Goal: Task Accomplishment & Management: Manage account settings

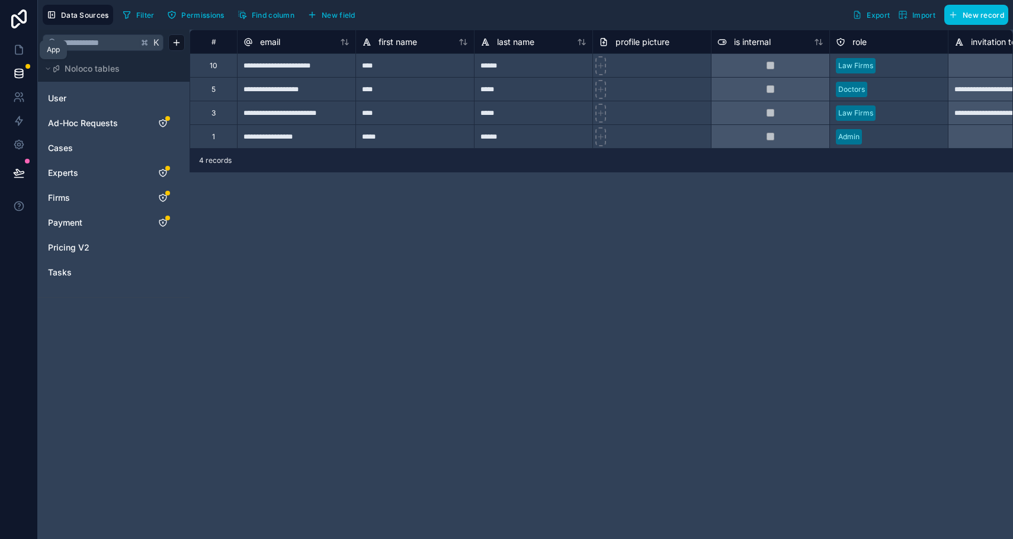
click at [22, 51] on icon at bounding box center [18, 50] width 7 height 9
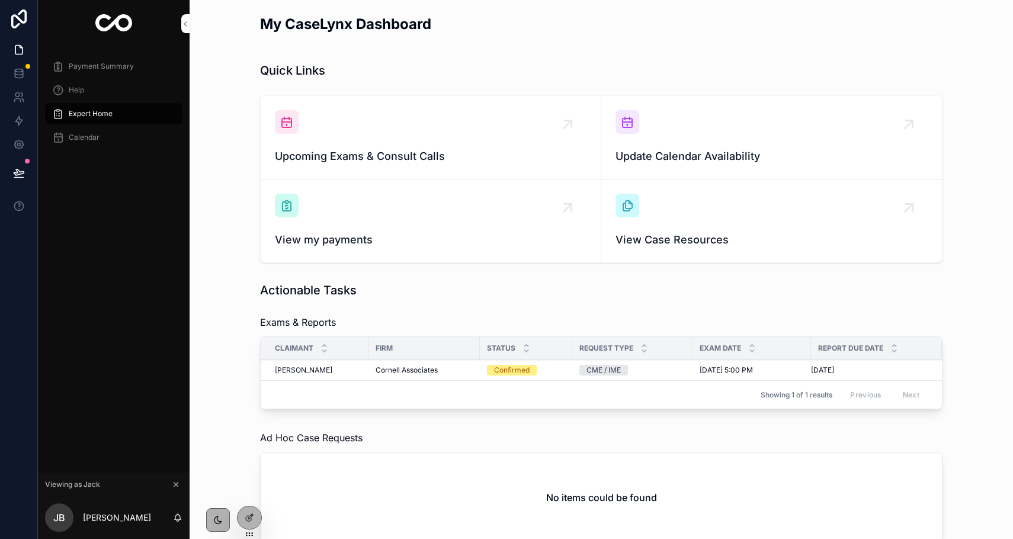
click at [0, 0] on div at bounding box center [0, 0] width 0 height 0
click at [0, 0] on icon at bounding box center [0, 0] width 0 height 0
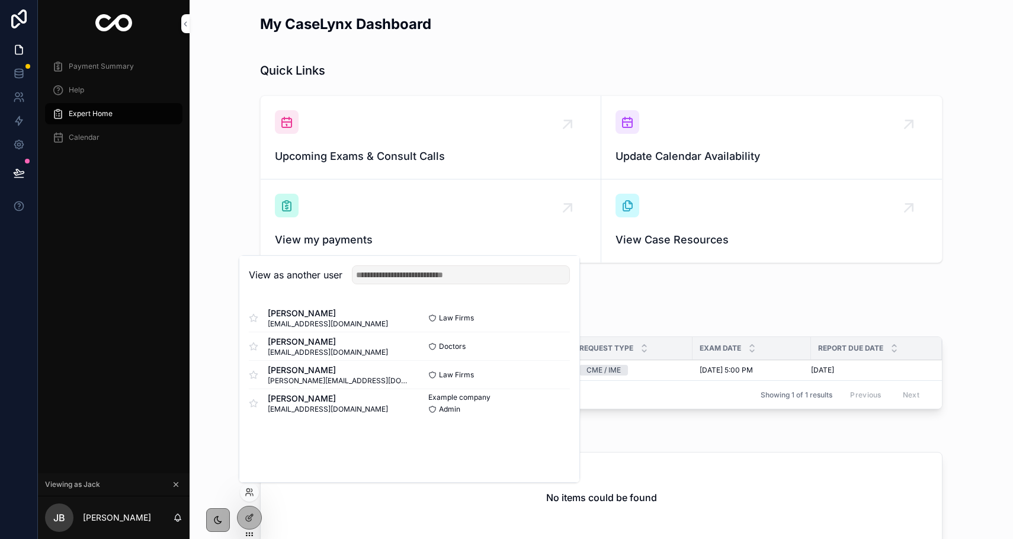
click at [0, 0] on button "Select" at bounding box center [0, 0] width 0 height 0
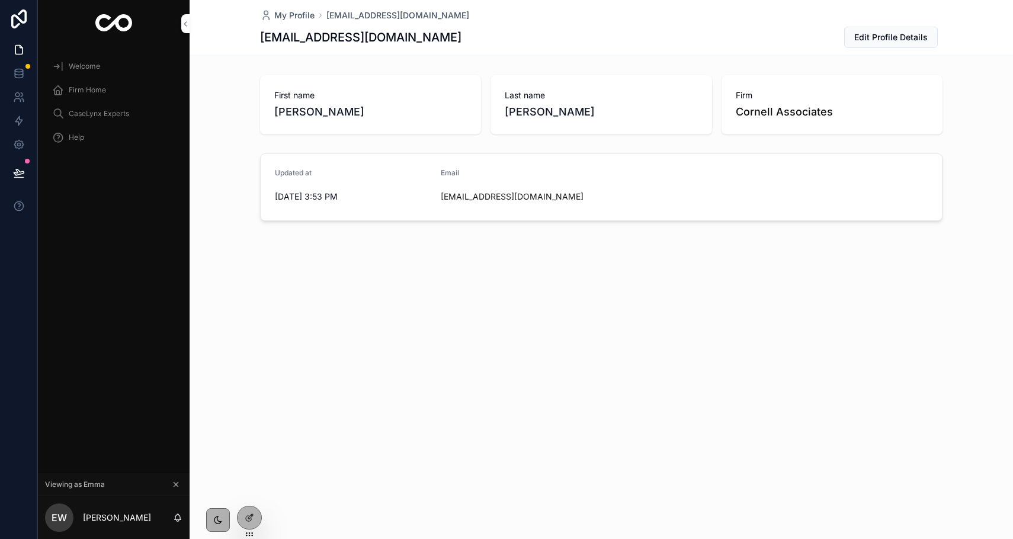
click at [105, 90] on span "Firm Home" at bounding box center [87, 89] width 37 height 9
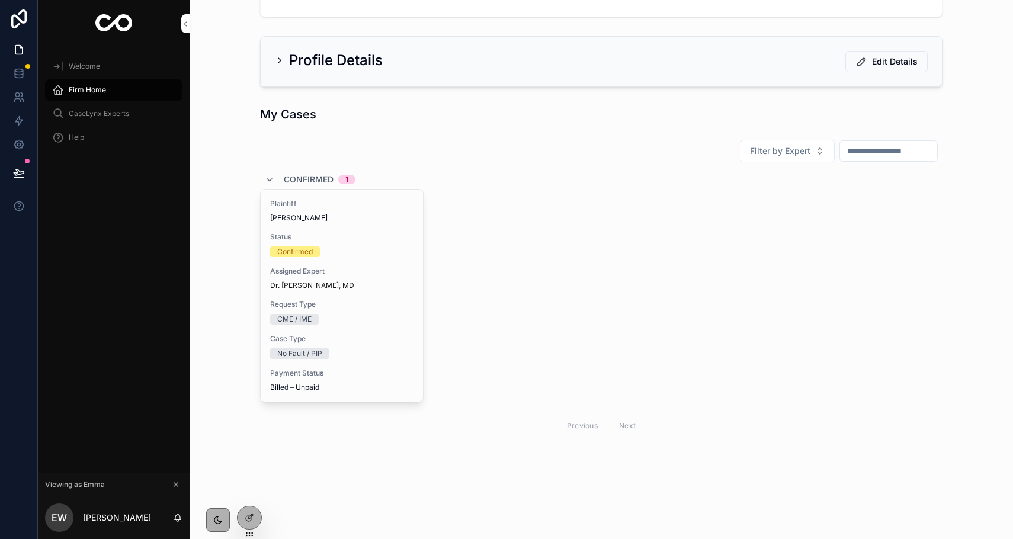
scroll to position [40, 0]
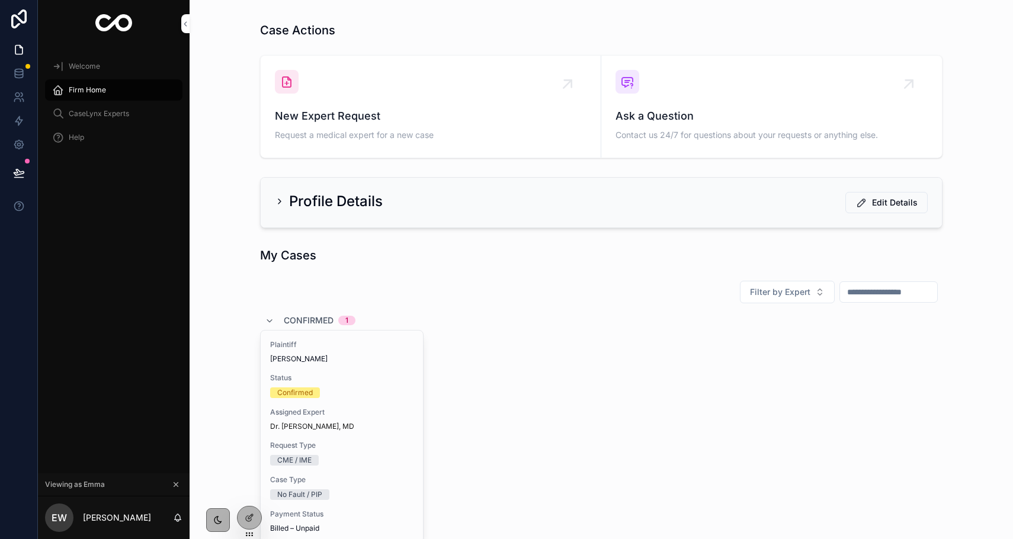
click at [319, 364] on div "Plaintiff Bill Nye Status Confirmed Assigned Expert Dr. Jack Black, MD Request …" at bounding box center [342, 437] width 162 height 212
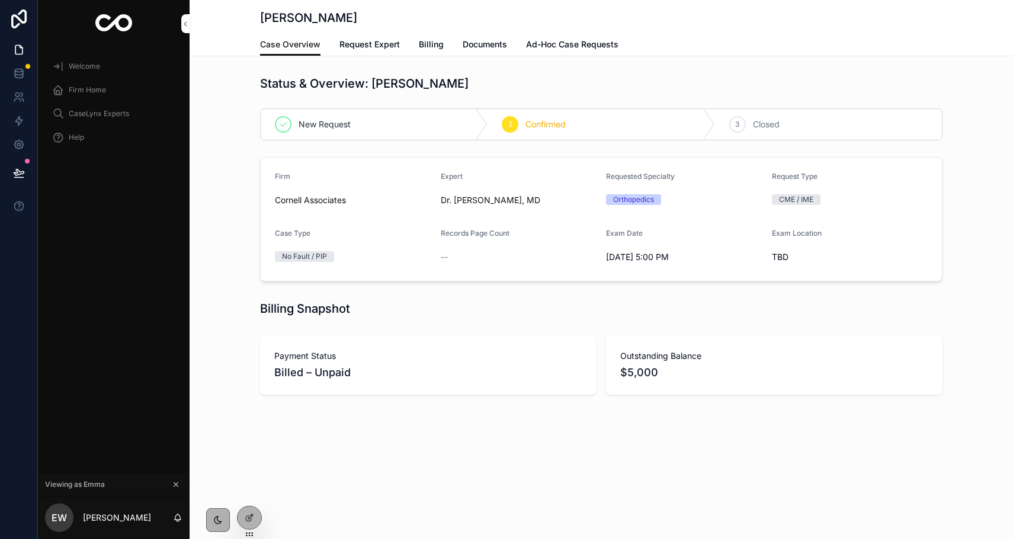
click at [444, 258] on span "--" at bounding box center [444, 257] width 7 height 12
click at [23, 90] on link at bounding box center [18, 97] width 37 height 24
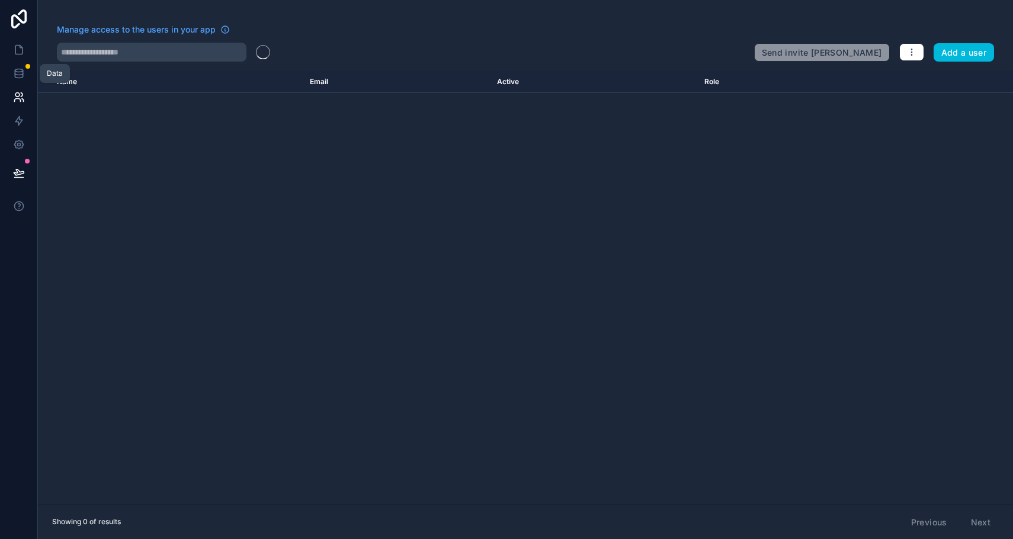
click at [15, 75] on icon at bounding box center [19, 72] width 8 height 5
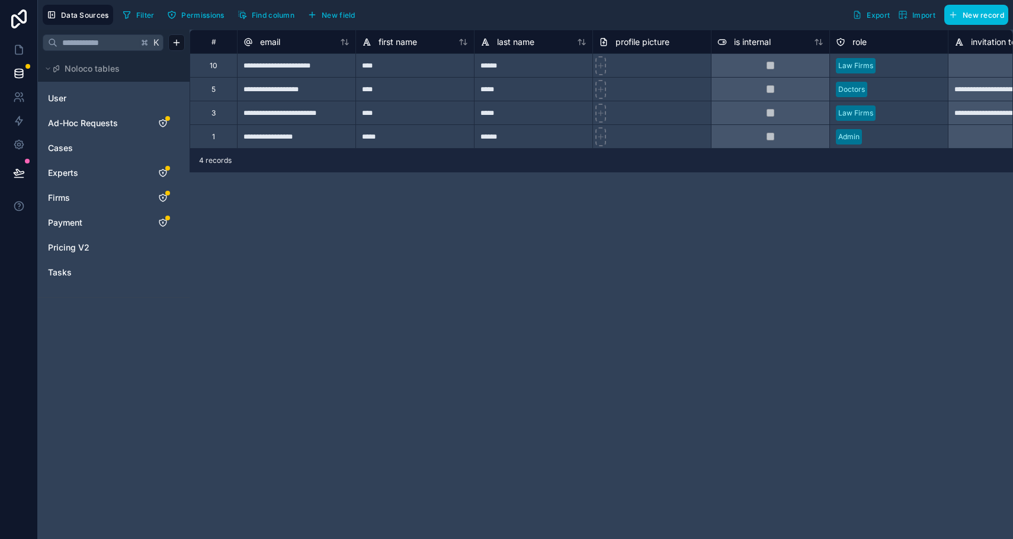
click at [68, 146] on span "Cases" at bounding box center [60, 148] width 25 height 12
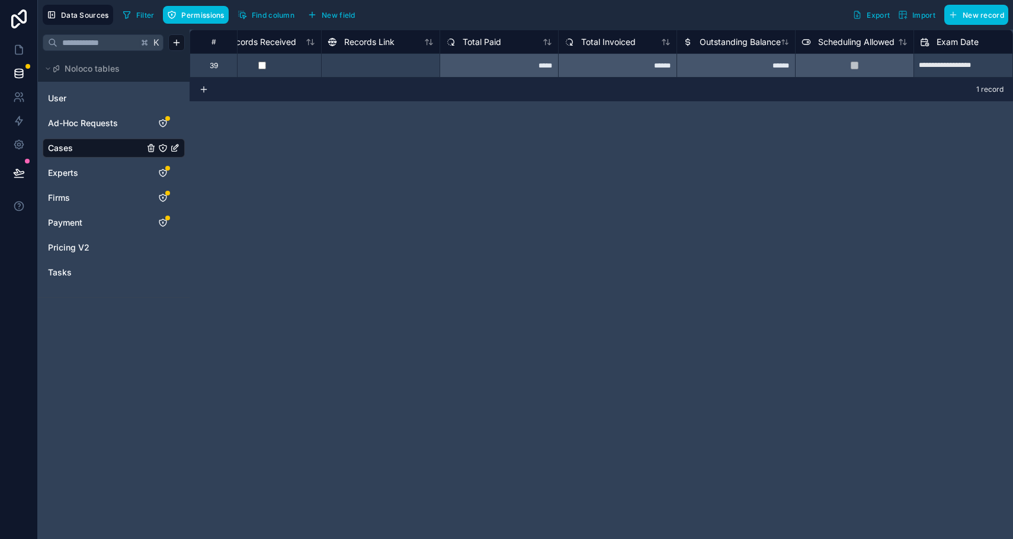
scroll to position [0, 542]
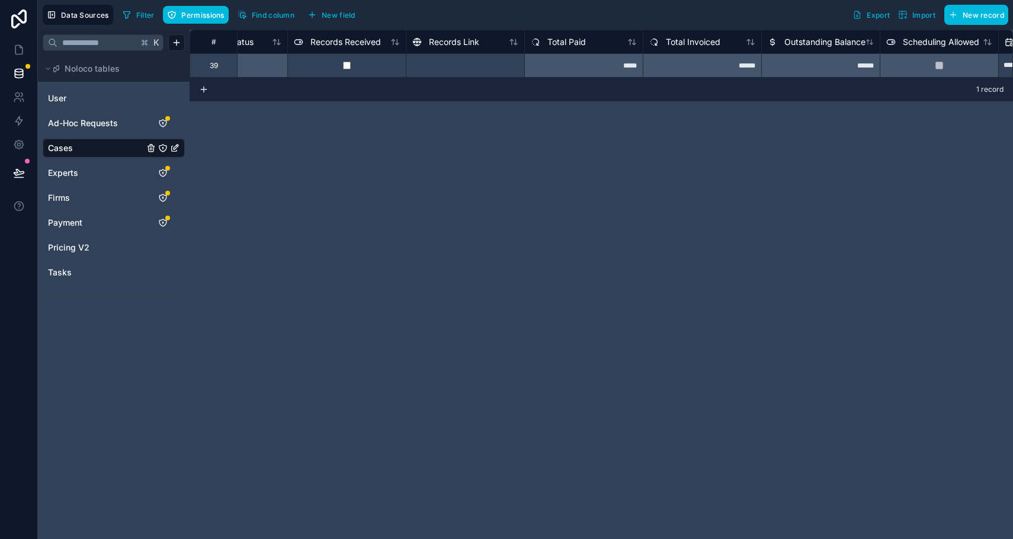
click at [435, 57] on div at bounding box center [465, 65] width 118 height 24
paste input "**********"
type input "**********"
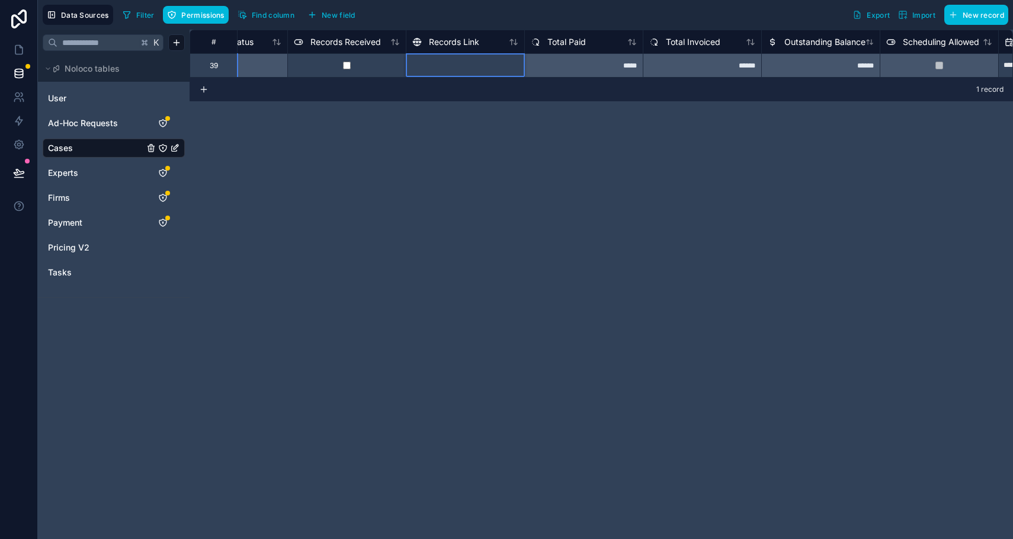
click at [479, 119] on div "**********" at bounding box center [601, 284] width 823 height 509
click at [20, 49] on icon at bounding box center [19, 50] width 12 height 12
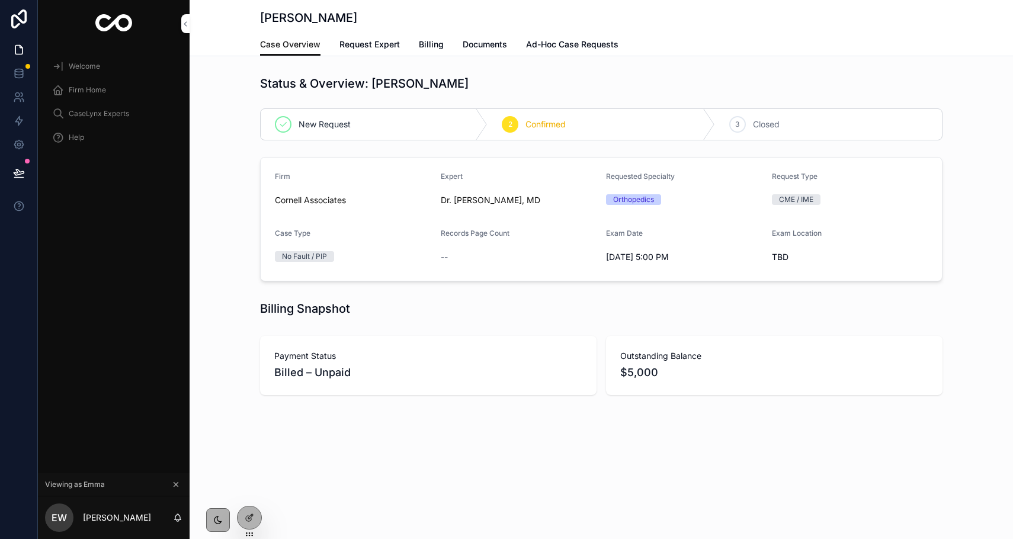
click at [370, 47] on span "Request Expert" at bounding box center [369, 45] width 60 height 12
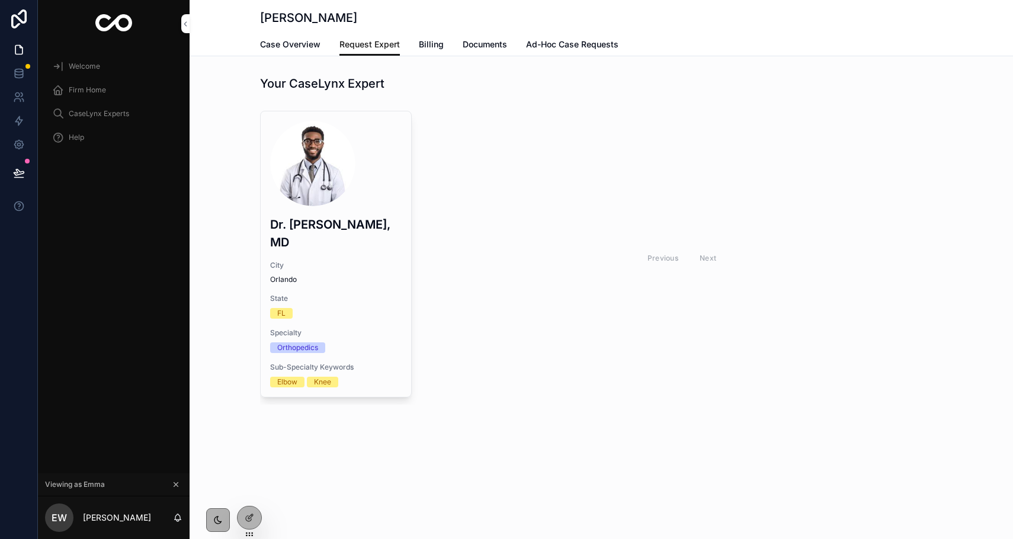
click at [439, 43] on span "Billing" at bounding box center [431, 45] width 25 height 12
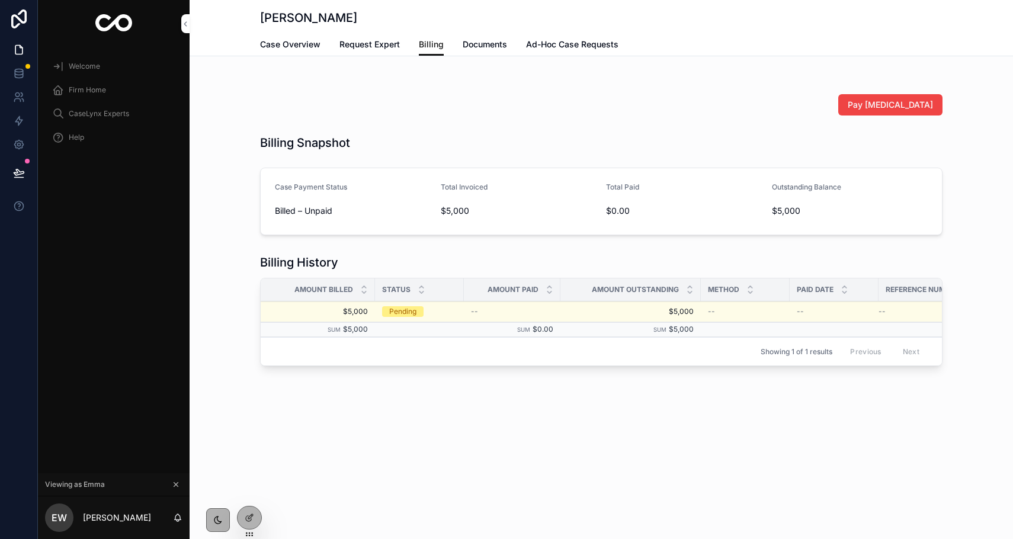
click at [498, 45] on span "Documents" at bounding box center [485, 45] width 44 height 12
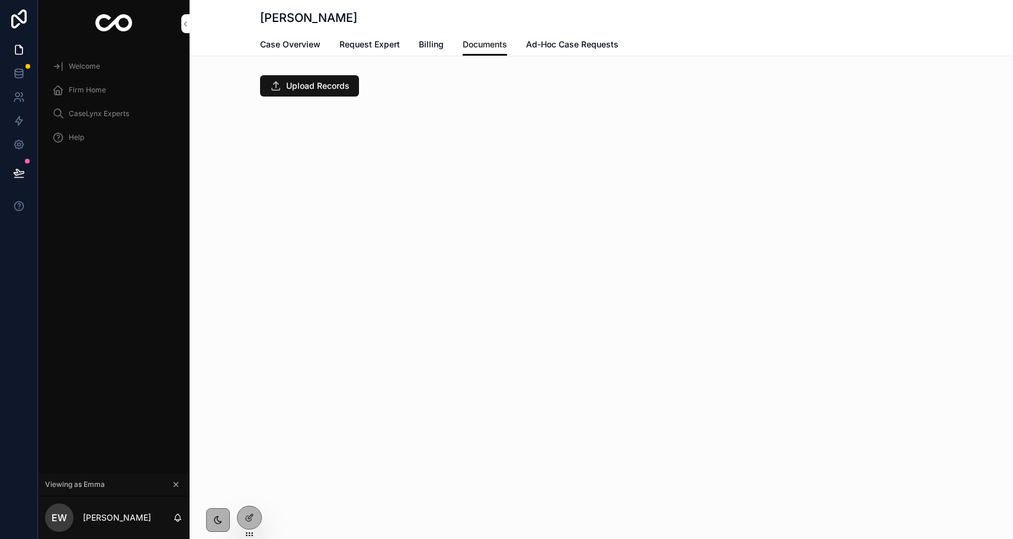
click at [350, 83] on button "Upload Records" at bounding box center [309, 85] width 99 height 21
click at [249, 524] on div at bounding box center [250, 517] width 24 height 23
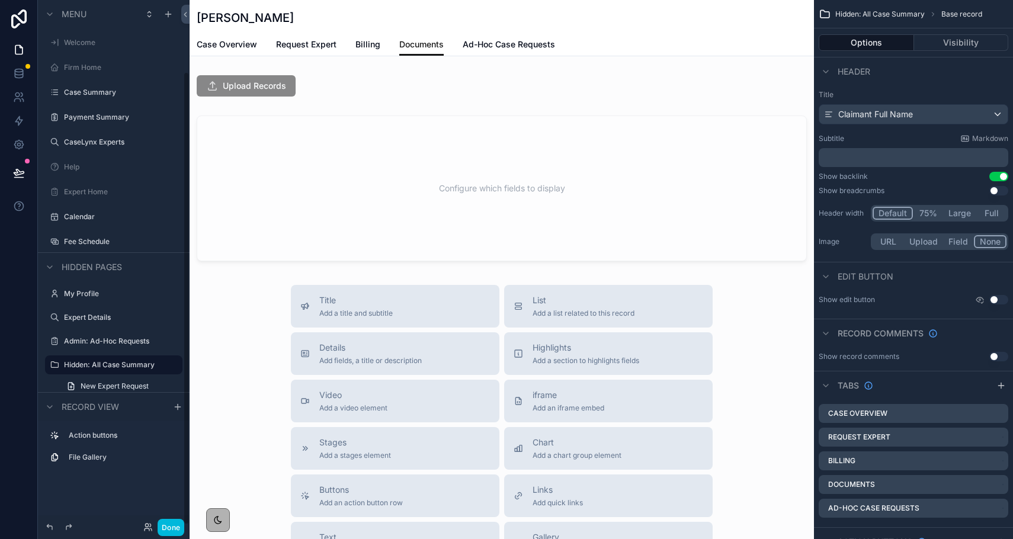
scroll to position [83, 0]
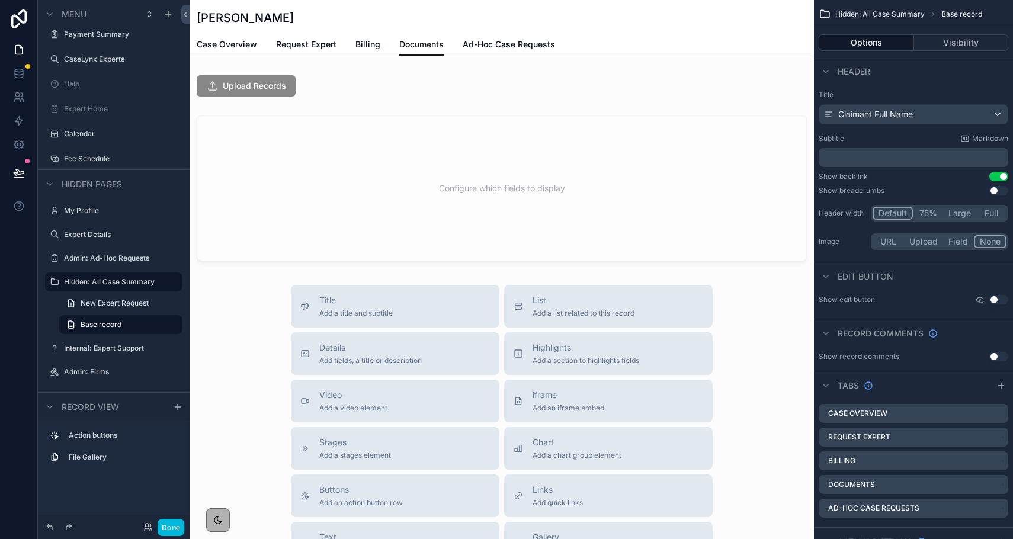
click at [299, 92] on div "scrollable content" at bounding box center [502, 85] width 624 height 31
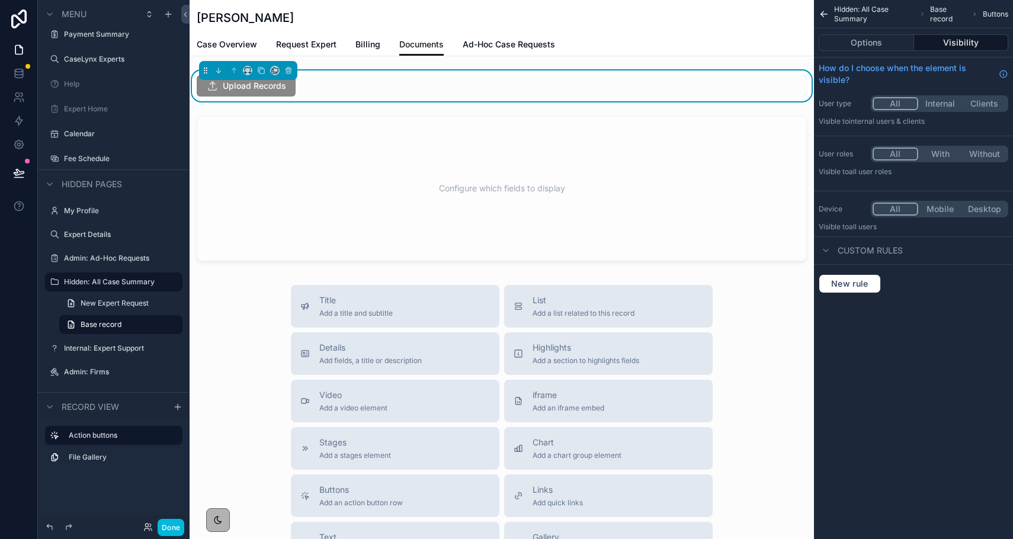
click at [897, 48] on button "Options" at bounding box center [866, 42] width 95 height 17
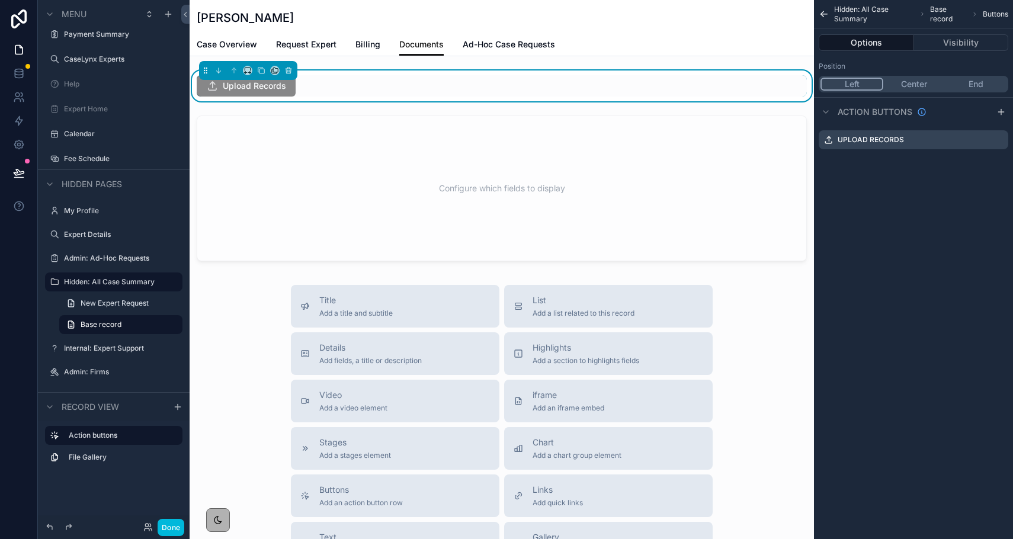
click at [0, 0] on icon "scrollable content" at bounding box center [0, 0] width 0 height 0
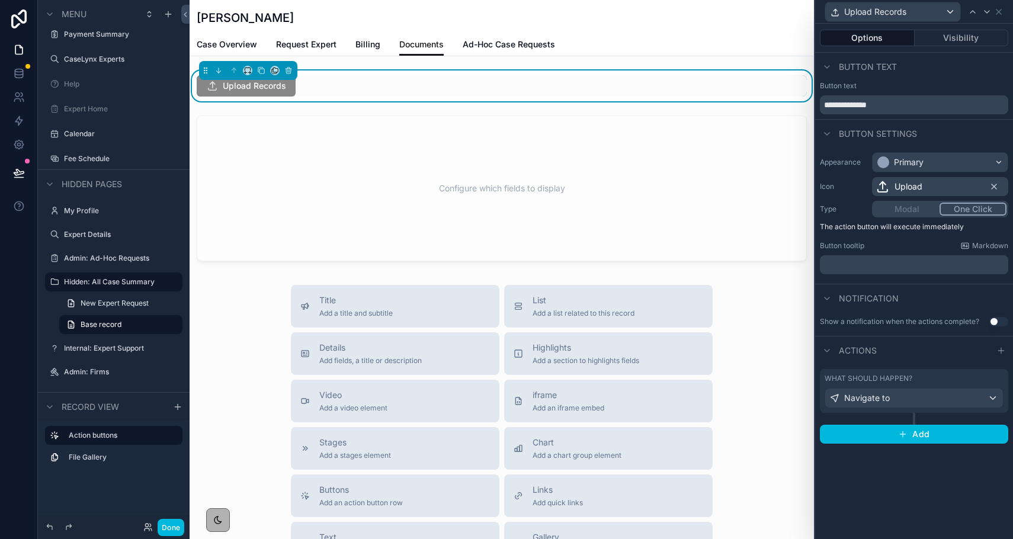
click at [912, 213] on div "Modal One Click" at bounding box center [940, 209] width 136 height 17
click at [907, 396] on div "Navigate to" at bounding box center [914, 398] width 178 height 19
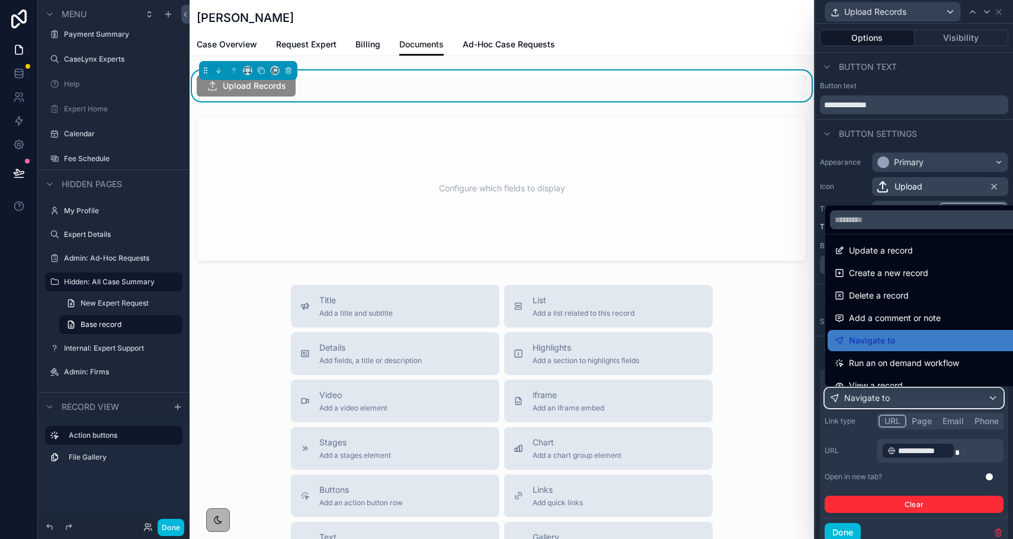
scroll to position [0, 0]
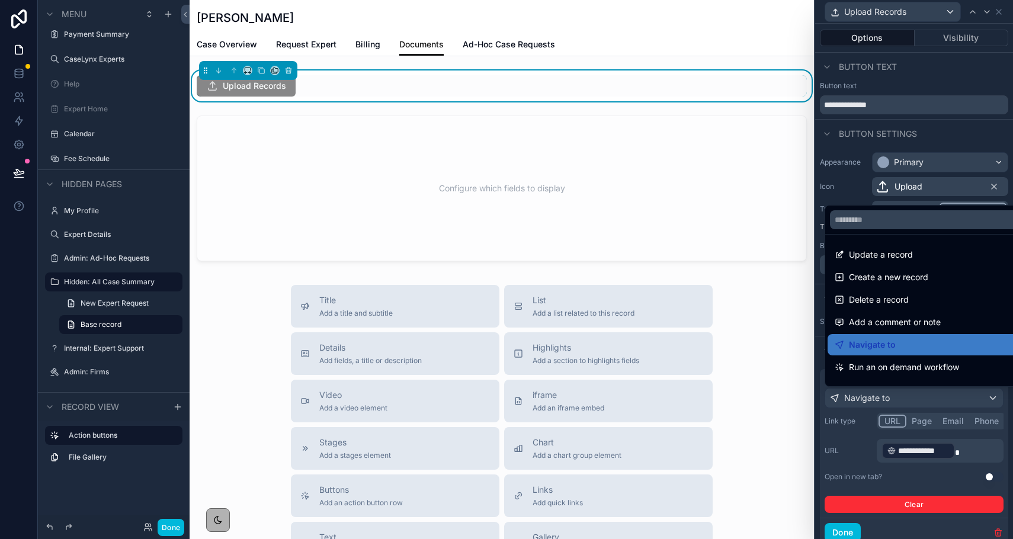
click at [821, 172] on div at bounding box center [914, 269] width 198 height 539
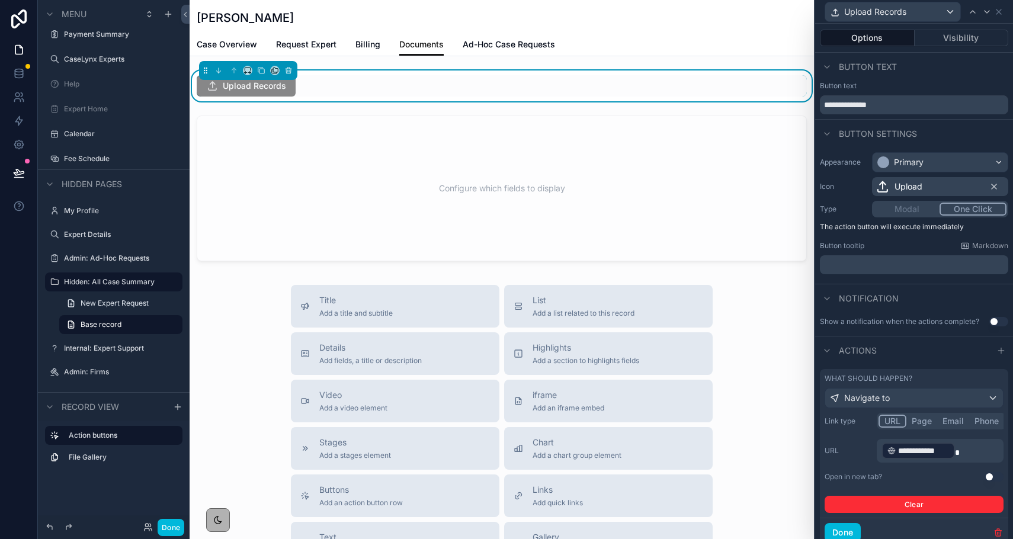
scroll to position [43, 0]
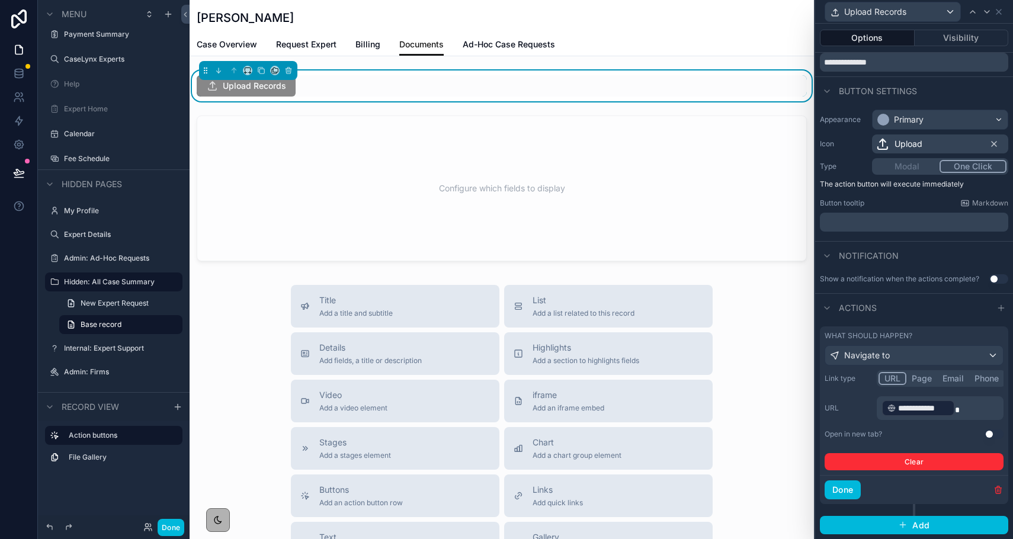
click at [990, 434] on button "Use setting" at bounding box center [994, 433] width 19 height 9
click at [960, 170] on button "One Click" at bounding box center [973, 166] width 67 height 13
click at [911, 161] on div "Modal One Click" at bounding box center [940, 166] width 136 height 17
click at [924, 166] on div "Modal One Click" at bounding box center [940, 166] width 136 height 17
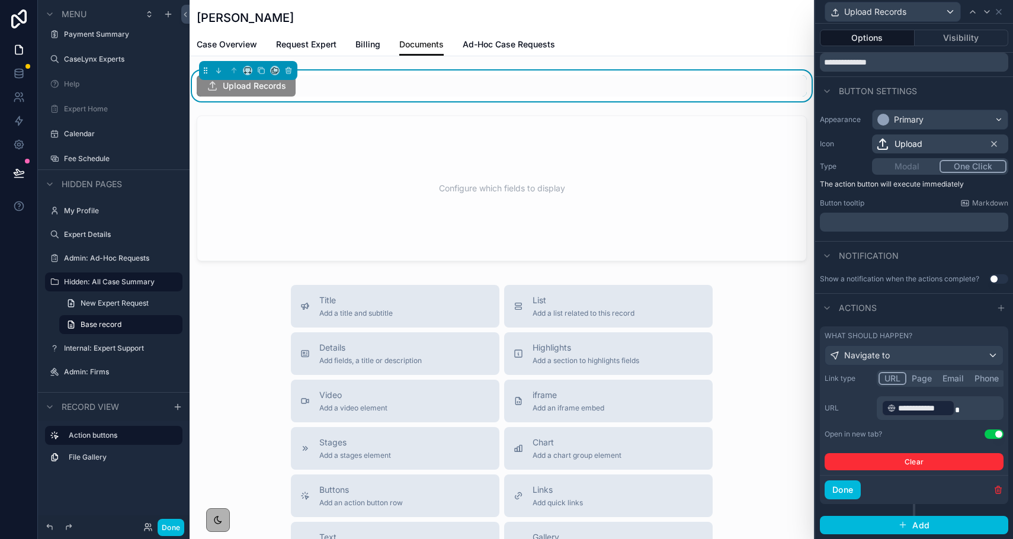
click at [924, 166] on div "Modal One Click" at bounding box center [940, 166] width 136 height 17
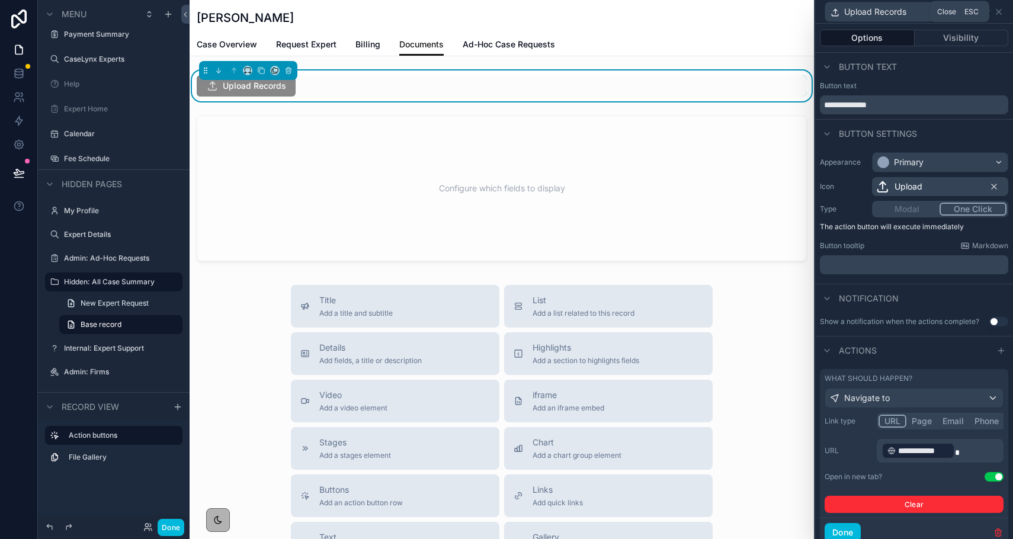
click at [996, 11] on icon at bounding box center [998, 11] width 9 height 9
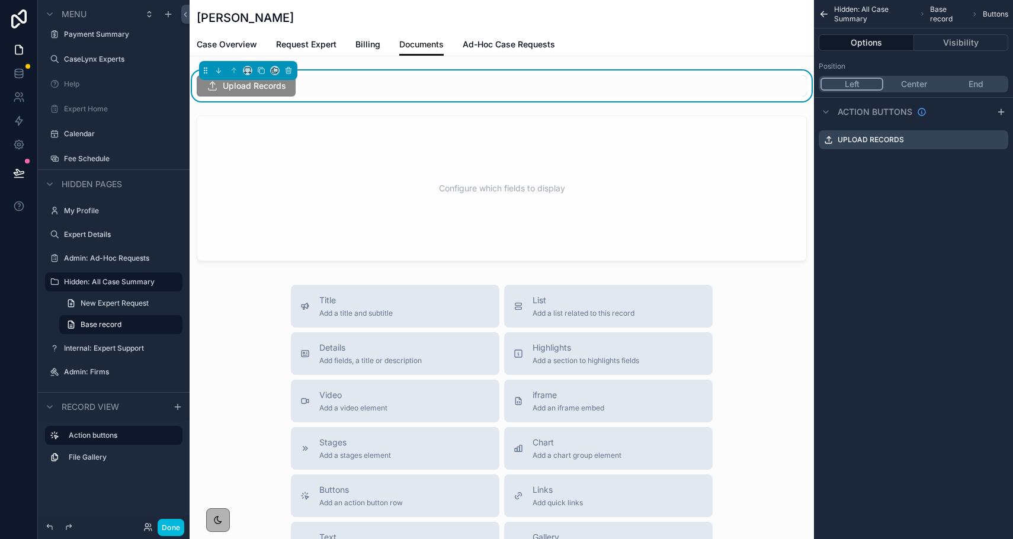
click at [1002, 105] on div "scrollable content" at bounding box center [1001, 112] width 14 height 14
click at [0, 0] on icon "scrollable content" at bounding box center [0, 0] width 0 height 0
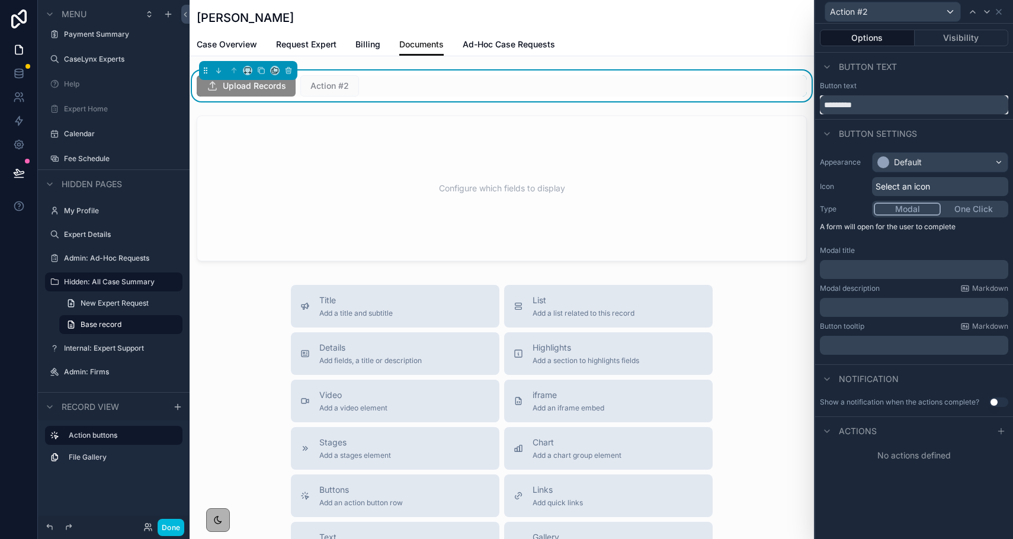
drag, startPoint x: 879, startPoint y: 104, endPoint x: 803, endPoint y: 89, distance: 77.8
click at [803, 89] on div "Action #2 Options Visibility Button text Button text ********* Button settings …" at bounding box center [506, 269] width 1013 height 539
type input "**********"
click at [881, 188] on span "Select an icon" at bounding box center [903, 187] width 55 height 12
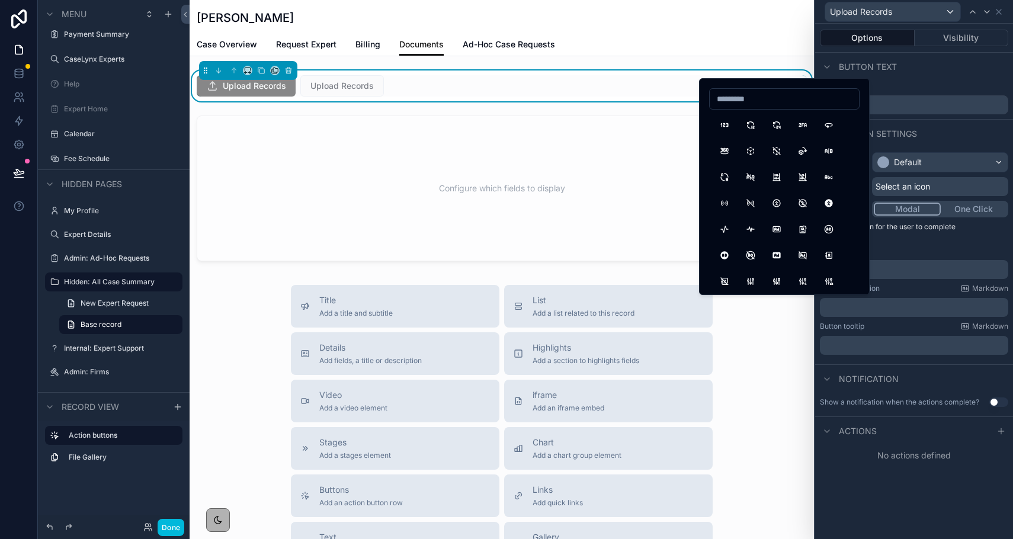
click at [769, 95] on input at bounding box center [784, 99] width 149 height 17
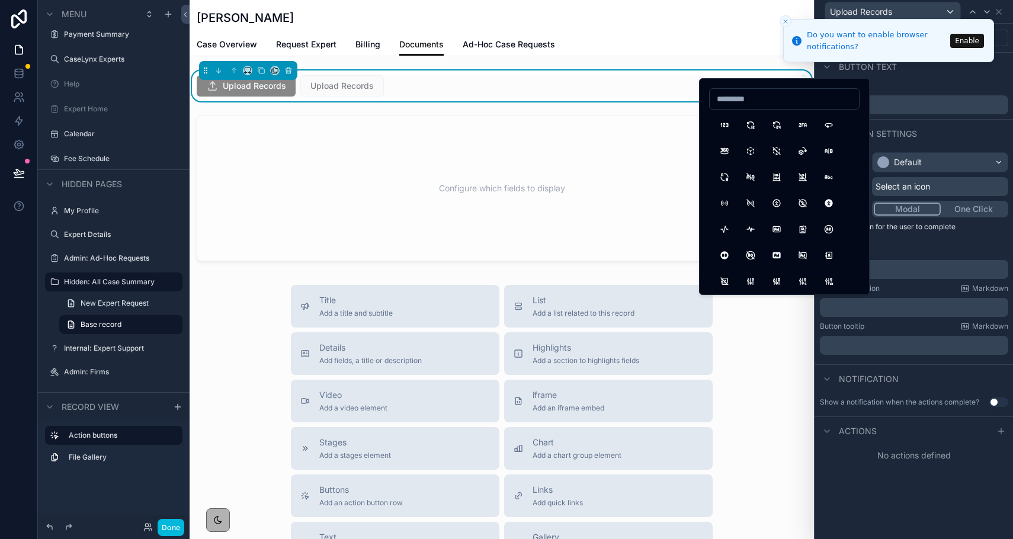
type input "*"
type input "******"
click at [722, 126] on button "Upload" at bounding box center [724, 124] width 21 height 21
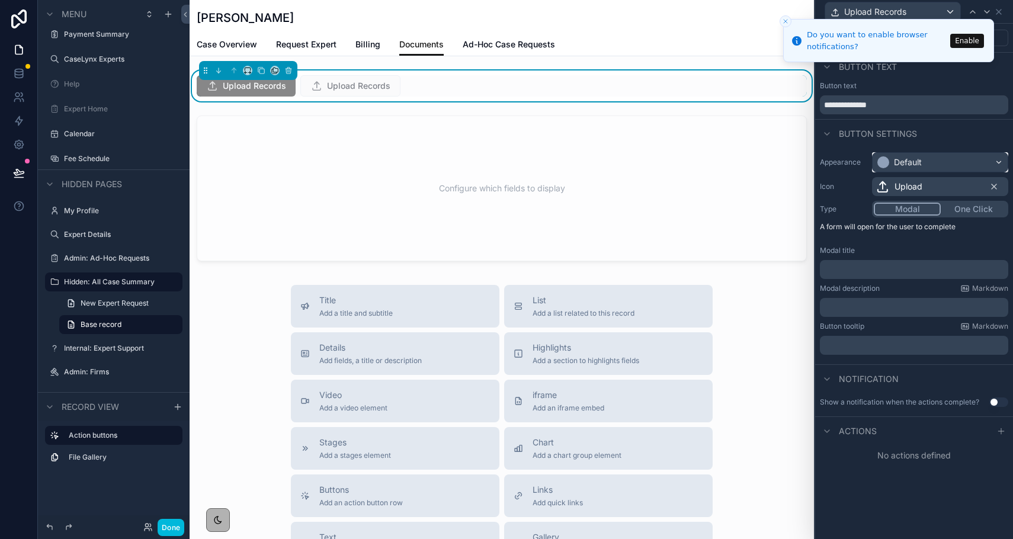
click at [937, 164] on div "Default" at bounding box center [940, 162] width 135 height 19
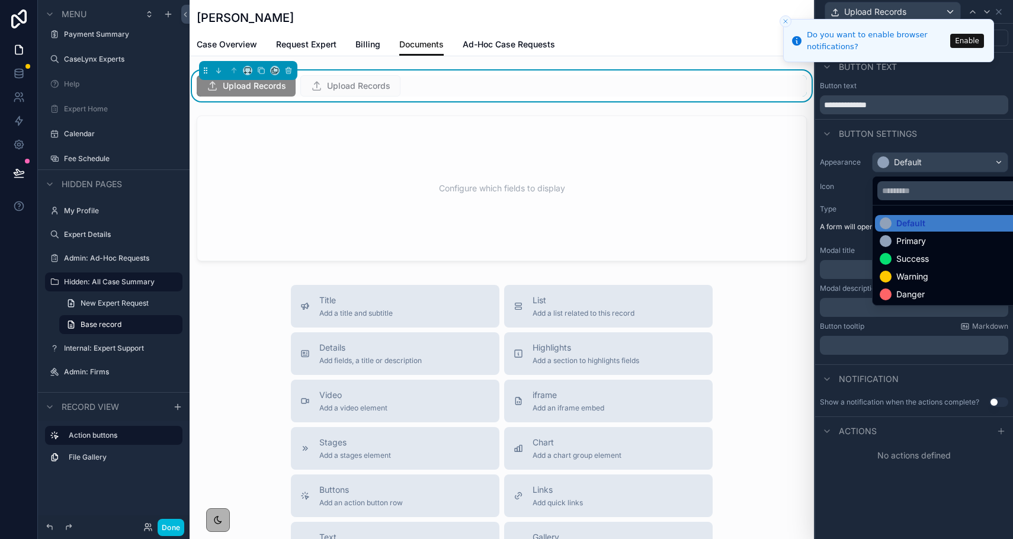
click at [931, 242] on div "Primary" at bounding box center [954, 241] width 148 height 12
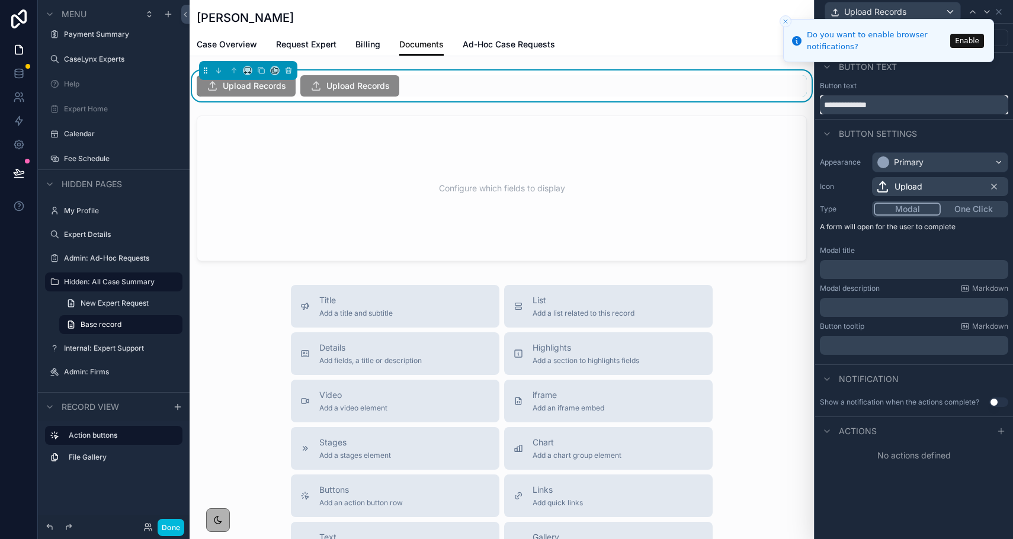
click at [889, 102] on input "**********" at bounding box center [914, 104] width 188 height 19
type input "**********"
click at [911, 265] on p "﻿" at bounding box center [915, 270] width 181 height 12
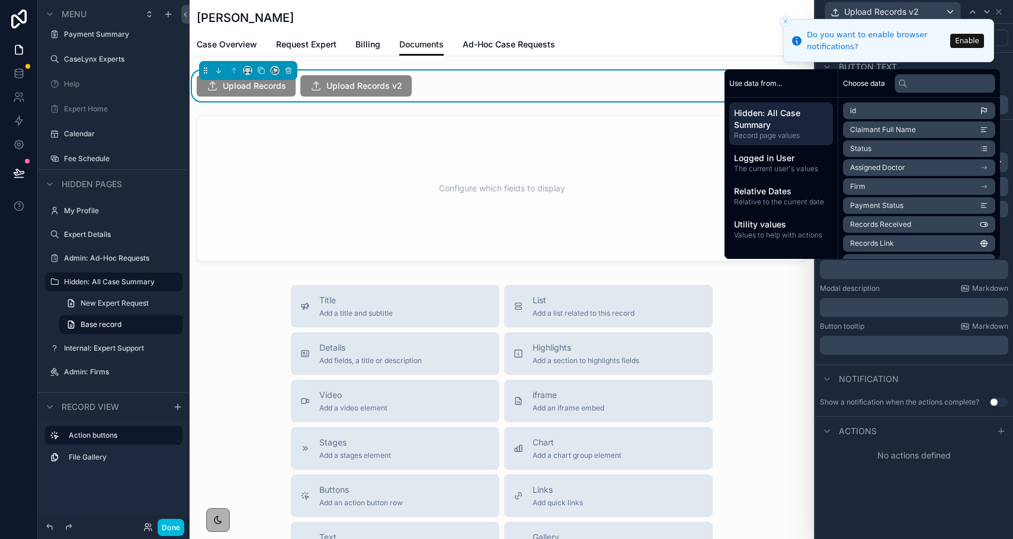
click at [886, 303] on p "﻿" at bounding box center [915, 308] width 181 height 12
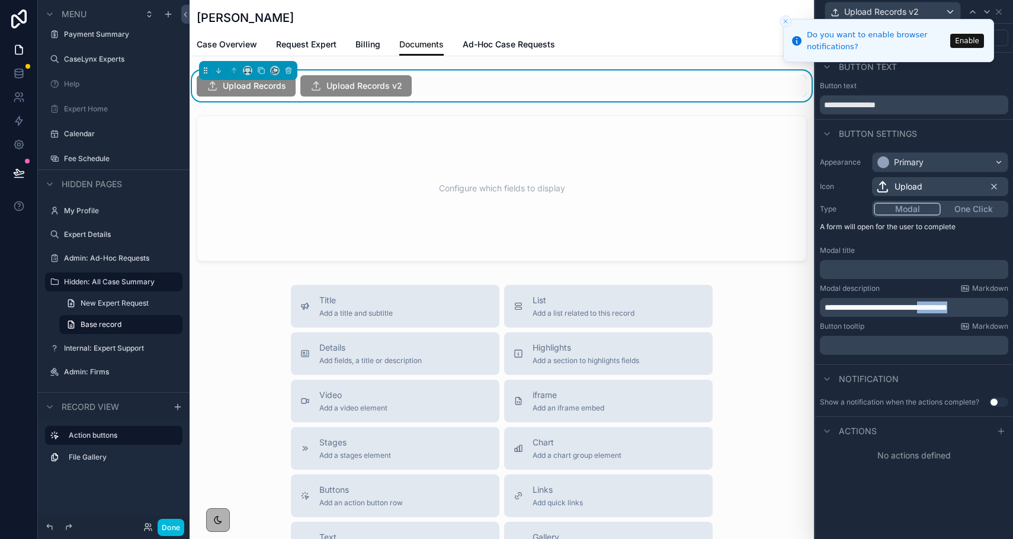
drag, startPoint x: 982, startPoint y: 310, endPoint x: 939, endPoint y: 310, distance: 42.7
click at [939, 310] on p "**********" at bounding box center [915, 308] width 181 height 12
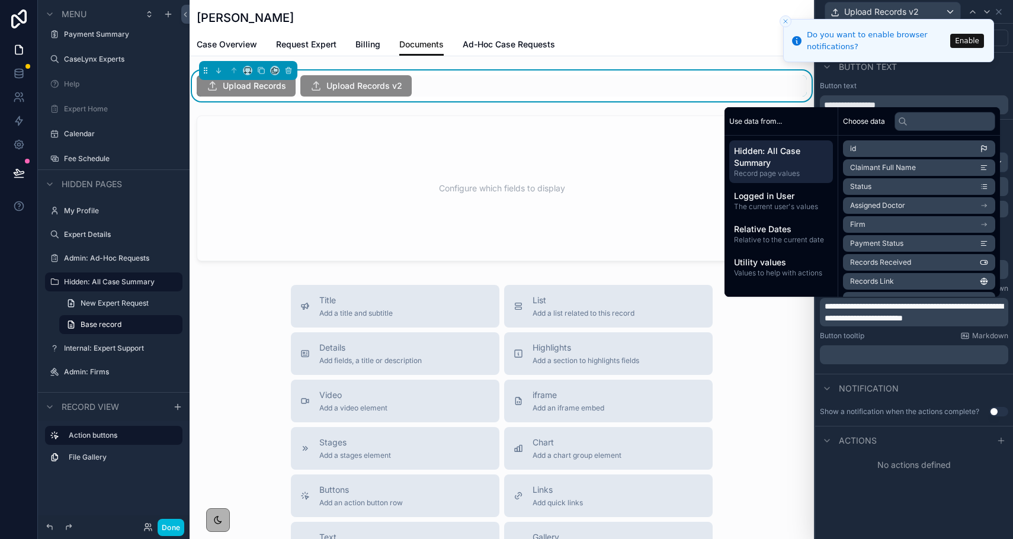
click at [913, 338] on div "Button tooltip Markdown" at bounding box center [914, 335] width 188 height 9
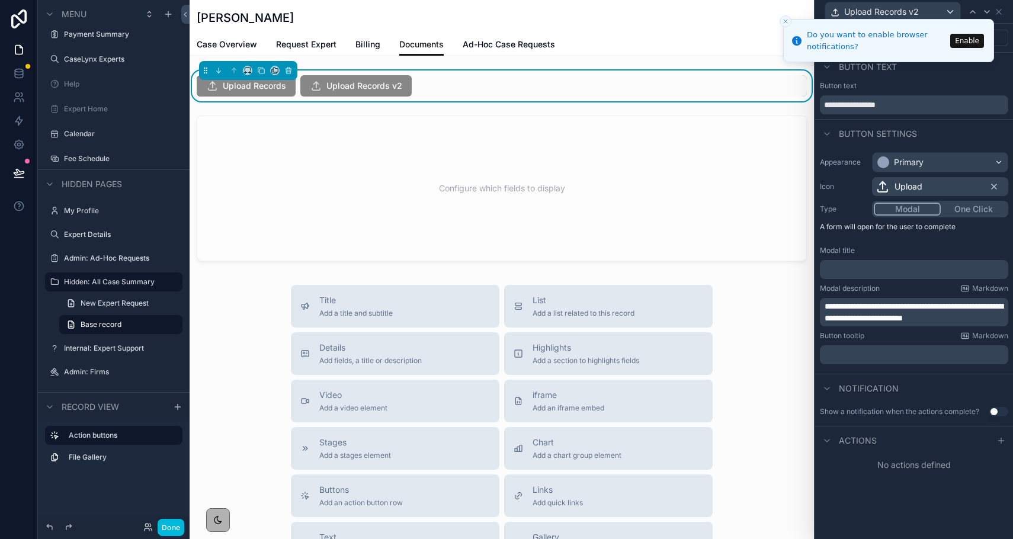
click at [866, 265] on p "﻿" at bounding box center [915, 270] width 181 height 12
click at [825, 308] on span "**********" at bounding box center [914, 312] width 178 height 20
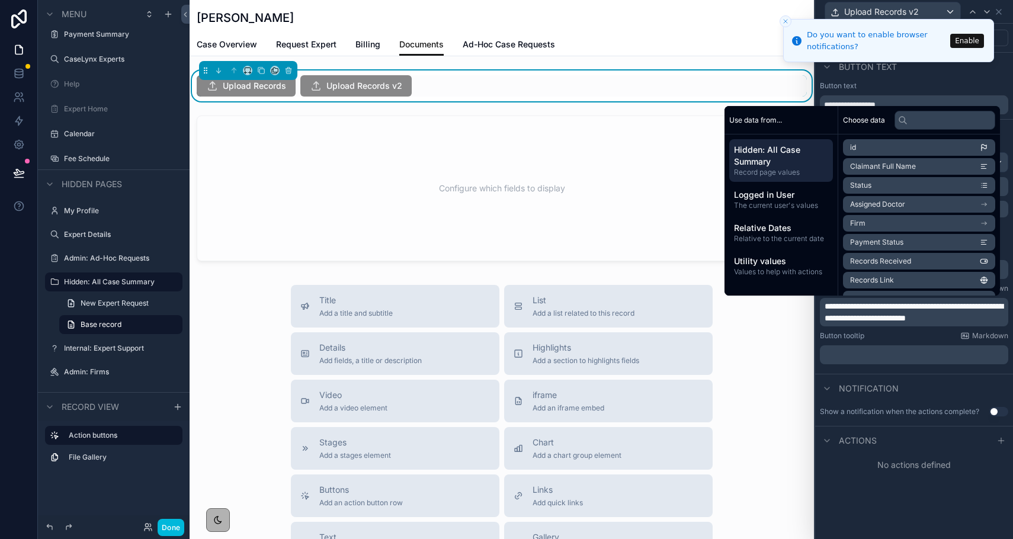
click at [989, 322] on p "**********" at bounding box center [915, 312] width 181 height 24
click at [902, 341] on div "Button tooltip Markdown ﻿" at bounding box center [914, 347] width 188 height 33
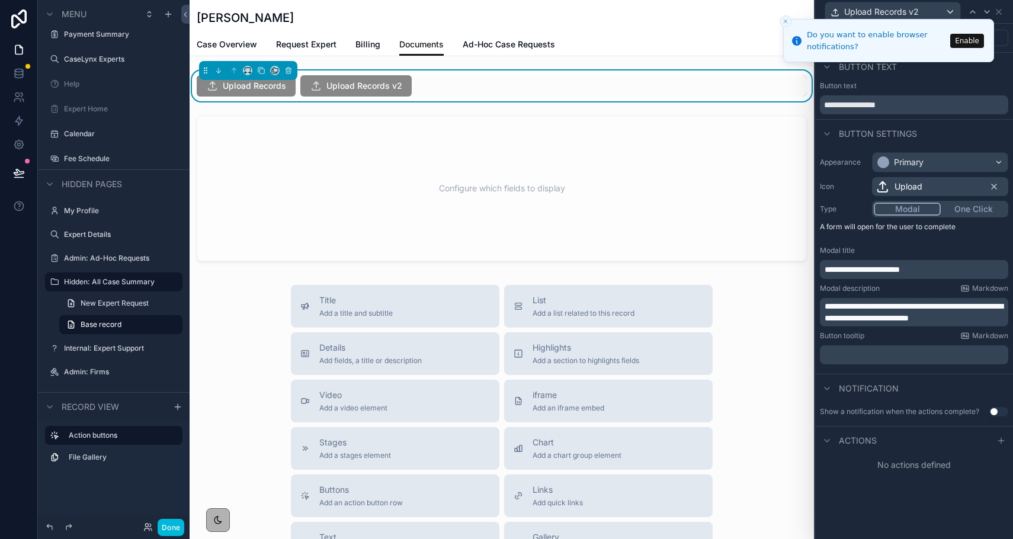
click at [938, 268] on p "**********" at bounding box center [915, 270] width 181 height 12
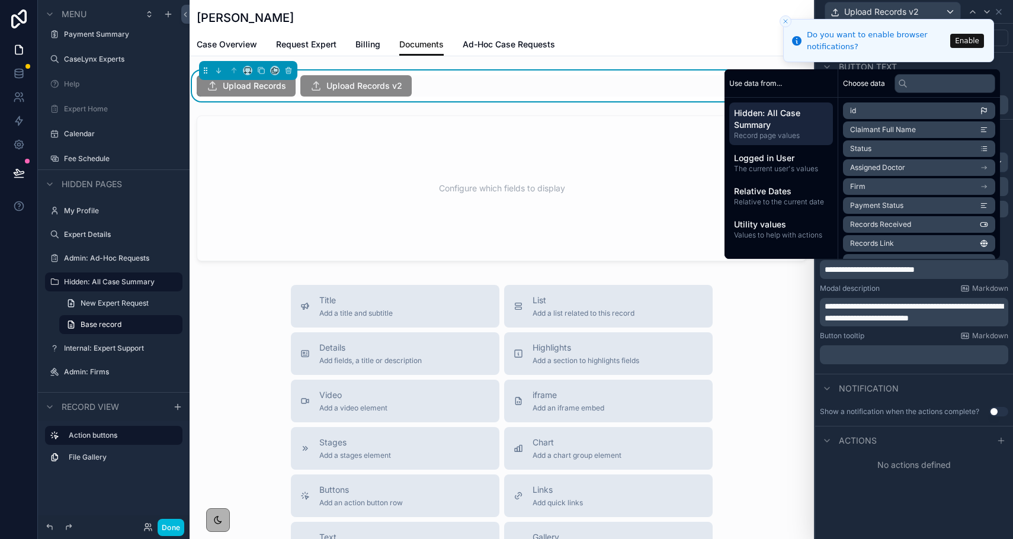
click at [922, 284] on div "Modal description Markdown" at bounding box center [914, 288] width 188 height 9
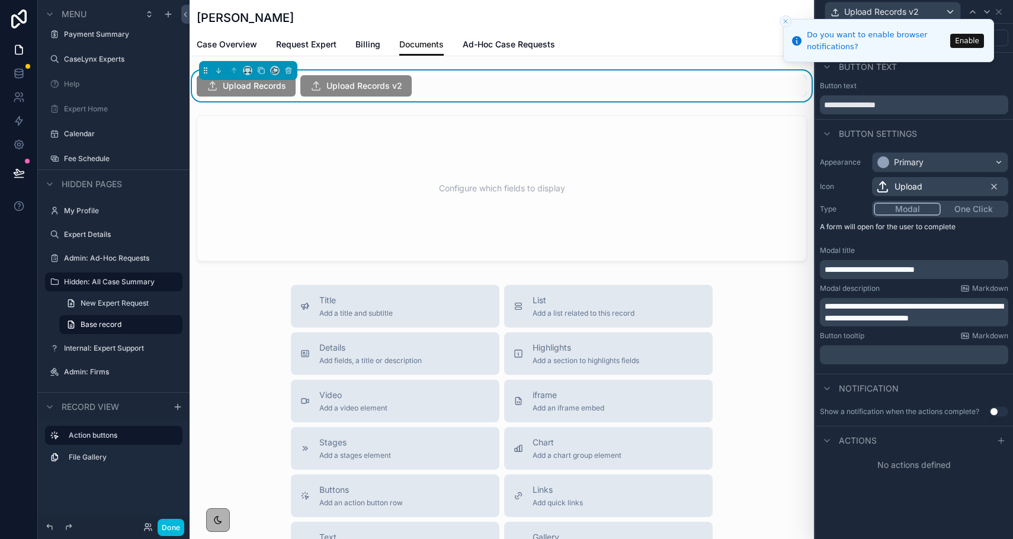
click at [915, 271] on span "**********" at bounding box center [870, 269] width 90 height 8
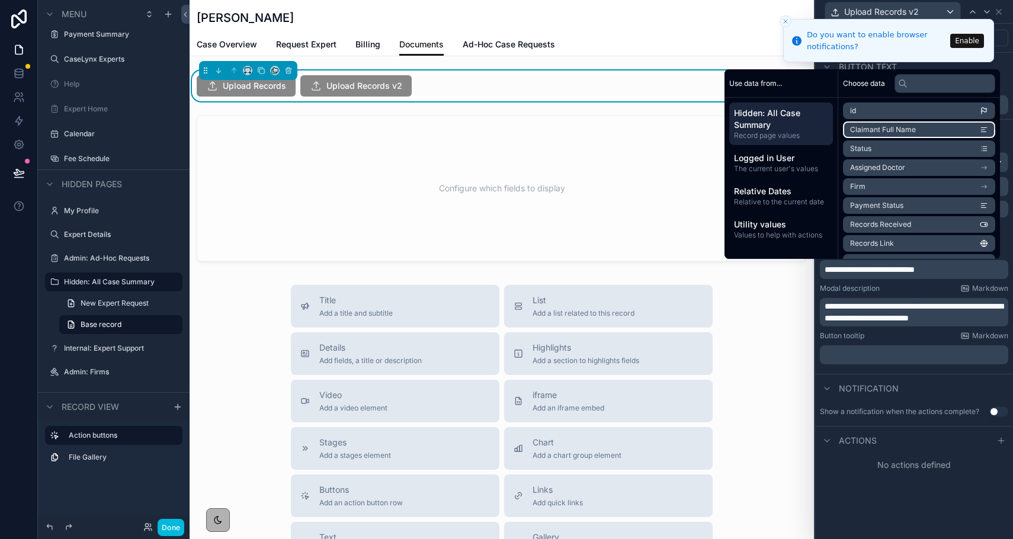
click at [890, 132] on span "Claimant Full Name" at bounding box center [883, 129] width 66 height 9
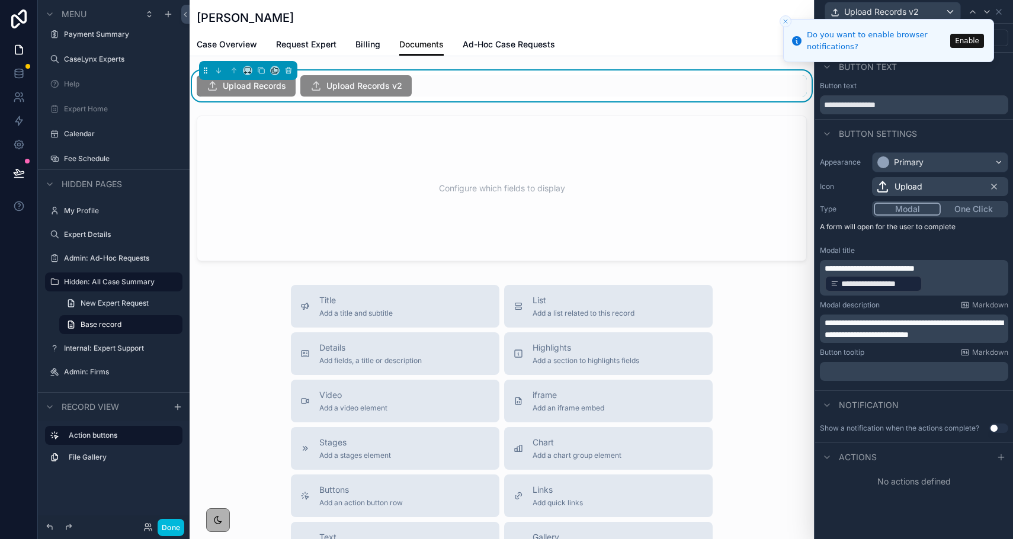
click at [977, 281] on p "**********" at bounding box center [915, 277] width 181 height 31
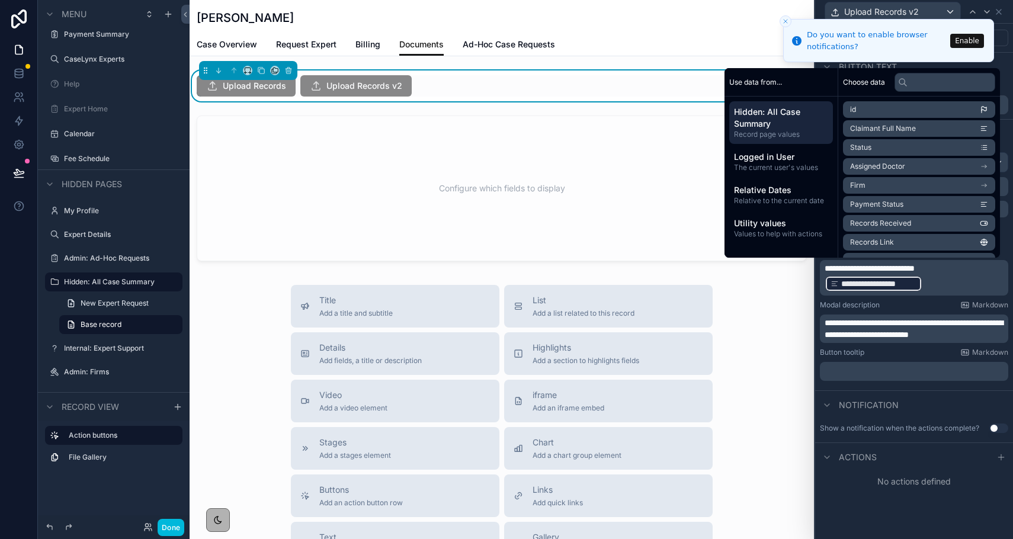
click at [948, 408] on div "Notification" at bounding box center [914, 404] width 198 height 28
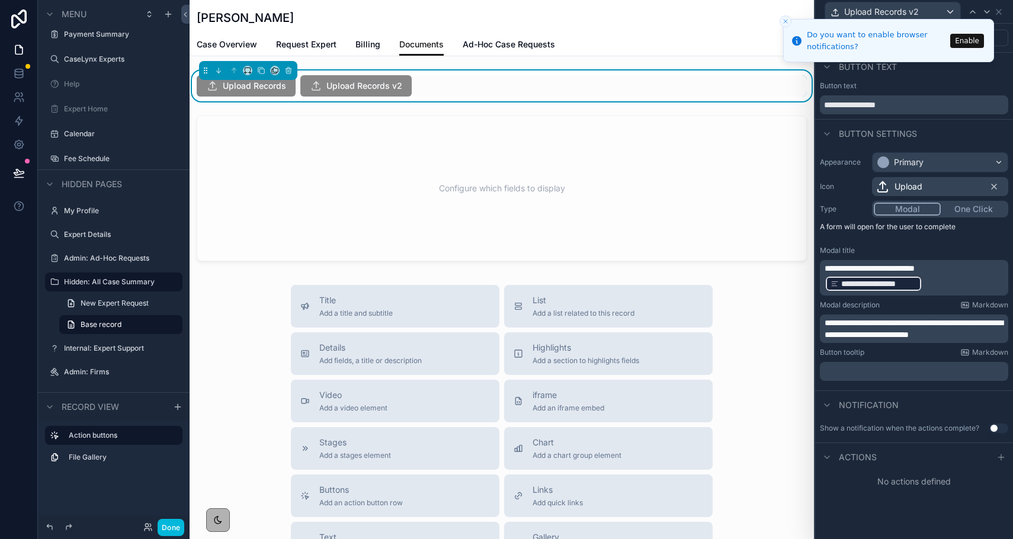
click at [1001, 457] on icon at bounding box center [1000, 457] width 9 height 9
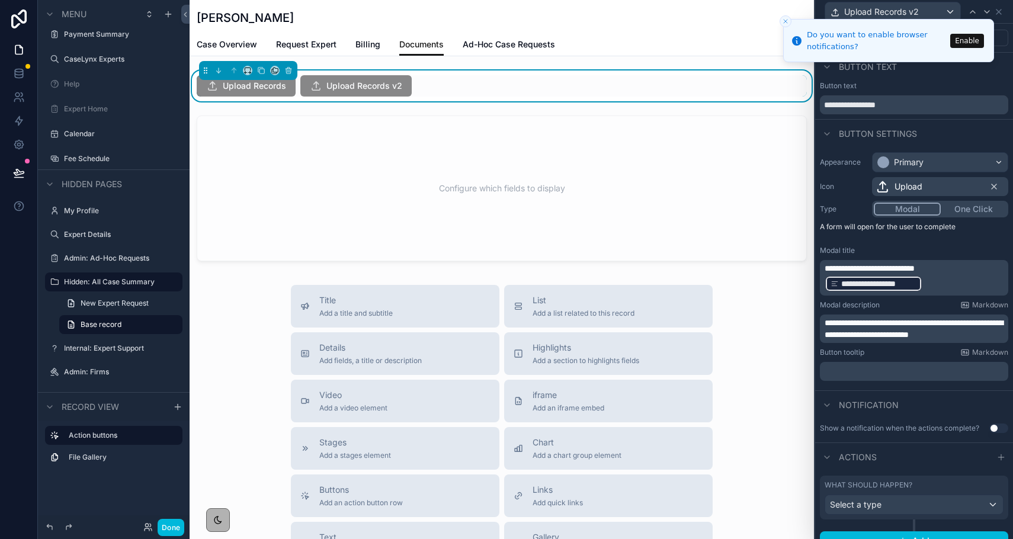
scroll to position [15, 0]
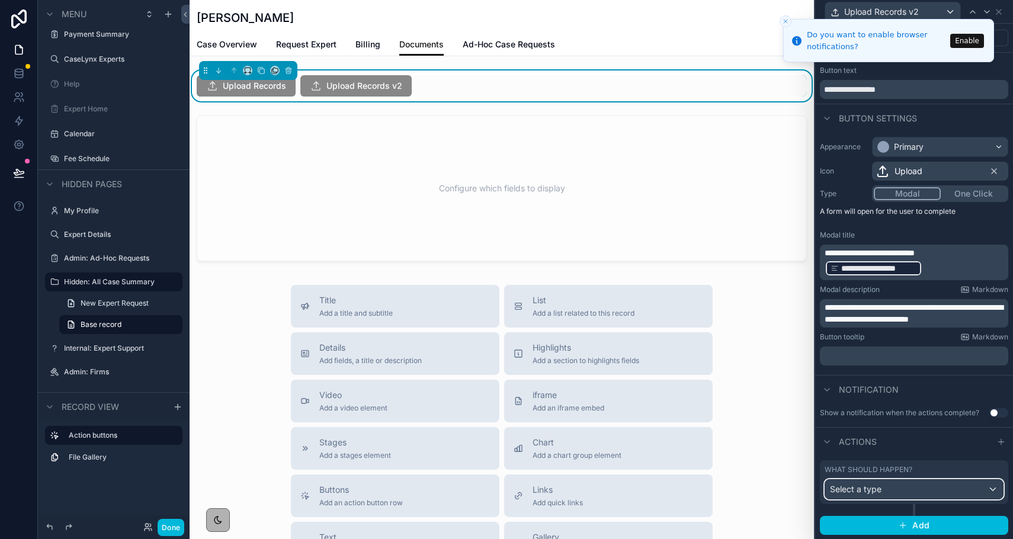
click at [904, 491] on div "Select a type" at bounding box center [914, 489] width 178 height 19
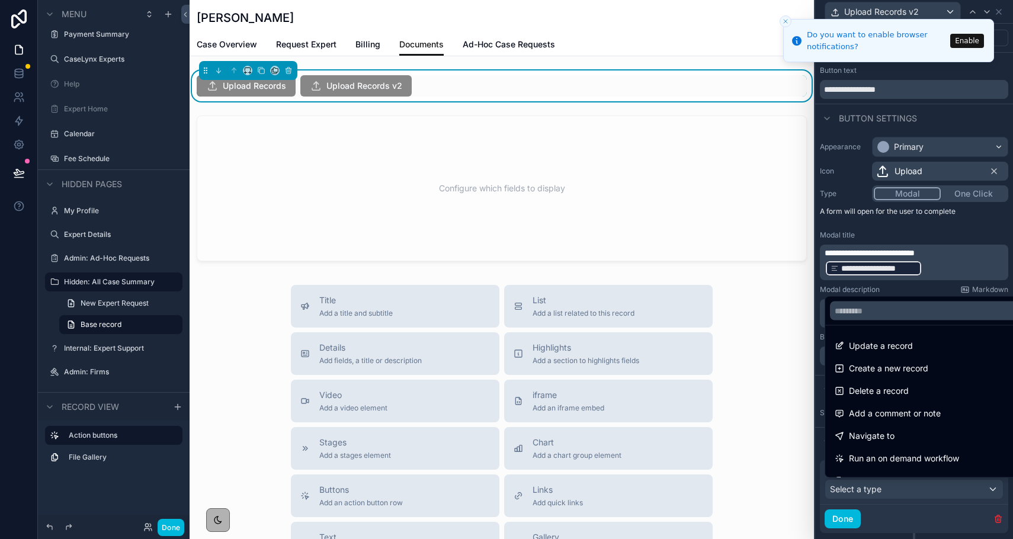
click at [881, 434] on span "Navigate to" at bounding box center [872, 436] width 46 height 14
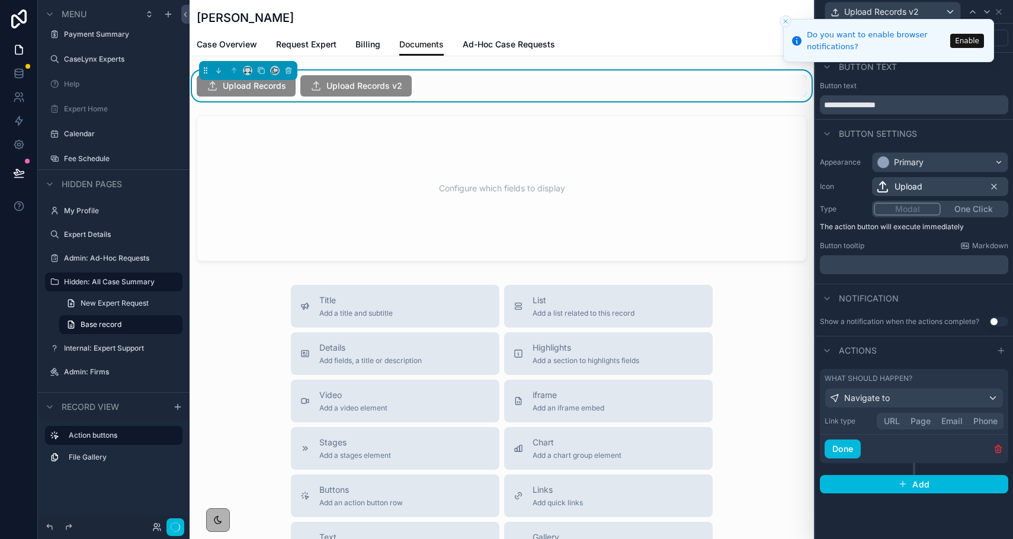
scroll to position [0, 0]
click at [907, 405] on div "Navigate to" at bounding box center [914, 398] width 178 height 19
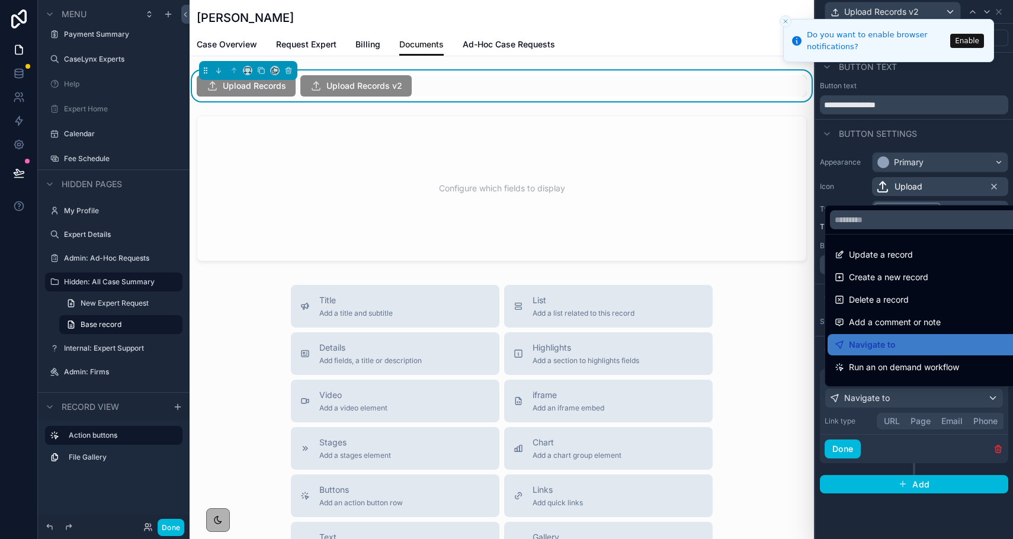
click at [895, 339] on div "Navigate to" at bounding box center [928, 345] width 186 height 14
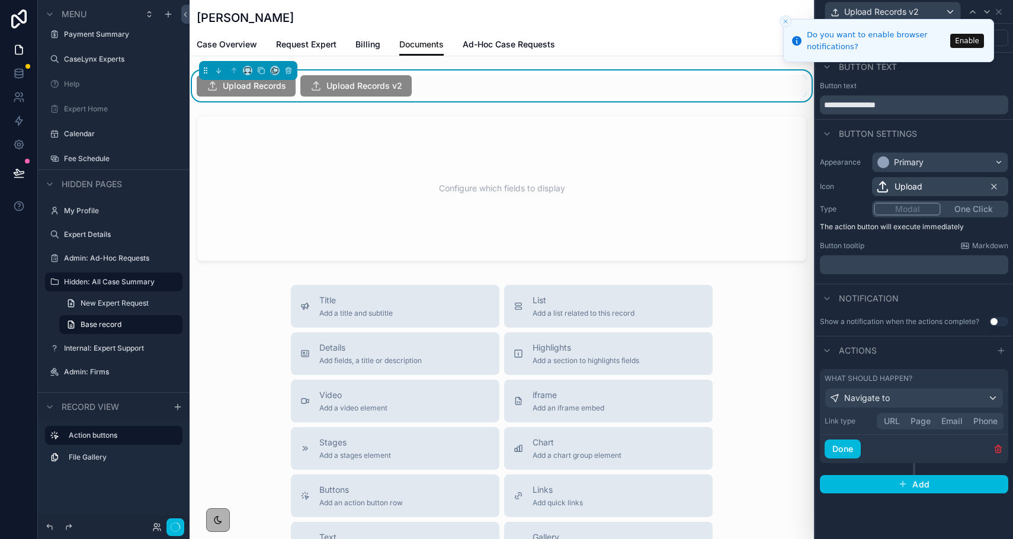
click at [887, 420] on button "URL" at bounding box center [892, 421] width 27 height 13
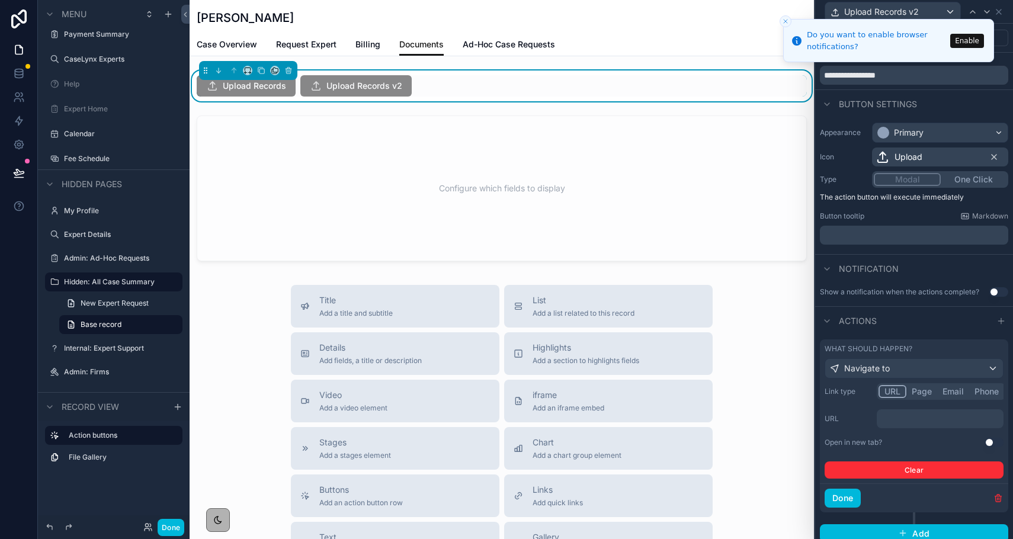
scroll to position [32, 0]
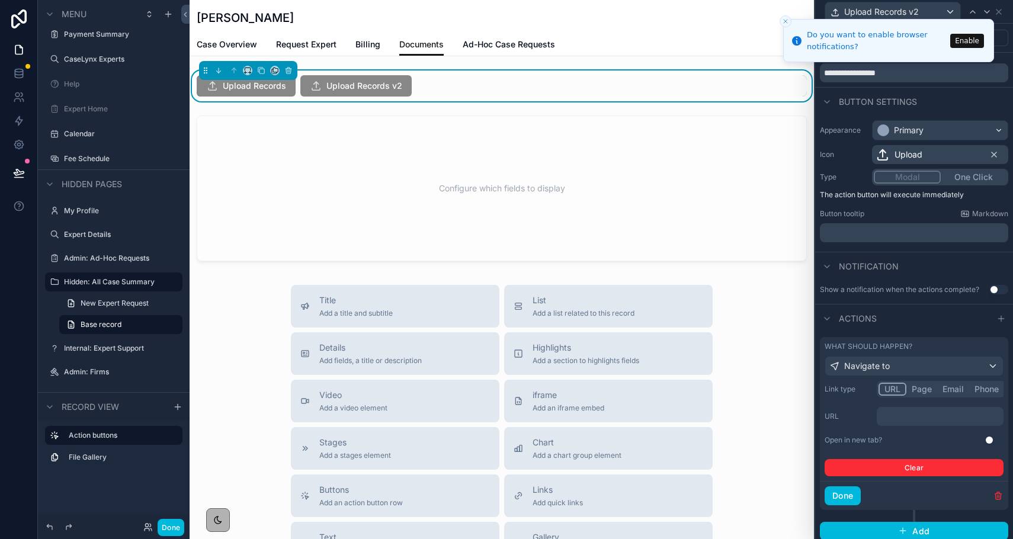
click at [893, 415] on p "﻿" at bounding box center [941, 417] width 120 height 12
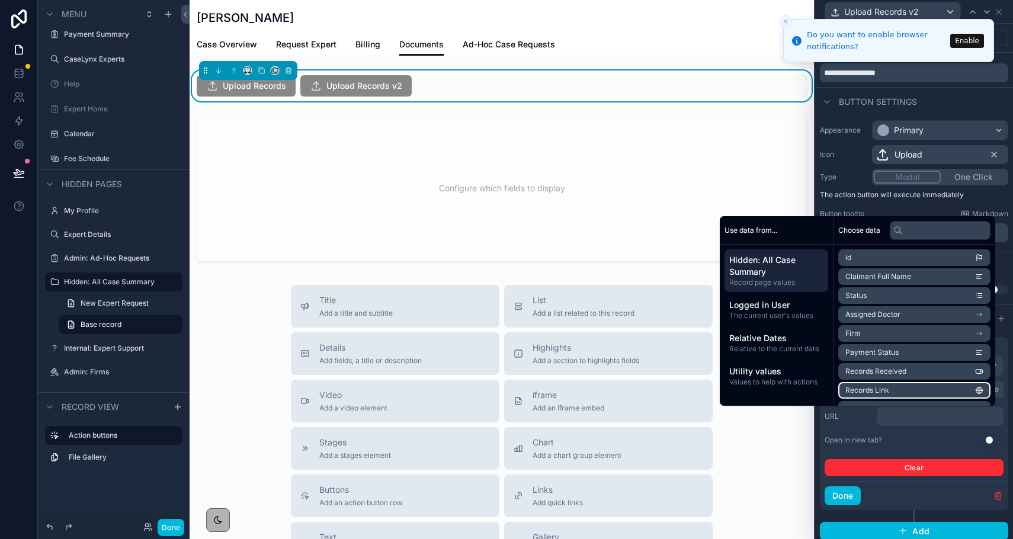
click at [895, 388] on li "Records Link" at bounding box center [914, 390] width 152 height 17
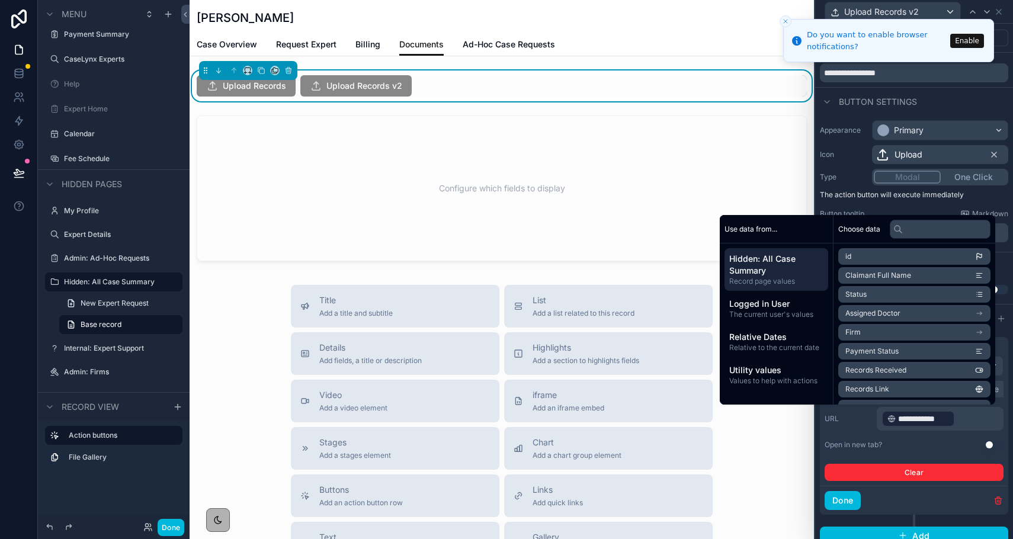
click at [912, 449] on div "Open in new tab? Use setting" at bounding box center [914, 444] width 179 height 9
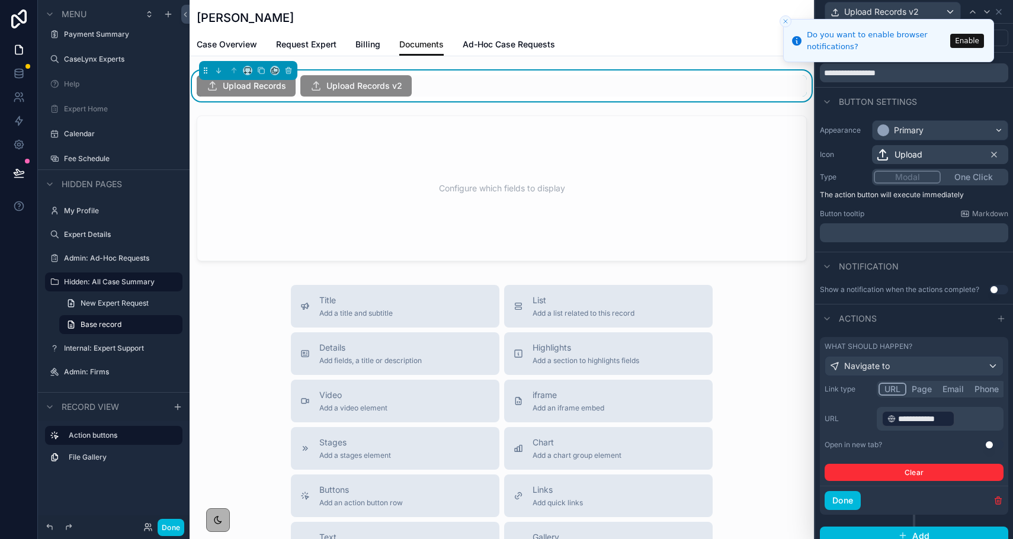
scroll to position [43, 0]
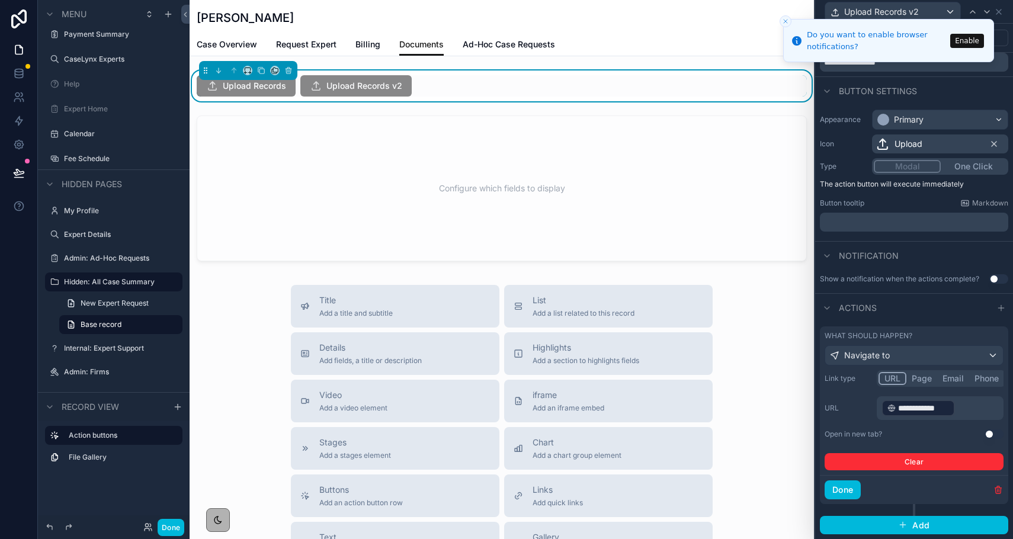
click at [853, 484] on button "Done" at bounding box center [843, 489] width 36 height 19
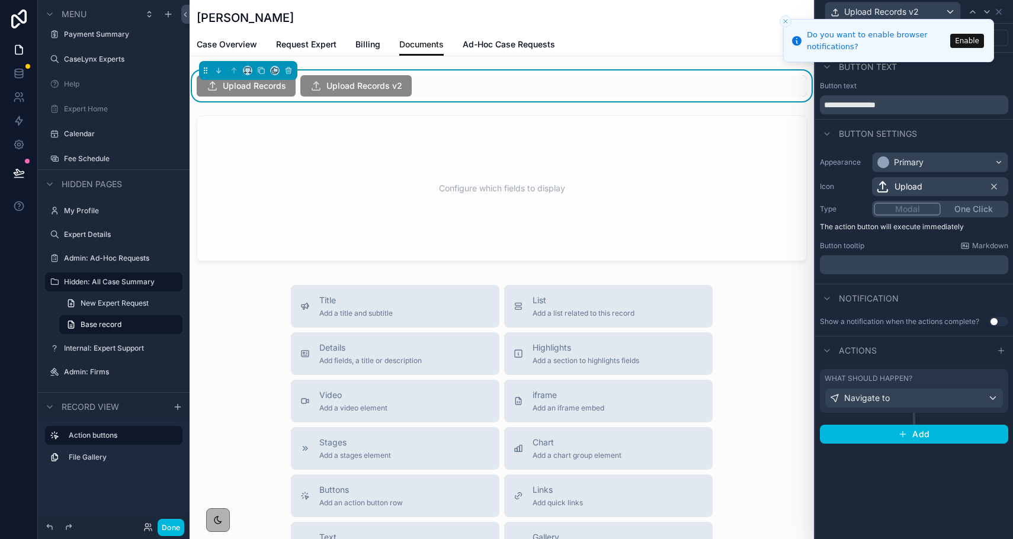
scroll to position [0, 0]
click at [998, 11] on icon at bounding box center [998, 11] width 5 height 5
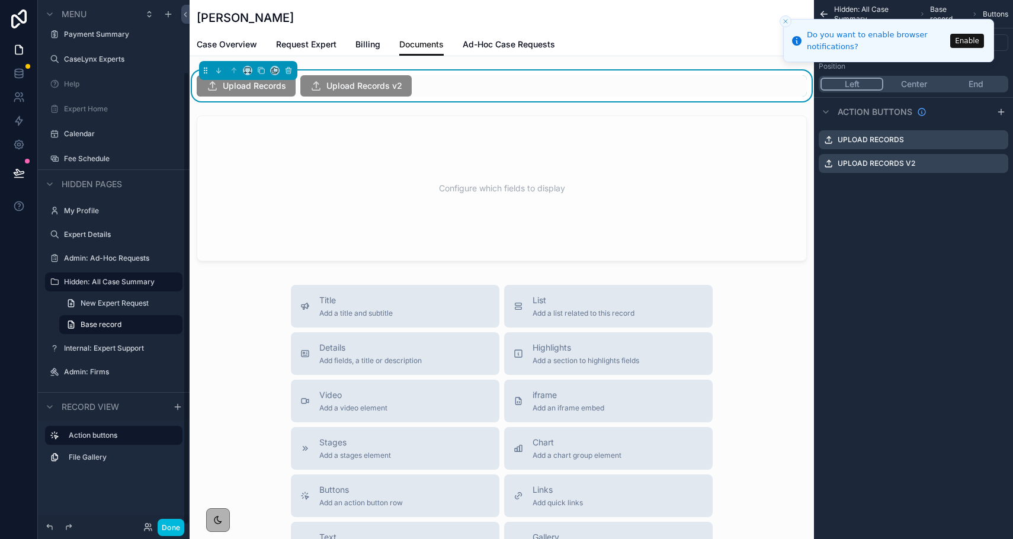
click at [165, 530] on button "Done" at bounding box center [171, 527] width 27 height 17
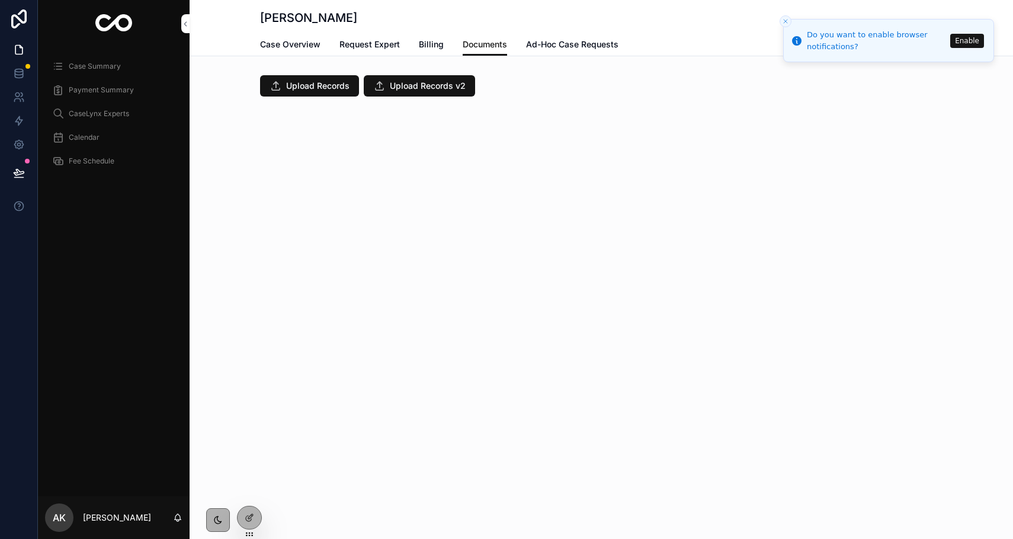
click at [406, 82] on span "Upload Records v2" at bounding box center [428, 86] width 76 height 12
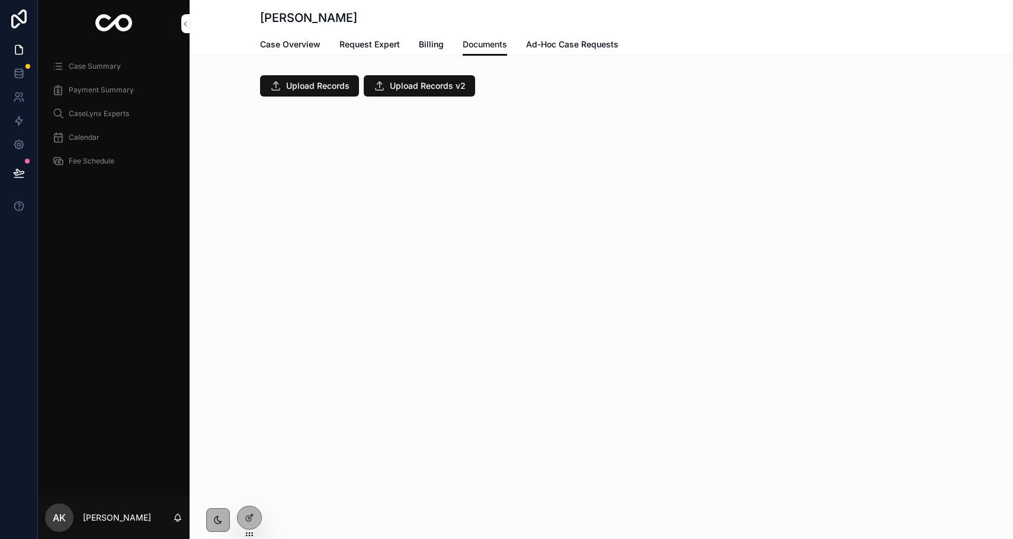
click at [246, 527] on div at bounding box center [250, 517] width 24 height 23
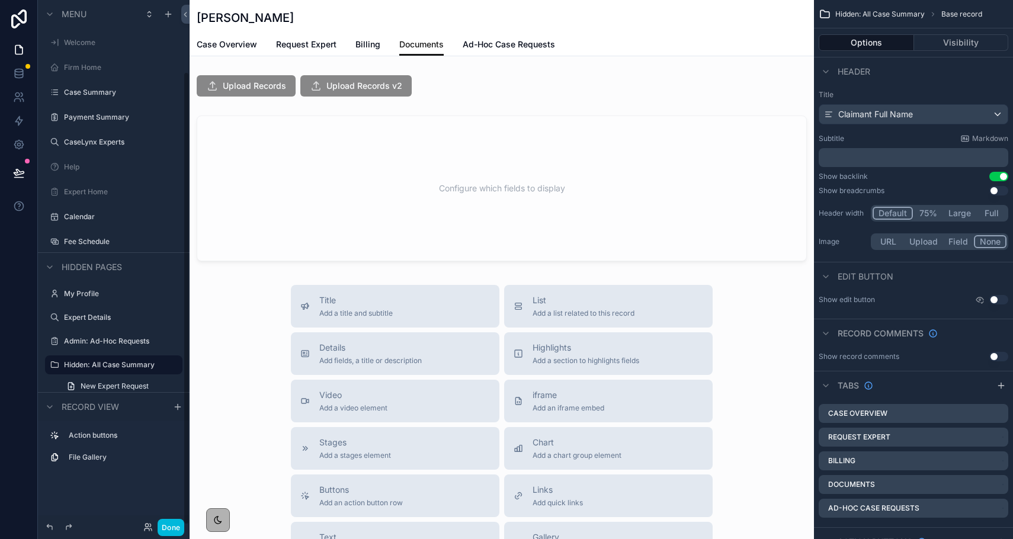
scroll to position [83, 0]
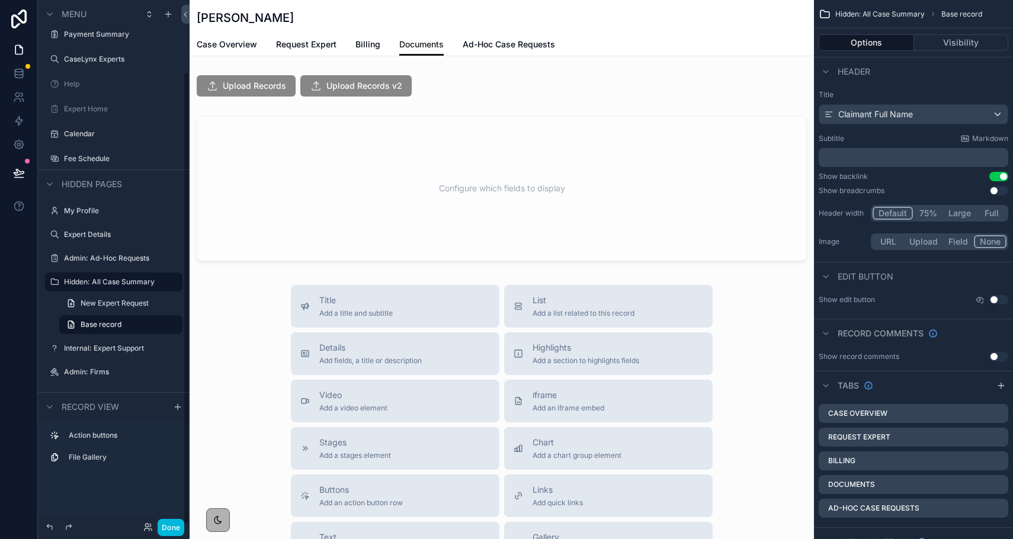
click at [418, 86] on div "scrollable content" at bounding box center [502, 85] width 624 height 31
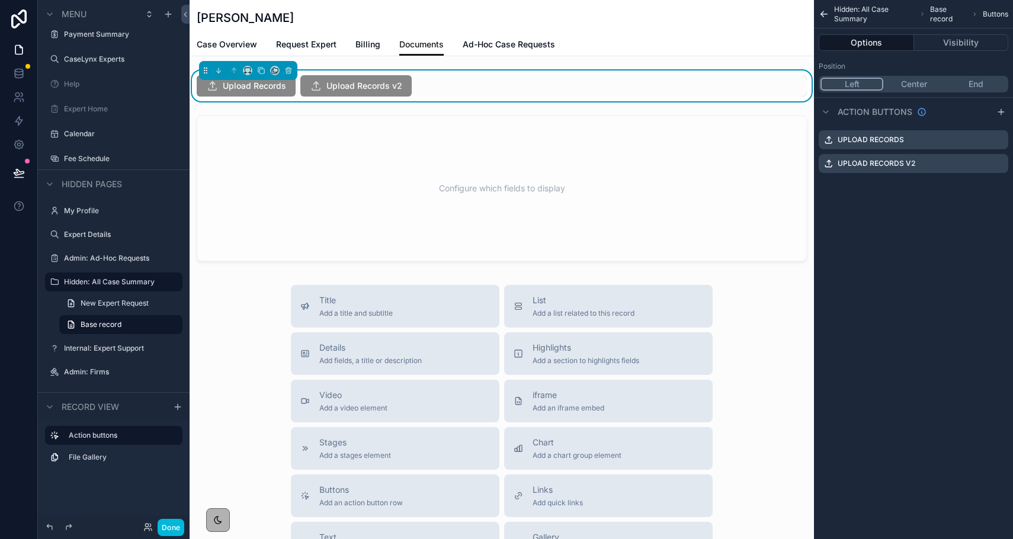
click at [0, 0] on icon "scrollable content" at bounding box center [0, 0] width 0 height 0
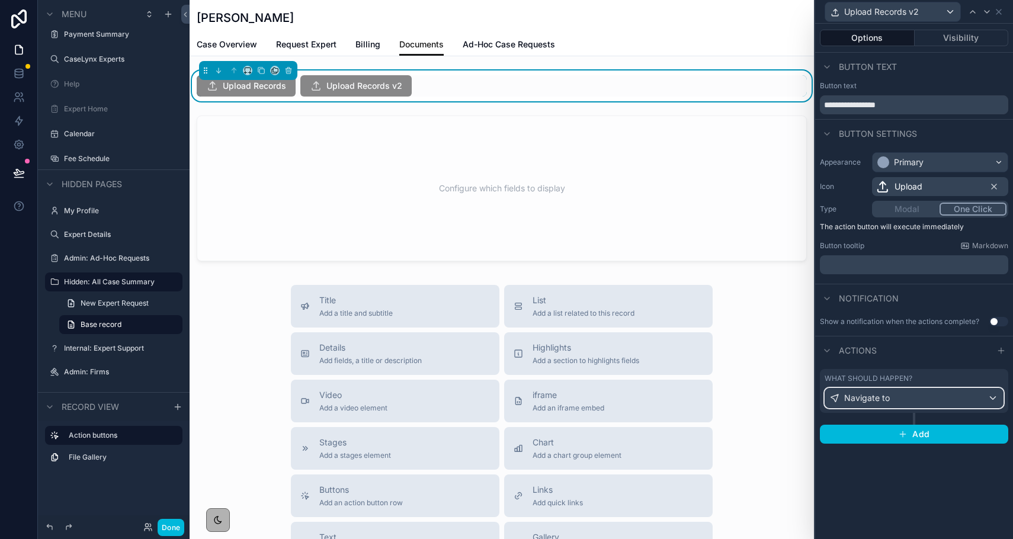
click at [941, 396] on div "Navigate to" at bounding box center [914, 398] width 178 height 19
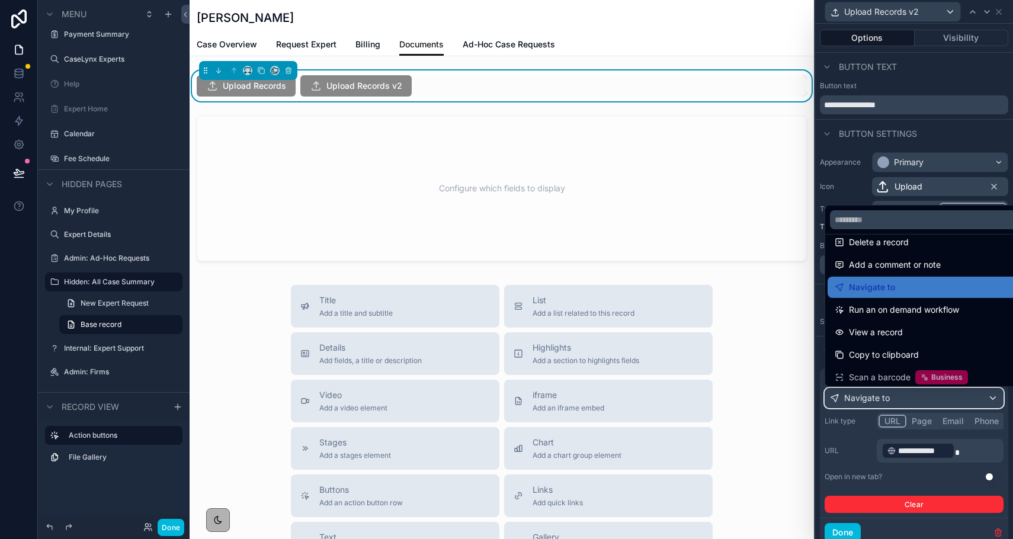
scroll to position [107, 0]
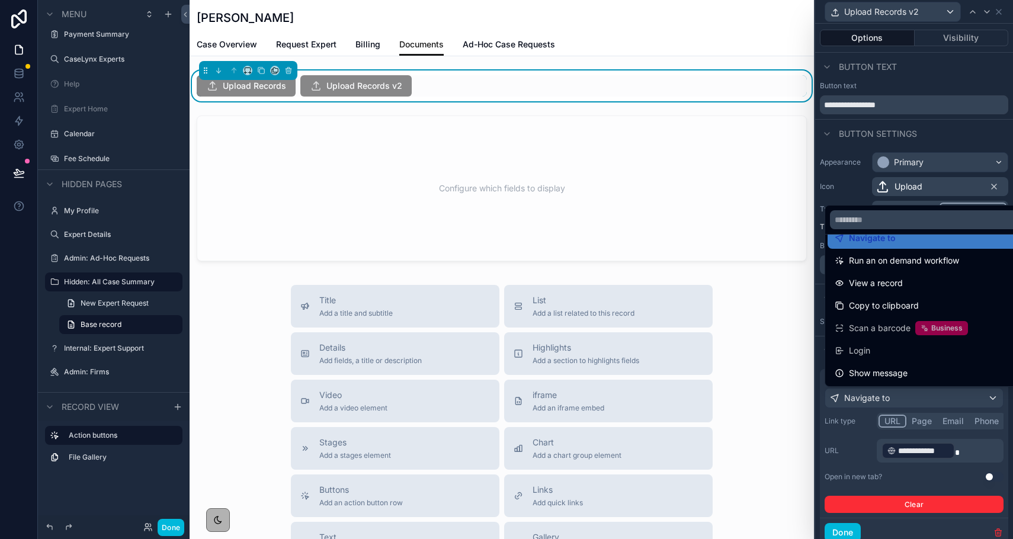
click at [944, 149] on div at bounding box center [914, 269] width 198 height 539
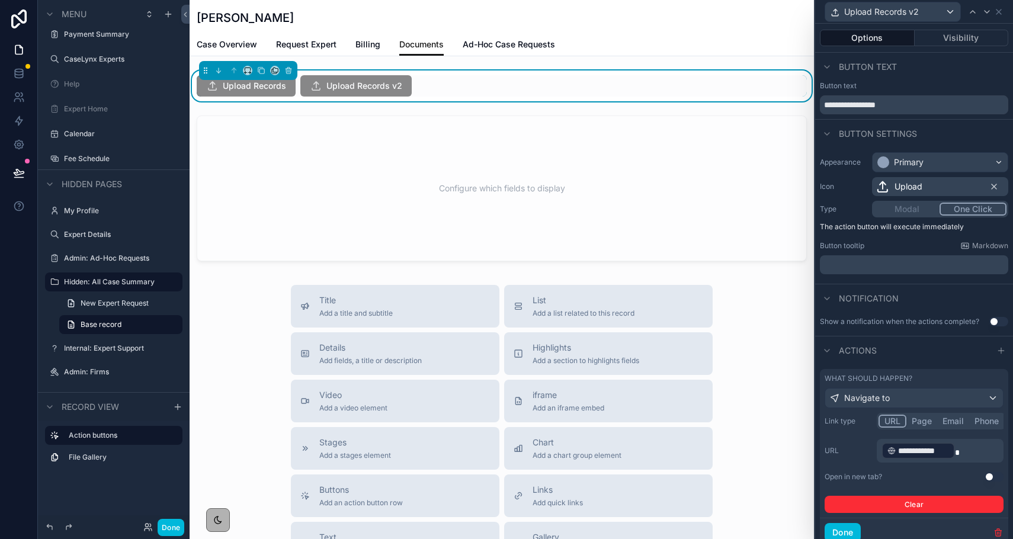
click at [905, 213] on div "Modal One Click" at bounding box center [940, 209] width 136 height 17
click at [934, 395] on div "Navigate to" at bounding box center [914, 398] width 178 height 19
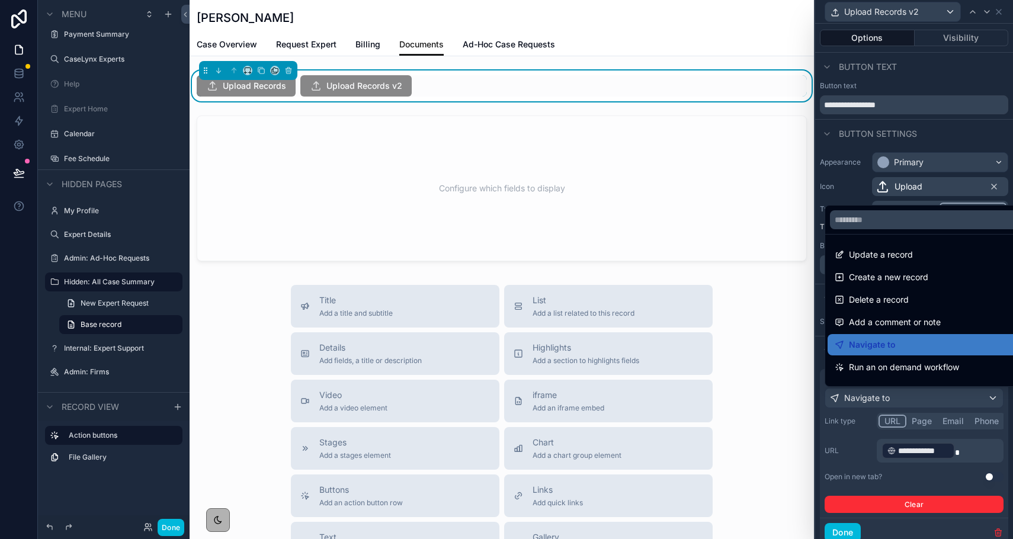
click at [959, 472] on div at bounding box center [914, 269] width 198 height 539
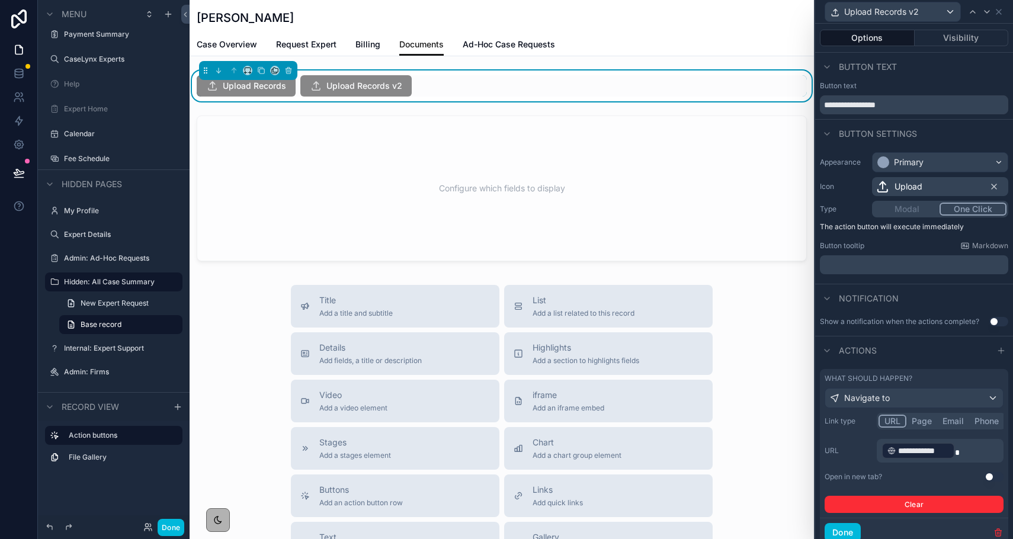
click at [996, 534] on icon "button" at bounding box center [997, 532] width 9 height 9
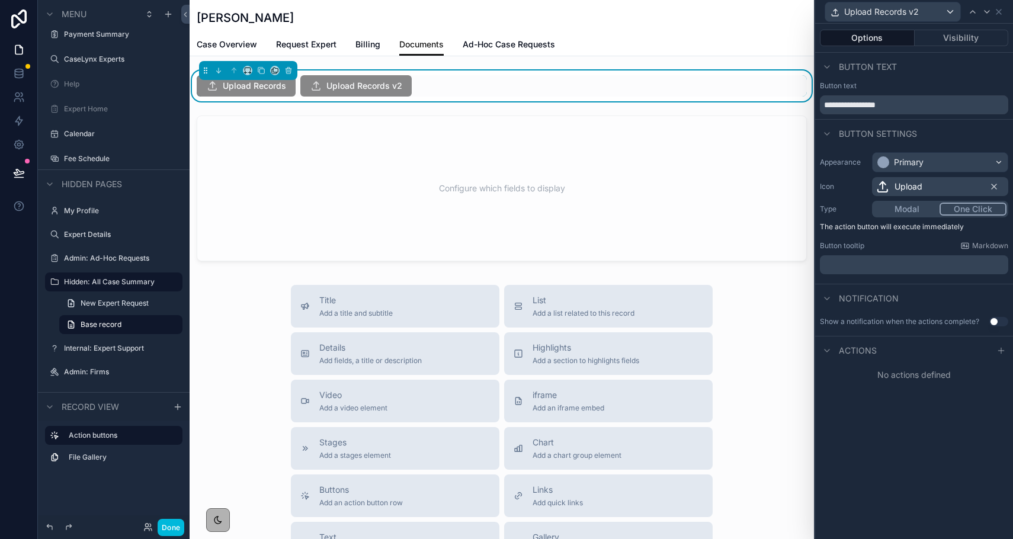
click at [902, 211] on button "Modal" at bounding box center [907, 209] width 66 height 13
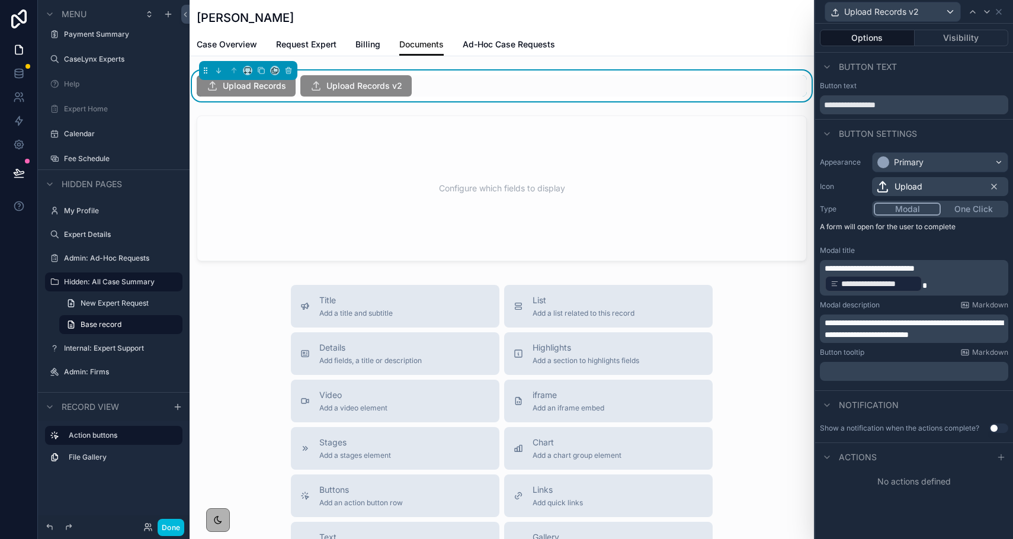
click at [999, 457] on icon at bounding box center [1000, 457] width 9 height 9
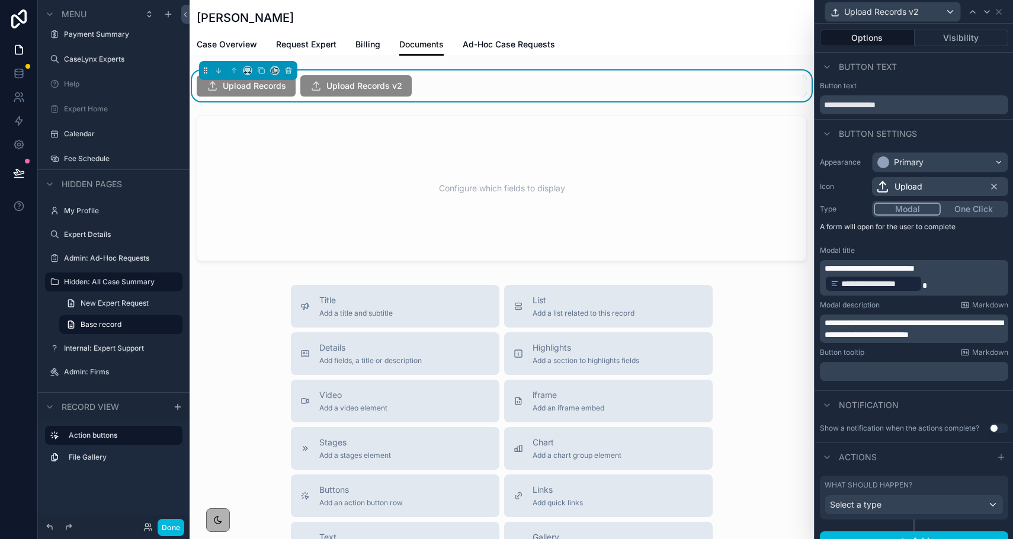
scroll to position [15, 0]
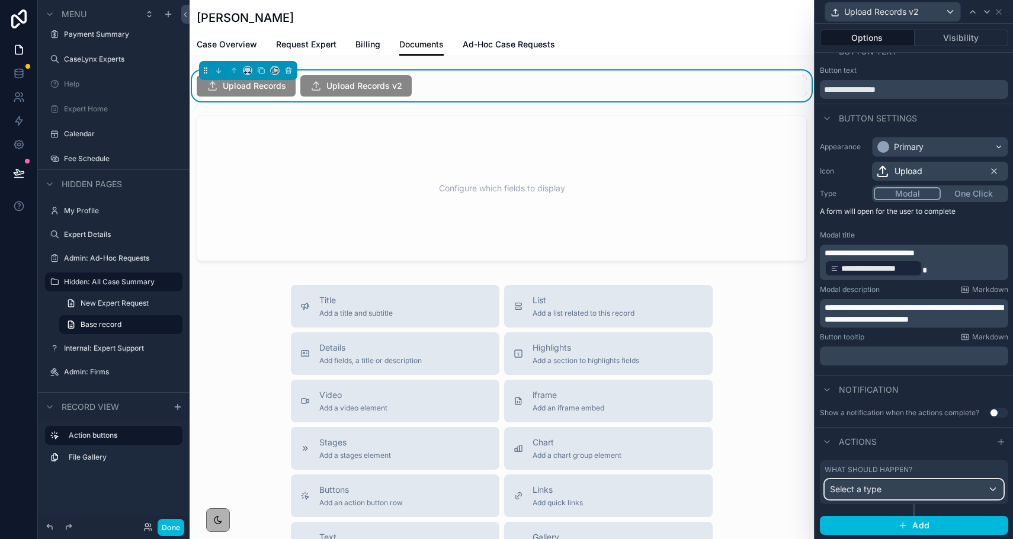
click at [894, 490] on div "Select a type" at bounding box center [914, 489] width 178 height 19
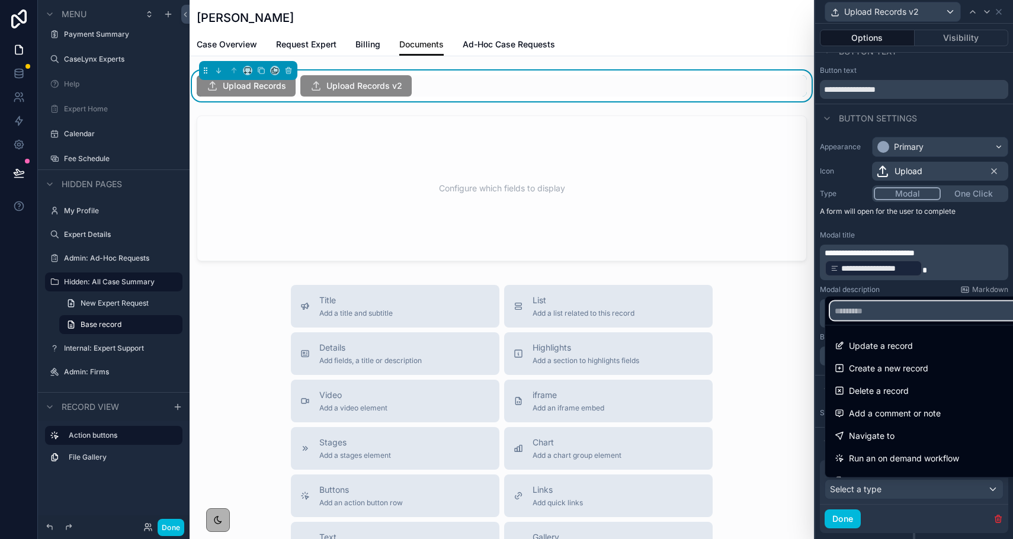
click at [859, 310] on input "text" at bounding box center [927, 311] width 195 height 19
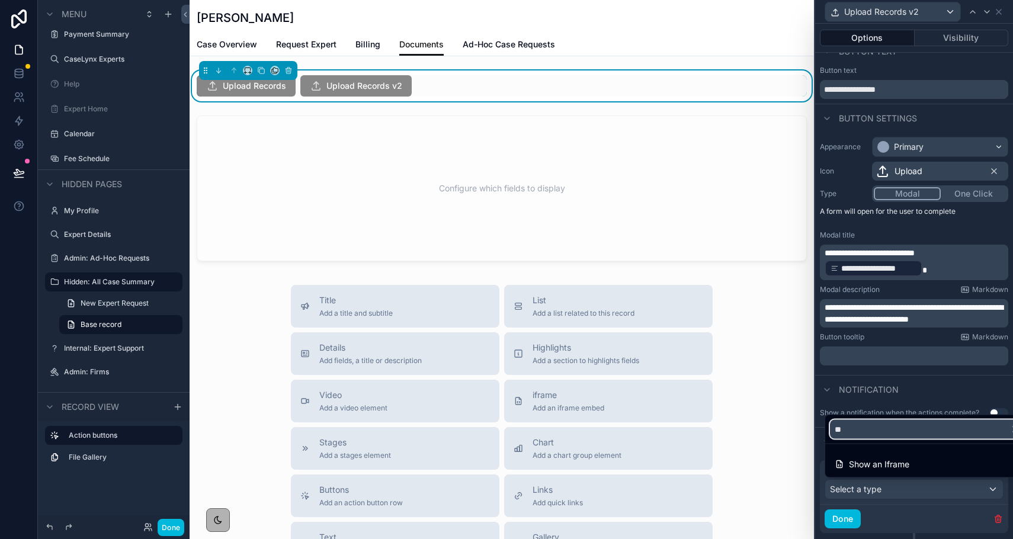
type input "**"
click at [851, 470] on span "Show an Iframe" at bounding box center [879, 464] width 60 height 14
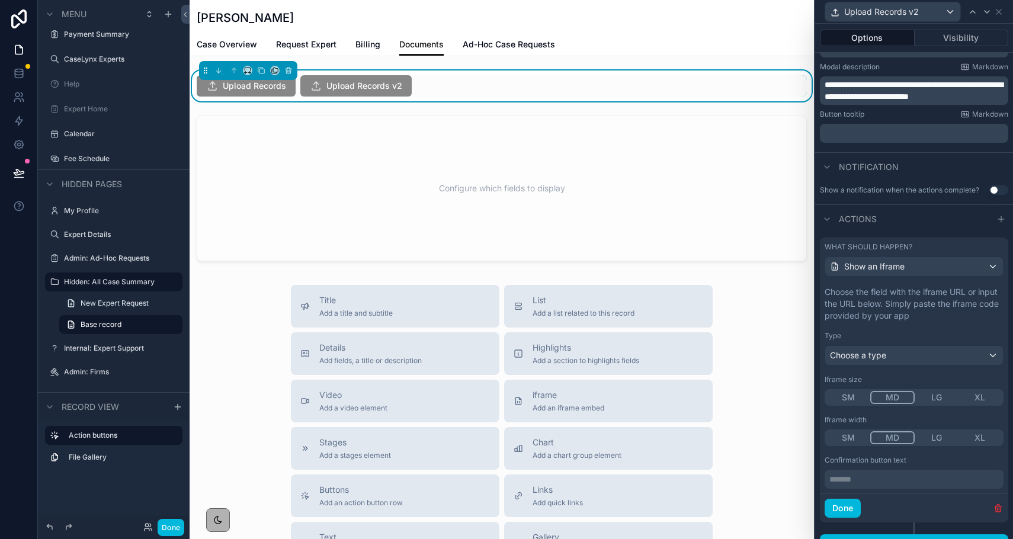
scroll to position [247, 0]
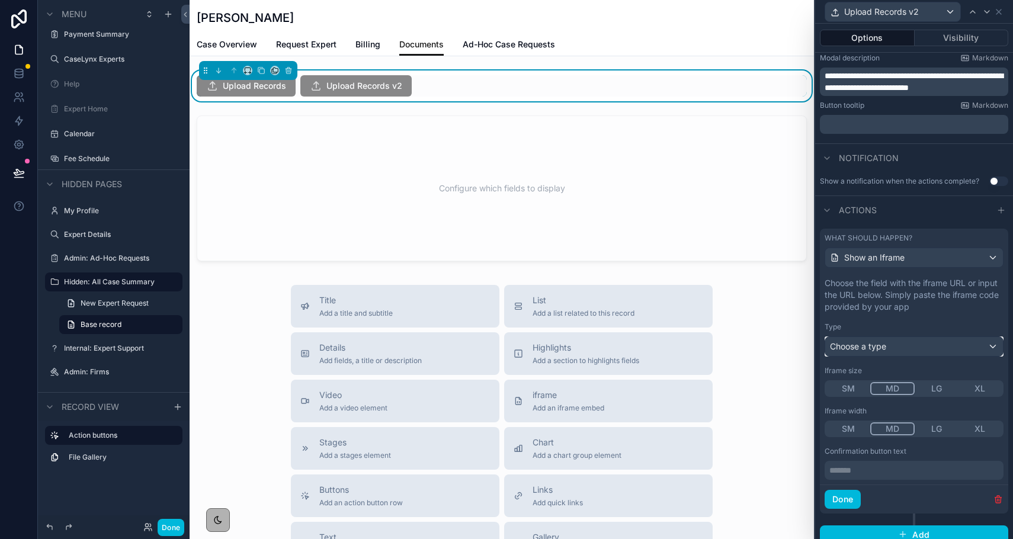
click at [854, 348] on span "Choose a type" at bounding box center [858, 346] width 56 height 10
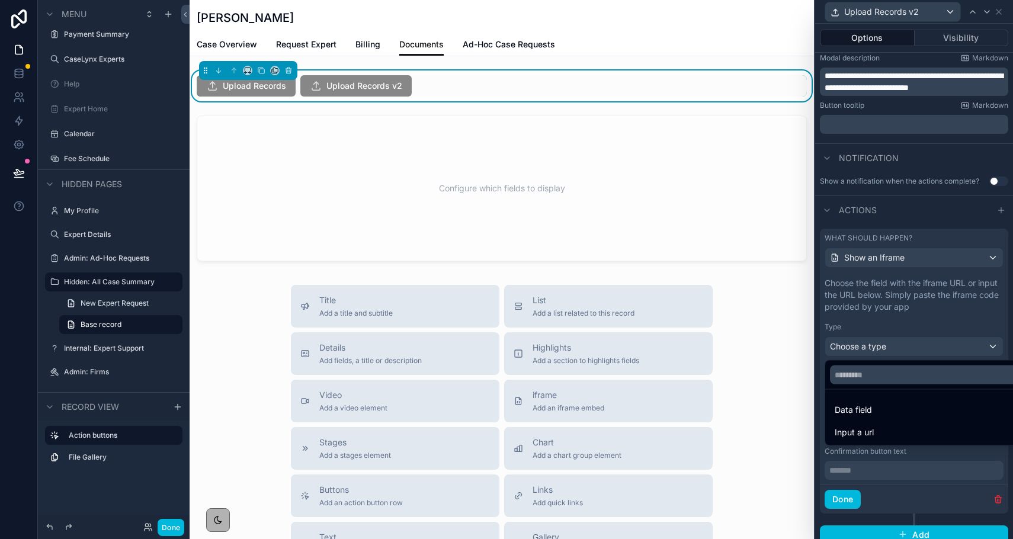
click at [853, 405] on span "Data field" at bounding box center [853, 410] width 37 height 14
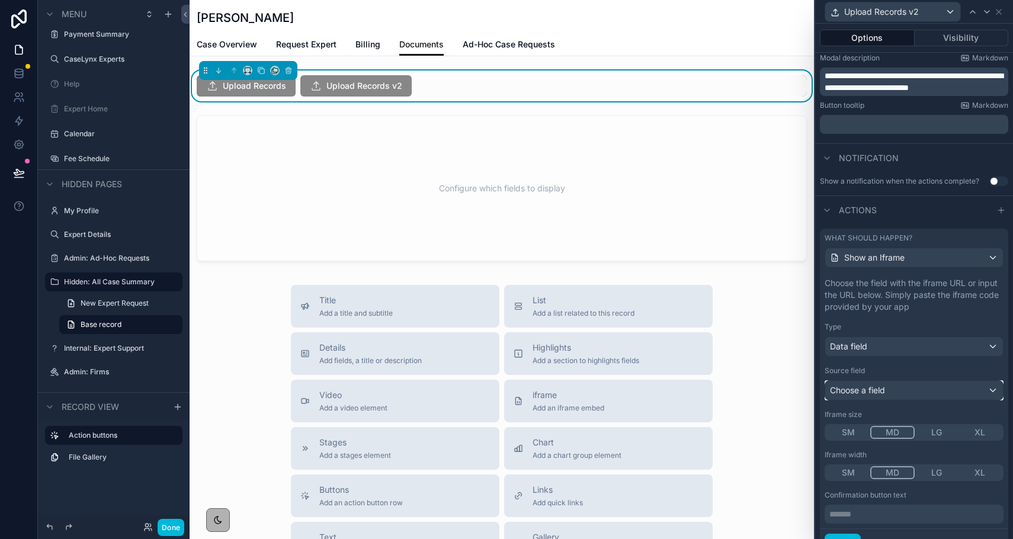
click at [854, 391] on span "Choose a field" at bounding box center [857, 390] width 55 height 10
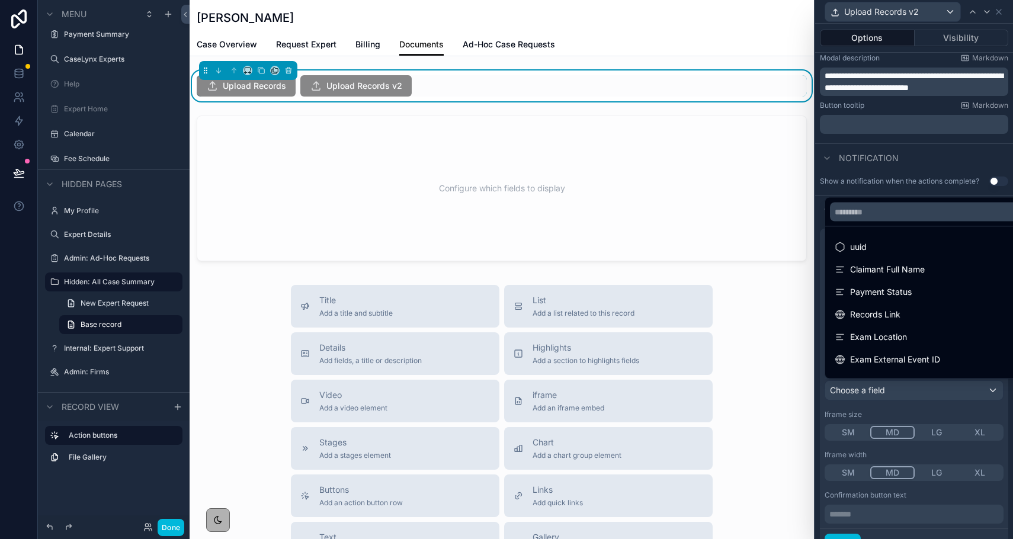
click at [865, 403] on div at bounding box center [914, 269] width 198 height 539
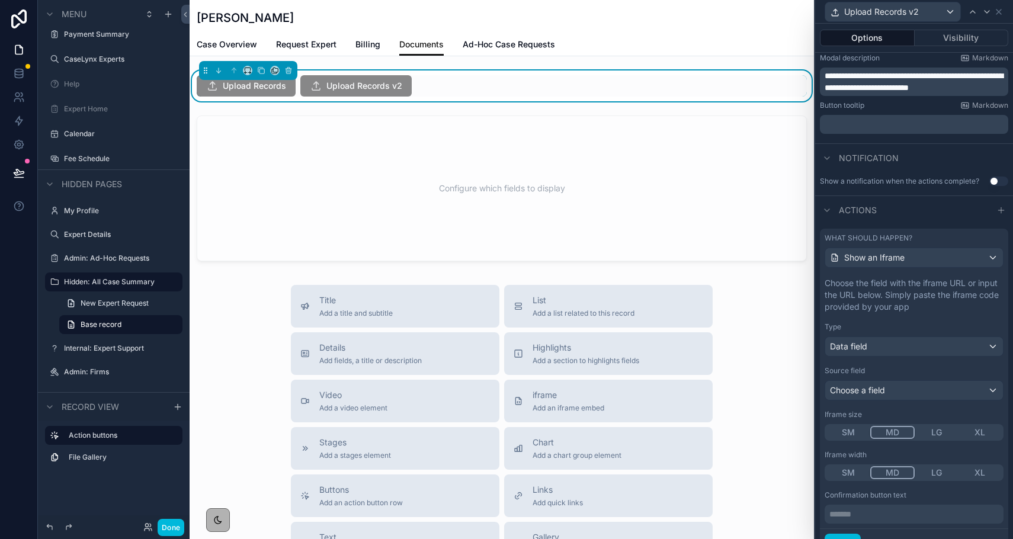
scroll to position [300, 0]
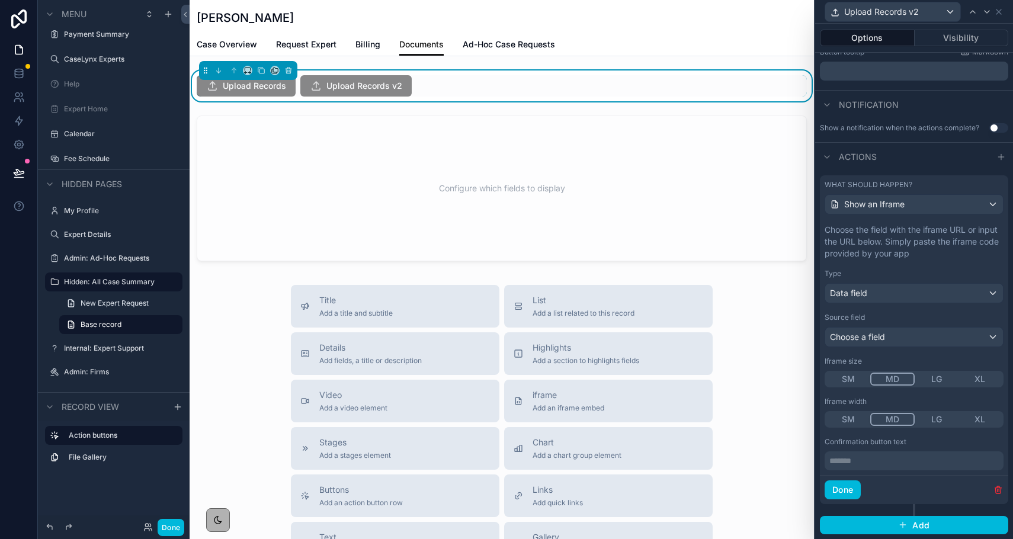
click at [860, 461] on p "******* ﻿" at bounding box center [915, 461] width 172 height 12
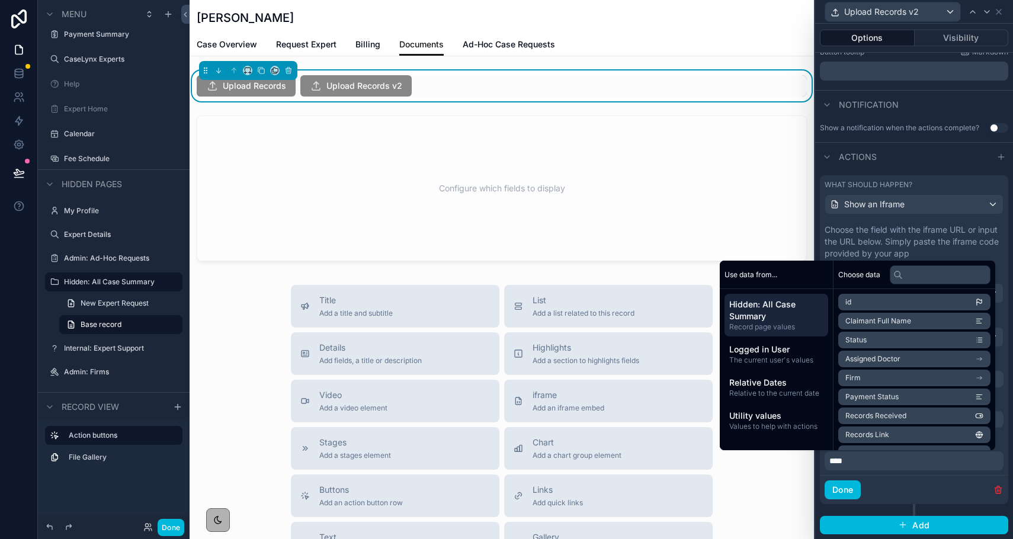
click at [906, 490] on div "Done" at bounding box center [914, 489] width 188 height 29
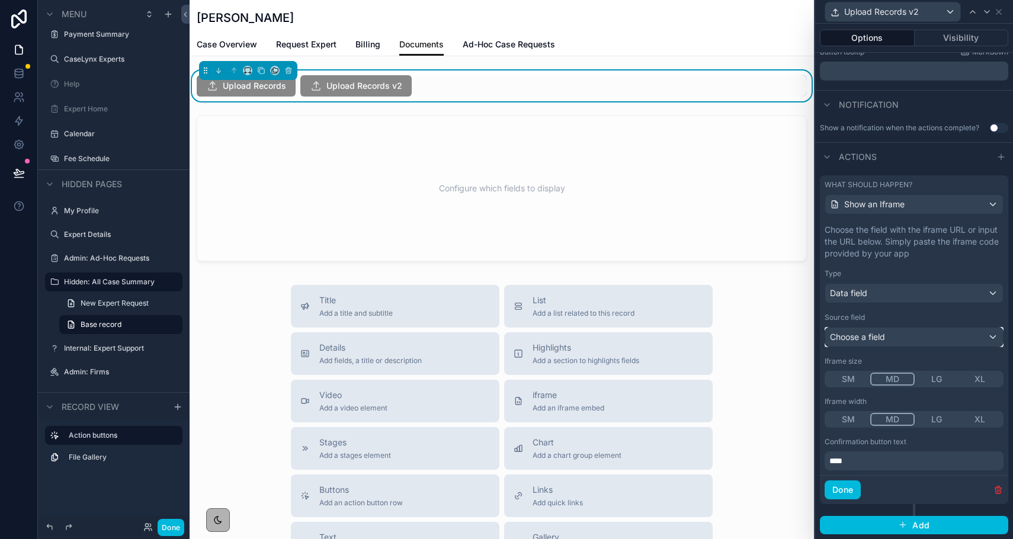
click at [873, 335] on span "Choose a field" at bounding box center [857, 337] width 55 height 10
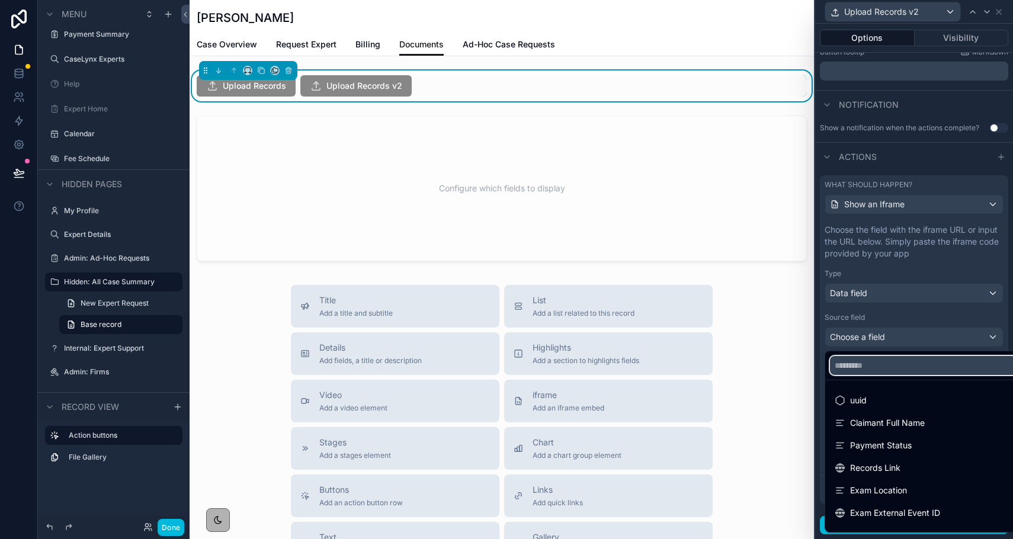
click at [873, 371] on input "text" at bounding box center [927, 365] width 195 height 19
click at [881, 460] on div "Records Link" at bounding box center [928, 467] width 200 height 21
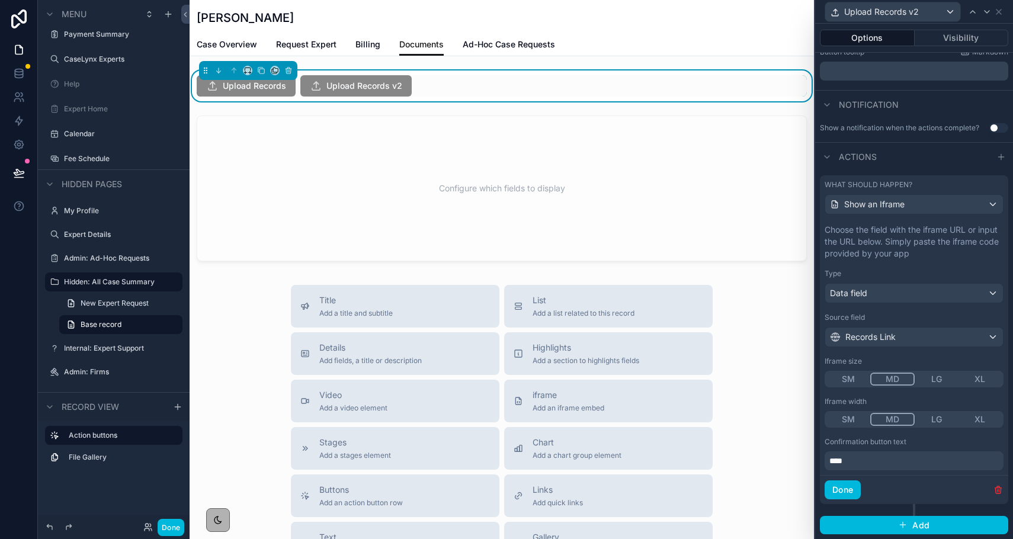
click at [881, 480] on div "Done" at bounding box center [914, 489] width 188 height 29
click at [998, 17] on div "Upload Records v2" at bounding box center [914, 11] width 188 height 23
click at [995, 11] on icon at bounding box center [998, 11] width 9 height 9
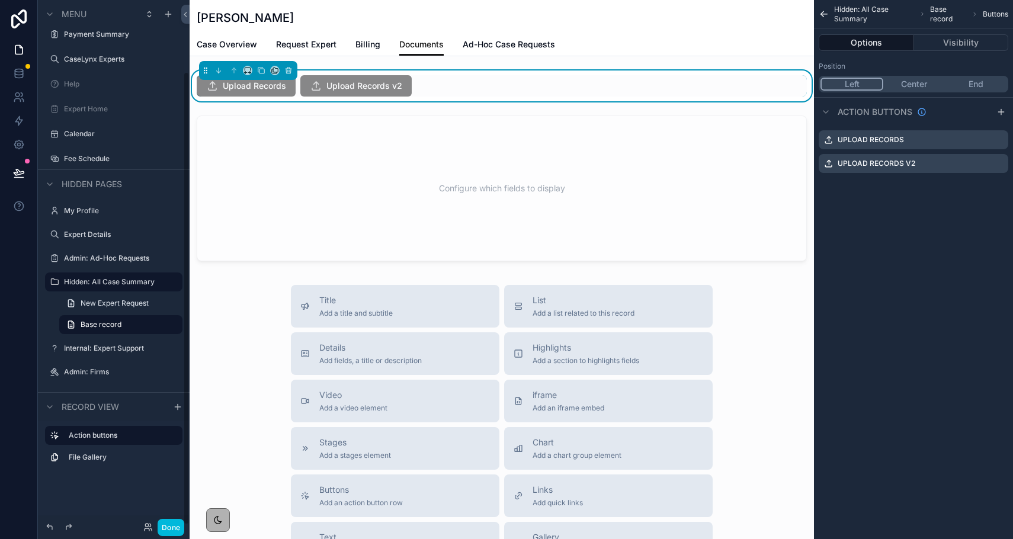
click at [173, 528] on button "Done" at bounding box center [171, 527] width 27 height 17
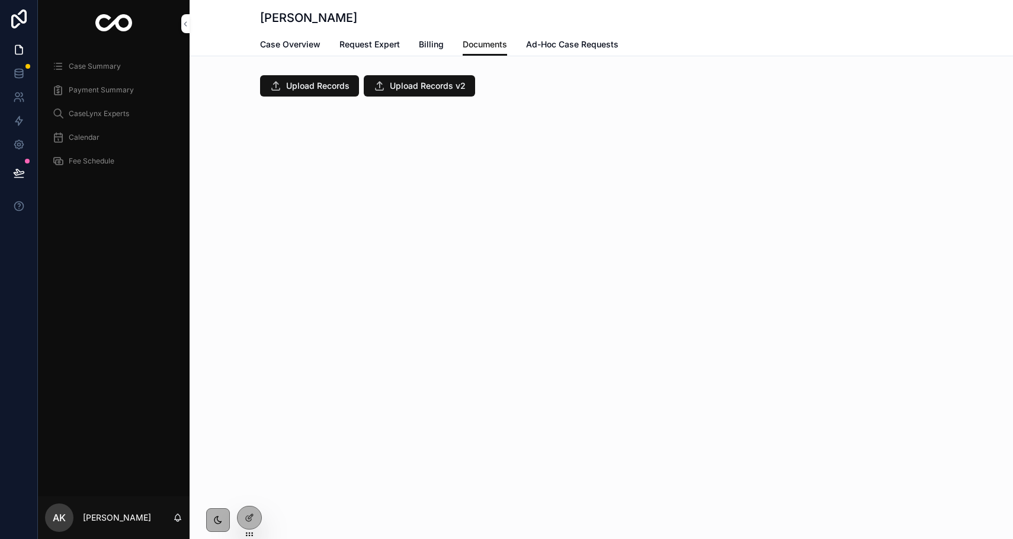
click at [406, 92] on button "Upload Records v2" at bounding box center [419, 85] width 111 height 21
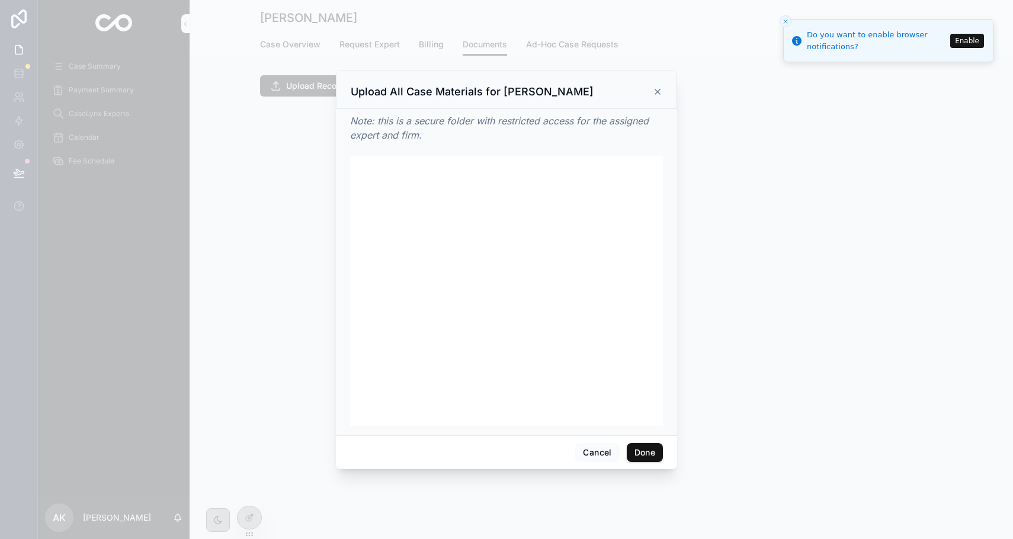
click at [657, 89] on icon at bounding box center [657, 91] width 9 height 9
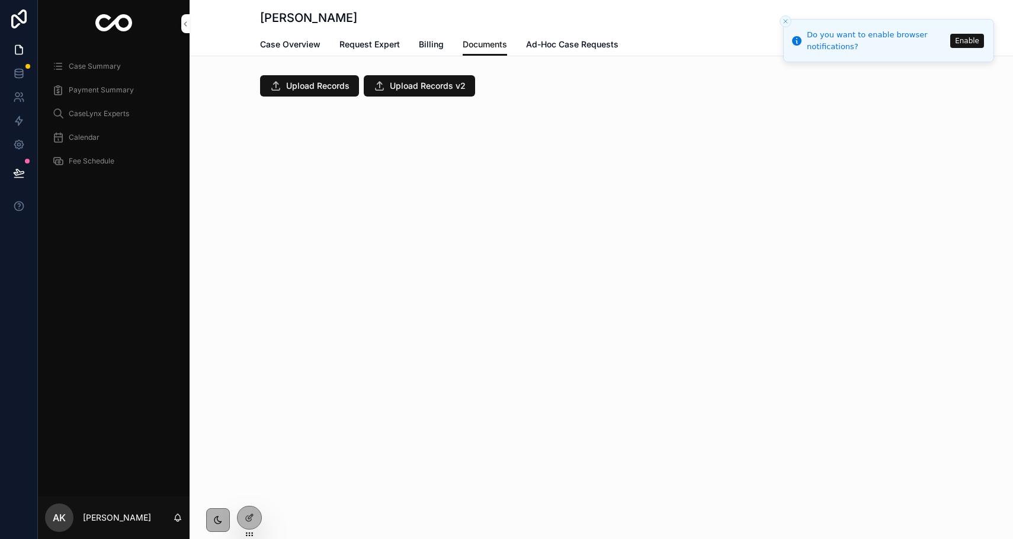
click at [243, 520] on div at bounding box center [250, 517] width 24 height 23
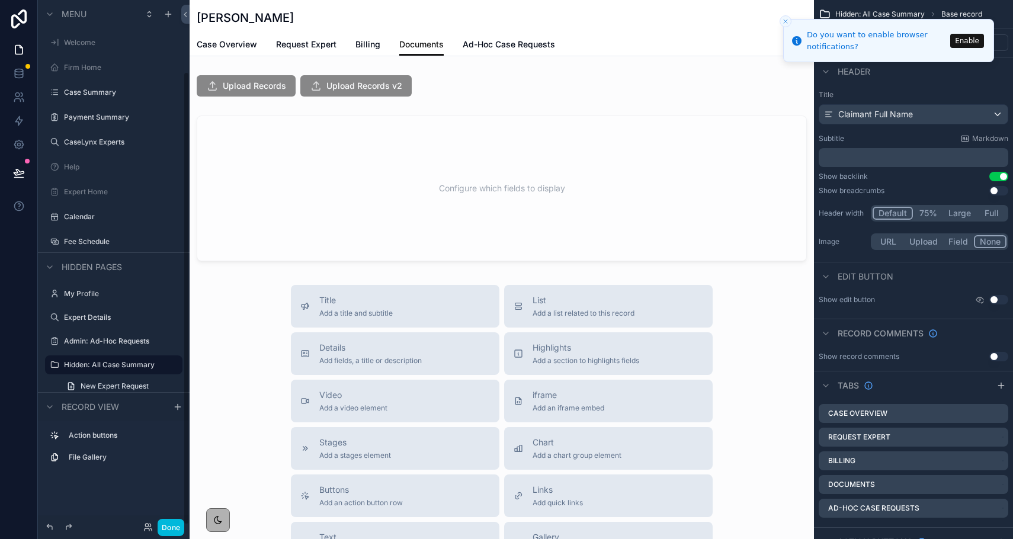
scroll to position [83, 0]
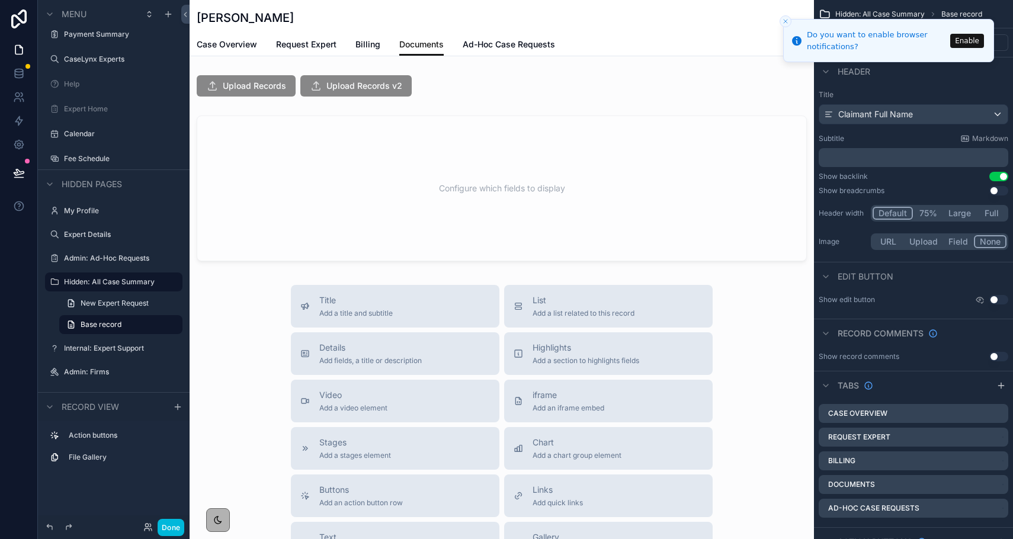
click at [787, 23] on icon "Close toast" at bounding box center [785, 21] width 7 height 7
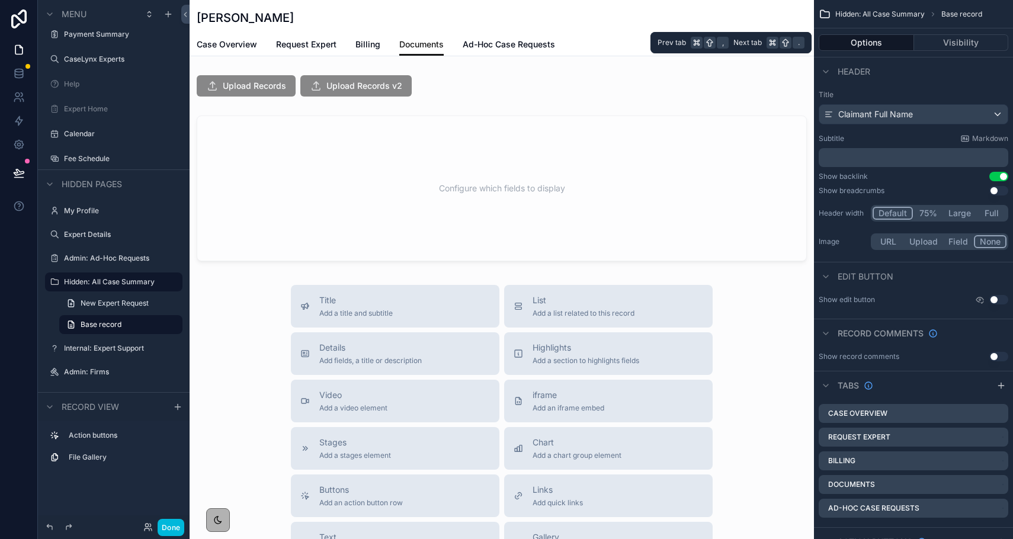
click at [945, 37] on button "Visibility" at bounding box center [961, 42] width 95 height 17
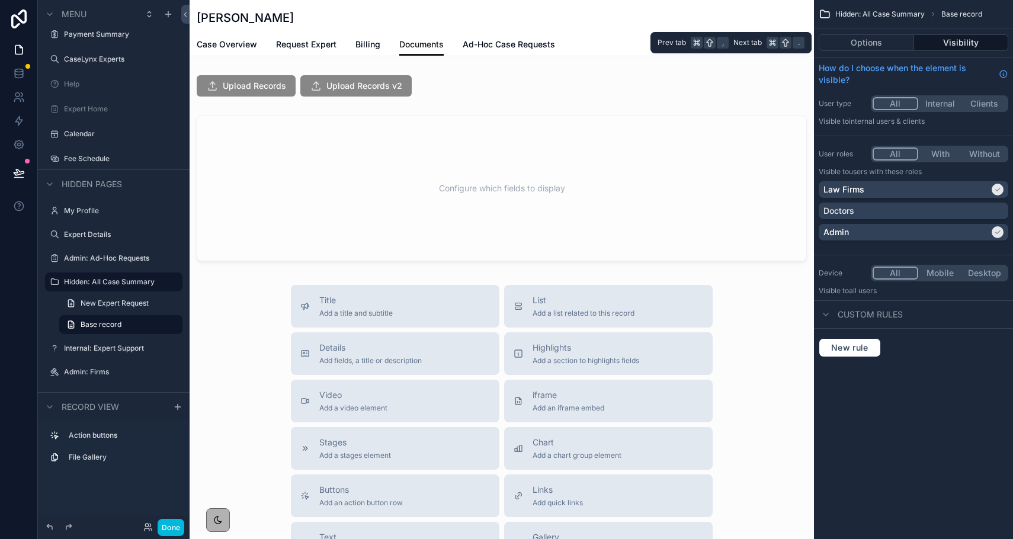
click at [877, 39] on button "Options" at bounding box center [866, 42] width 95 height 17
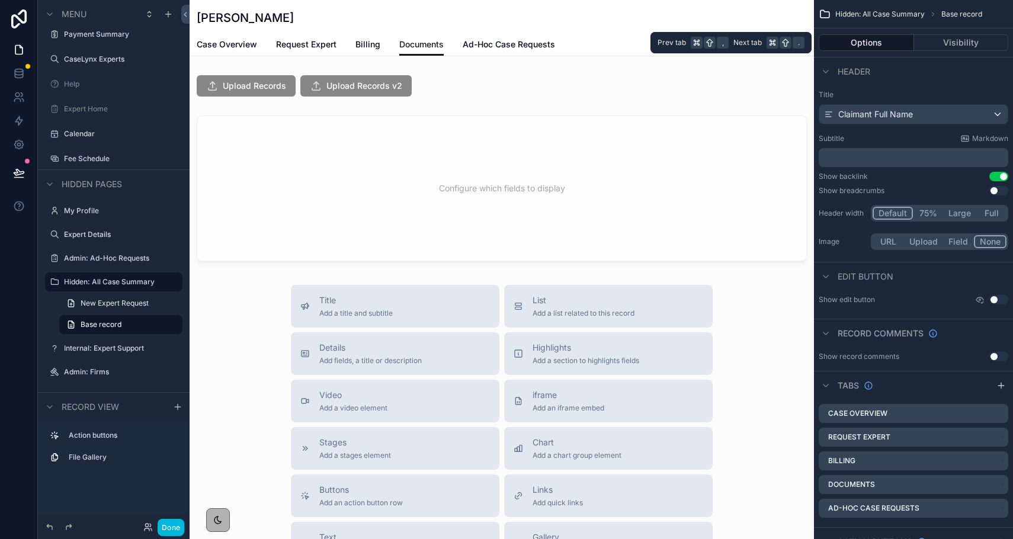
click at [933, 44] on button "Visibility" at bounding box center [961, 42] width 95 height 17
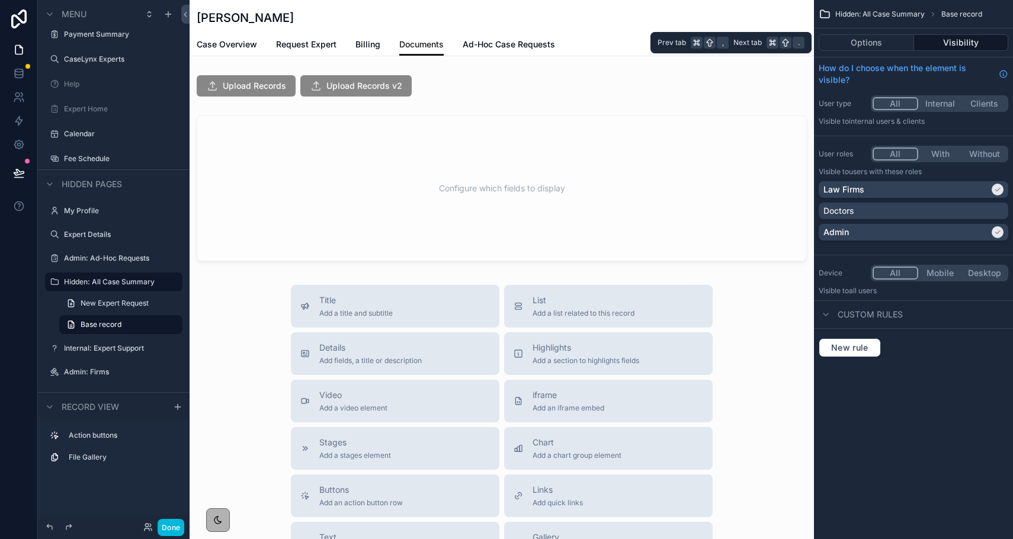
click at [885, 42] on button "Options" at bounding box center [866, 42] width 95 height 17
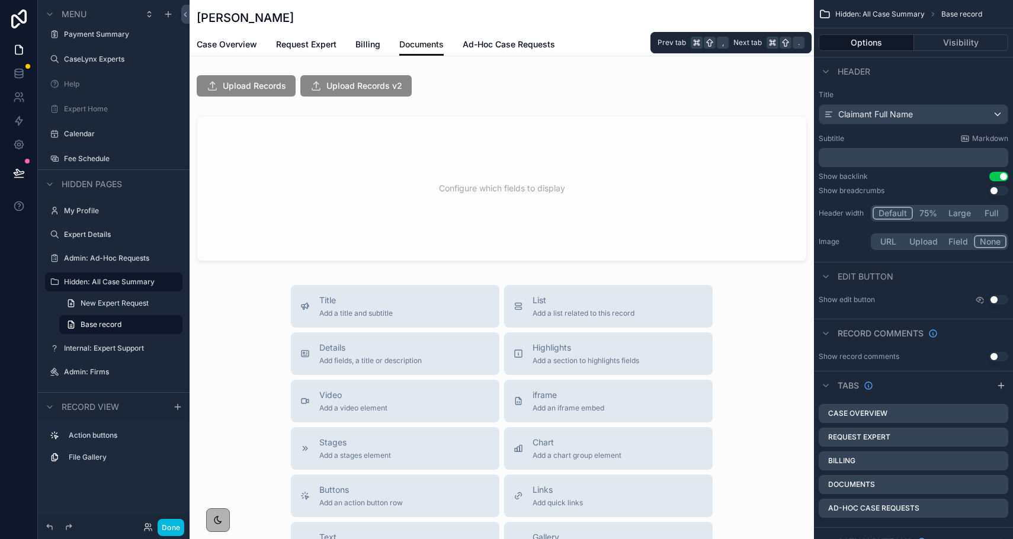
click at [945, 44] on button "Visibility" at bounding box center [961, 42] width 95 height 17
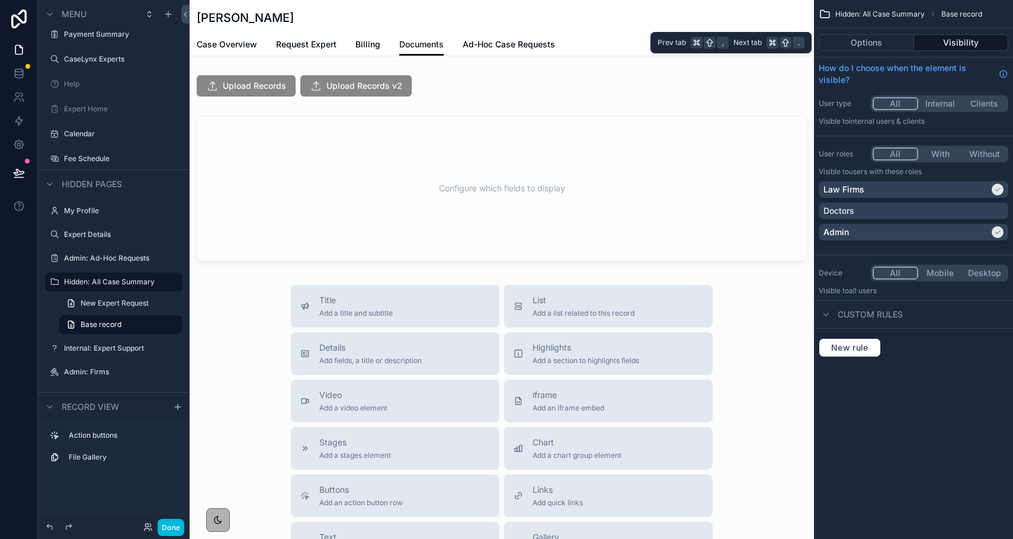
click at [874, 47] on button "Options" at bounding box center [866, 42] width 95 height 17
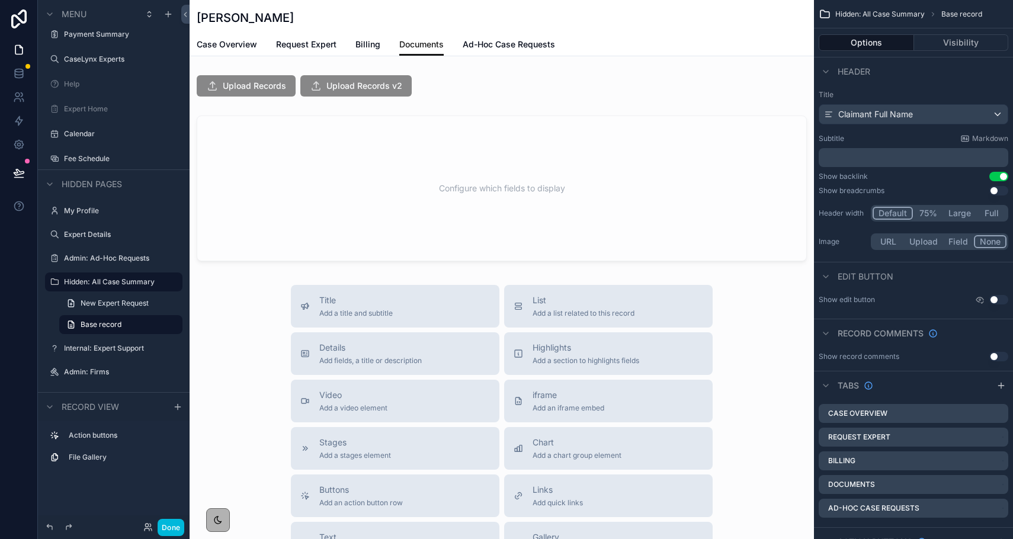
click at [480, 83] on div "scrollable content" at bounding box center [502, 85] width 624 height 31
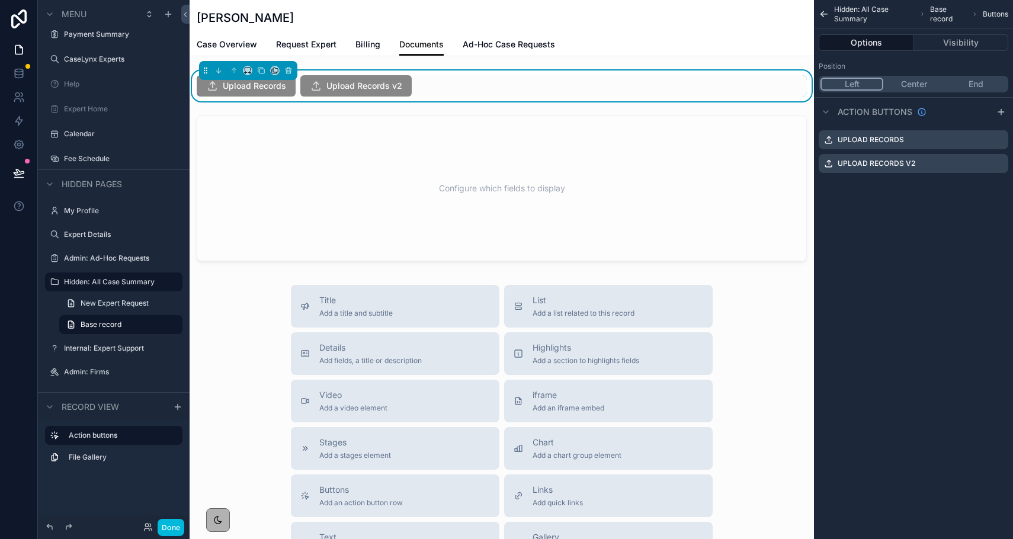
click at [0, 0] on icon "scrollable content" at bounding box center [0, 0] width 0 height 0
click at [980, 120] on icon at bounding box center [980, 121] width 0 height 2
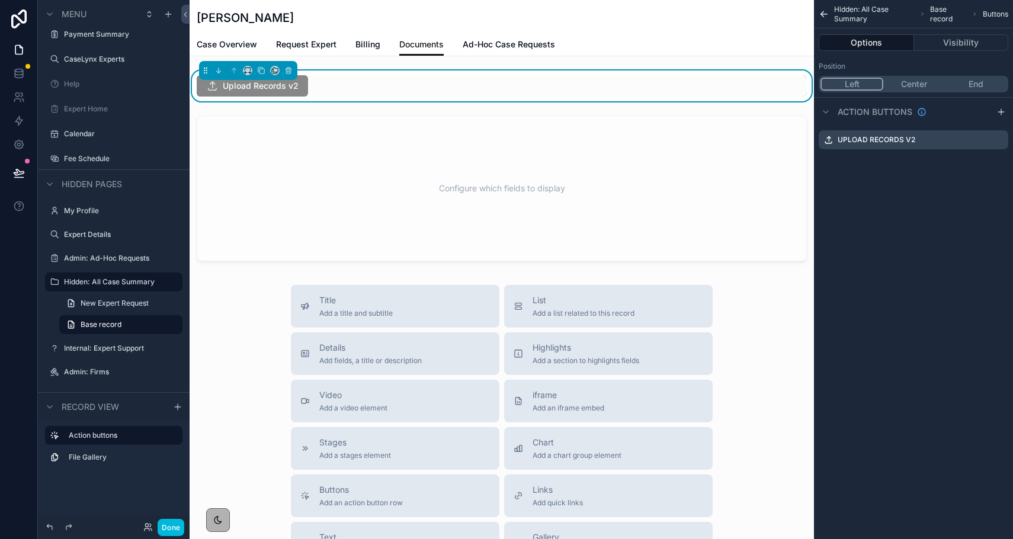
click at [0, 0] on icon "scrollable content" at bounding box center [0, 0] width 0 height 0
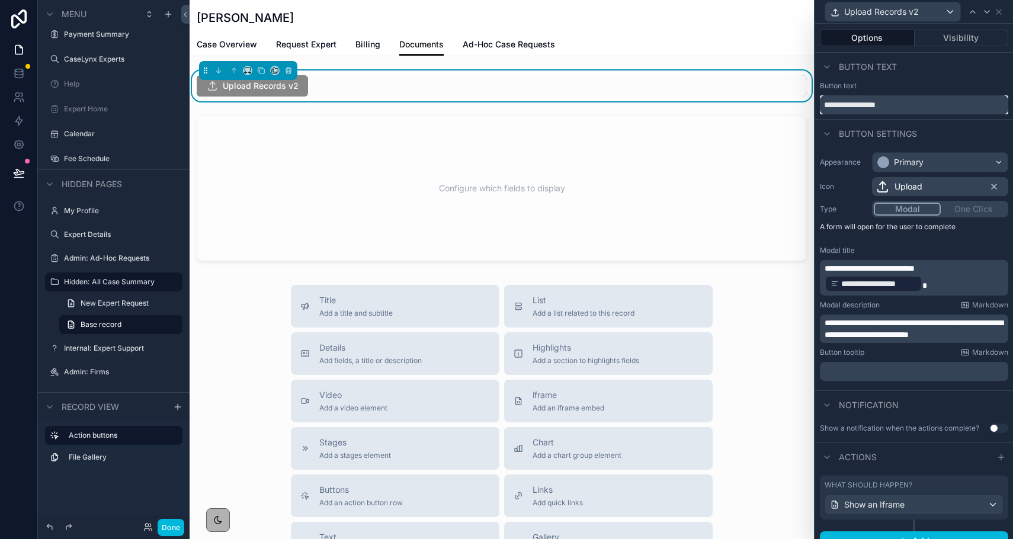
click at [916, 103] on input "**********" at bounding box center [914, 104] width 188 height 19
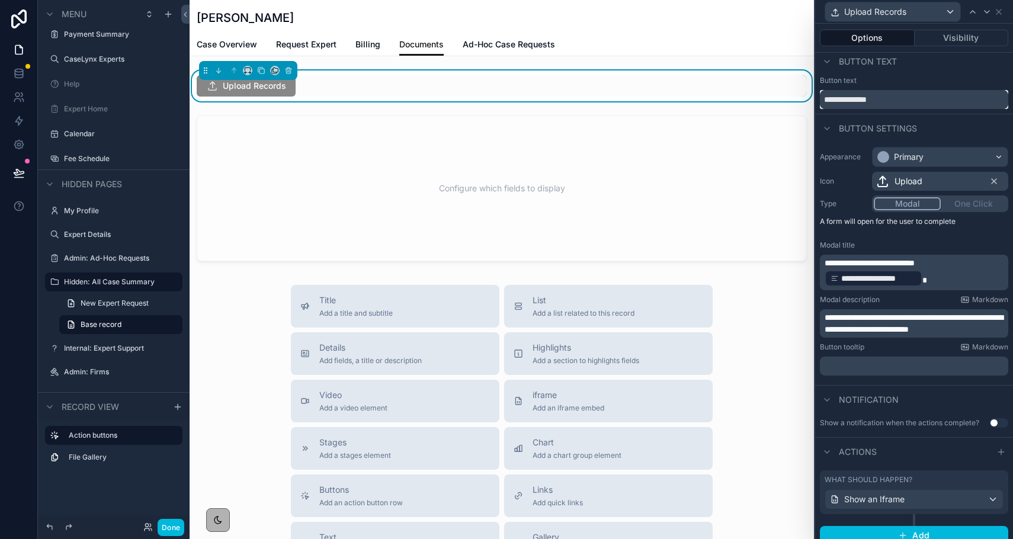
scroll to position [6, 0]
type input "**********"
drag, startPoint x: 868, startPoint y: 330, endPoint x: 980, endPoint y: 331, distance: 112.0
click at [980, 331] on span "**********" at bounding box center [914, 323] width 178 height 20
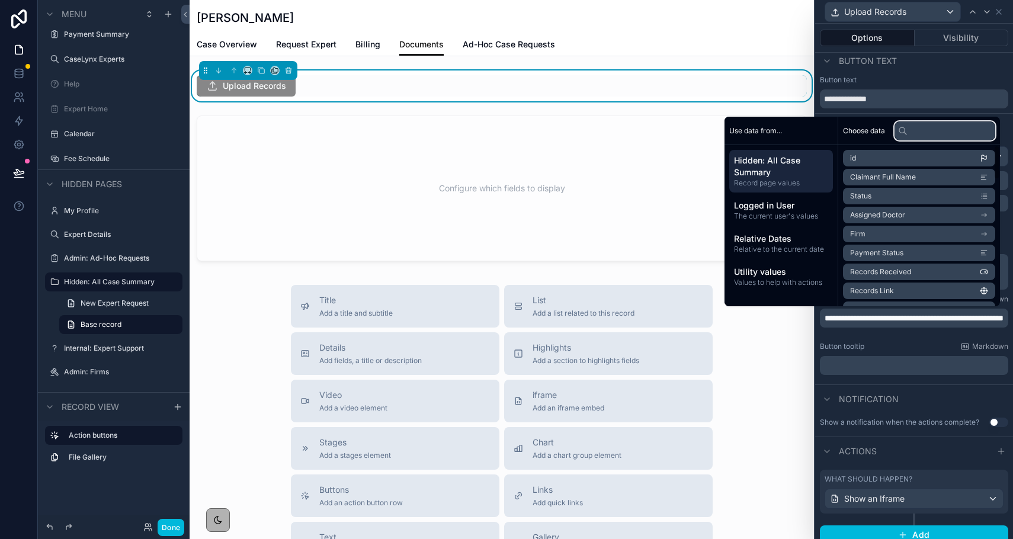
click at [938, 132] on input "text" at bounding box center [945, 130] width 101 height 19
click at [915, 216] on li "Assigned Doctor" at bounding box center [919, 215] width 152 height 17
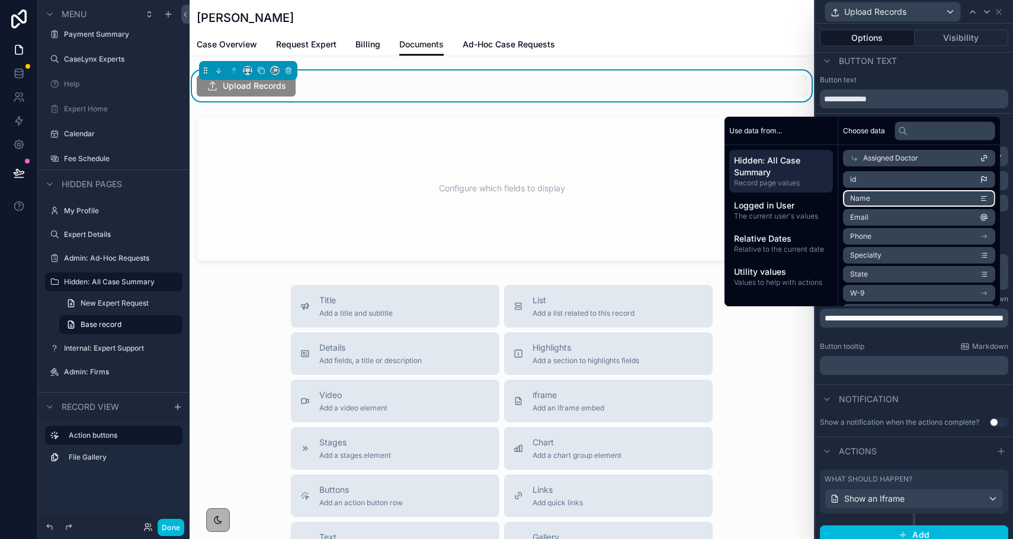
click at [870, 195] on li "Name" at bounding box center [919, 198] width 152 height 17
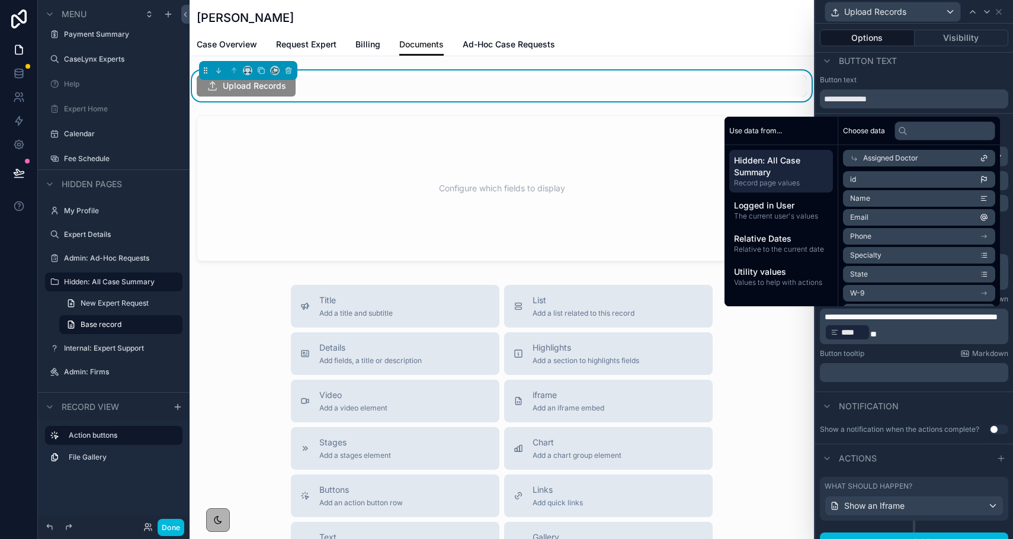
click at [930, 334] on p "**********" at bounding box center [915, 326] width 181 height 31
click at [922, 127] on input "text" at bounding box center [945, 130] width 101 height 19
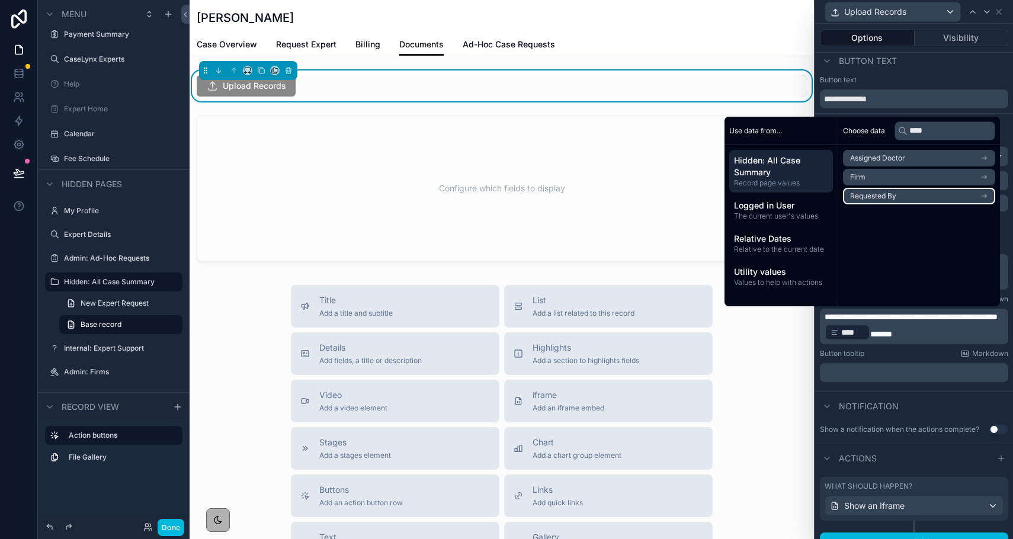
click at [894, 198] on li "Requested By" at bounding box center [919, 196] width 152 height 17
click at [886, 178] on span "user (from requested by) collection" at bounding box center [908, 179] width 117 height 9
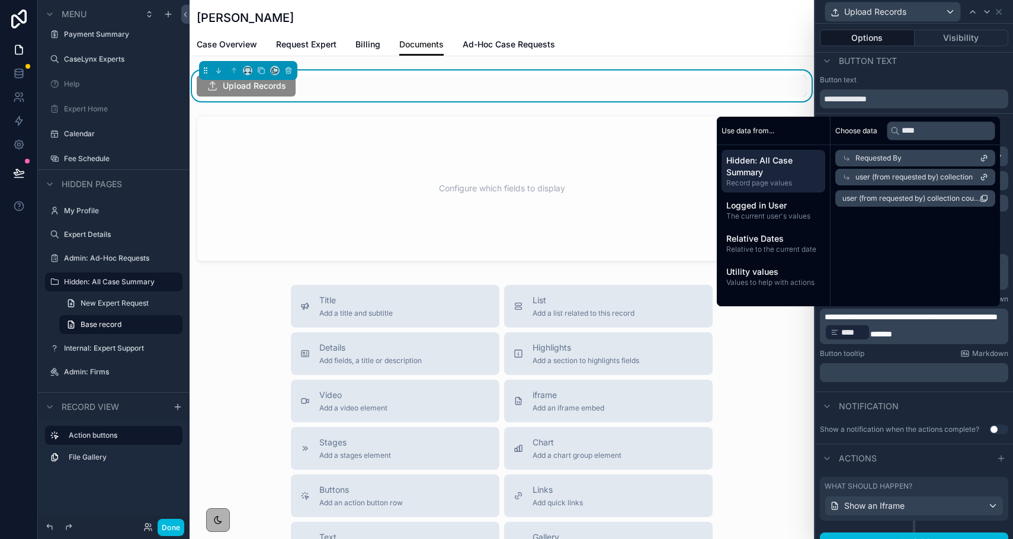
click at [876, 152] on div "Requested By" at bounding box center [915, 158] width 160 height 17
click at [883, 170] on li "Firm" at bounding box center [915, 177] width 160 height 17
click at [880, 181] on span "Linked User" at bounding box center [862, 179] width 40 height 9
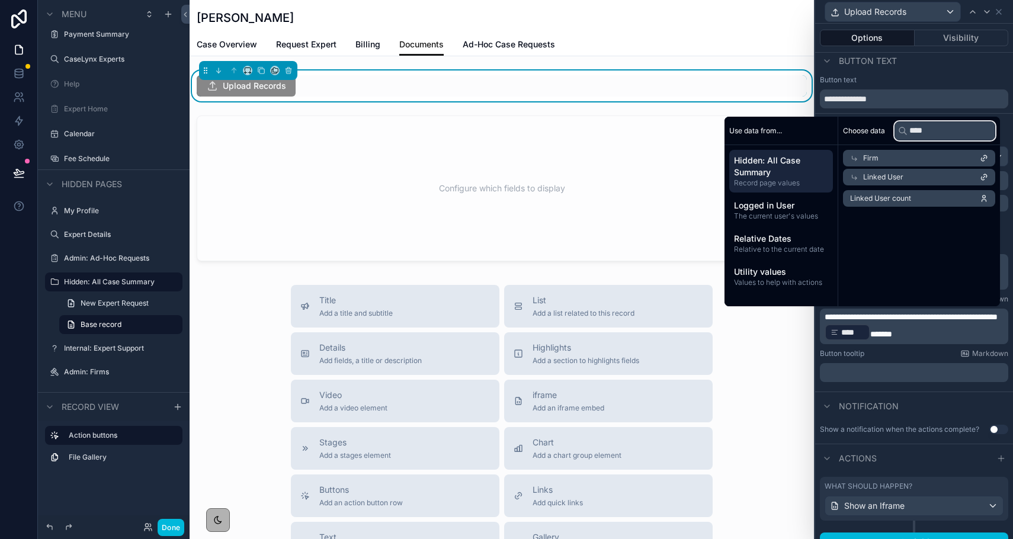
drag, startPoint x: 925, startPoint y: 132, endPoint x: 891, endPoint y: 132, distance: 34.4
click at [895, 132] on div "****" at bounding box center [945, 130] width 101 height 19
type input "****"
click at [765, 203] on span "Logged in User" at bounding box center [781, 206] width 94 height 12
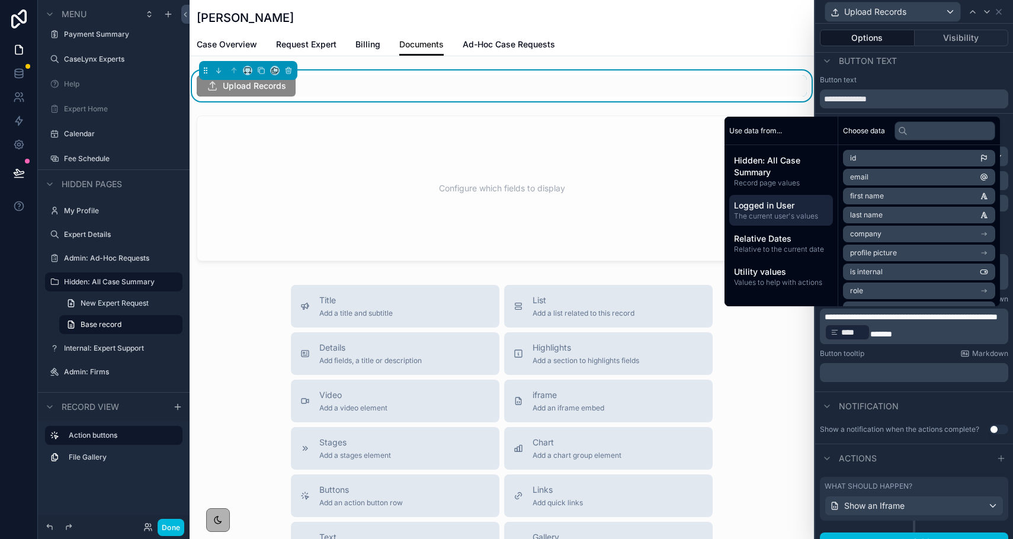
click at [771, 169] on span "Hidden: All Case Summary" at bounding box center [781, 167] width 94 height 24
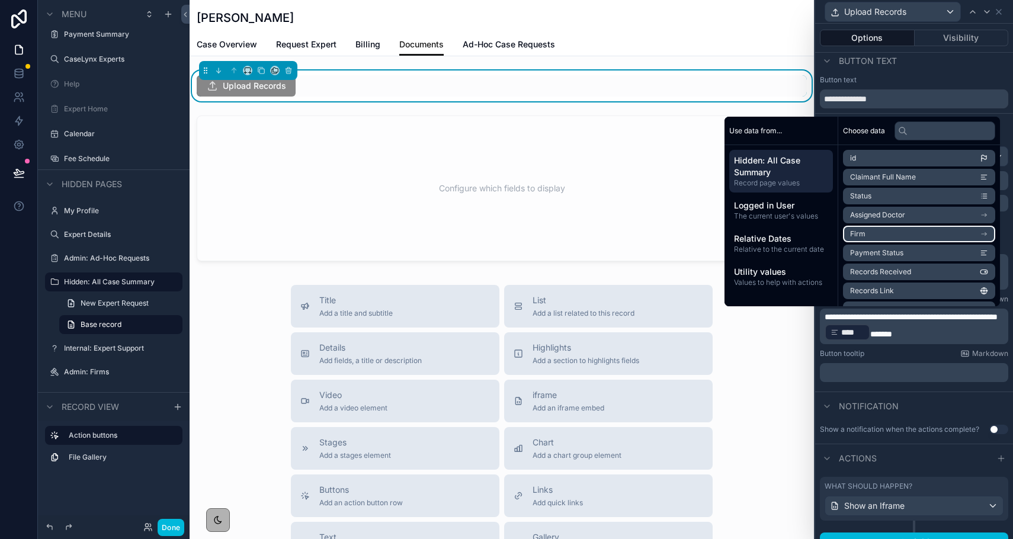
click at [887, 226] on li "Firm" at bounding box center [919, 234] width 152 height 17
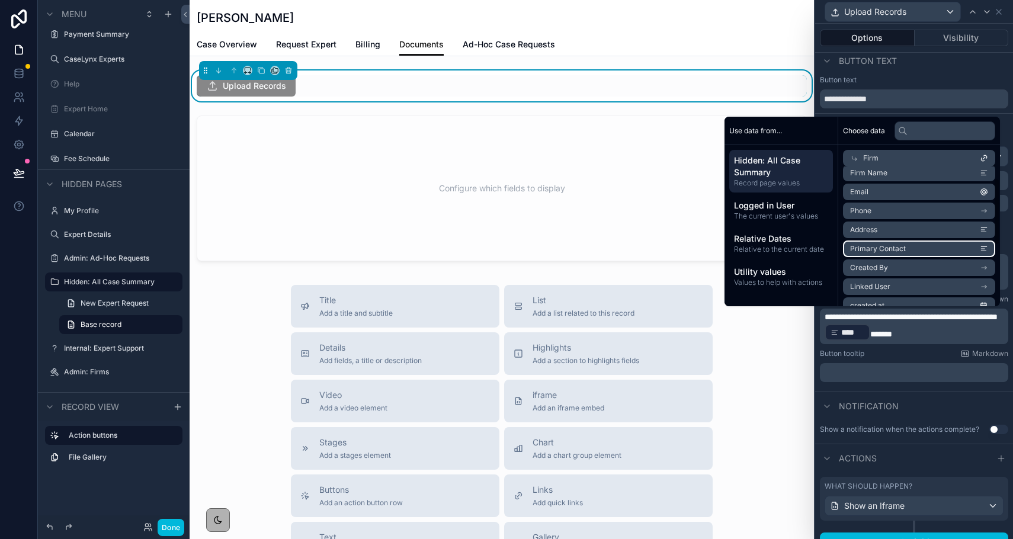
click at [886, 243] on li "Primary Contact" at bounding box center [919, 249] width 152 height 17
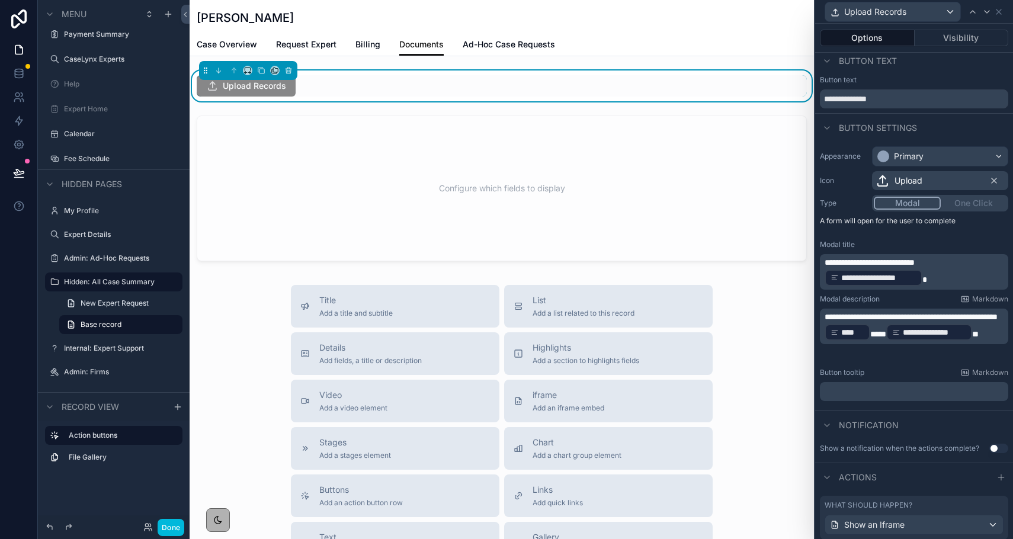
click at [972, 338] on span "**" at bounding box center [975, 334] width 7 height 8
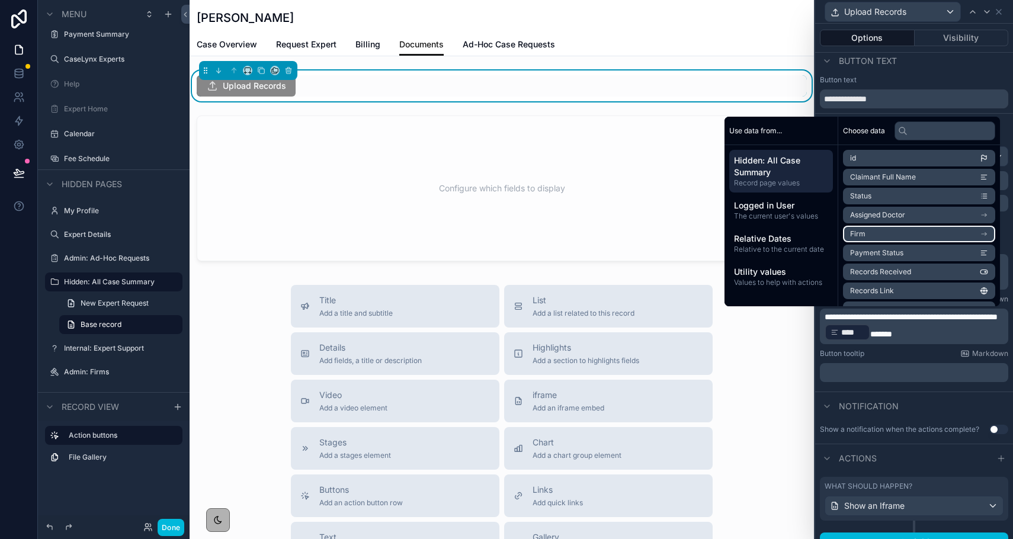
click at [868, 231] on li "Firm" at bounding box center [919, 234] width 152 height 17
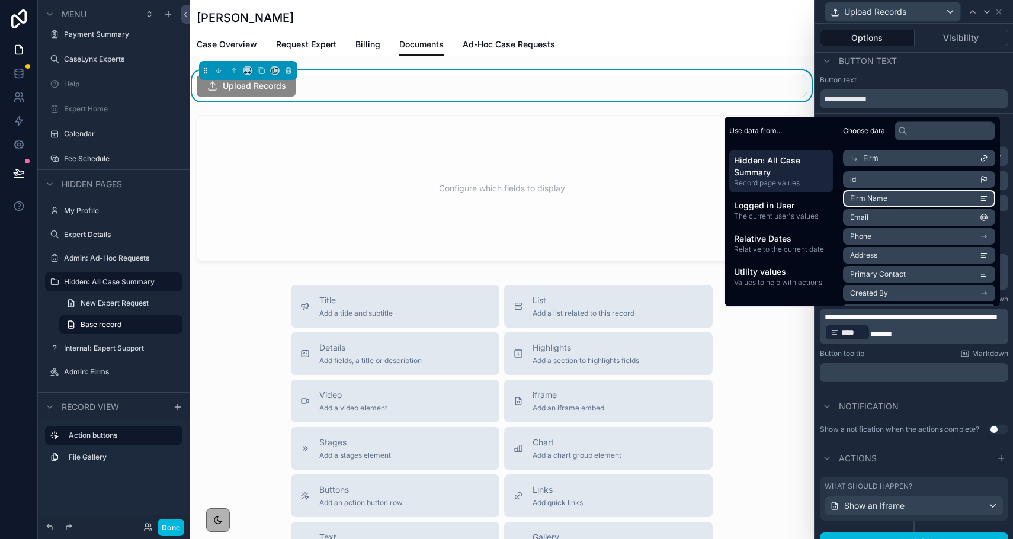
click at [871, 193] on li "Firm Name" at bounding box center [919, 198] width 152 height 17
click at [958, 334] on span "**" at bounding box center [954, 334] width 7 height 8
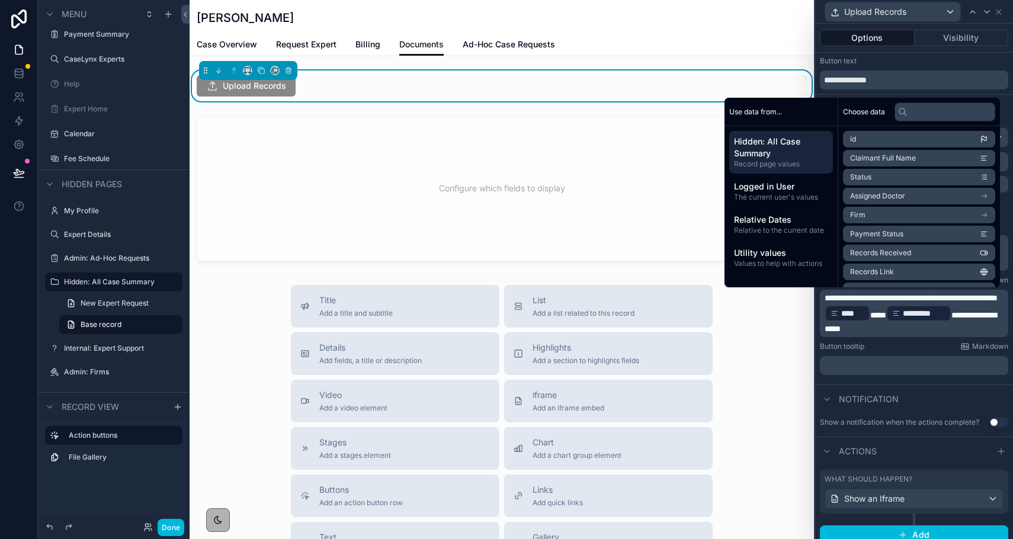
click at [969, 405] on div "Notification" at bounding box center [914, 398] width 198 height 28
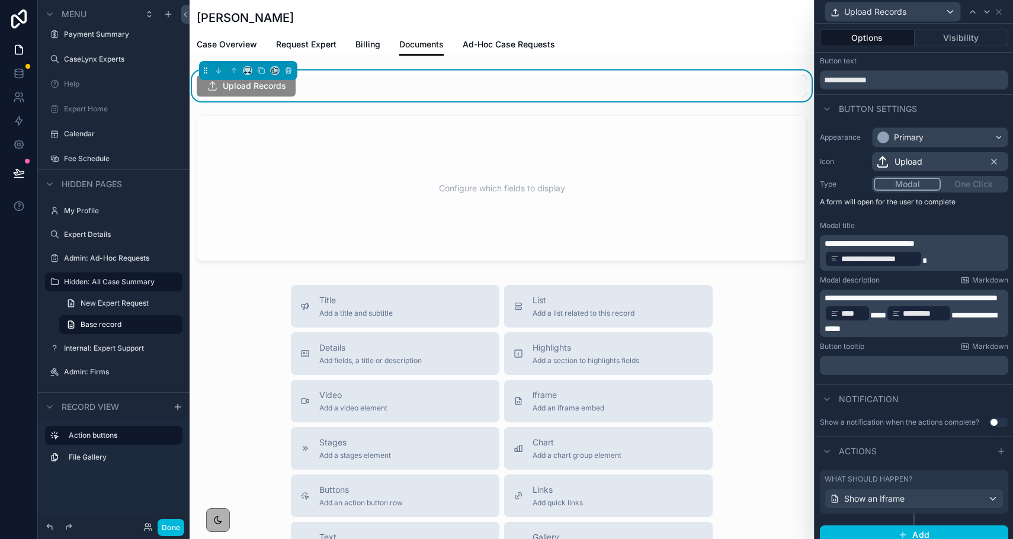
scroll to position [34, 0]
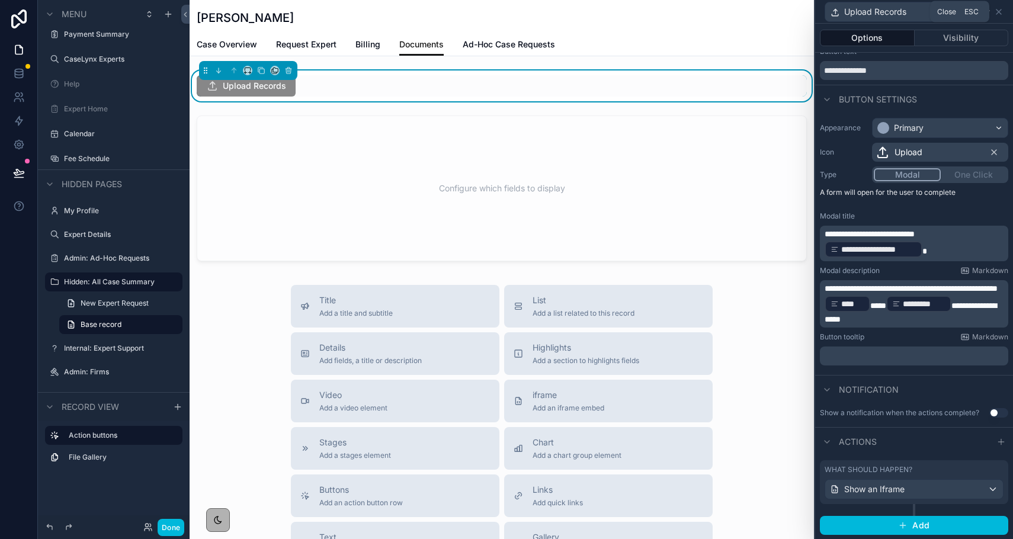
click at [995, 14] on icon at bounding box center [998, 11] width 9 height 9
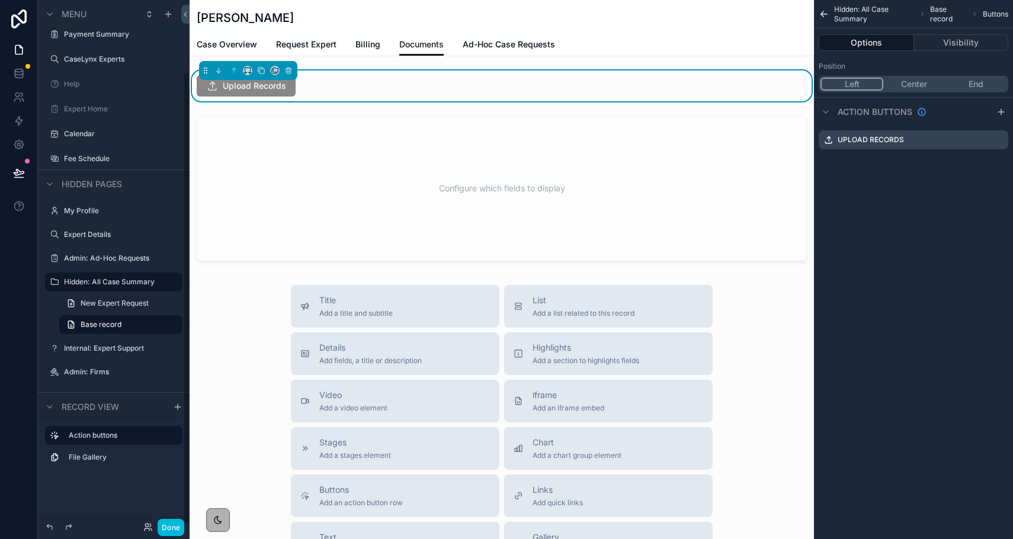
click at [171, 528] on button "Done" at bounding box center [171, 527] width 27 height 17
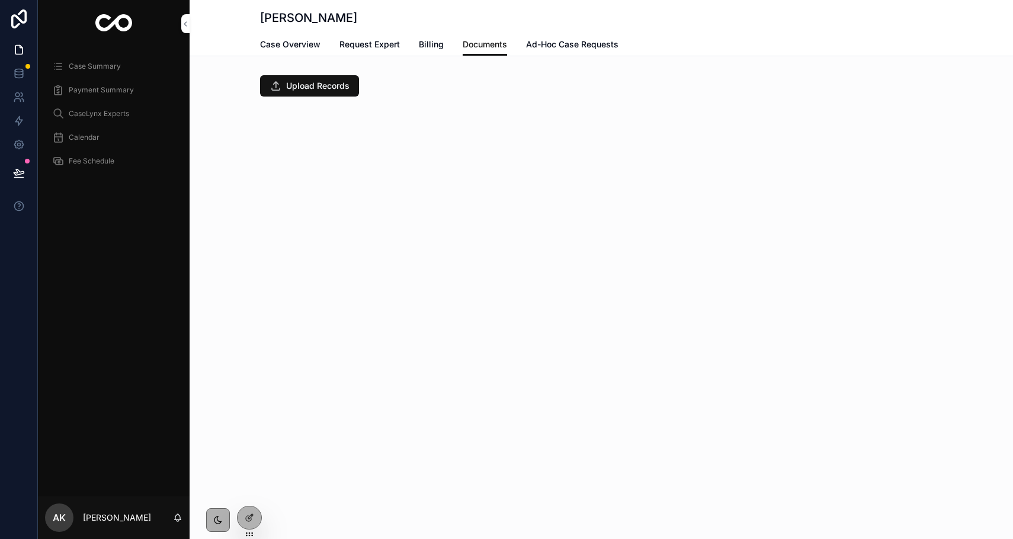
click at [279, 85] on icon "scrollable content" at bounding box center [275, 86] width 11 height 12
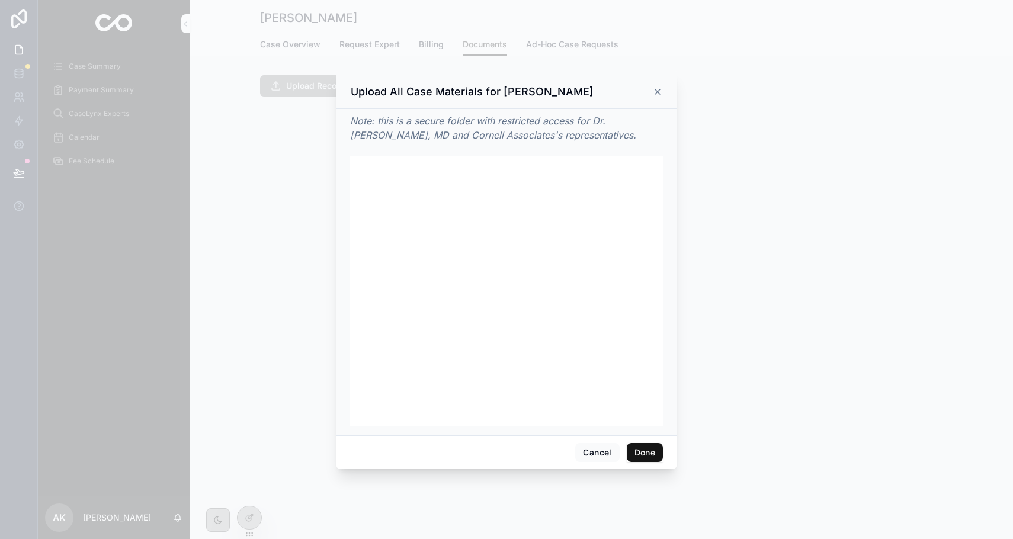
click at [641, 453] on button "Done" at bounding box center [645, 452] width 36 height 19
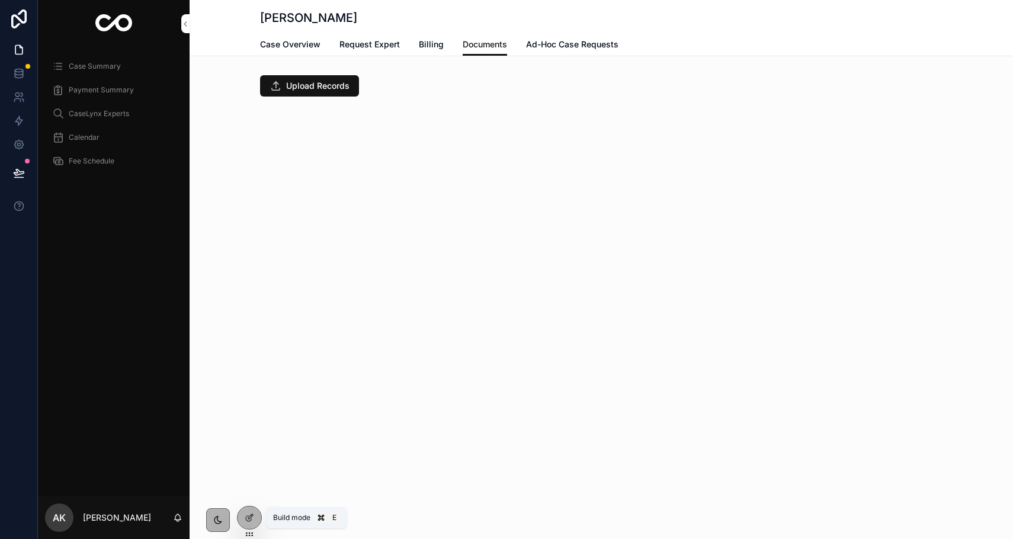
click at [250, 520] on icon at bounding box center [249, 517] width 9 height 9
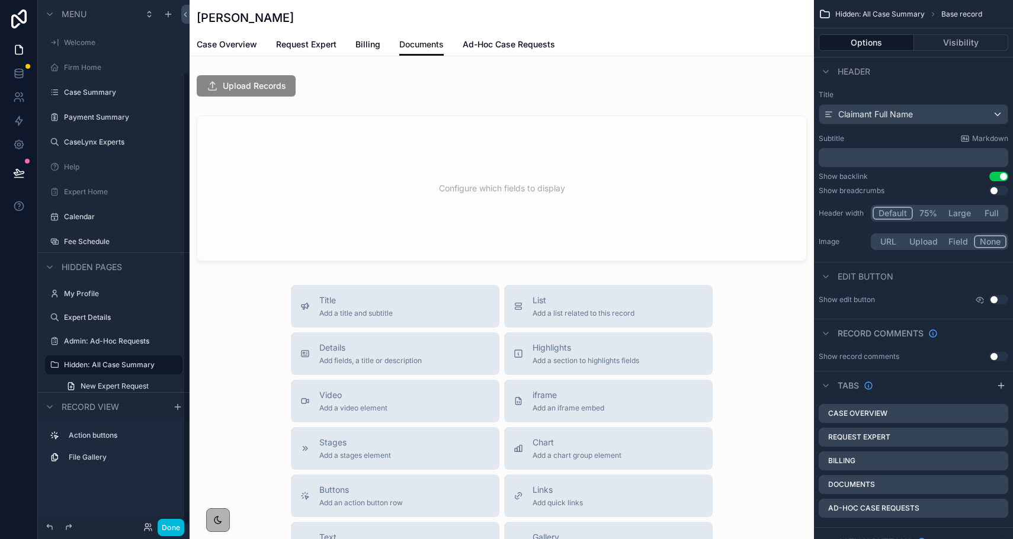
scroll to position [83, 0]
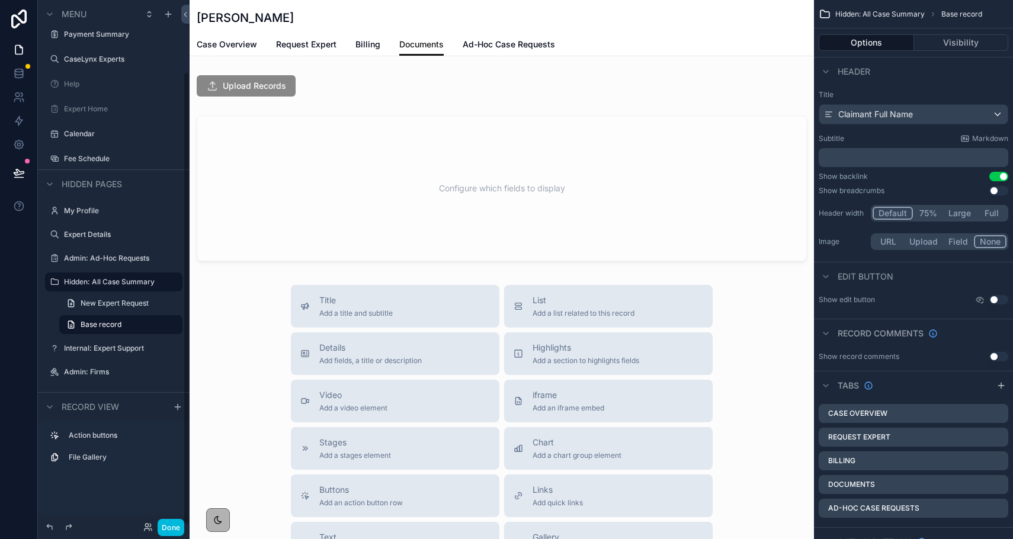
click at [315, 98] on div "scrollable content" at bounding box center [502, 85] width 624 height 31
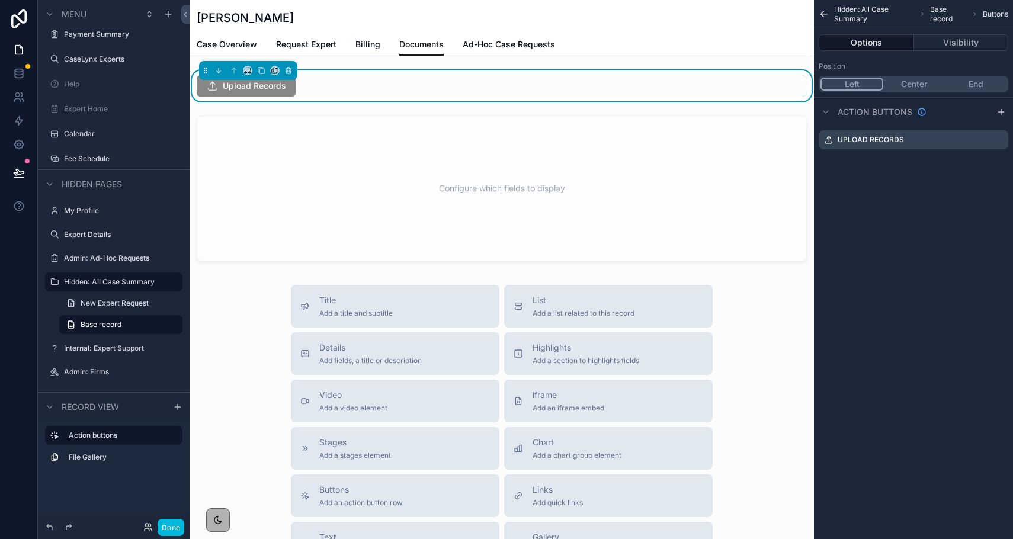
click at [0, 0] on icon "scrollable content" at bounding box center [0, 0] width 0 height 0
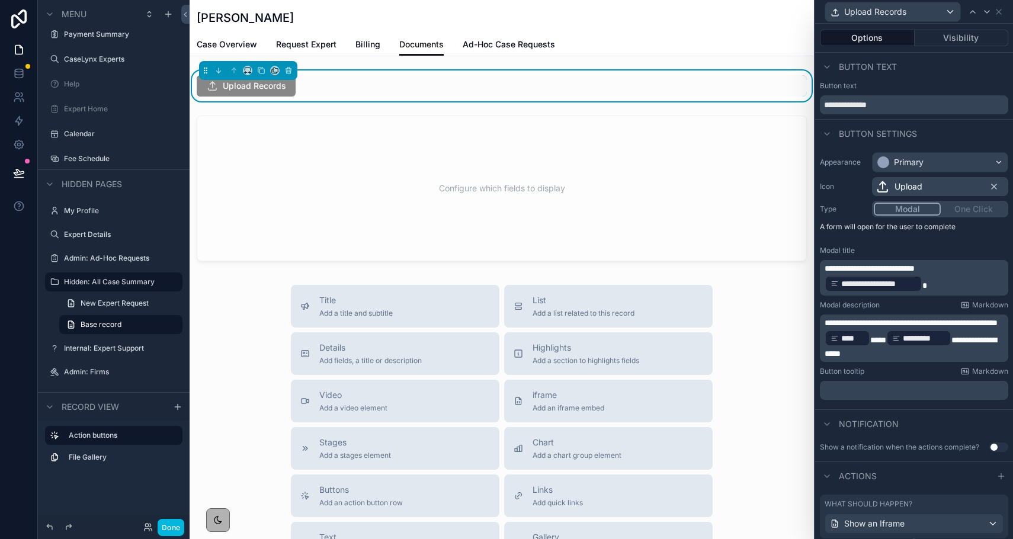
scroll to position [34, 0]
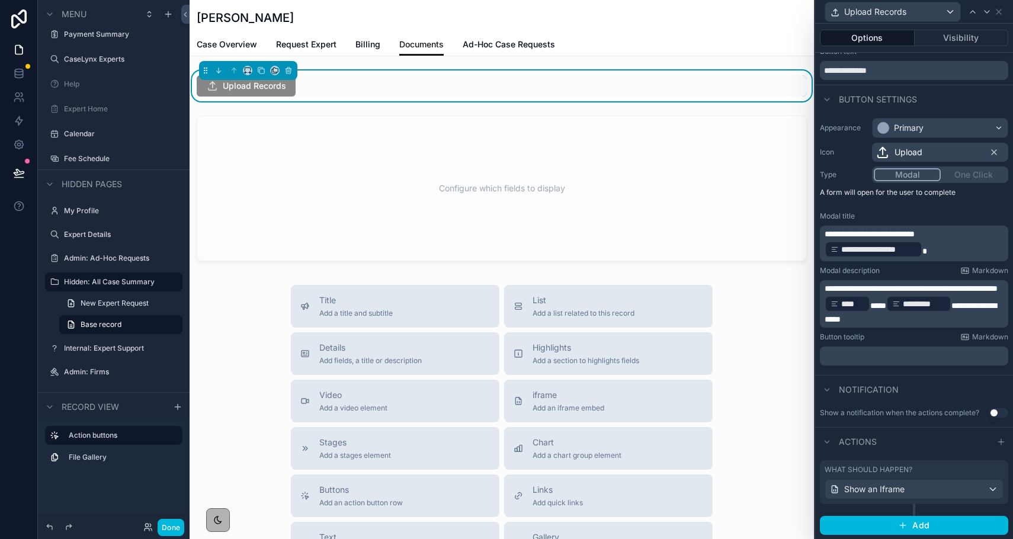
click at [1001, 444] on icon at bounding box center [1001, 441] width 0 height 5
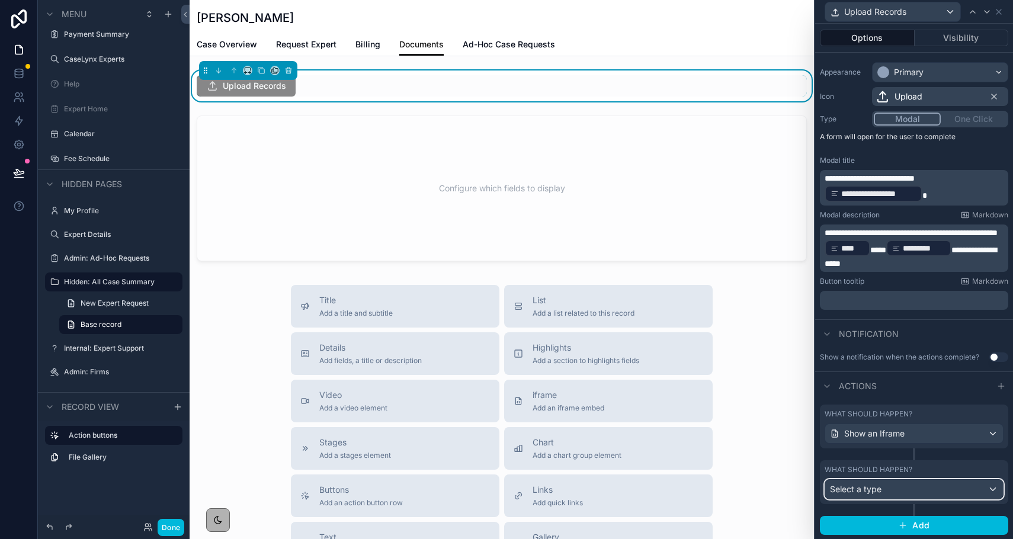
click at [883, 488] on div "Select a type" at bounding box center [914, 489] width 178 height 19
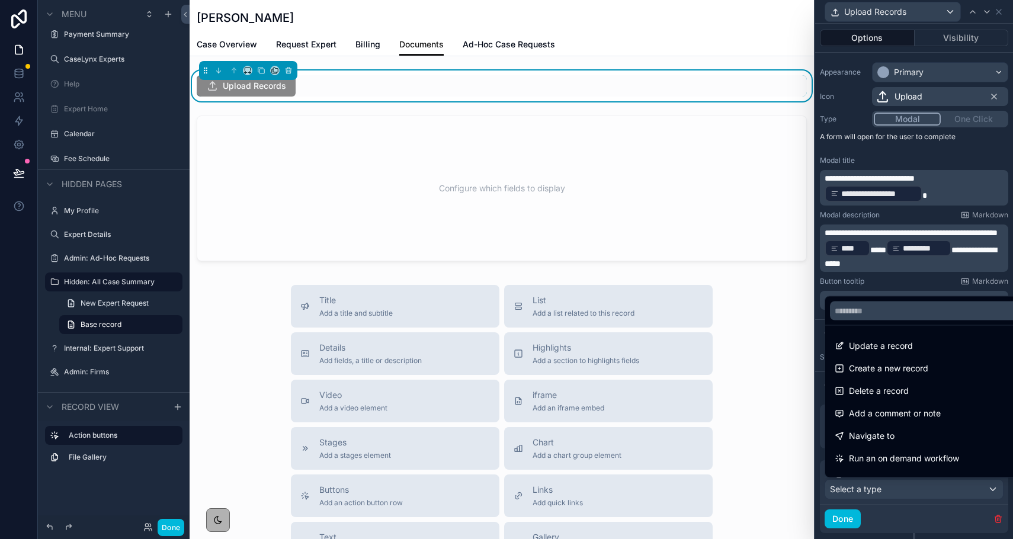
click at [879, 350] on span "Update a record" at bounding box center [881, 346] width 64 height 14
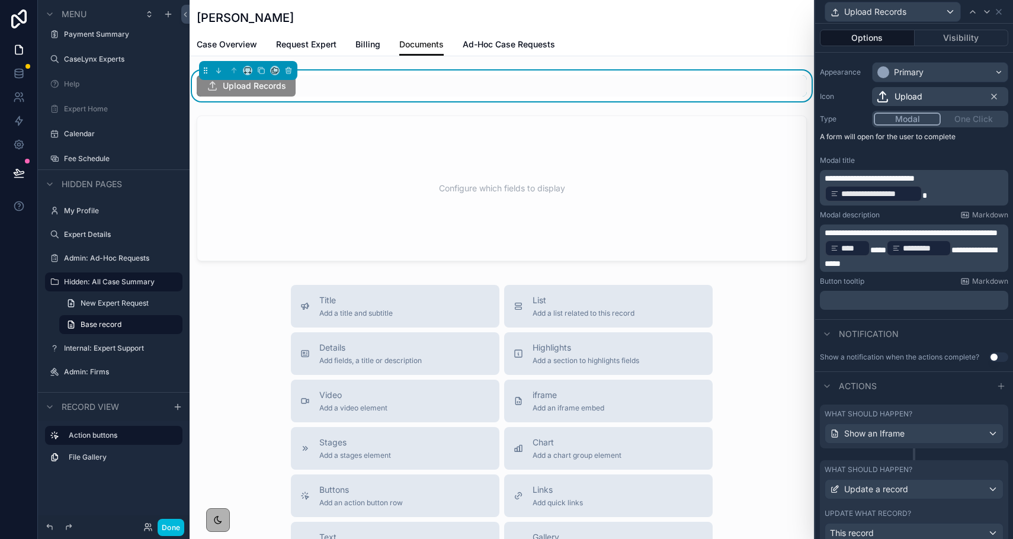
scroll to position [225, 0]
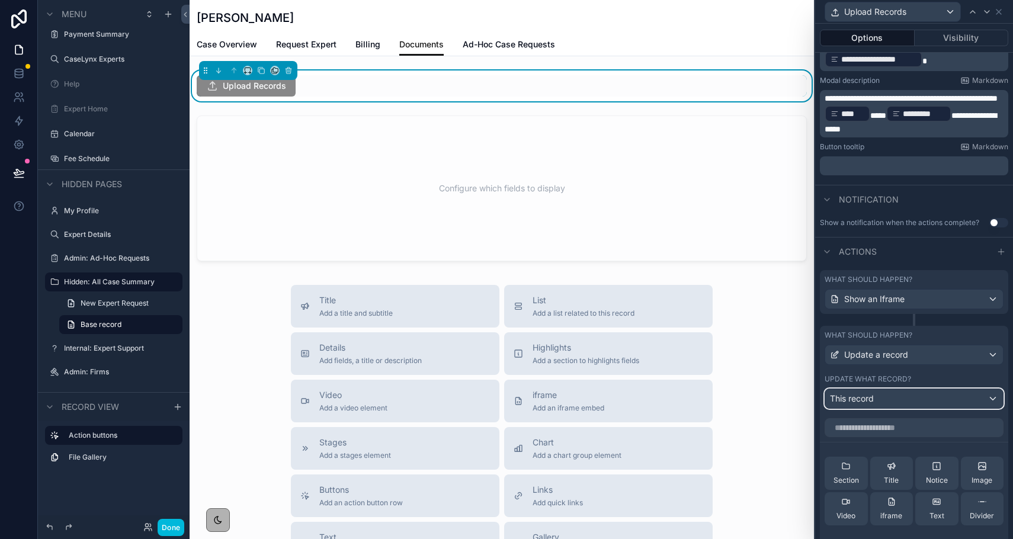
click at [867, 405] on div "This record" at bounding box center [914, 398] width 178 height 19
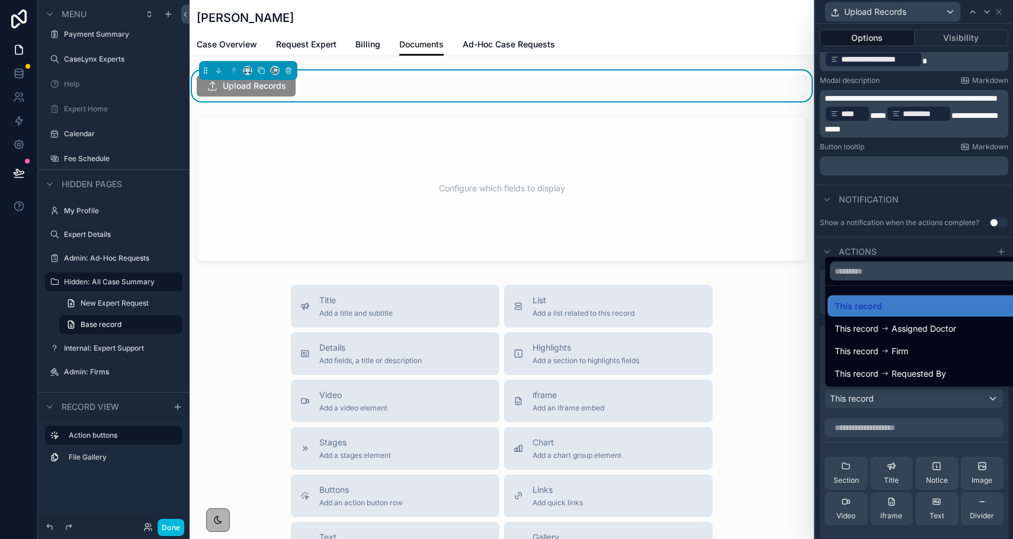
click at [887, 300] on div "This record" at bounding box center [928, 306] width 186 height 14
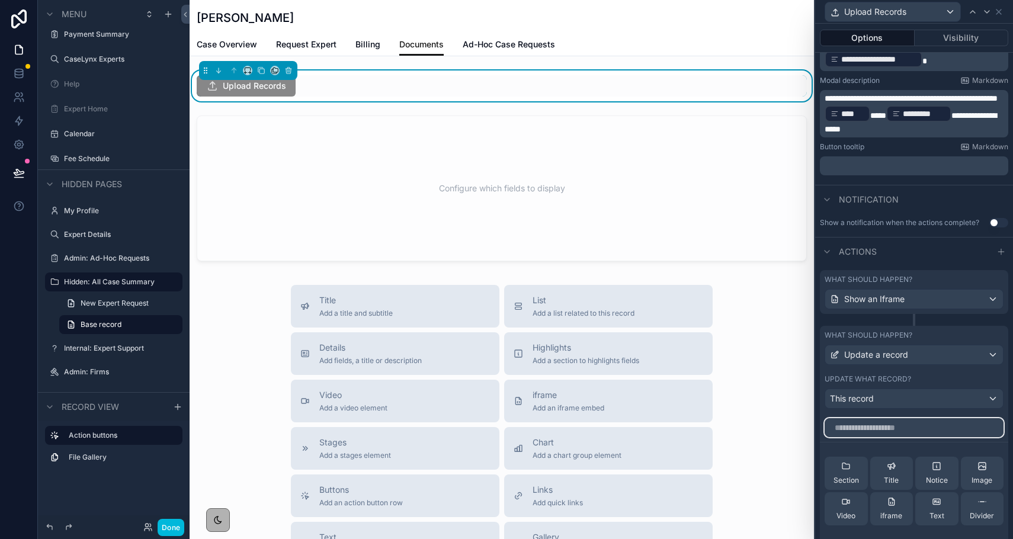
click at [881, 427] on input "text" at bounding box center [914, 427] width 179 height 19
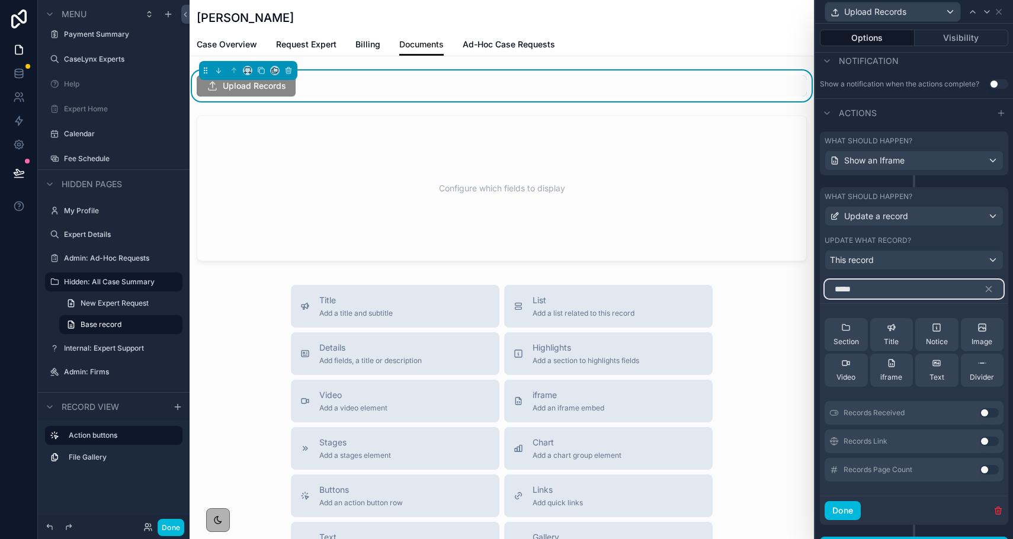
scroll to position [384, 0]
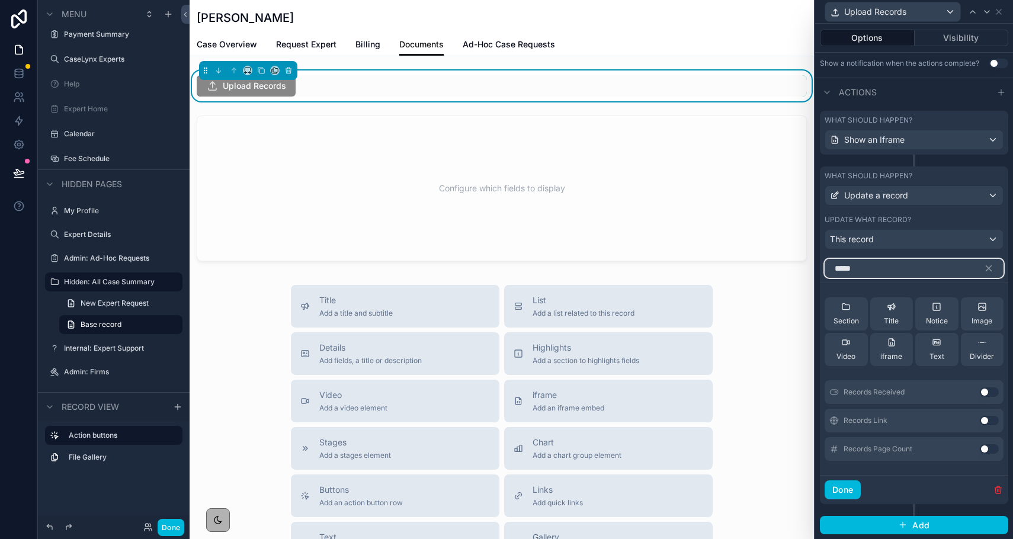
type input "*****"
click at [985, 392] on button "Use setting" at bounding box center [989, 391] width 19 height 9
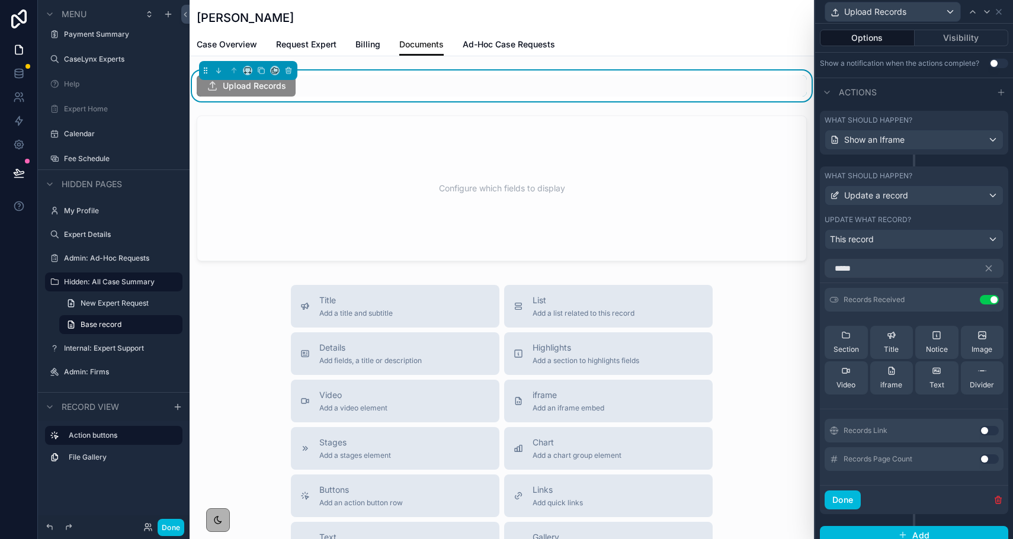
scroll to position [394, 0]
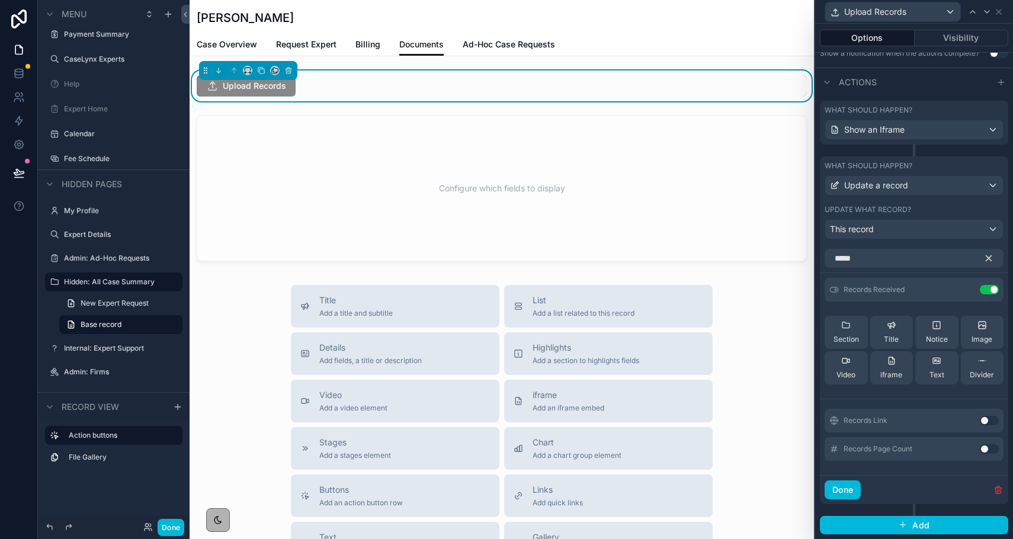
click at [990, 258] on icon "button" at bounding box center [988, 258] width 11 height 11
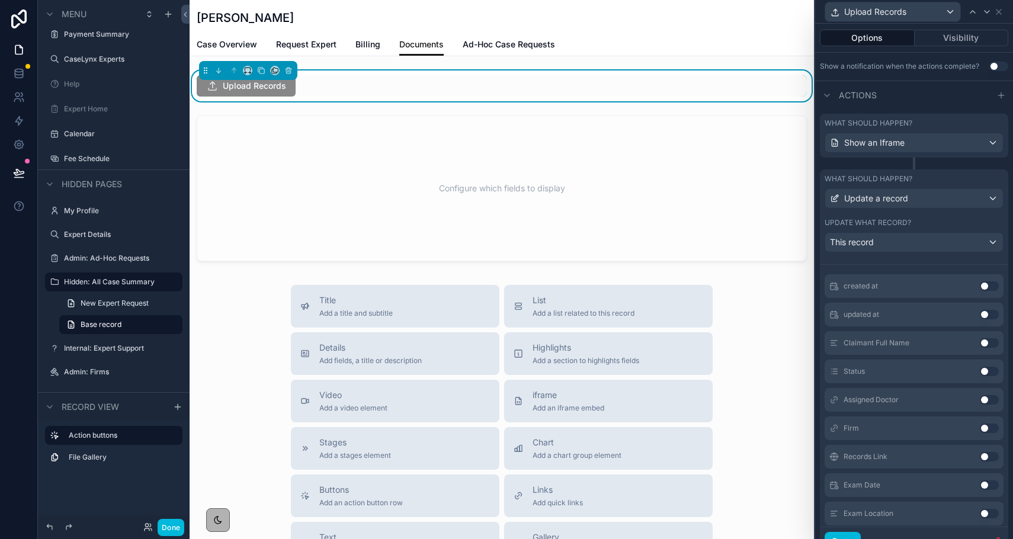
scroll to position [0, 0]
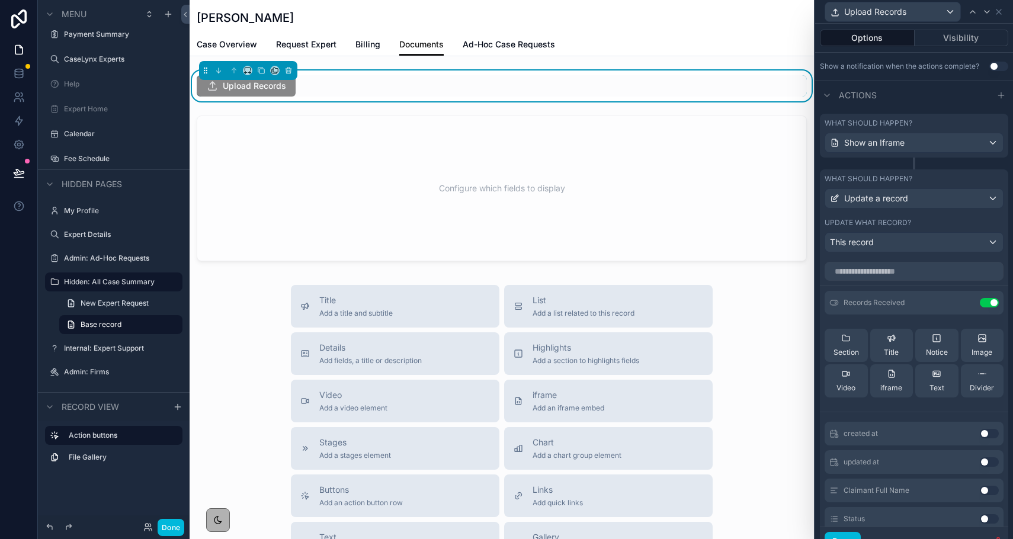
click at [0, 0] on icon at bounding box center [0, 0] width 0 height 0
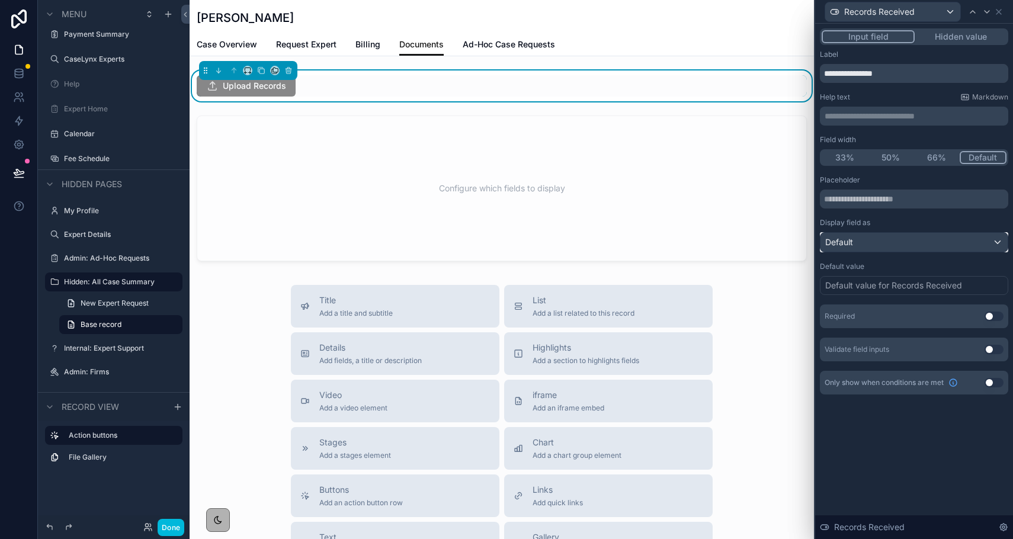
click at [890, 245] on div "Default" at bounding box center [913, 242] width 187 height 19
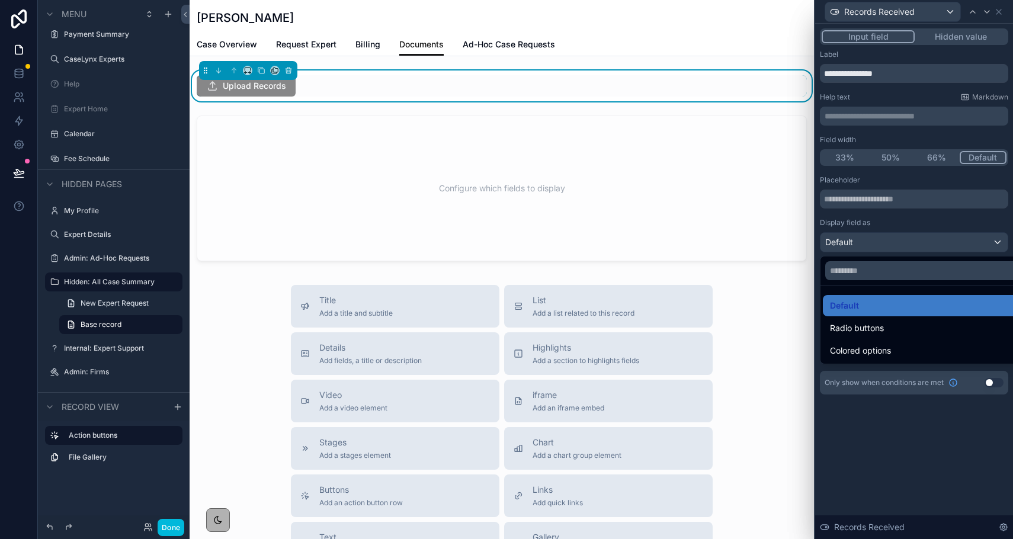
click at [890, 246] on div at bounding box center [914, 269] width 198 height 539
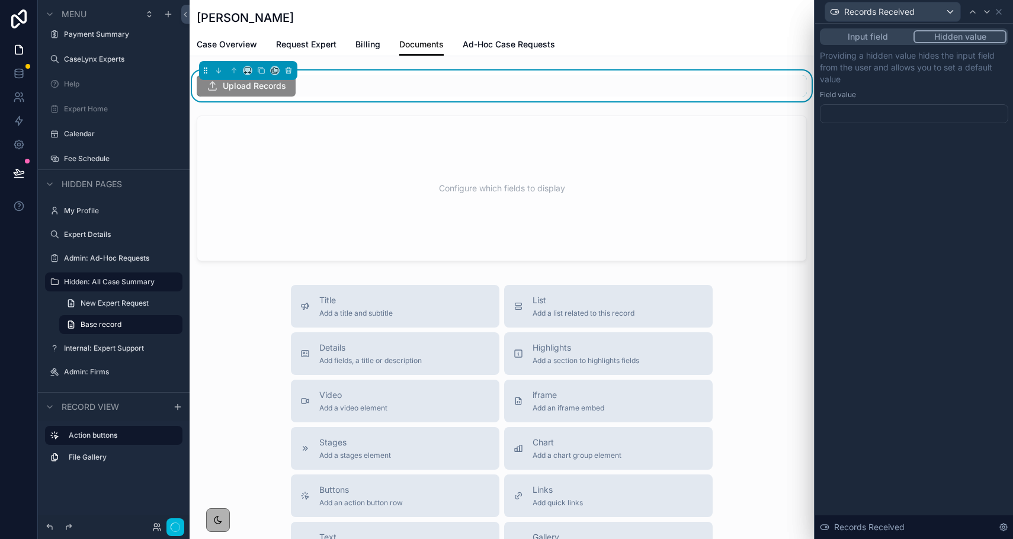
click at [940, 41] on button "Hidden value" at bounding box center [959, 36] width 93 height 13
click at [893, 116] on div at bounding box center [914, 113] width 188 height 19
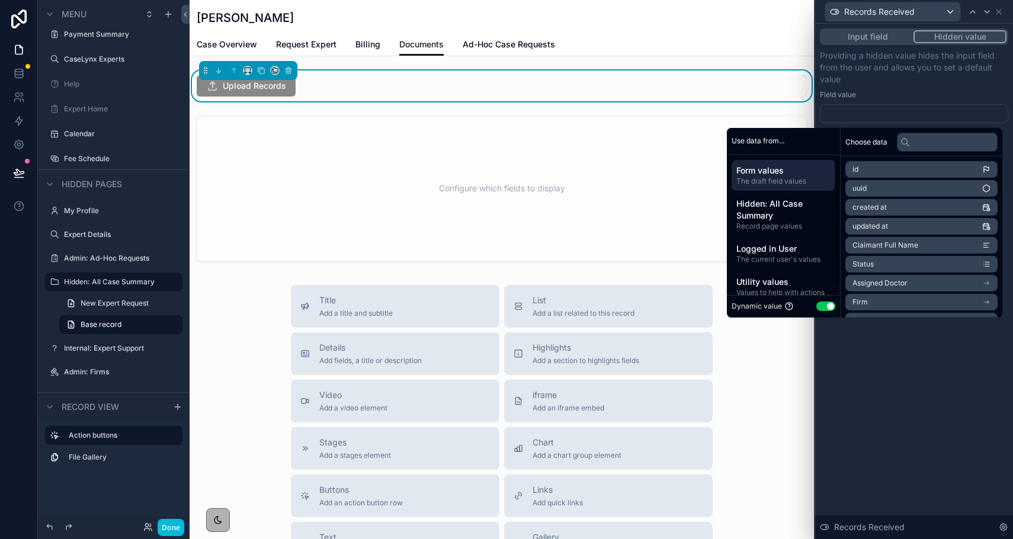
click at [818, 304] on button "Use setting" at bounding box center [825, 306] width 19 height 9
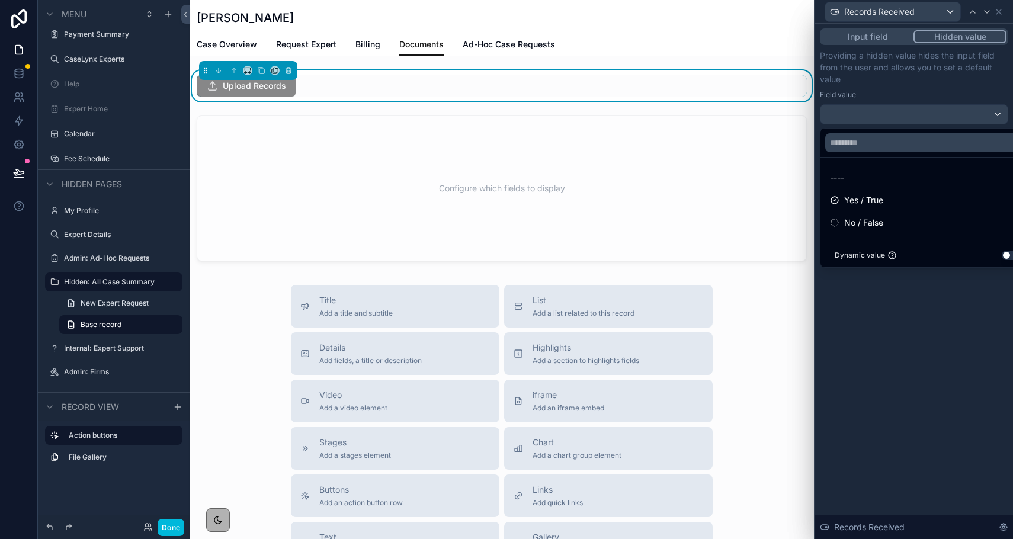
click at [895, 197] on div "Yes / True" at bounding box center [927, 200] width 195 height 14
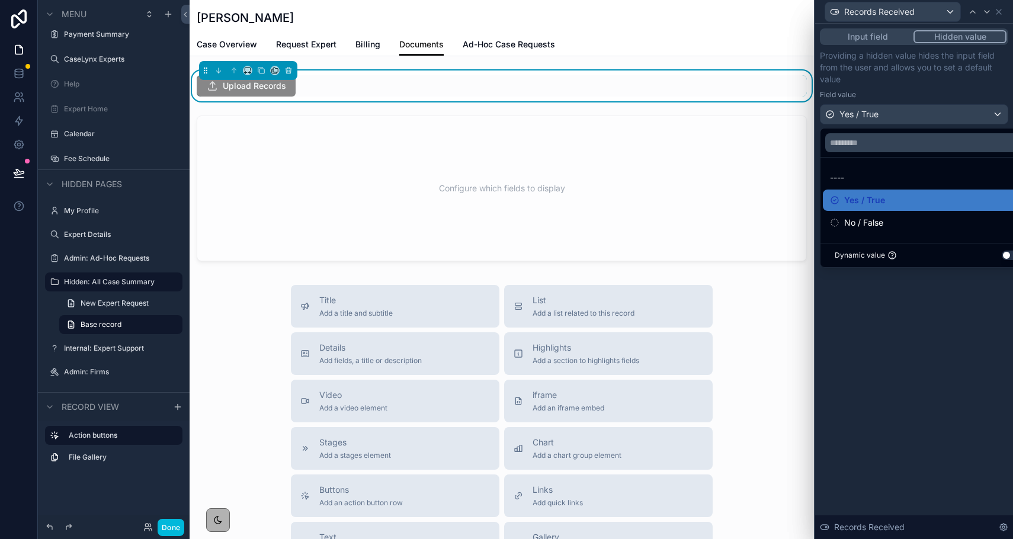
click at [927, 318] on div "Input field Hidden value Providing a hidden value hides the input field from th…" at bounding box center [914, 281] width 198 height 515
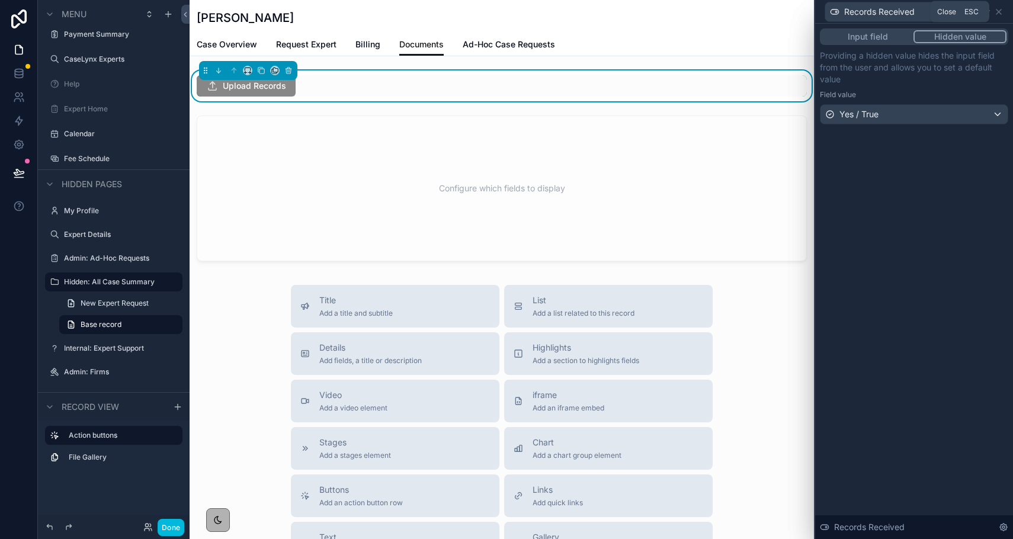
click at [998, 12] on icon at bounding box center [998, 11] width 9 height 9
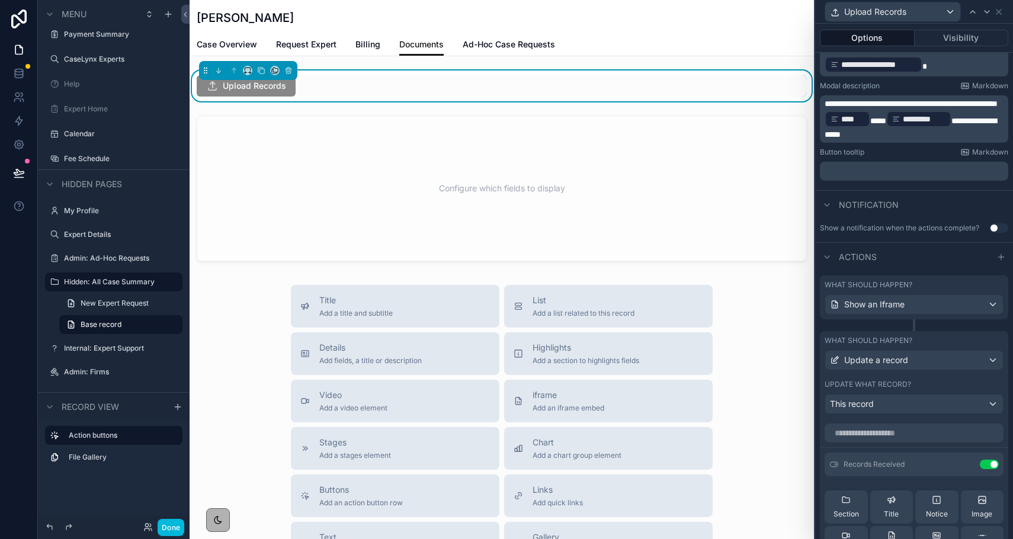
scroll to position [135, 0]
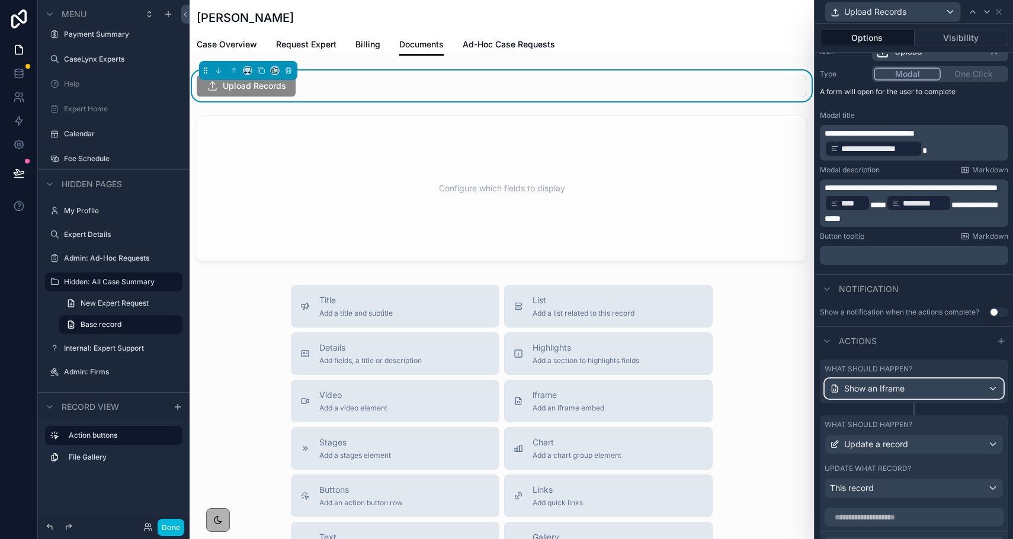
click at [964, 390] on div "Show an Iframe" at bounding box center [914, 388] width 178 height 19
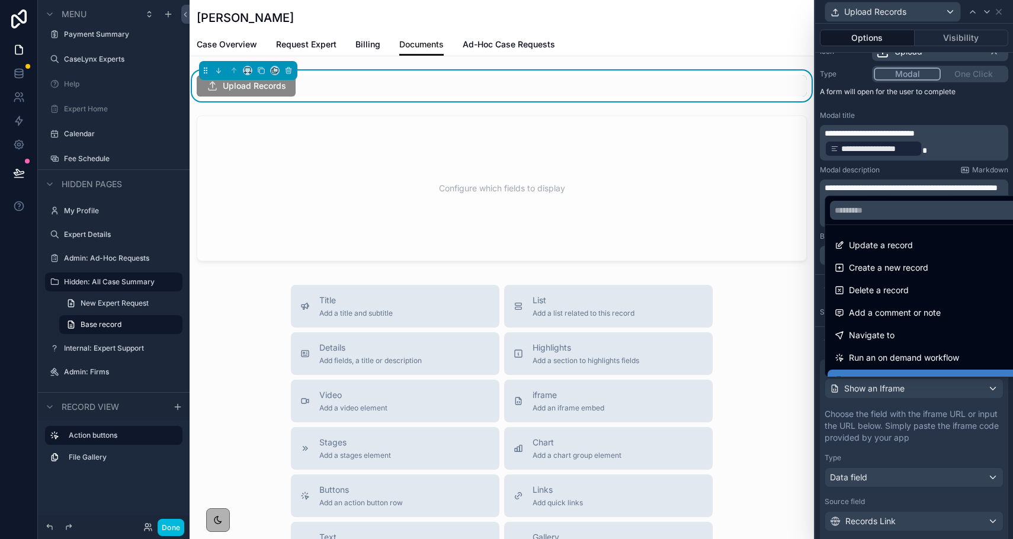
click at [941, 105] on div at bounding box center [914, 269] width 198 height 539
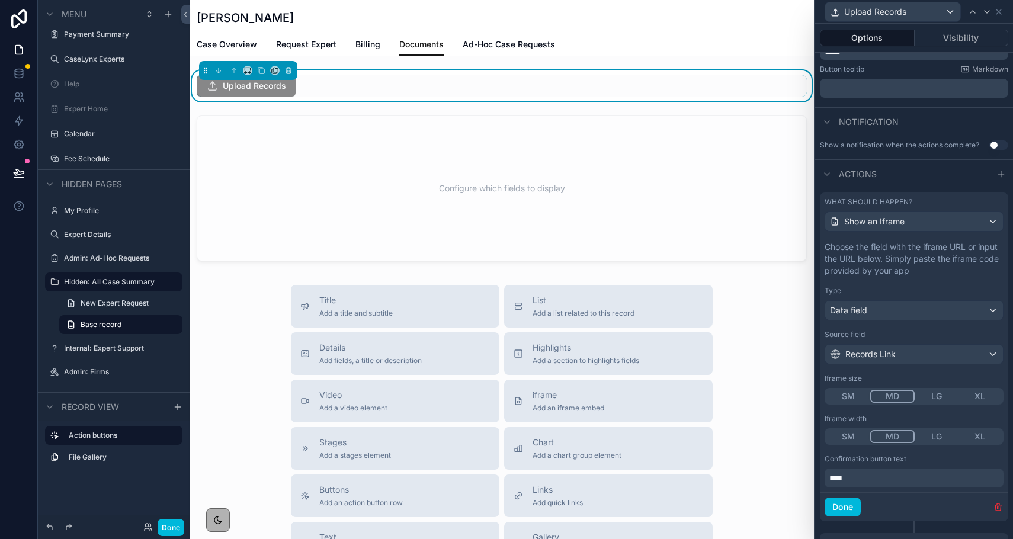
scroll to position [387, 0]
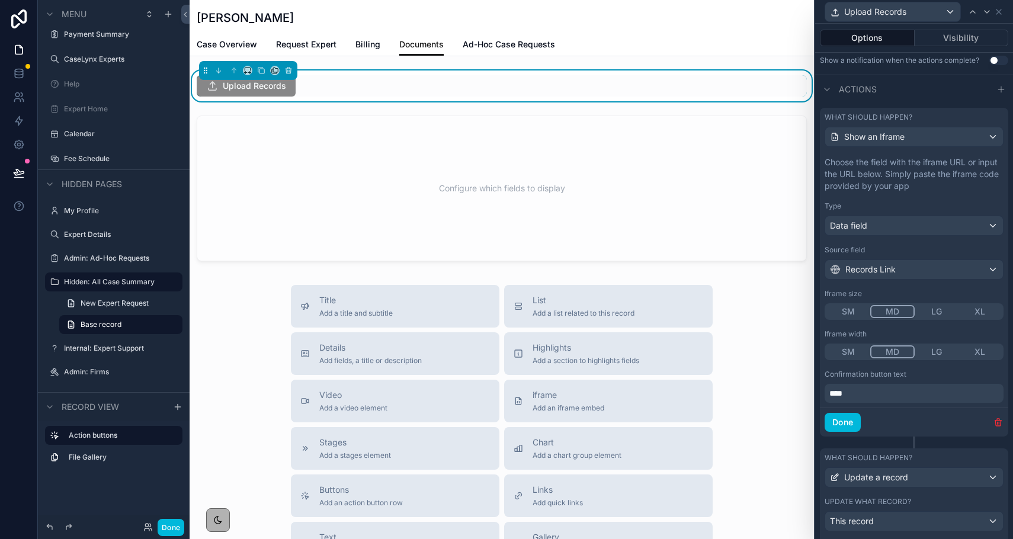
click at [840, 387] on p "****" at bounding box center [915, 393] width 172 height 12
click at [830, 396] on span "**********" at bounding box center [874, 393] width 90 height 8
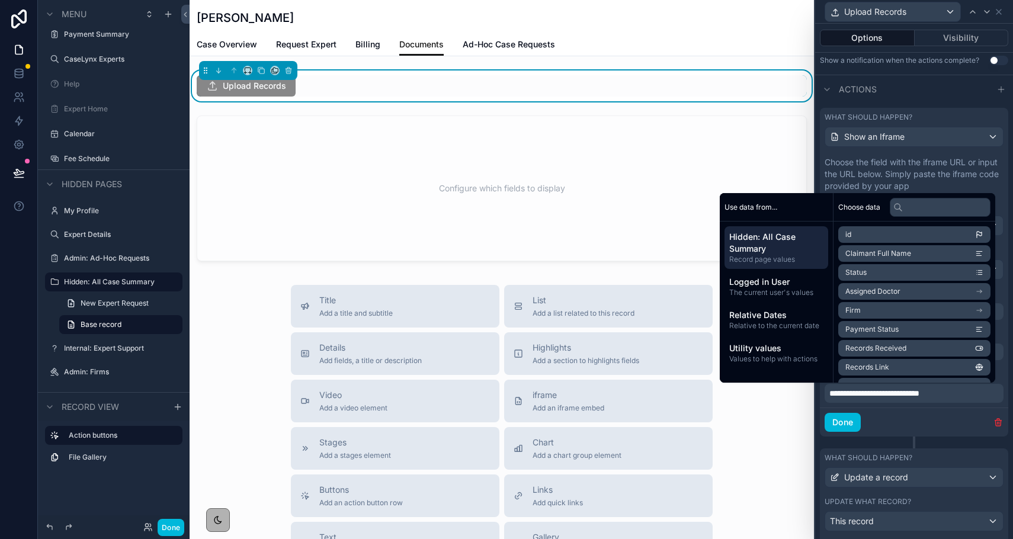
click at [912, 427] on div "Done" at bounding box center [914, 422] width 188 height 29
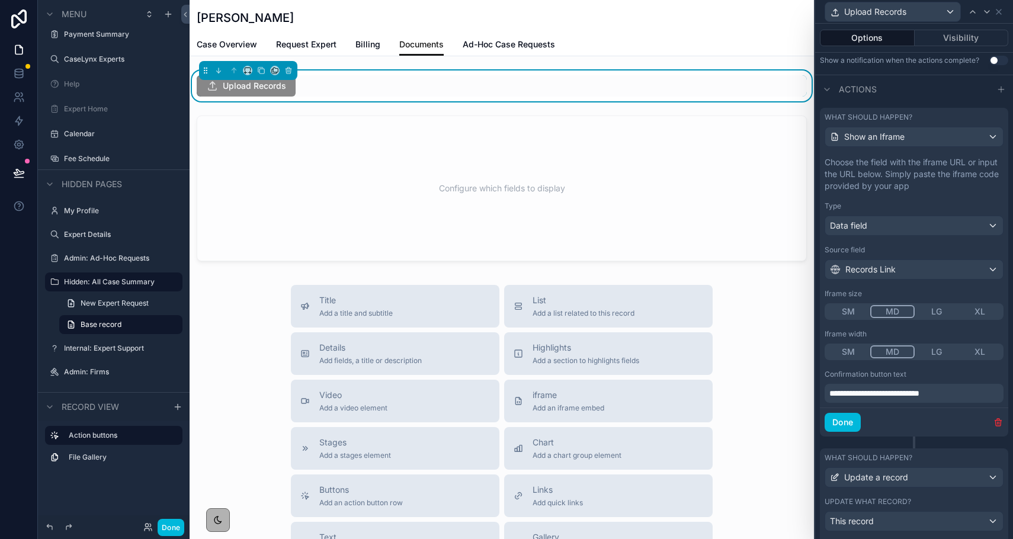
click at [957, 389] on p "**********" at bounding box center [915, 393] width 172 height 12
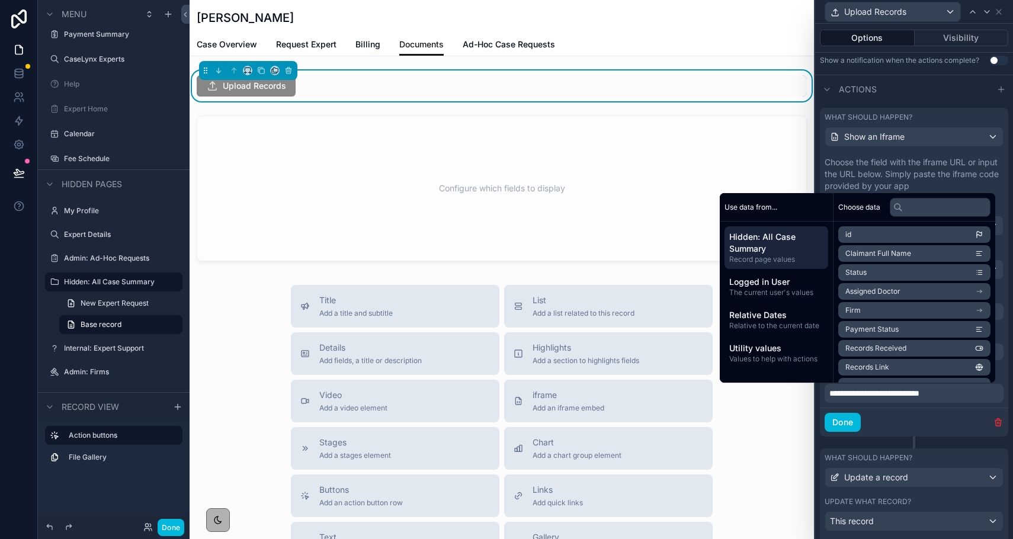
click at [930, 427] on div "Done" at bounding box center [914, 422] width 188 height 29
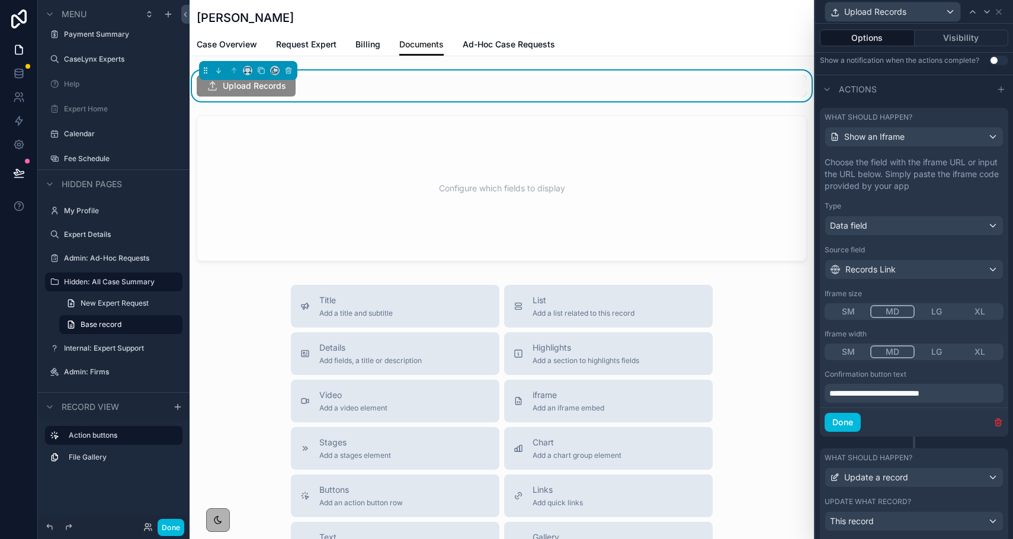
click at [846, 416] on button "Done" at bounding box center [843, 422] width 36 height 19
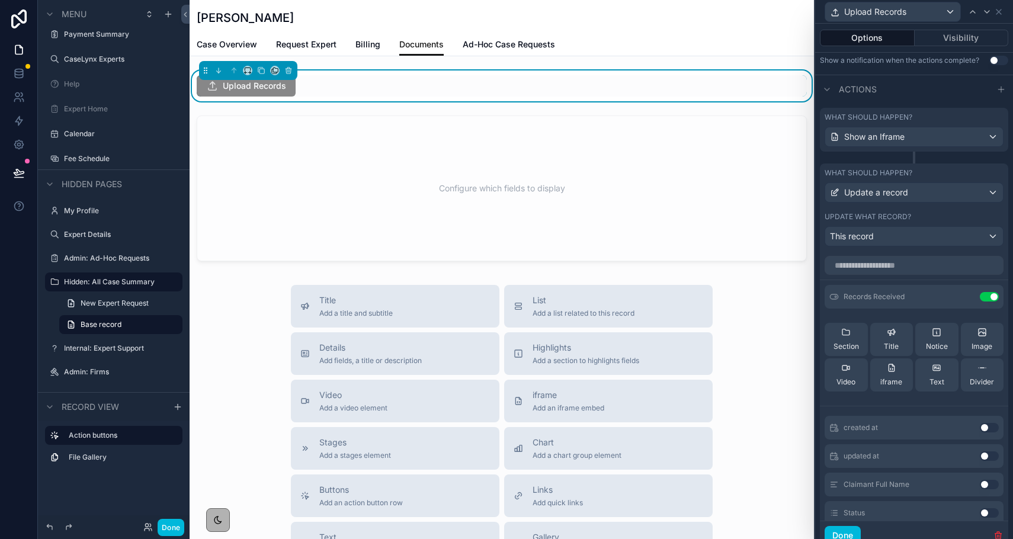
scroll to position [43, 0]
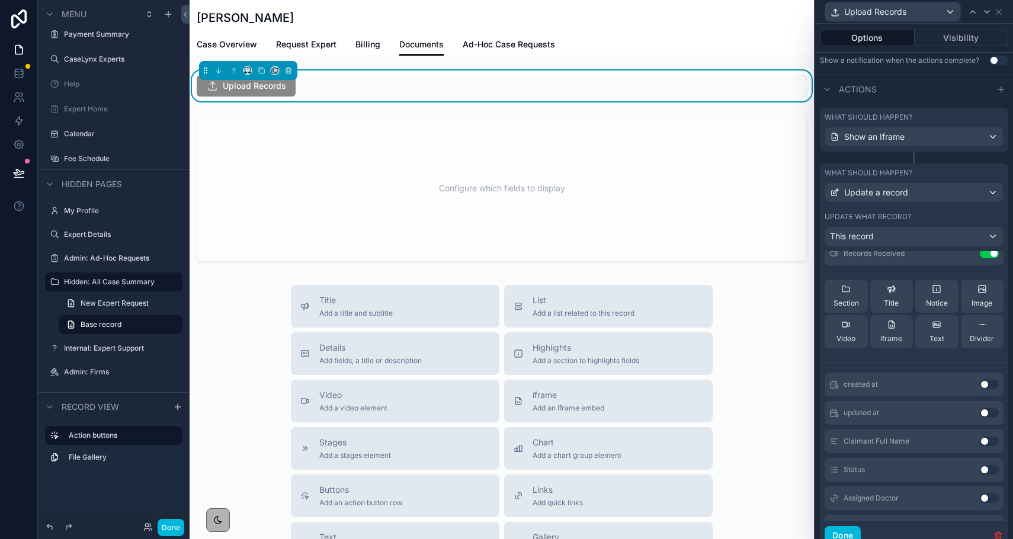
click at [839, 532] on button "Done" at bounding box center [843, 535] width 36 height 19
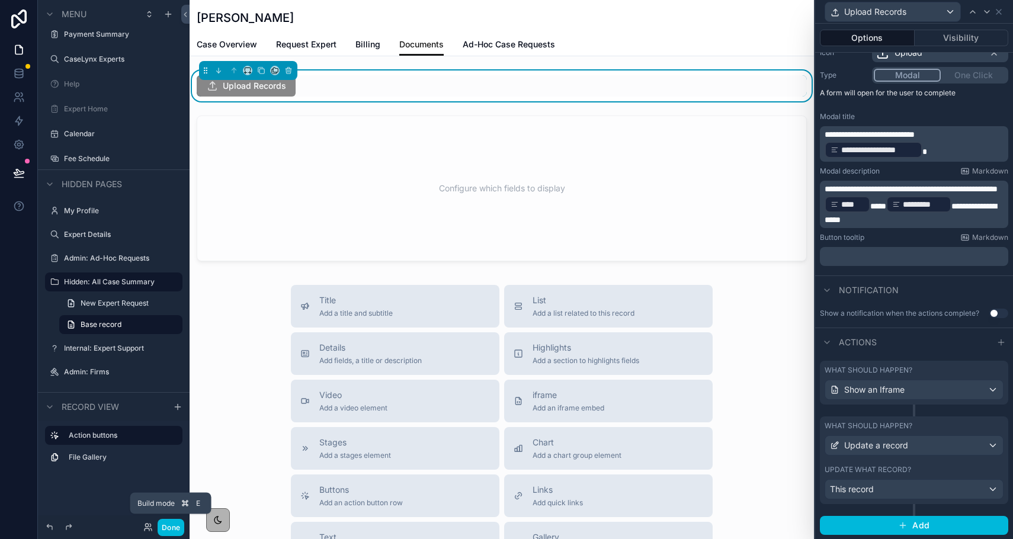
click at [177, 526] on button "Done" at bounding box center [171, 527] width 27 height 17
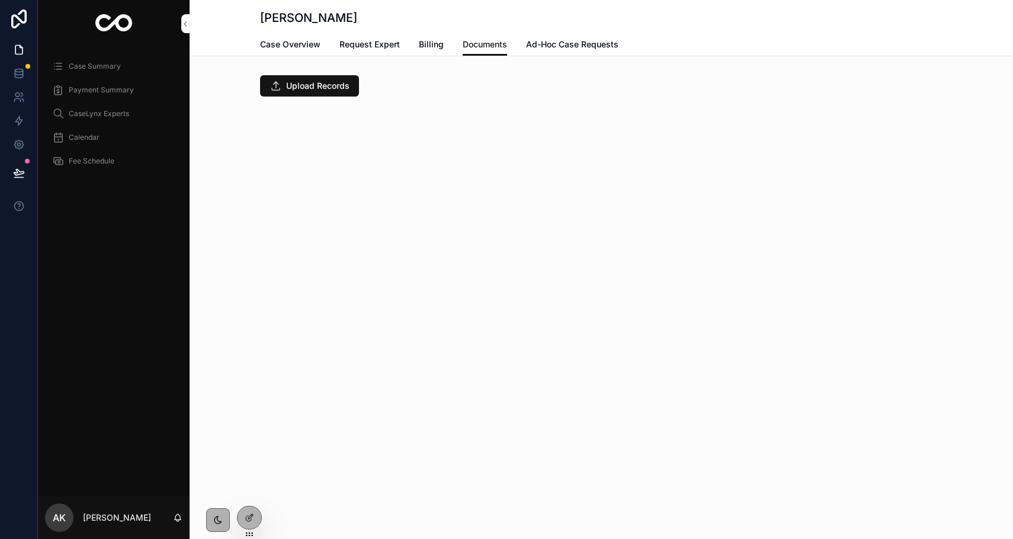
click at [338, 88] on span "Upload Records" at bounding box center [317, 86] width 63 height 12
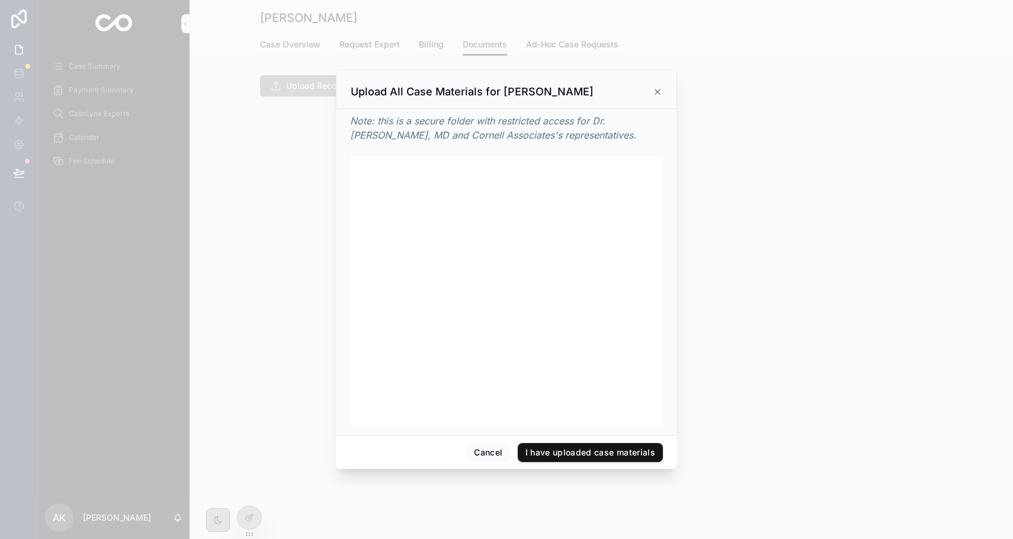
click at [658, 93] on icon at bounding box center [657, 91] width 9 height 9
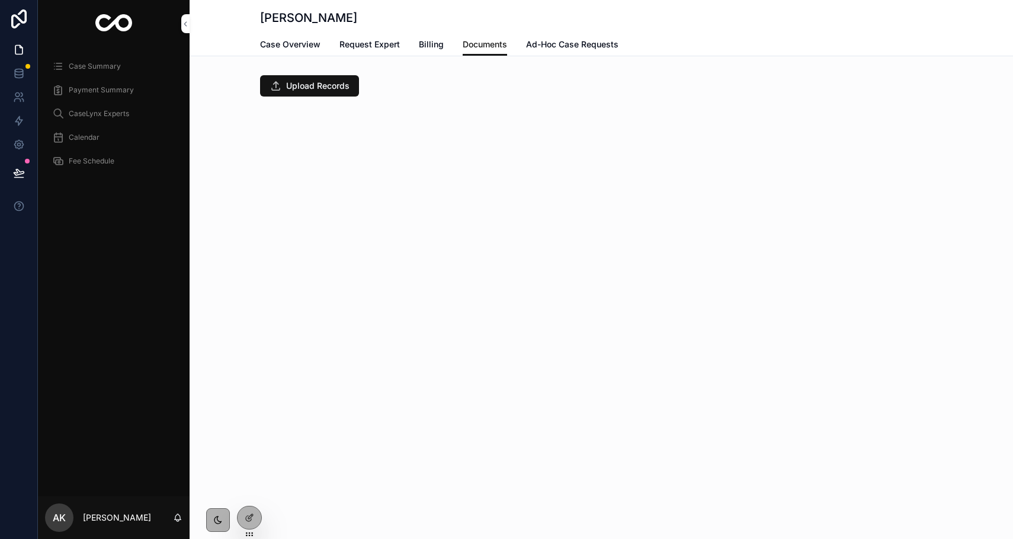
click at [250, 525] on div at bounding box center [250, 517] width 24 height 23
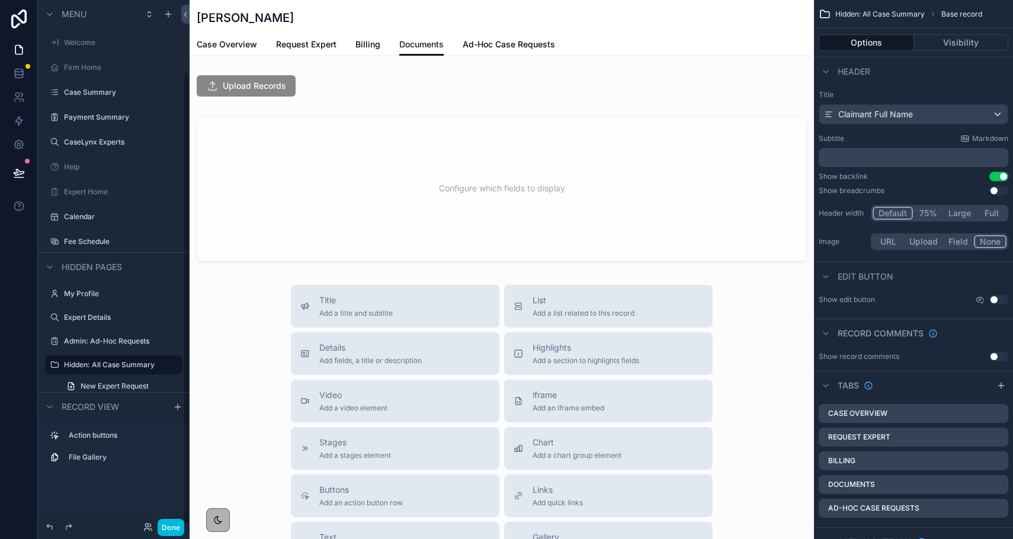
scroll to position [83, 0]
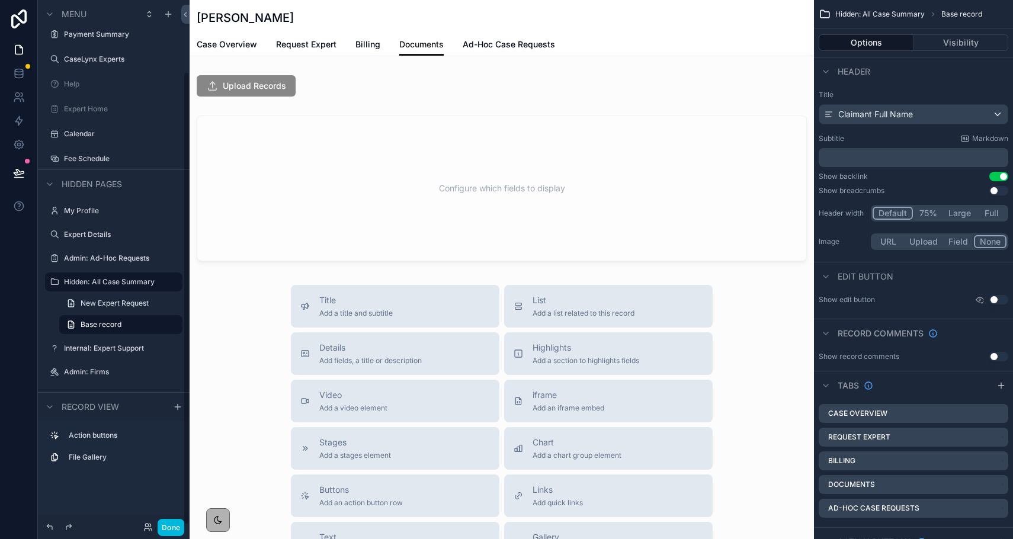
click at [307, 84] on div "scrollable content" at bounding box center [502, 85] width 624 height 31
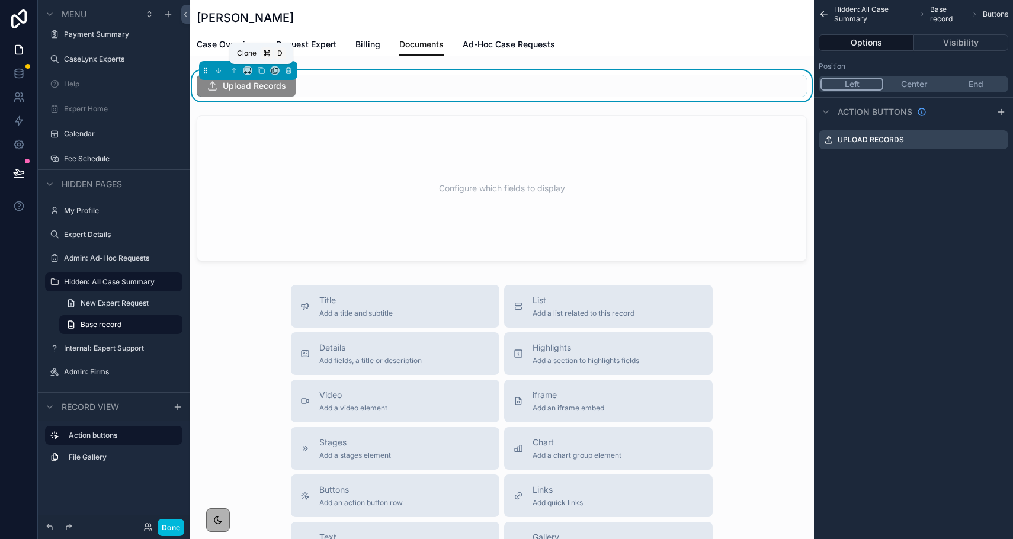
click at [261, 71] on icon "scrollable content" at bounding box center [261, 70] width 8 height 8
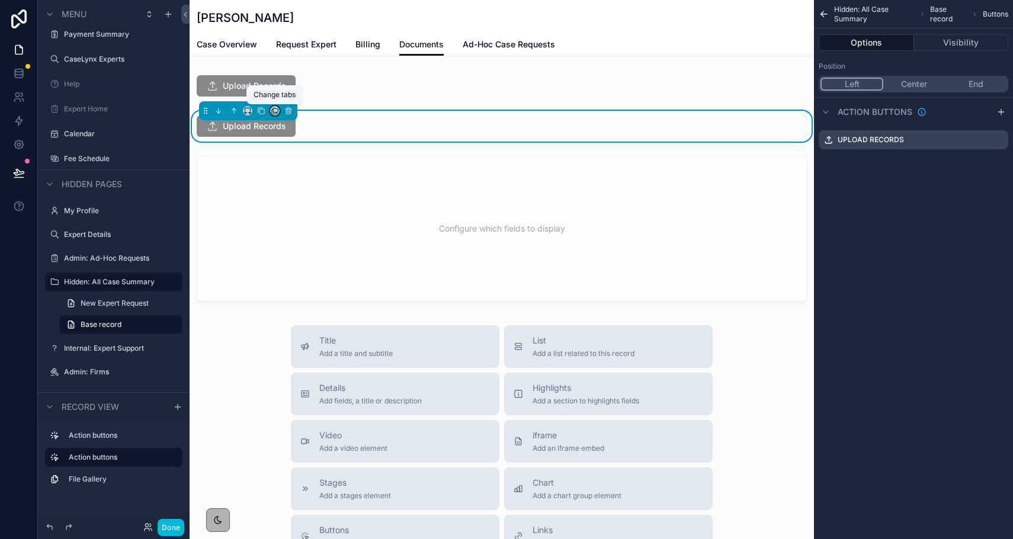
click at [273, 109] on icon "scrollable content" at bounding box center [275, 111] width 8 height 8
click at [284, 130] on div "Case Overview" at bounding box center [332, 138] width 119 height 33
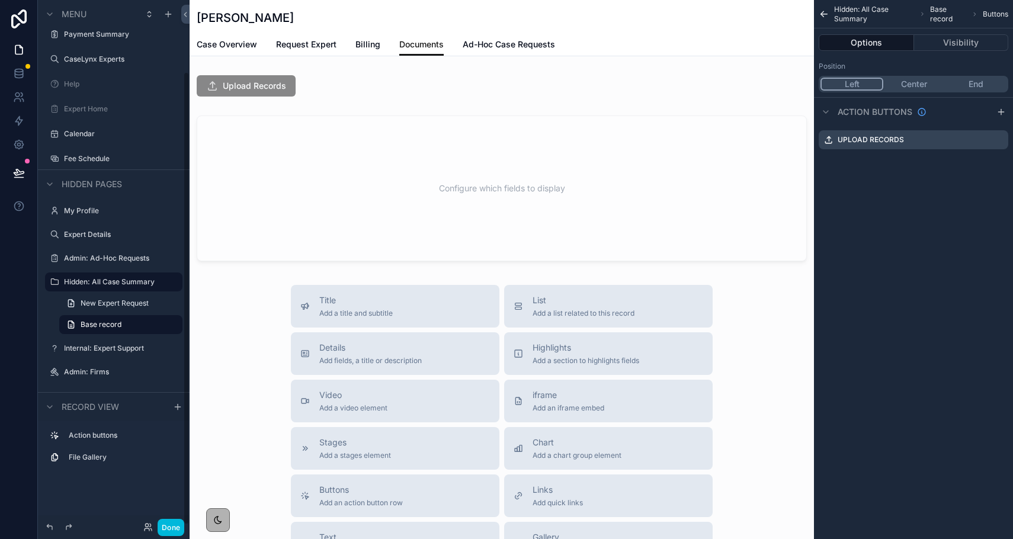
click at [173, 525] on button "Done" at bounding box center [171, 527] width 27 height 17
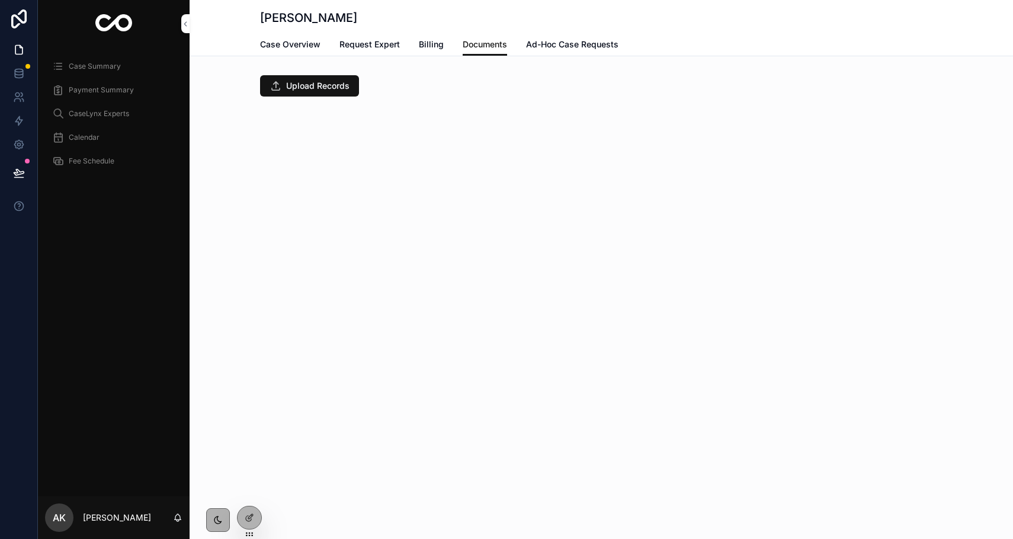
click at [247, 522] on icon at bounding box center [249, 517] width 9 height 9
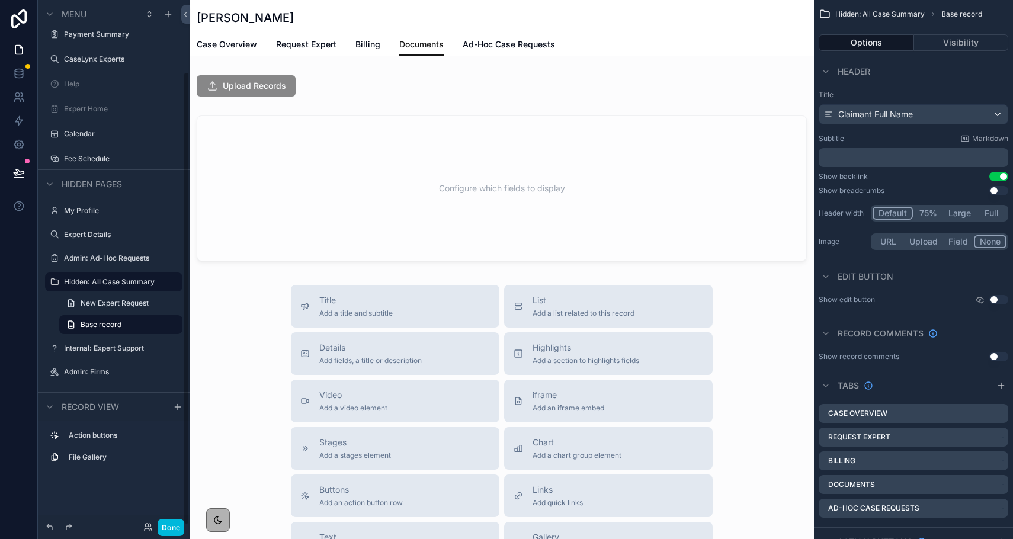
click at [241, 48] on span "Case Overview" at bounding box center [227, 45] width 60 height 12
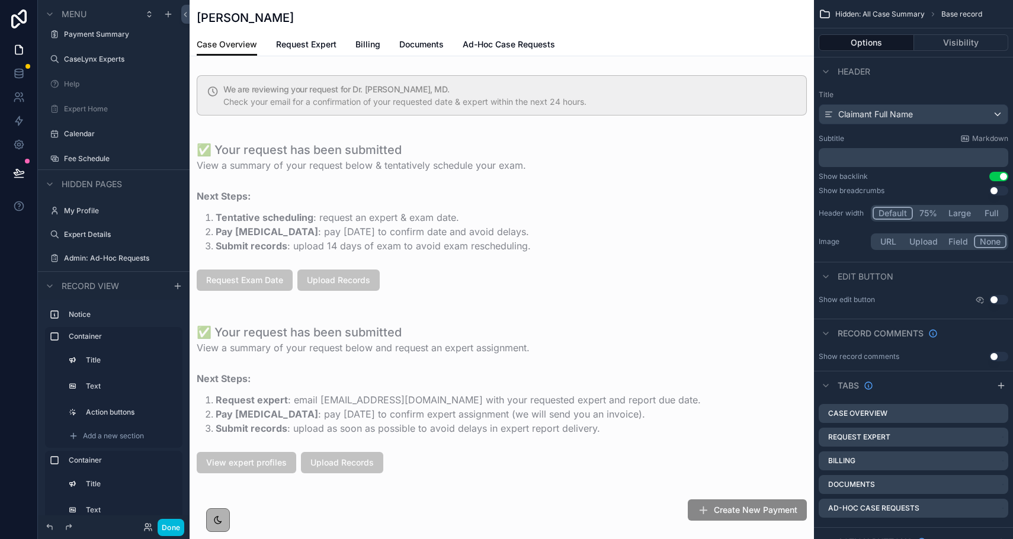
click at [416, 288] on div "scrollable content" at bounding box center [502, 216] width 624 height 173
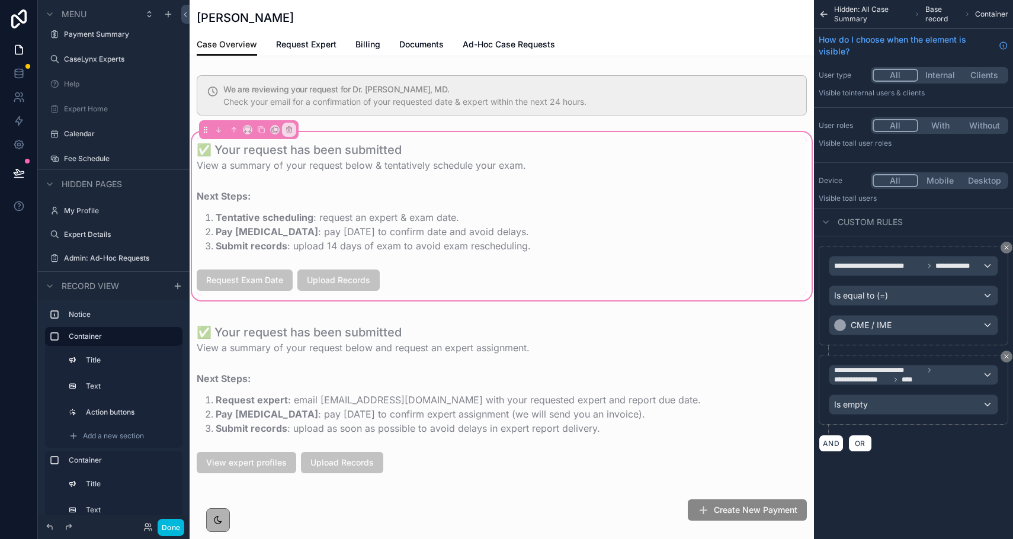
click at [390, 286] on div "scrollable content" at bounding box center [502, 280] width 624 height 31
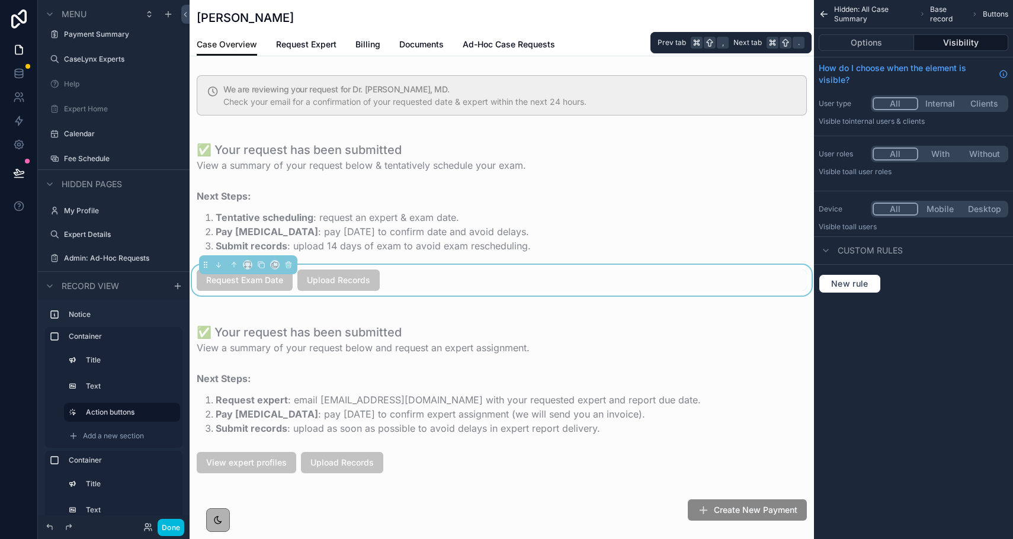
click at [888, 40] on button "Options" at bounding box center [866, 42] width 95 height 17
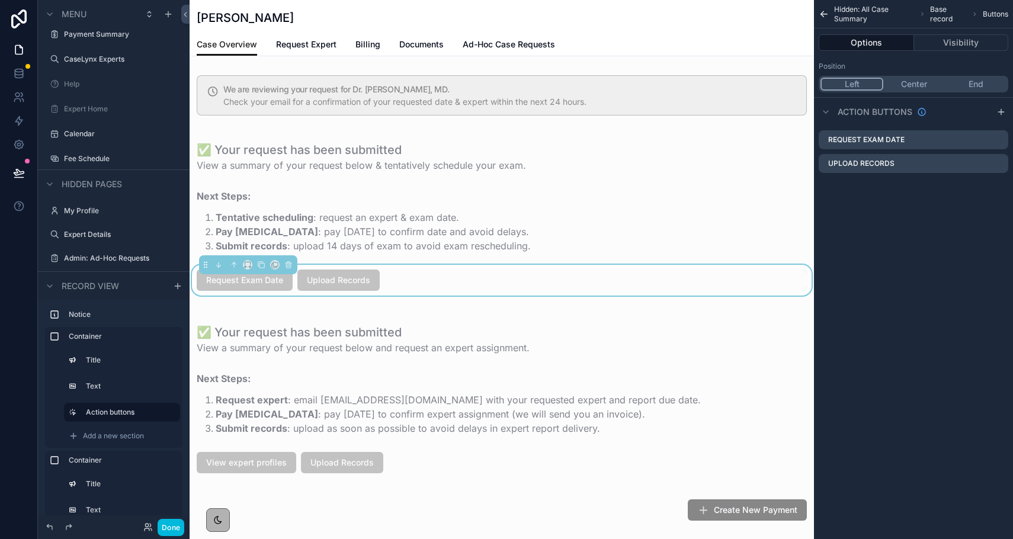
click at [932, 45] on button "Visibility" at bounding box center [961, 42] width 95 height 17
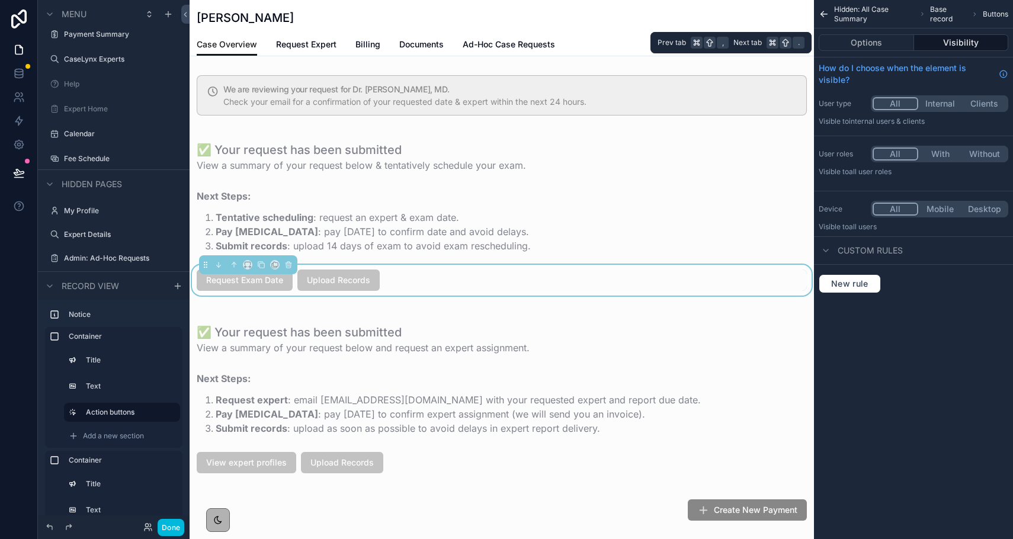
click at [896, 45] on button "Options" at bounding box center [866, 42] width 95 height 17
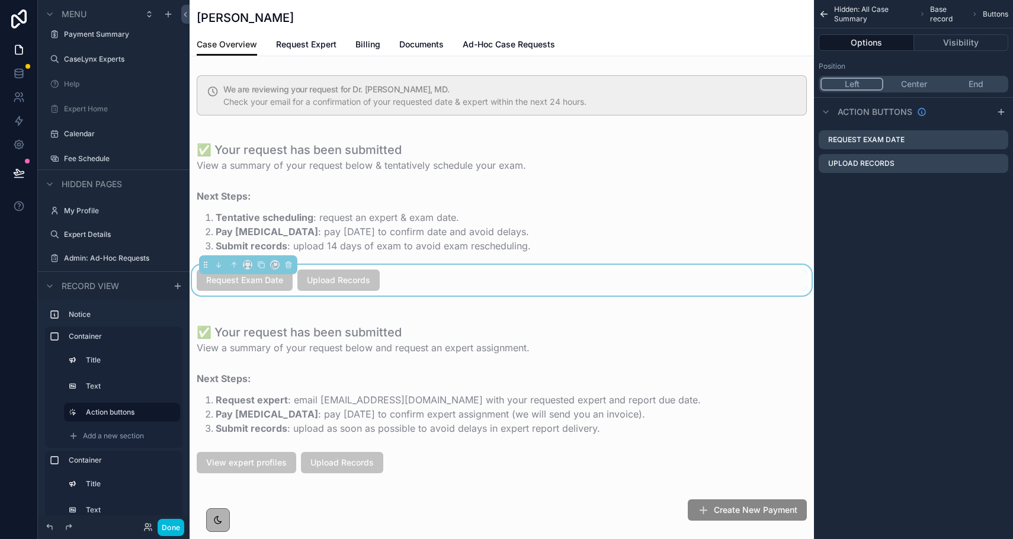
click at [0, 0] on icon "scrollable content" at bounding box center [0, 0] width 0 height 0
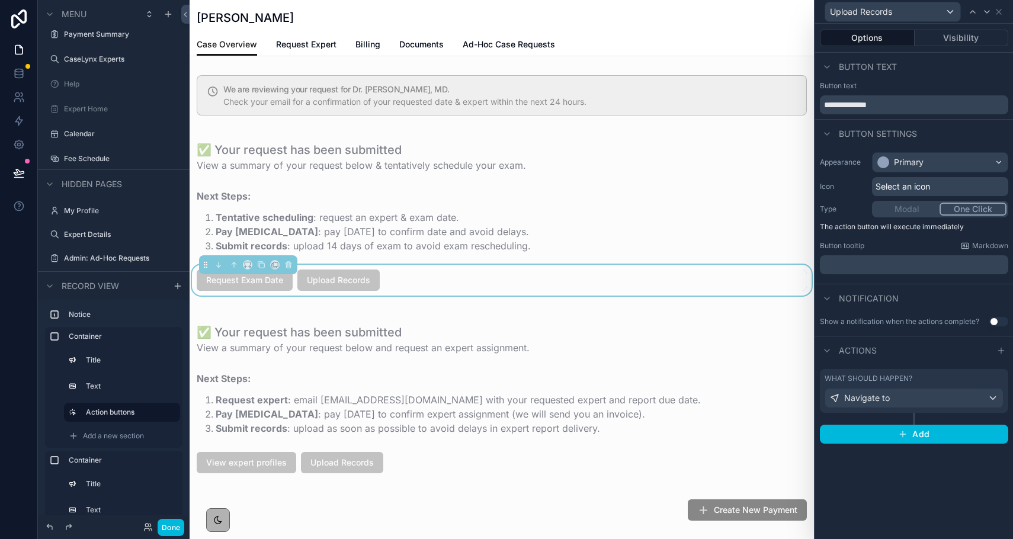
click at [940, 42] on button "Visibility" at bounding box center [962, 38] width 94 height 17
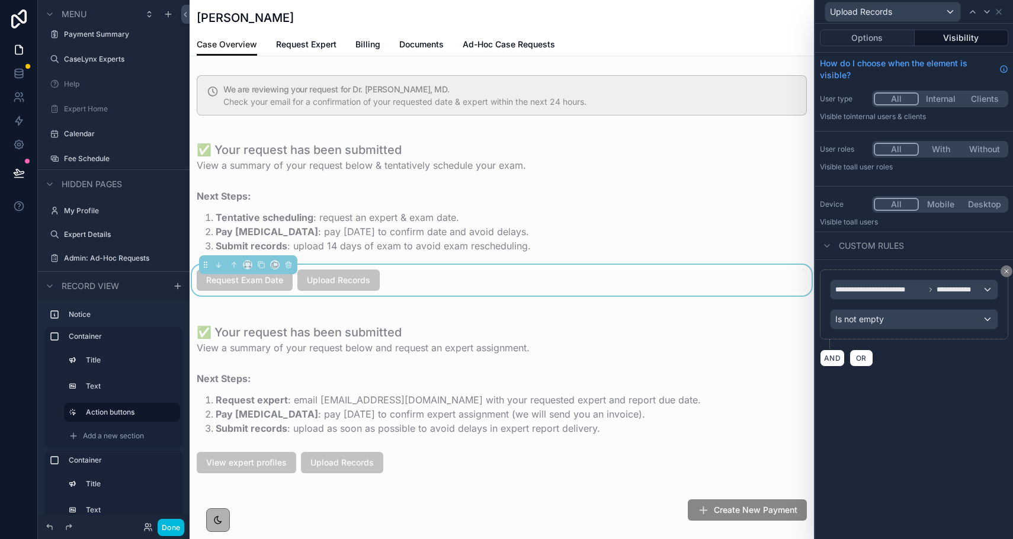
click at [571, 134] on div "✅ Your request has been submitted View a summary of your request below & tentat…" at bounding box center [502, 216] width 624 height 173
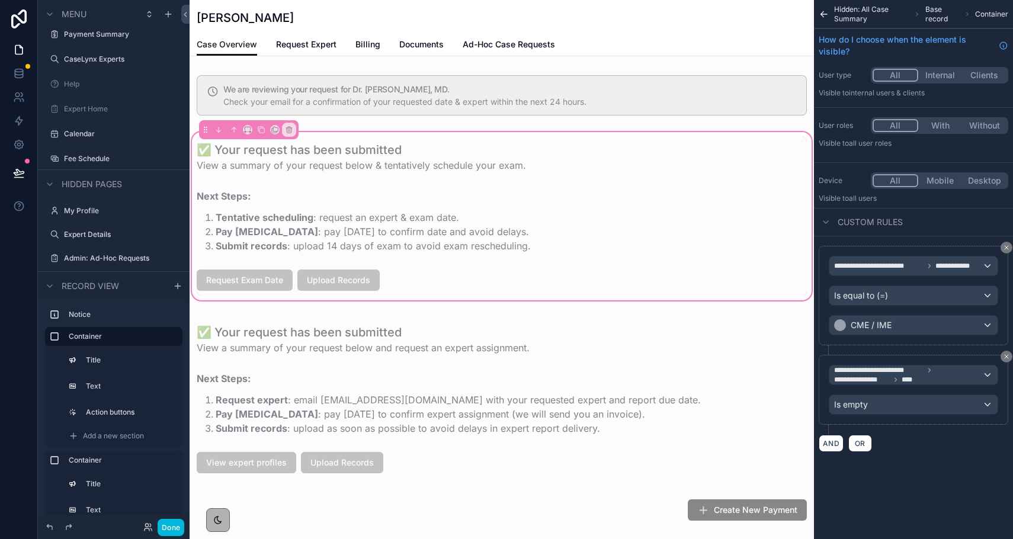
click at [571, 149] on div "scrollable content" at bounding box center [502, 157] width 624 height 40
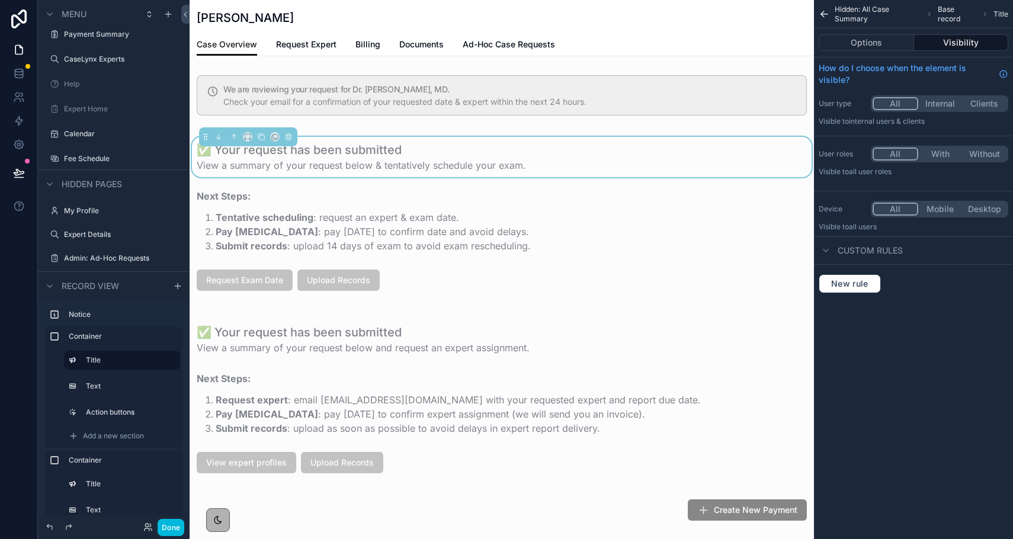
click at [566, 136] on div "✅ Your request has been submitted View a summary of your request below & tentat…" at bounding box center [502, 216] width 624 height 173
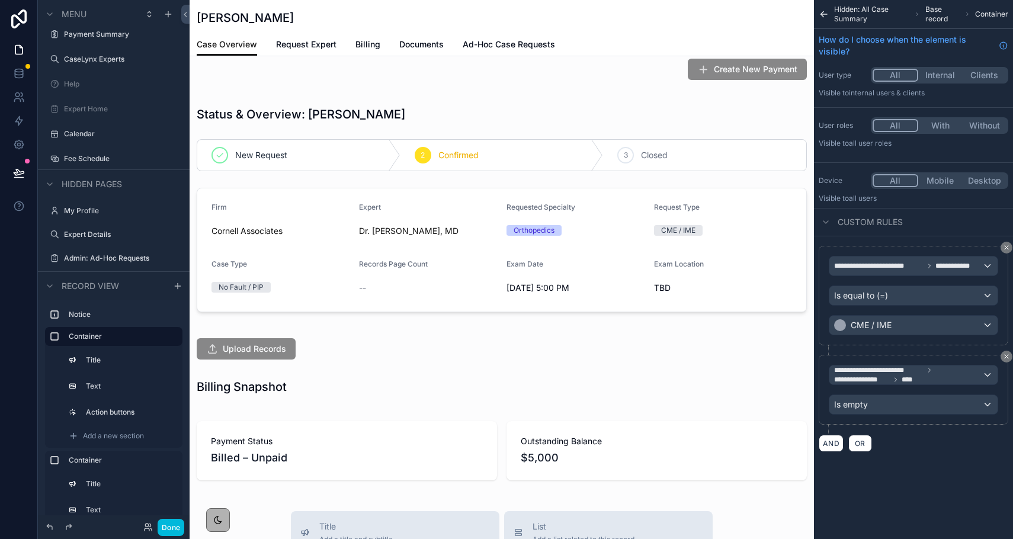
scroll to position [440, 0]
click at [353, 352] on div "scrollable content" at bounding box center [502, 349] width 624 height 31
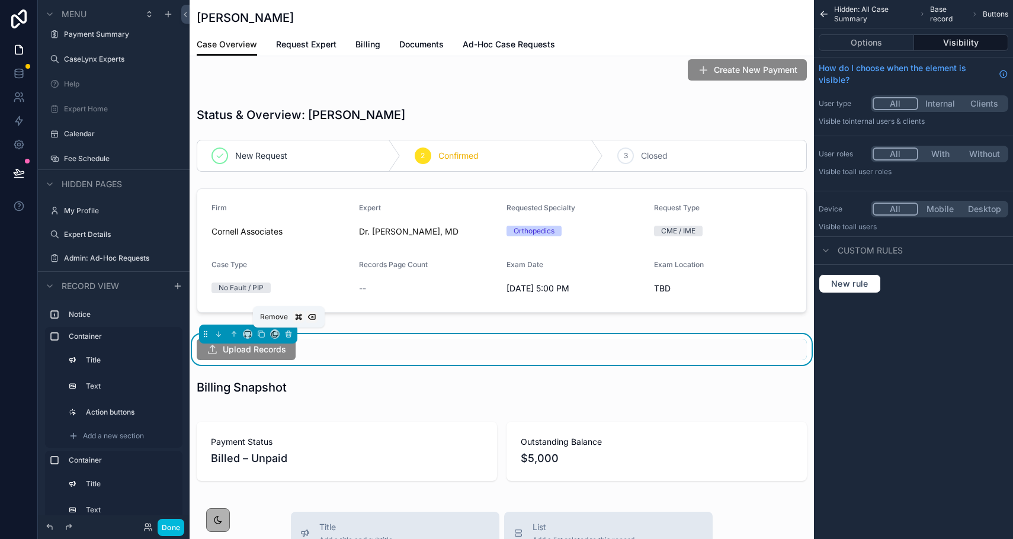
click at [285, 332] on icon "scrollable content" at bounding box center [288, 334] width 8 height 8
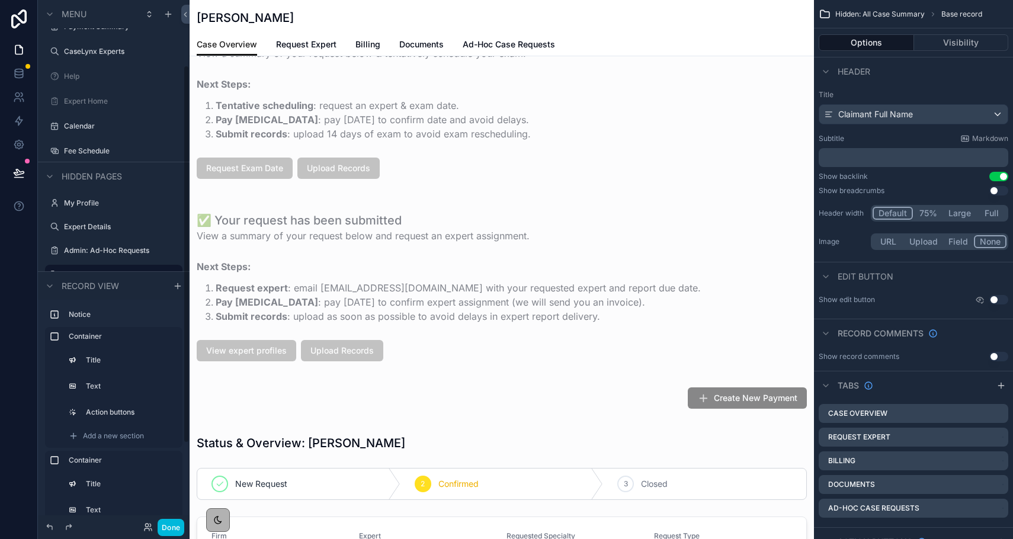
scroll to position [7, 0]
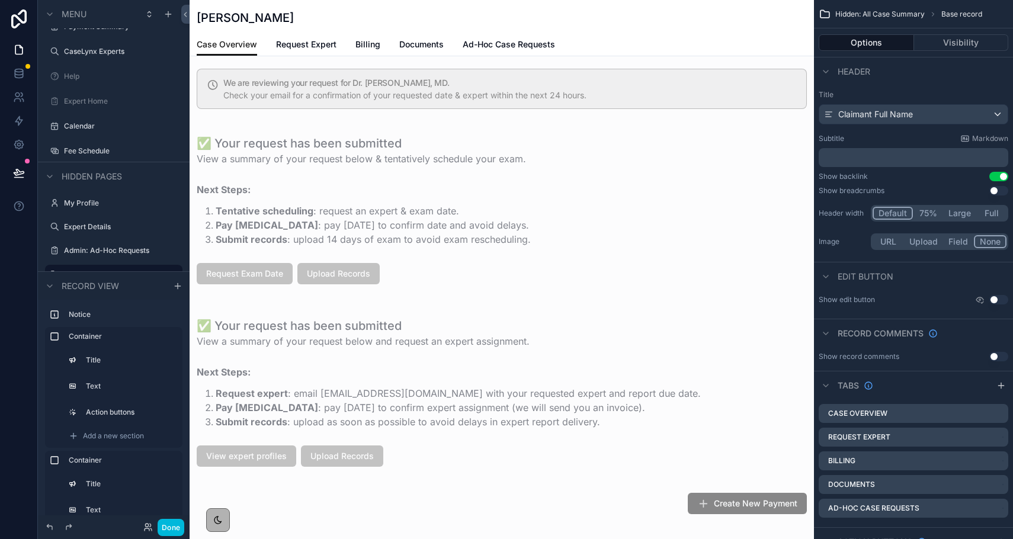
click at [297, 287] on div "scrollable content" at bounding box center [502, 209] width 624 height 173
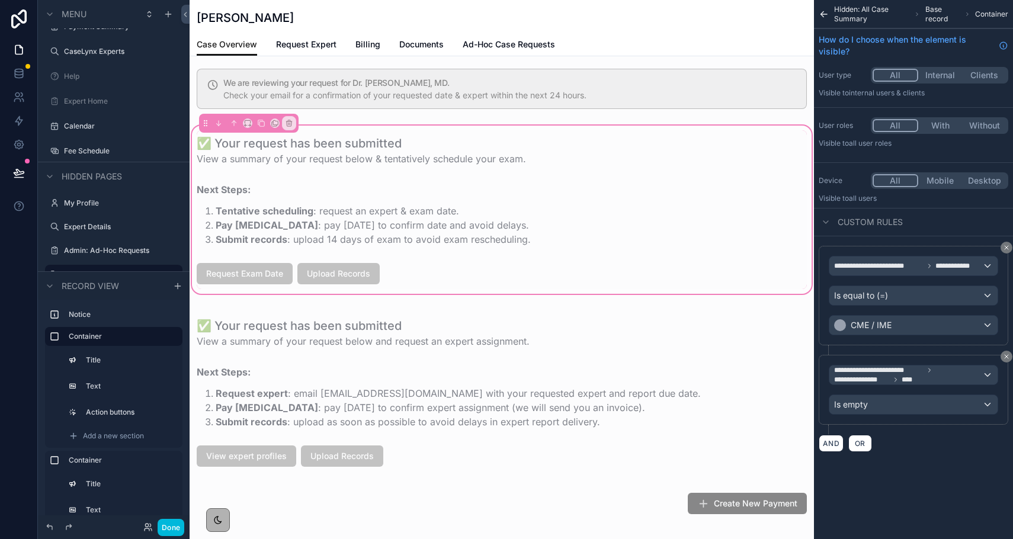
click at [172, 531] on button "Done" at bounding box center [171, 527] width 27 height 17
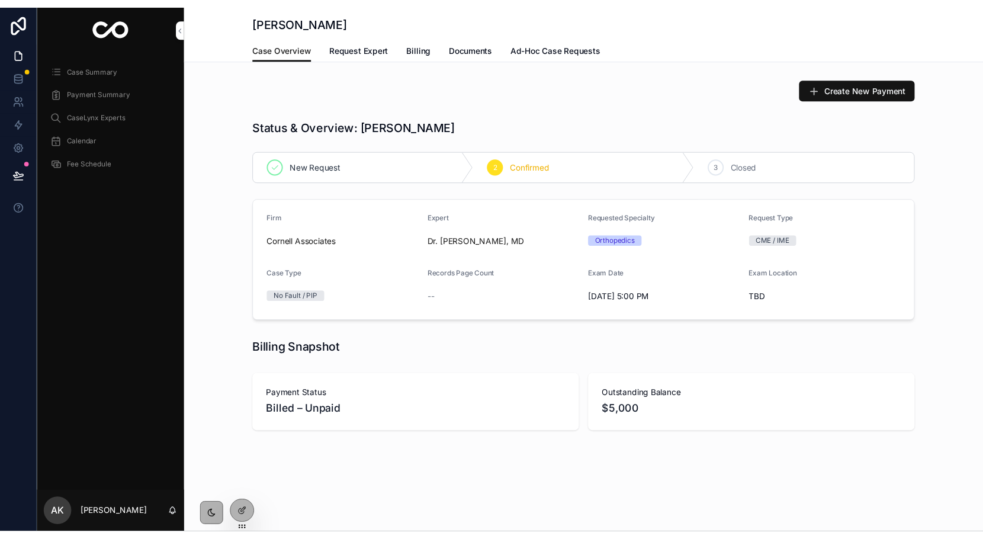
scroll to position [0, 0]
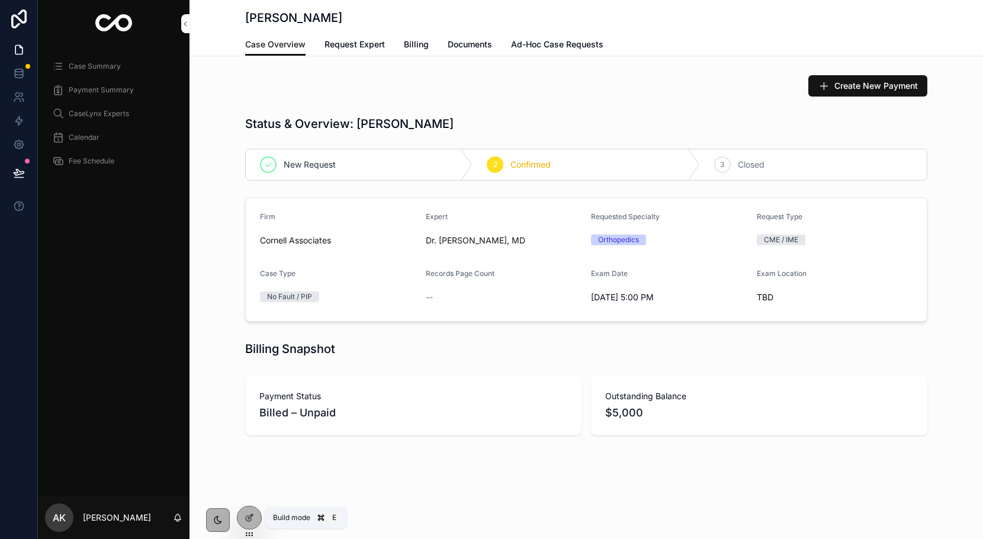
click at [253, 520] on icon at bounding box center [249, 517] width 9 height 9
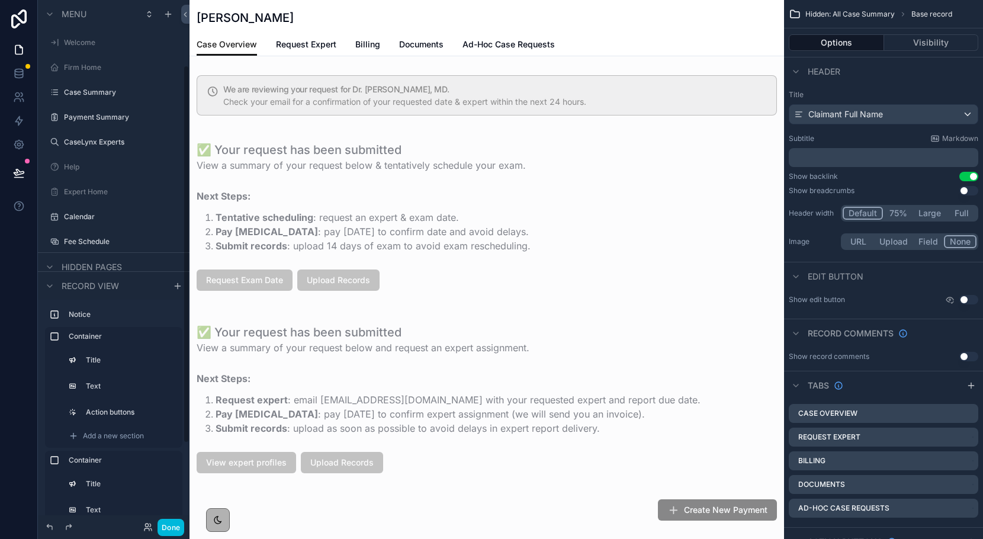
scroll to position [91, 0]
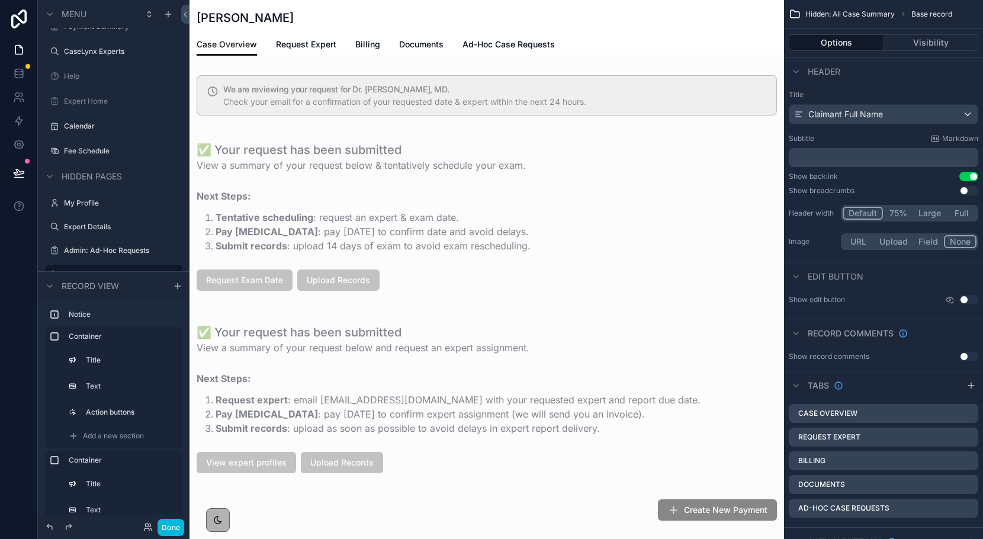
click at [297, 136] on div "scrollable content" at bounding box center [487, 216] width 595 height 173
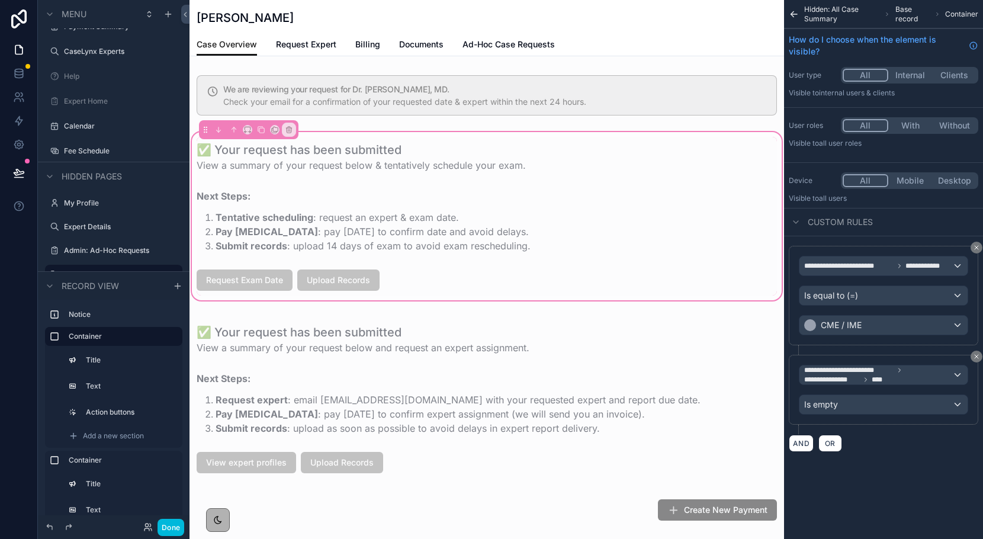
click at [308, 107] on div "scrollable content" at bounding box center [487, 95] width 595 height 50
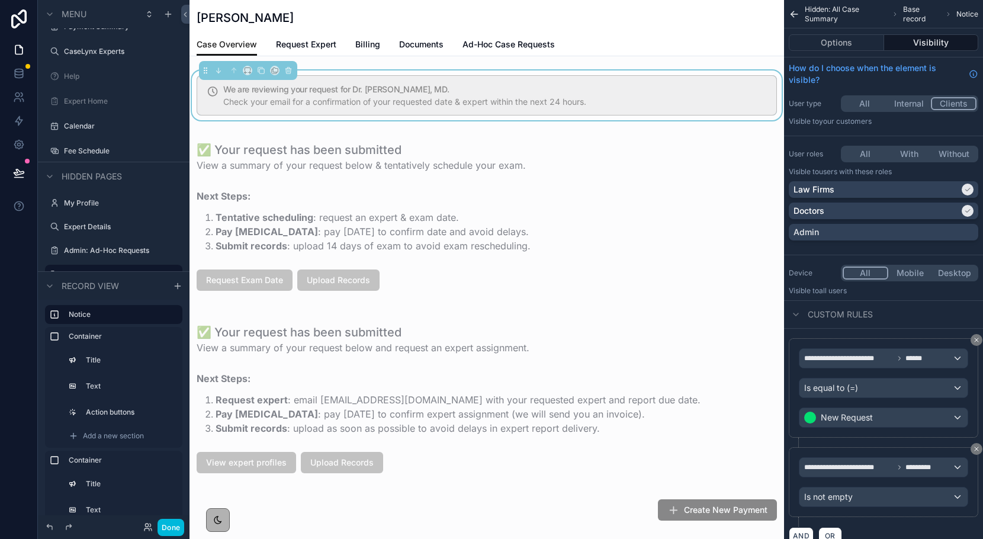
click at [378, 290] on div "scrollable content" at bounding box center [487, 216] width 595 height 173
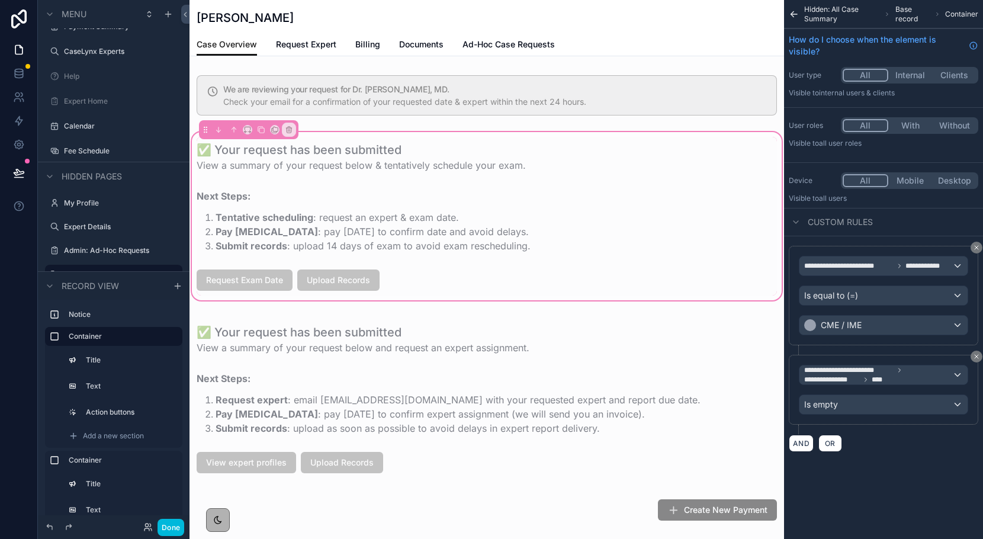
click at [397, 278] on div "scrollable content" at bounding box center [487, 280] width 595 height 31
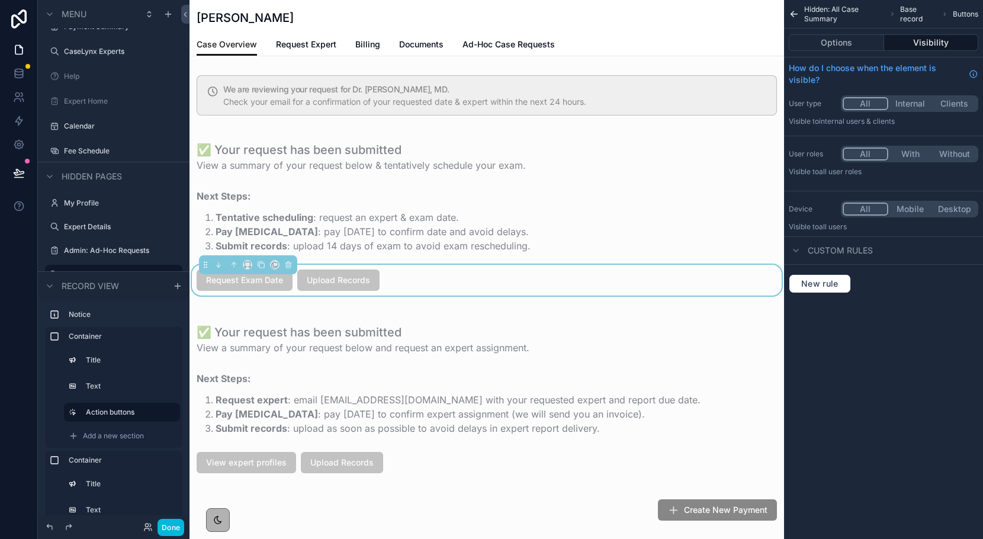
click at [856, 40] on button "Options" at bounding box center [836, 42] width 95 height 17
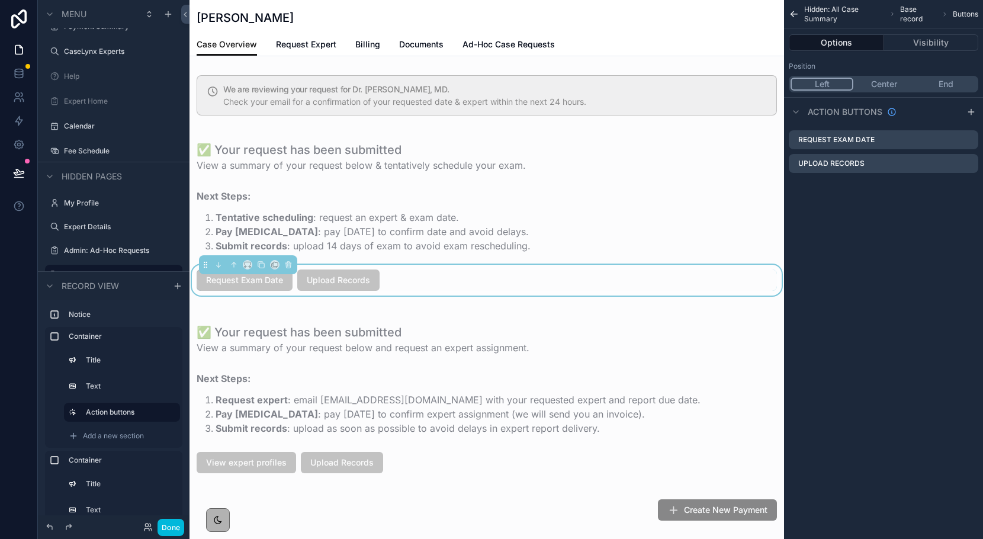
click at [0, 0] on icon "scrollable content" at bounding box center [0, 0] width 0 height 0
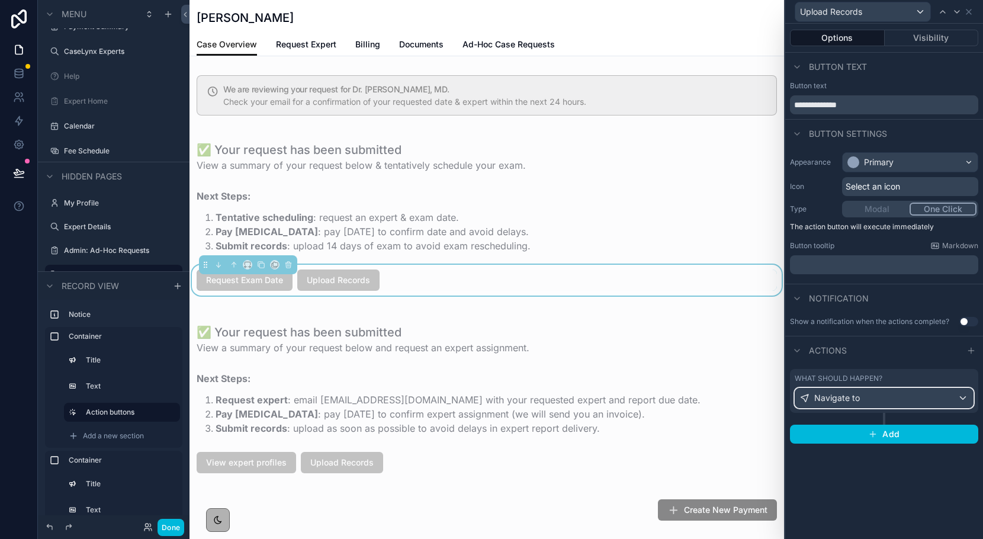
click at [874, 390] on div "Navigate to" at bounding box center [885, 398] width 178 height 19
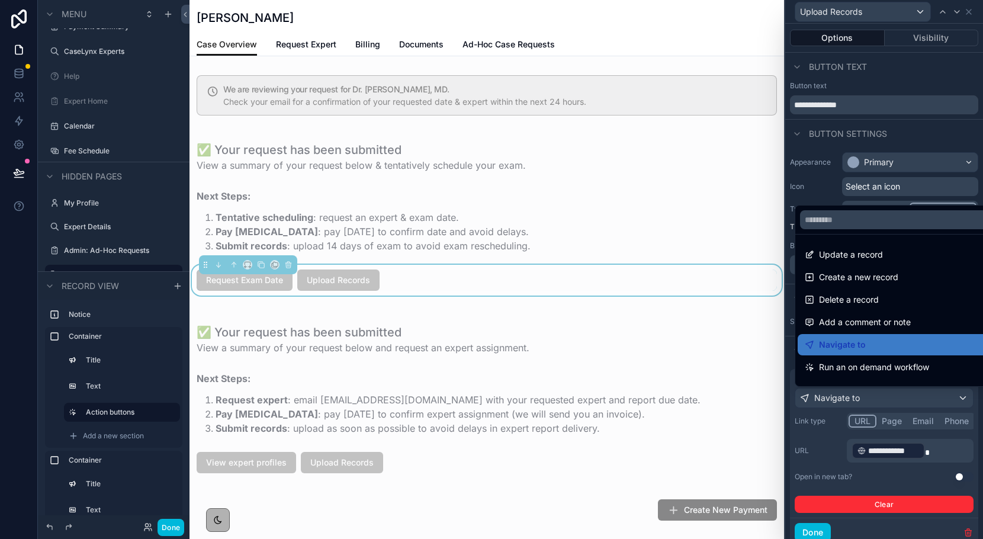
click at [913, 472] on div at bounding box center [885, 269] width 198 height 539
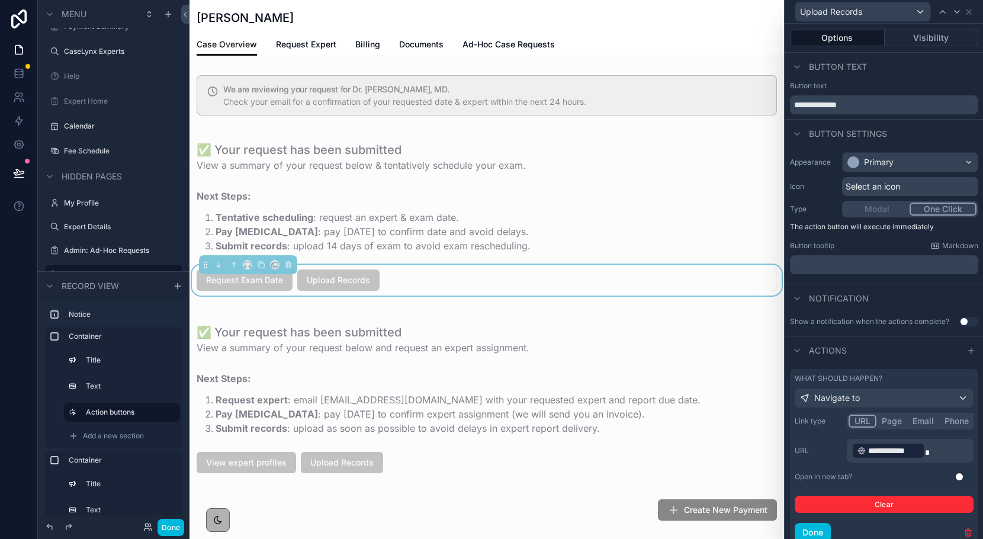
click at [895, 425] on button "Page" at bounding box center [892, 421] width 31 height 13
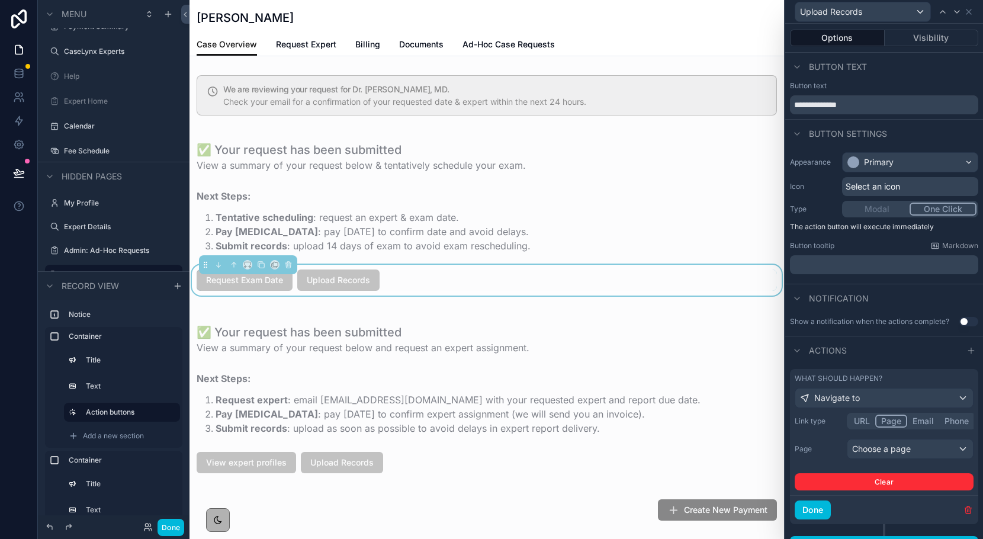
scroll to position [20, 0]
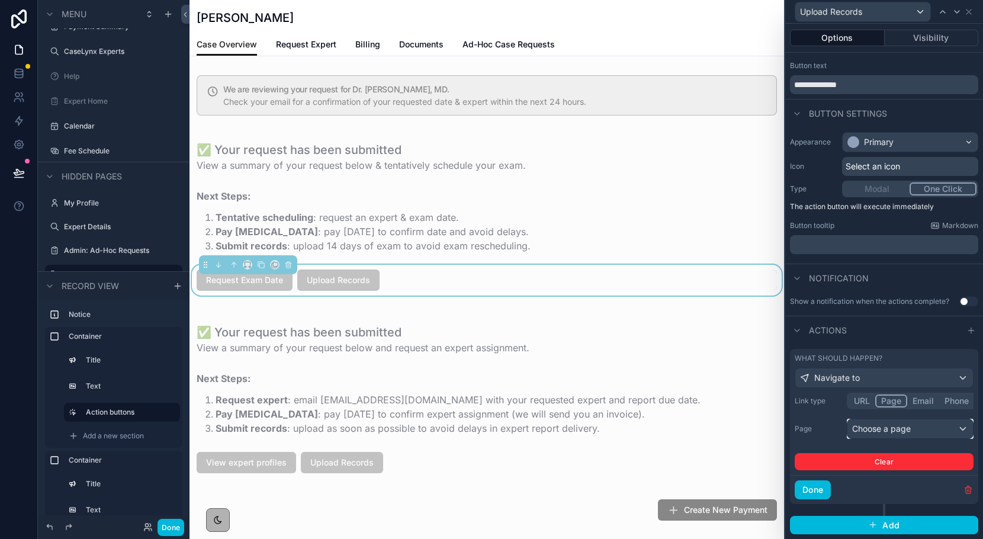
click at [892, 421] on div "Choose a page" at bounding box center [911, 428] width 126 height 19
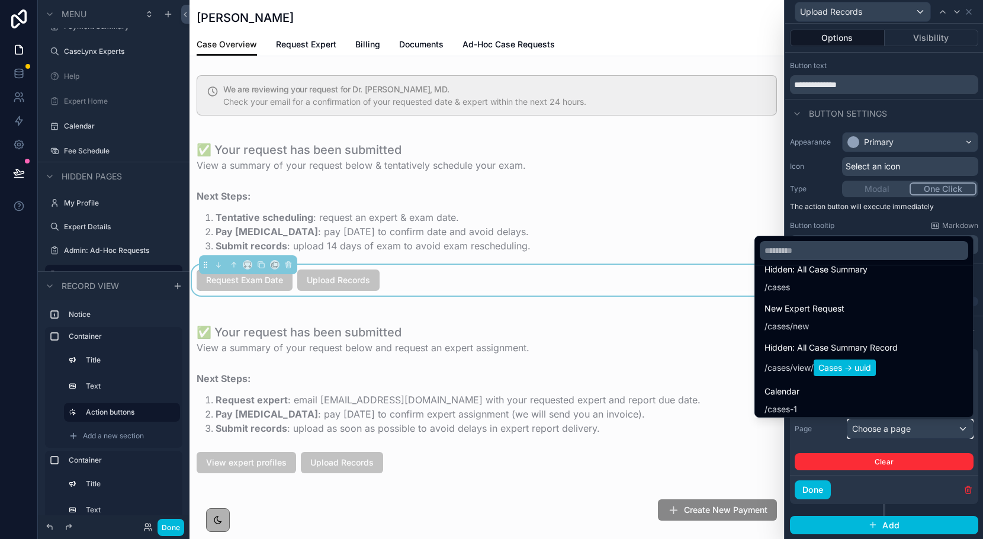
scroll to position [745, 0]
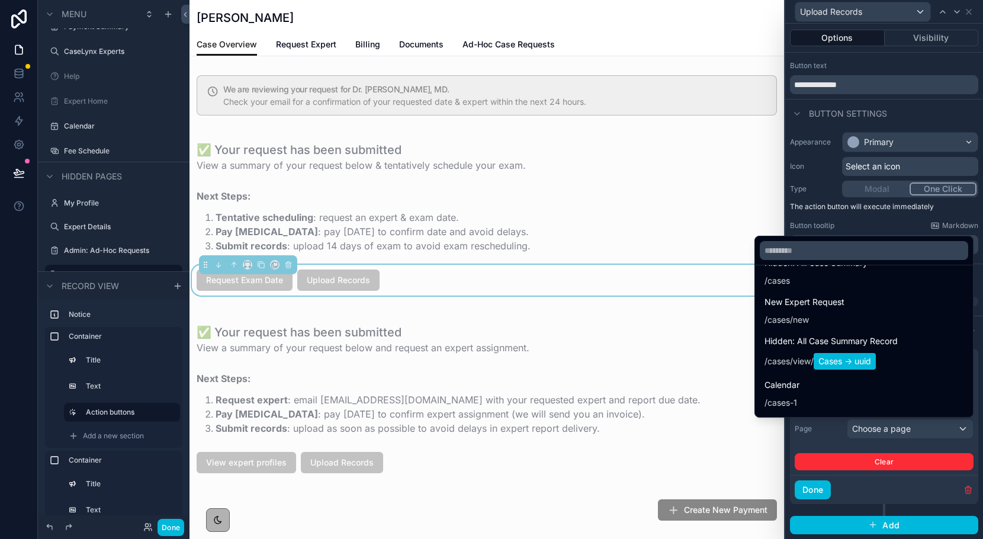
click at [851, 356] on span "Cases -> uuid" at bounding box center [845, 361] width 62 height 17
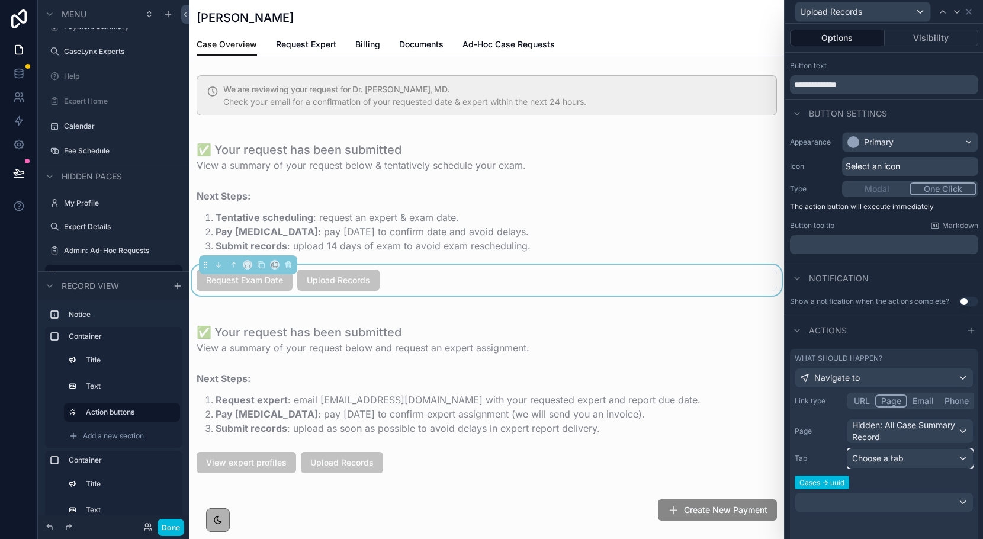
click at [876, 458] on span "Choose a tab" at bounding box center [878, 458] width 52 height 10
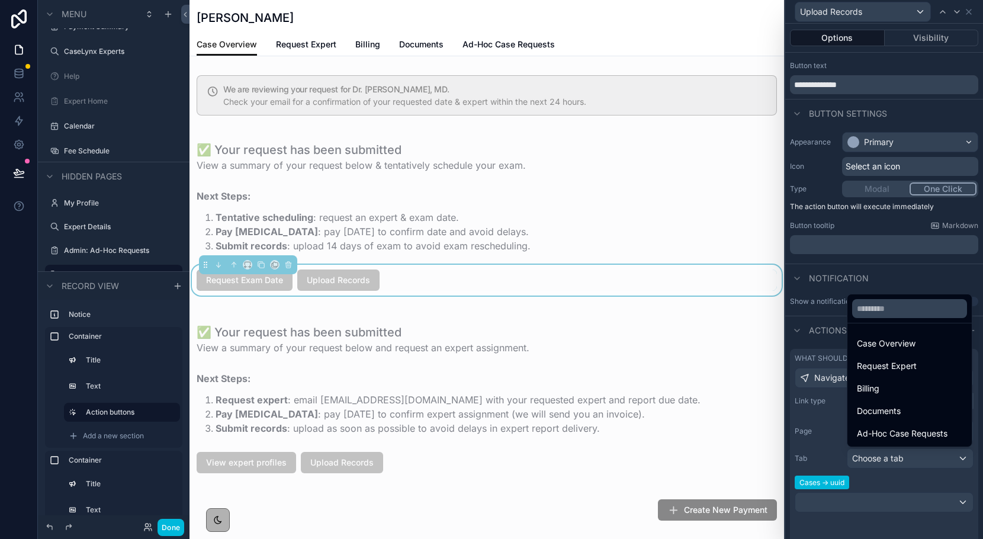
click at [881, 410] on span "Documents" at bounding box center [879, 411] width 44 height 14
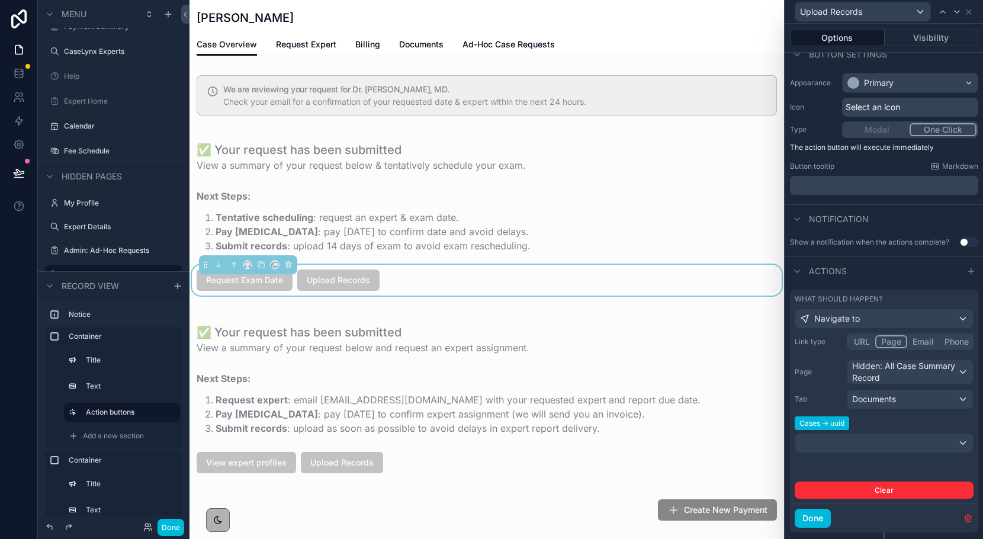
scroll to position [83, 0]
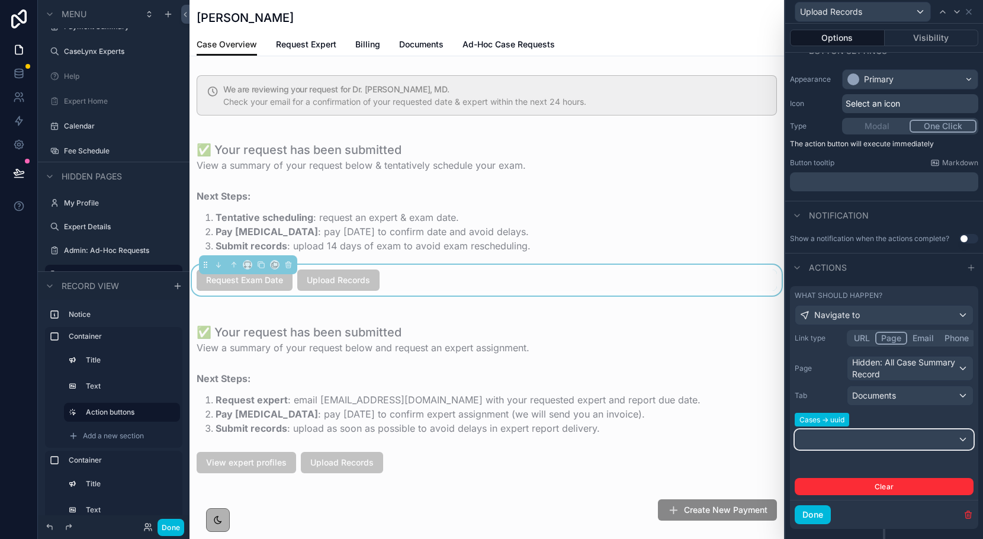
click at [842, 444] on div at bounding box center [885, 439] width 178 height 19
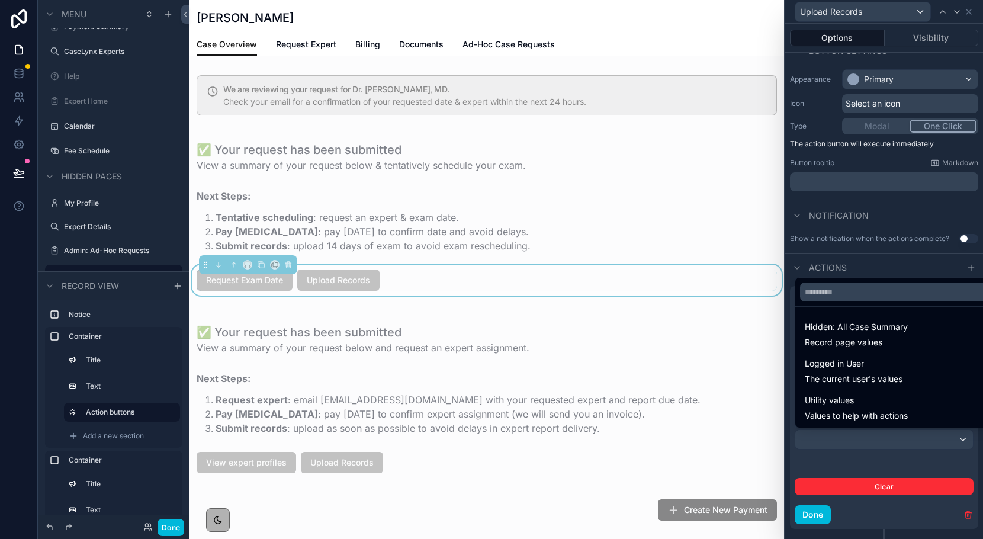
click at [841, 334] on div "Hidden: All Case Summary Record page values" at bounding box center [856, 334] width 103 height 28
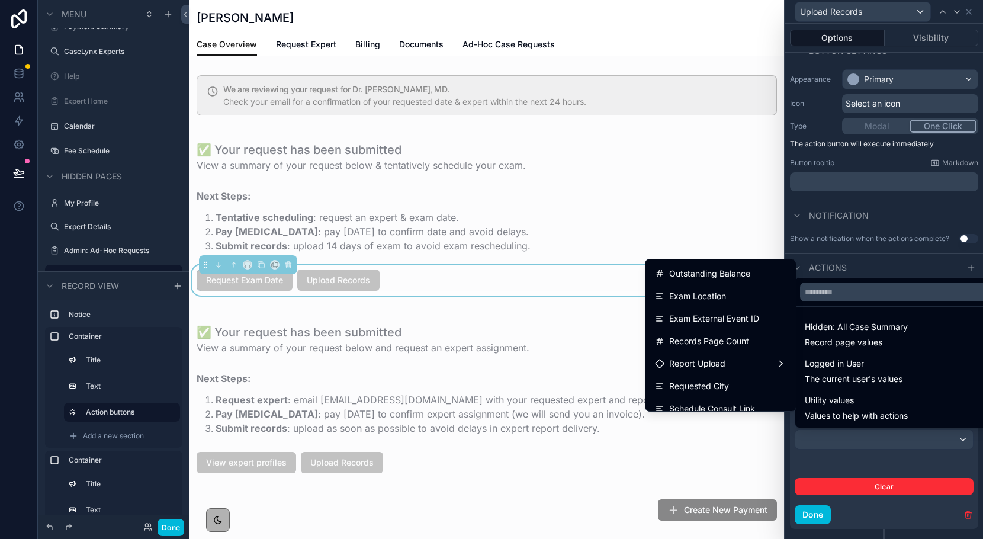
scroll to position [325, 0]
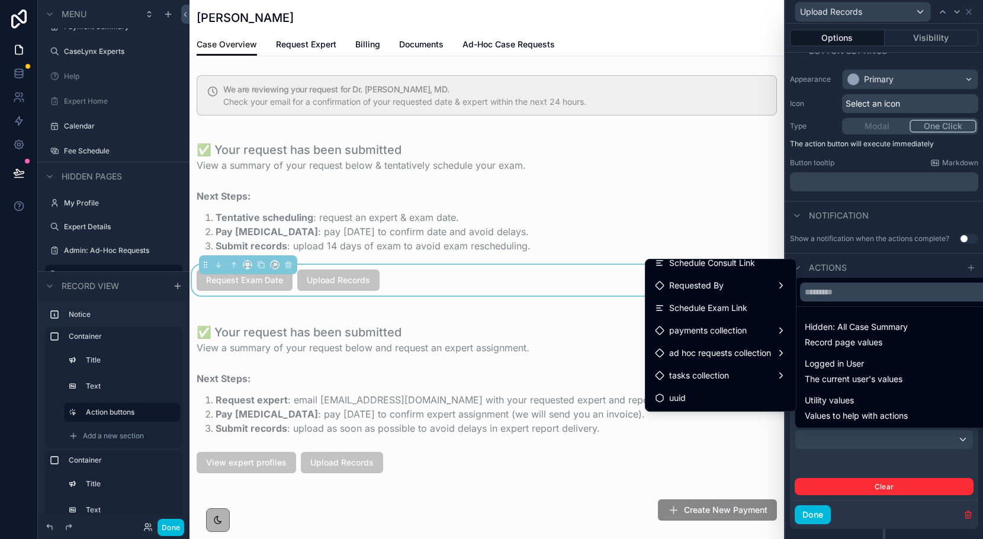
click at [697, 403] on div "uuid" at bounding box center [721, 398] width 132 height 14
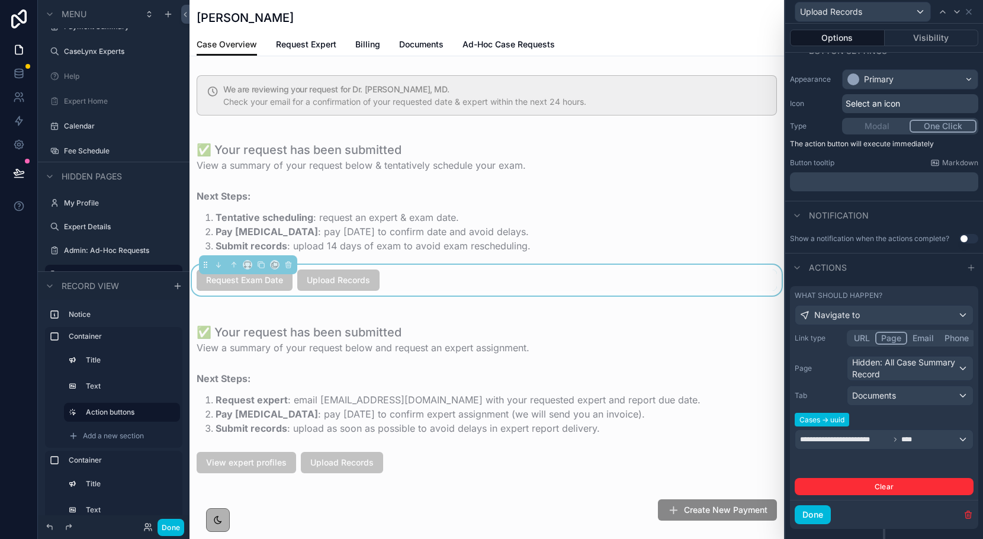
click at [807, 512] on button "Done" at bounding box center [813, 514] width 36 height 19
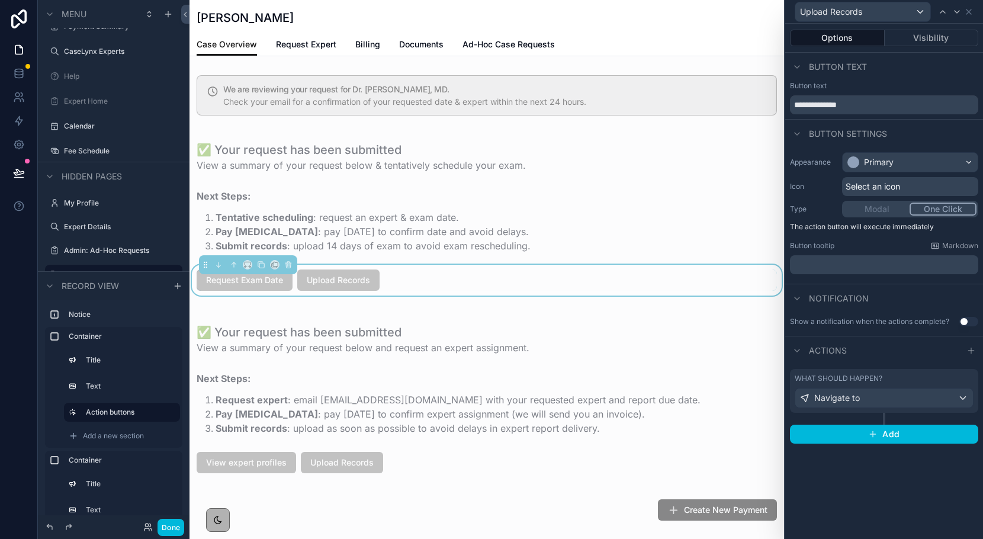
click at [175, 531] on button "Done" at bounding box center [171, 527] width 27 height 17
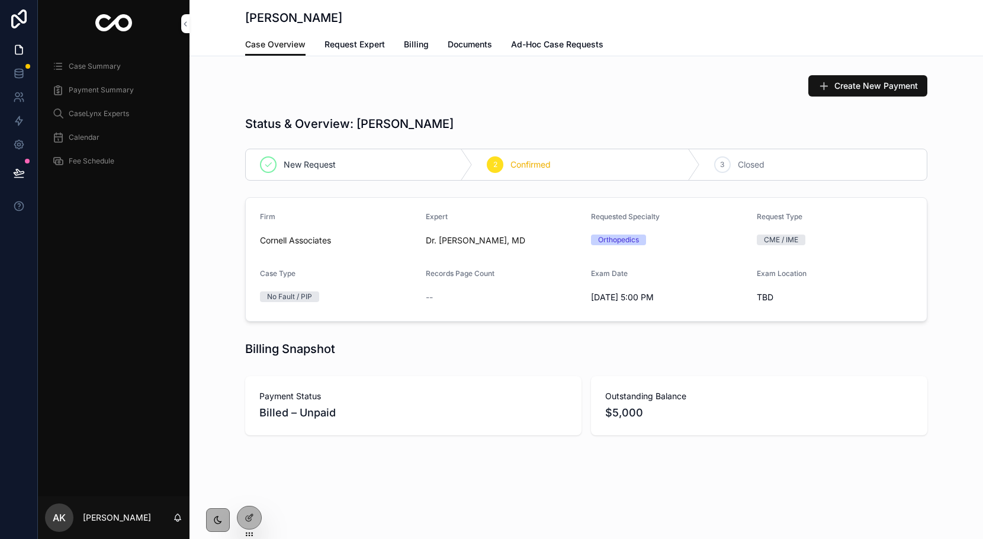
click at [247, 520] on icon at bounding box center [249, 517] width 9 height 9
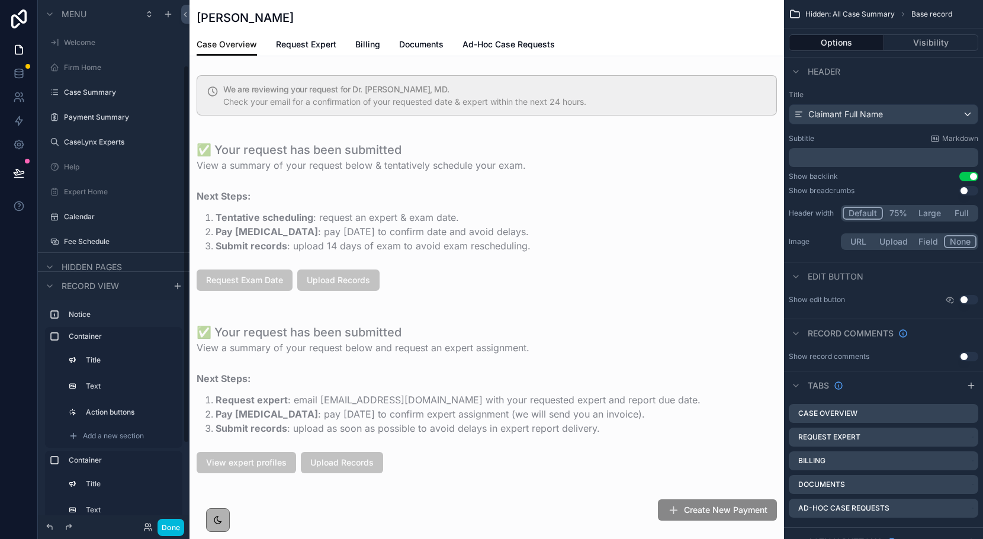
scroll to position [91, 0]
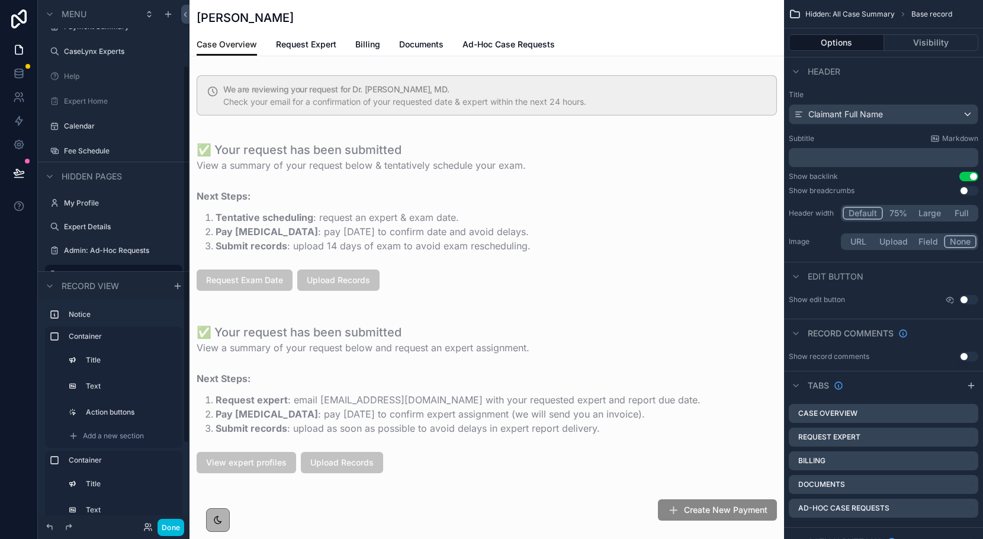
click at [331, 285] on div "scrollable content" at bounding box center [487, 216] width 595 height 173
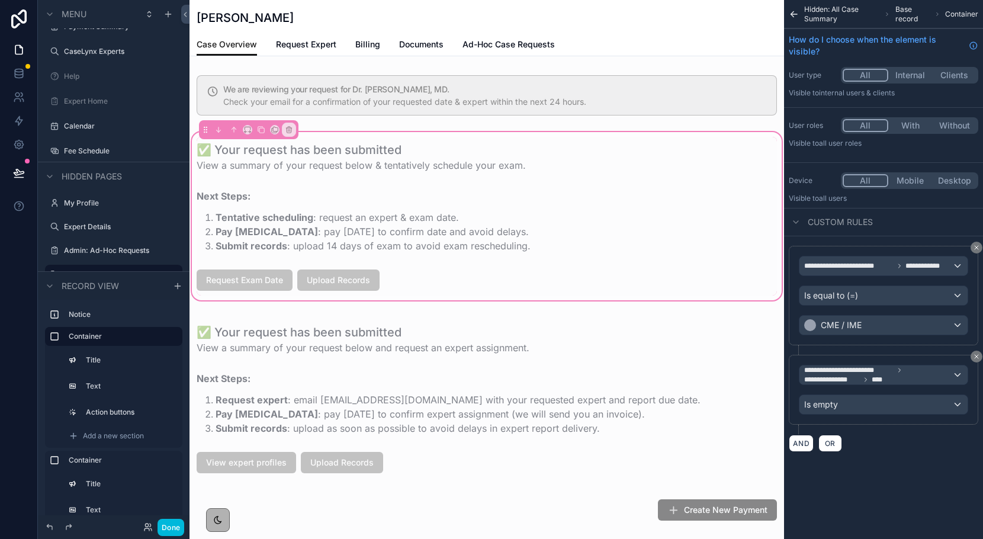
click at [325, 278] on div "scrollable content" at bounding box center [487, 280] width 595 height 31
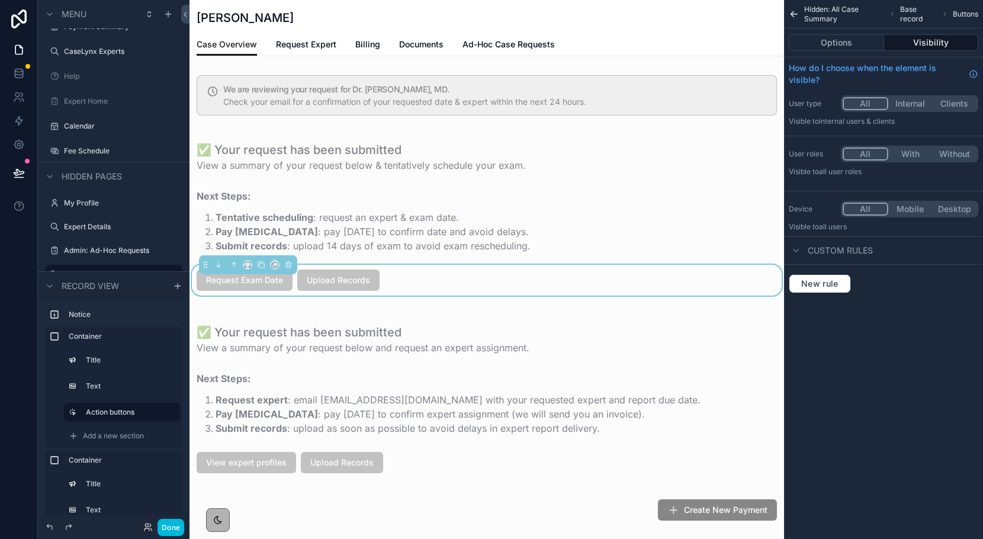
click at [325, 278] on span "Upload Records" at bounding box center [338, 280] width 82 height 21
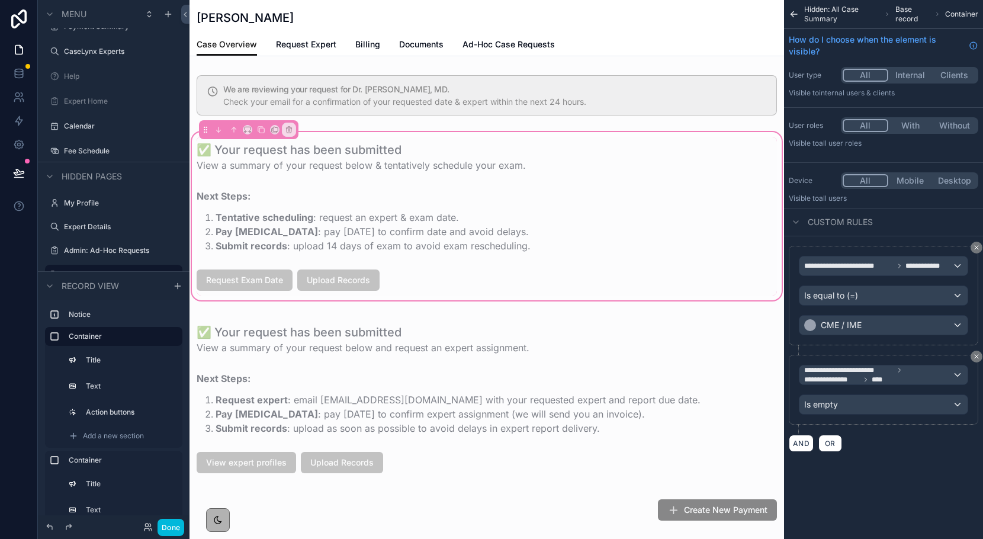
click at [325, 278] on div "scrollable content" at bounding box center [487, 280] width 595 height 31
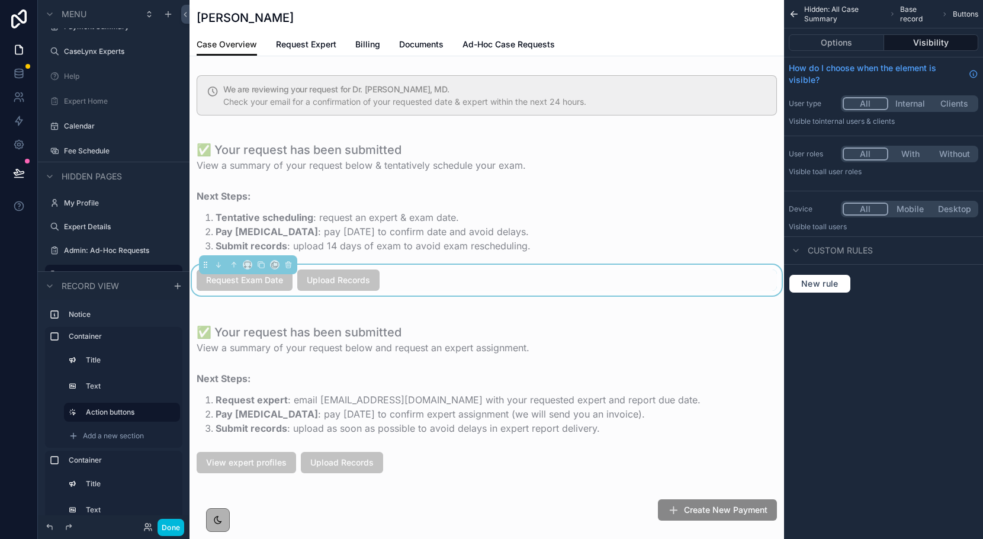
click at [242, 467] on div "scrollable content" at bounding box center [487, 398] width 595 height 173
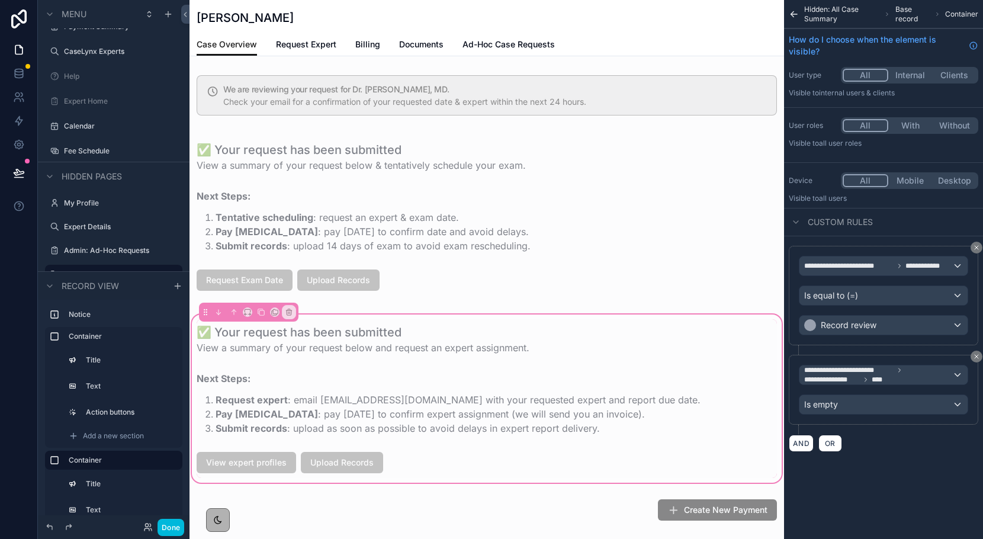
click at [371, 452] on div "scrollable content" at bounding box center [487, 462] width 595 height 31
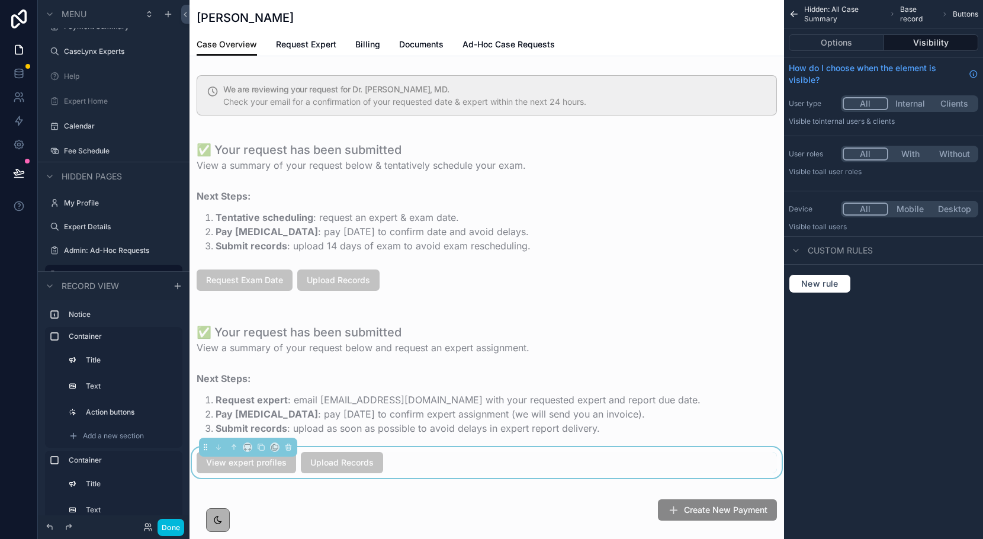
click at [867, 42] on button "Options" at bounding box center [836, 42] width 95 height 17
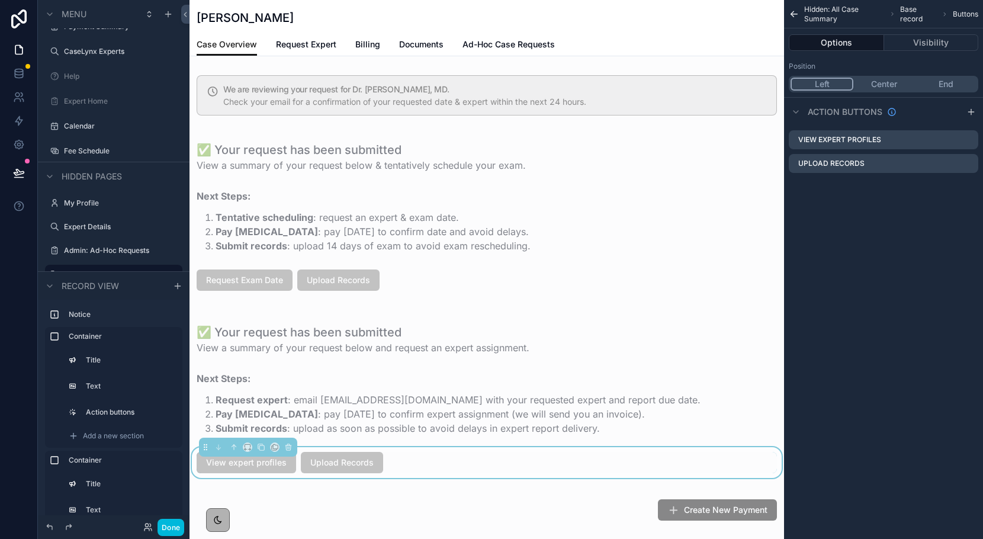
click at [0, 0] on icon "scrollable content" at bounding box center [0, 0] width 0 height 0
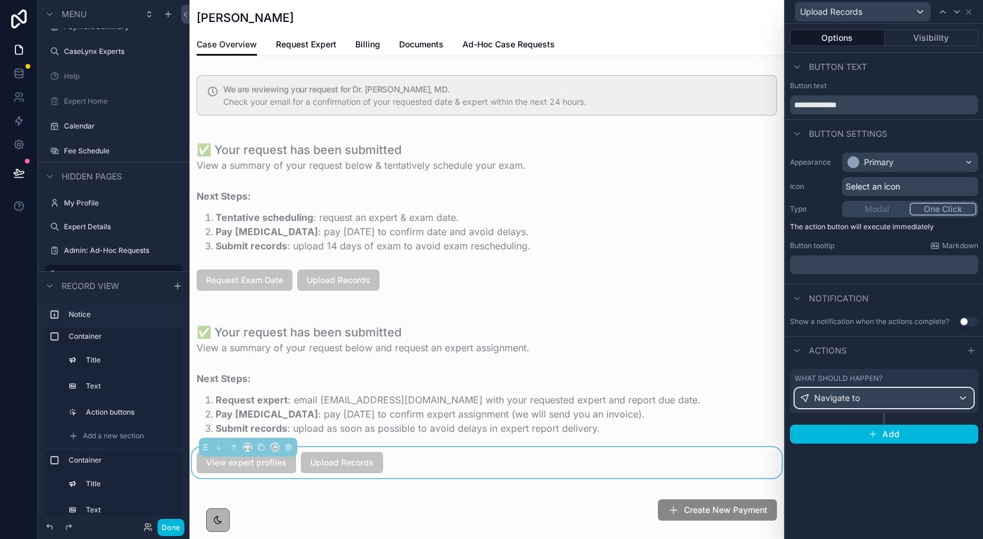
click at [867, 402] on div "Navigate to" at bounding box center [885, 398] width 178 height 19
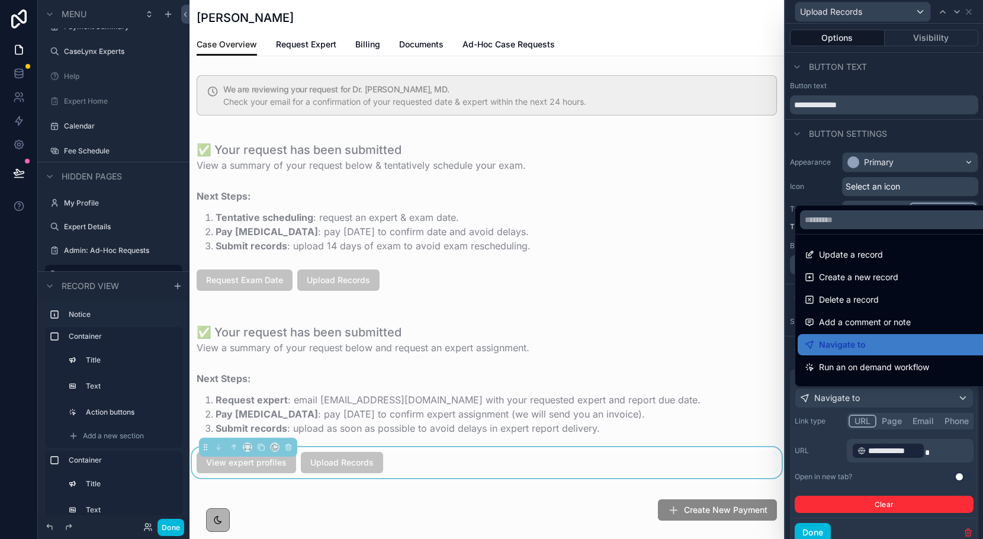
click at [900, 422] on div at bounding box center [885, 269] width 198 height 539
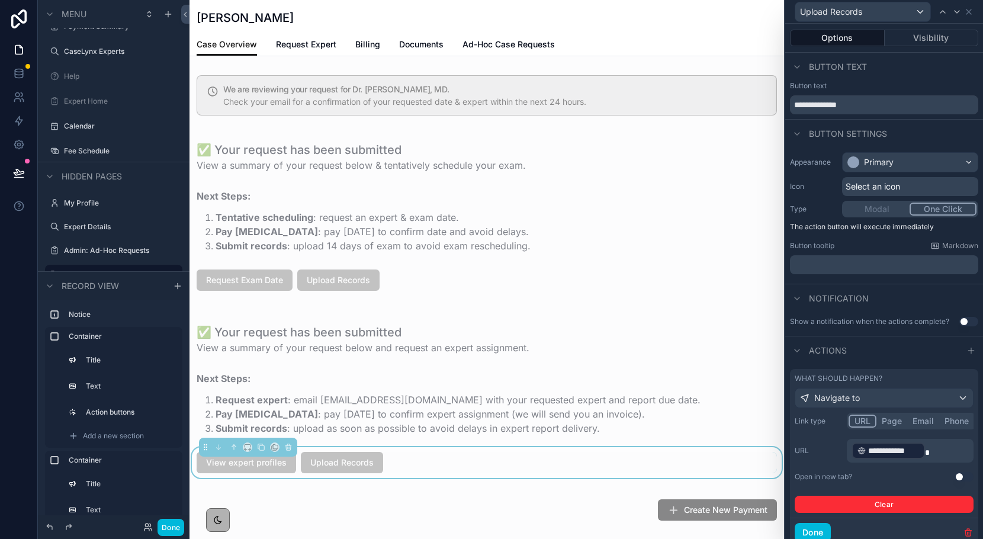
click at [900, 422] on button "Page" at bounding box center [892, 421] width 31 height 13
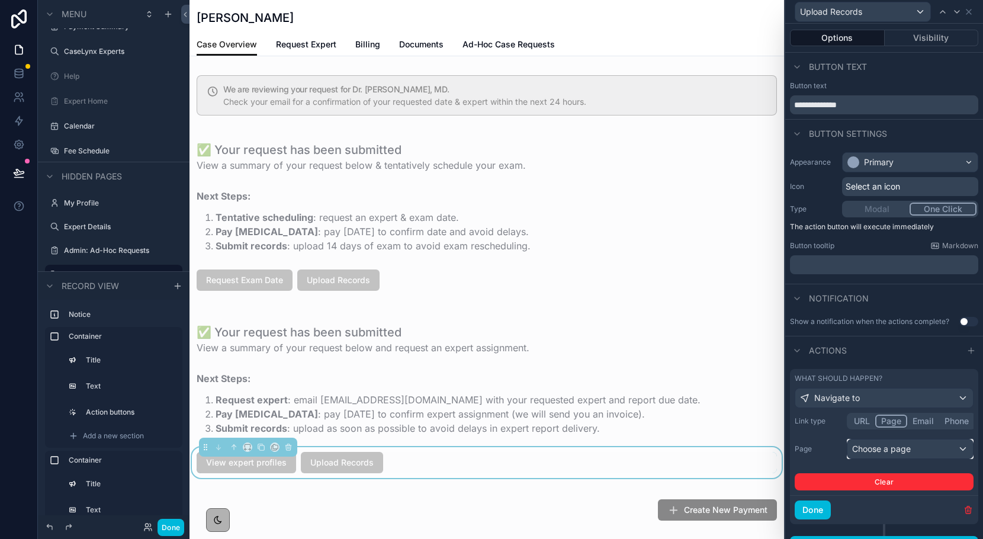
click at [945, 441] on div "Choose a page" at bounding box center [911, 449] width 126 height 19
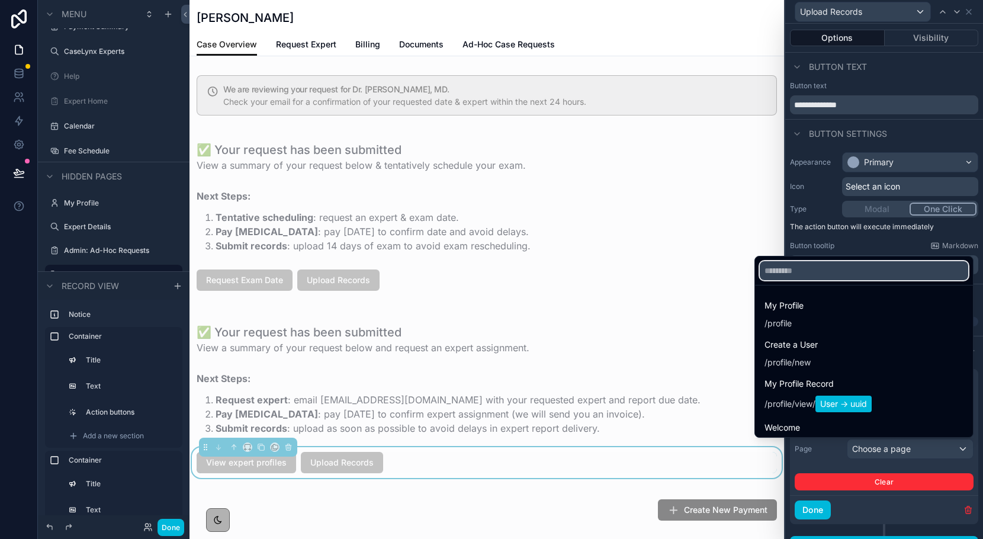
click at [813, 276] on input "text" at bounding box center [864, 270] width 209 height 19
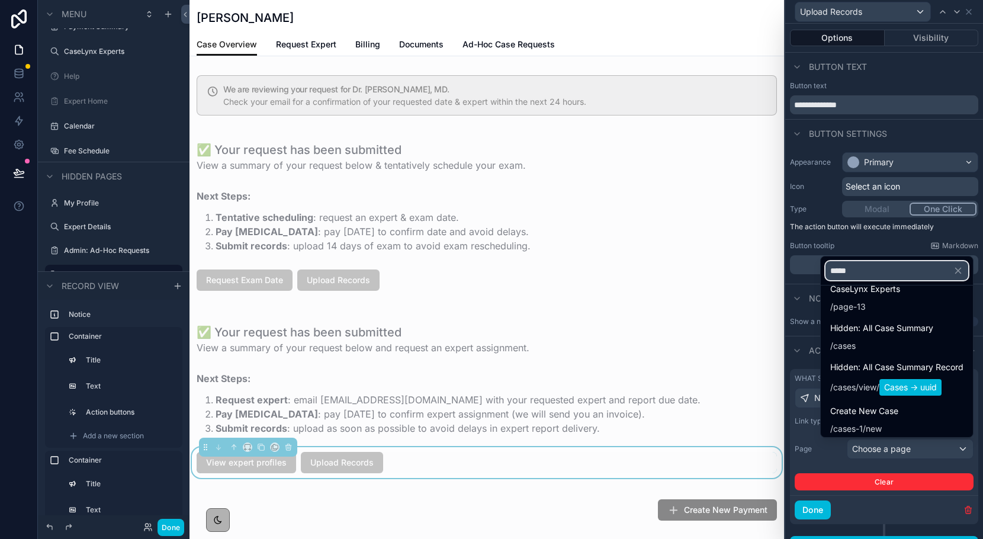
scroll to position [59, 0]
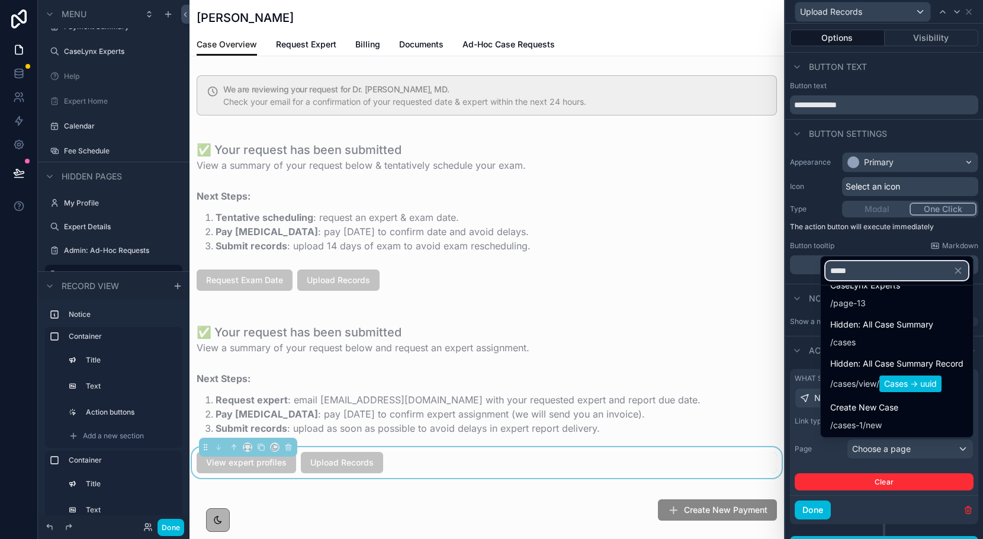
type input "****"
click at [857, 377] on div "/ cases / view / Cases -> uuid" at bounding box center [897, 384] width 133 height 17
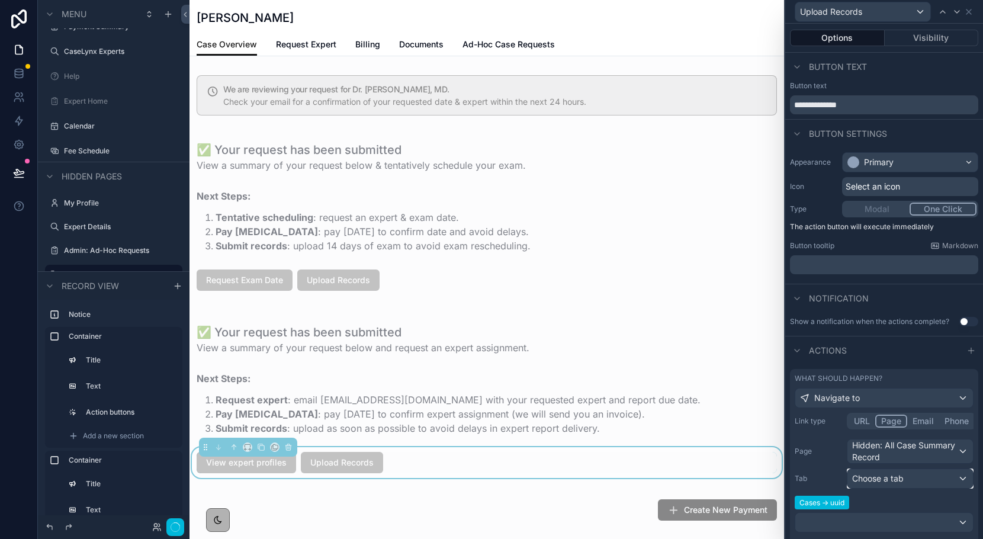
click at [865, 479] on span "Choose a tab" at bounding box center [878, 478] width 52 height 10
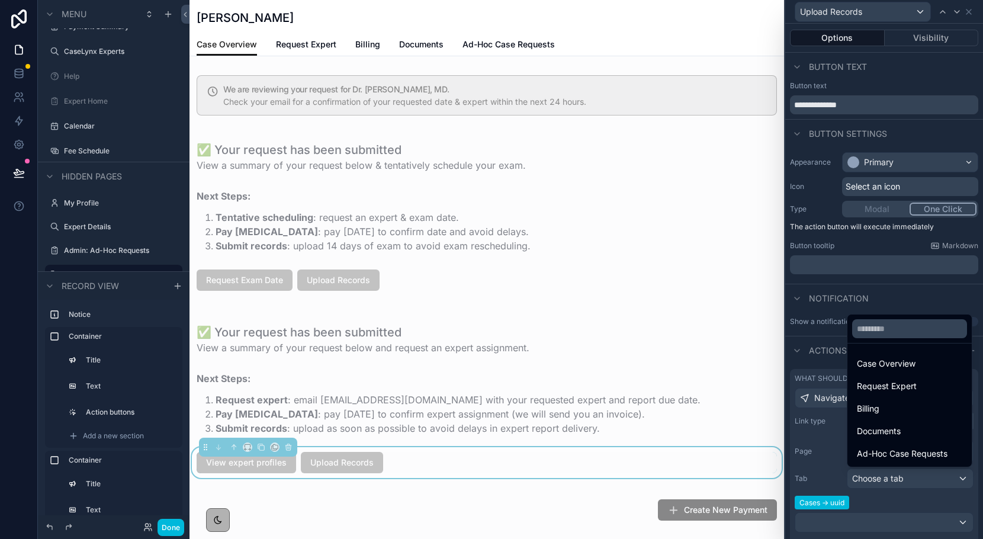
click at [883, 427] on span "Documents" at bounding box center [879, 431] width 44 height 14
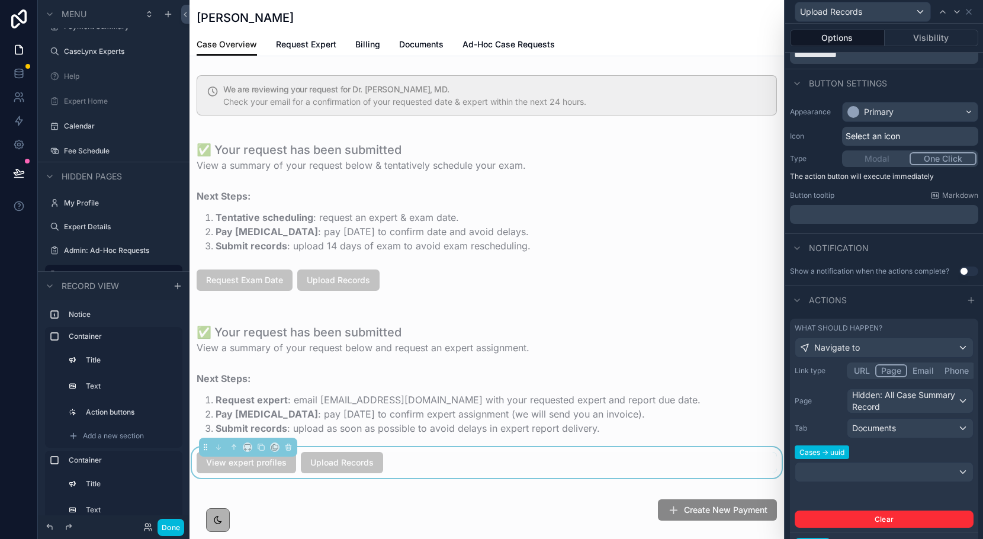
scroll to position [62, 0]
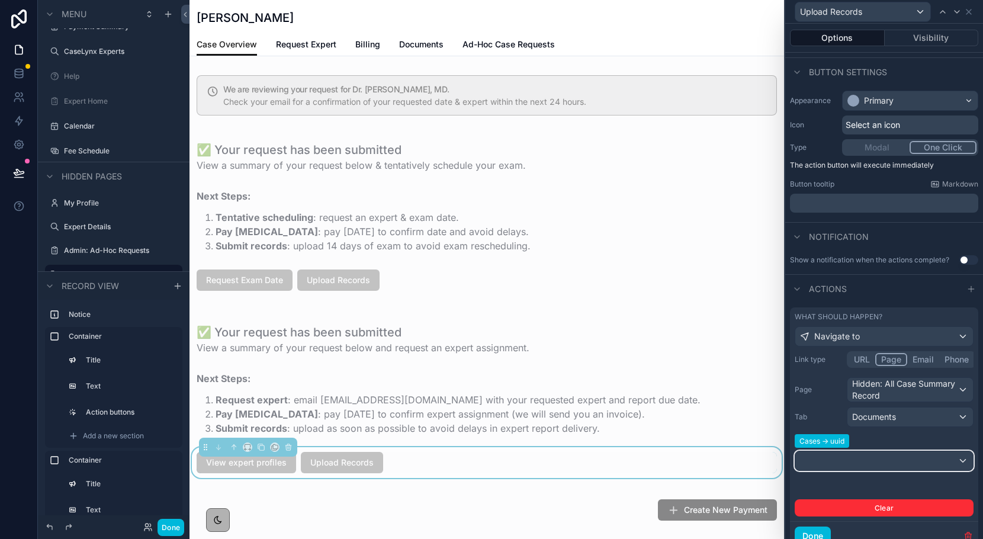
click at [870, 461] on div at bounding box center [885, 460] width 178 height 19
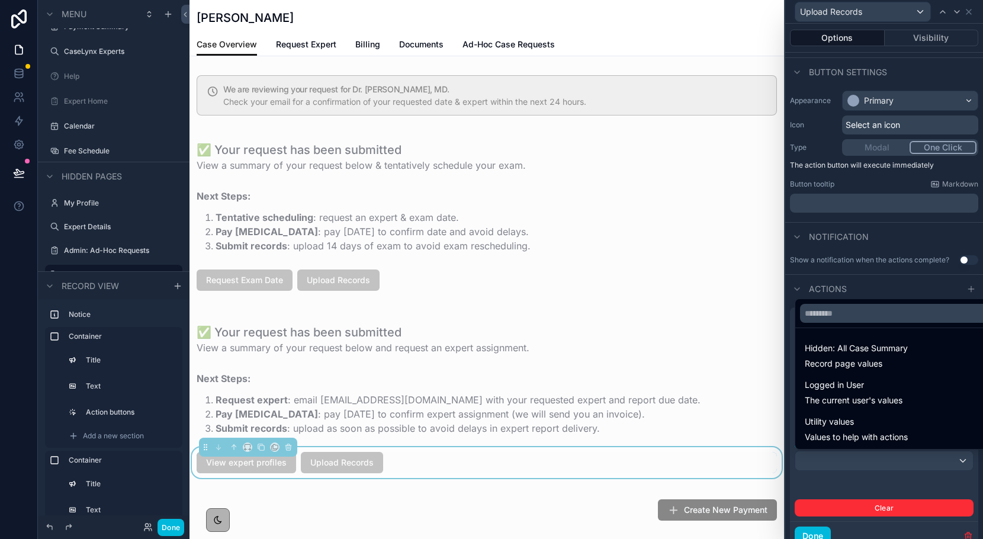
click at [827, 341] on span "Hidden: All Case Summary" at bounding box center [856, 348] width 103 height 14
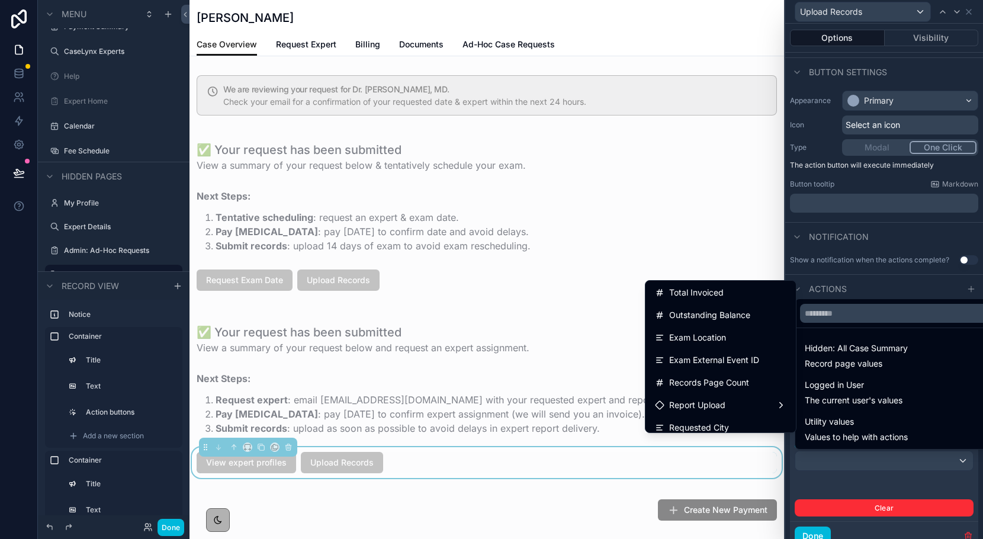
scroll to position [325, 0]
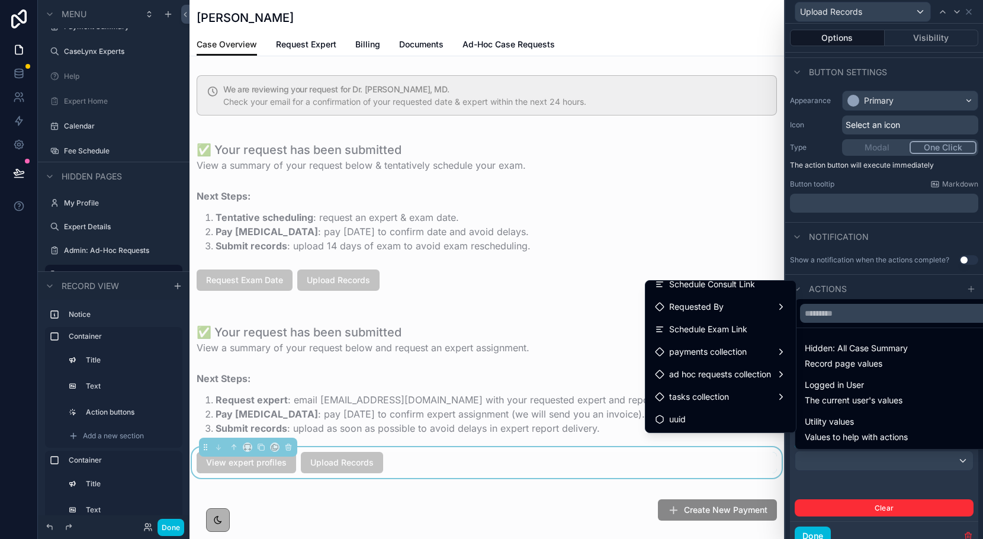
click at [685, 425] on div "uuid" at bounding box center [721, 419] width 132 height 14
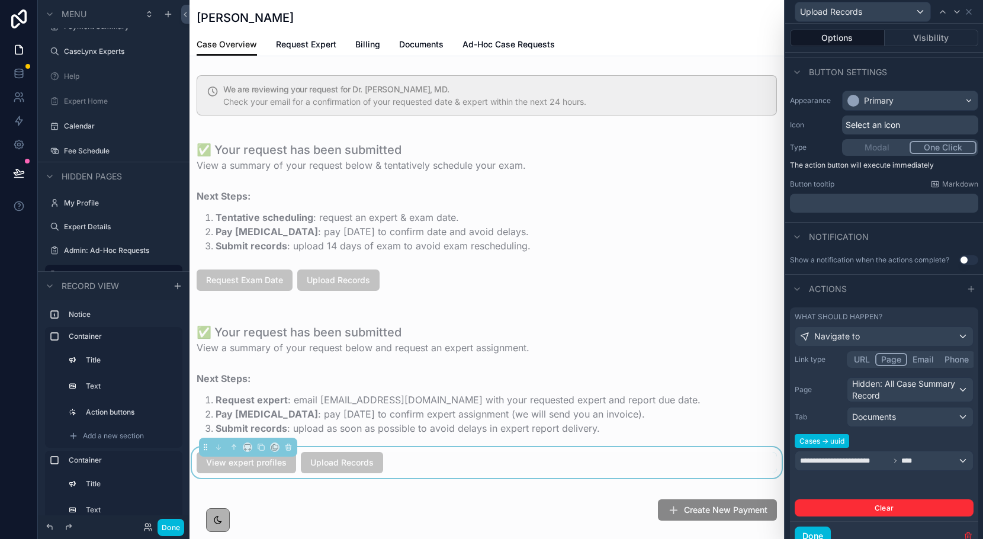
scroll to position [107, 0]
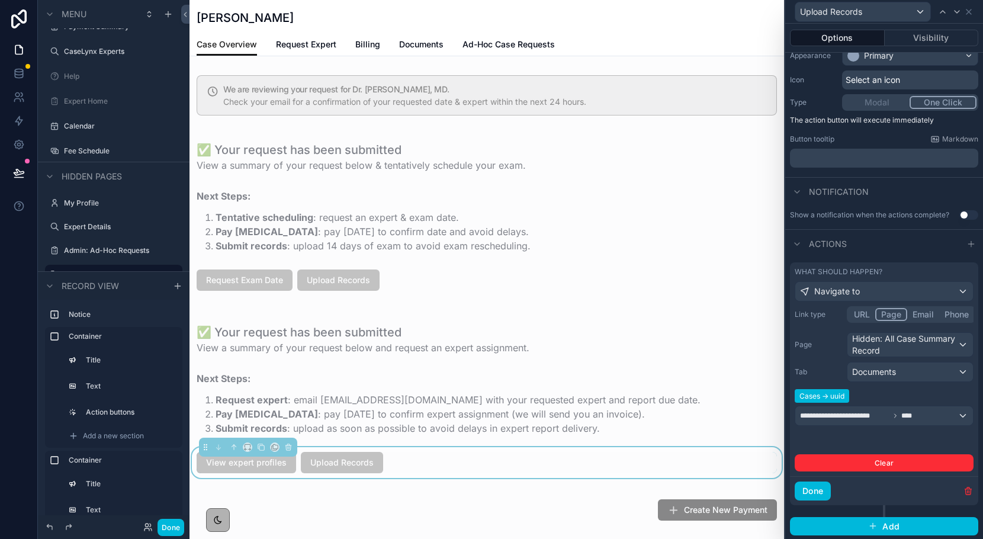
click at [813, 486] on button "Done" at bounding box center [813, 491] width 36 height 19
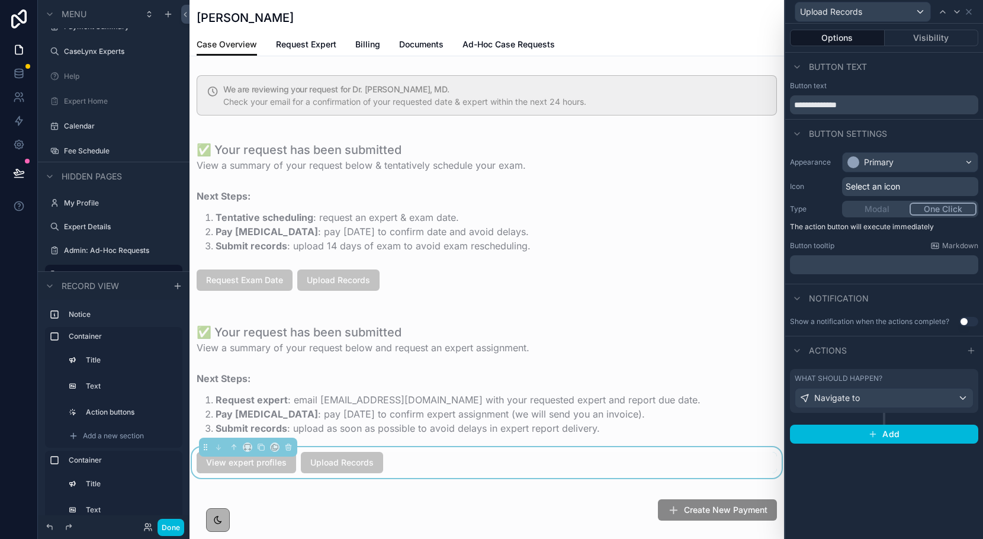
click at [170, 527] on button "Done" at bounding box center [171, 527] width 27 height 17
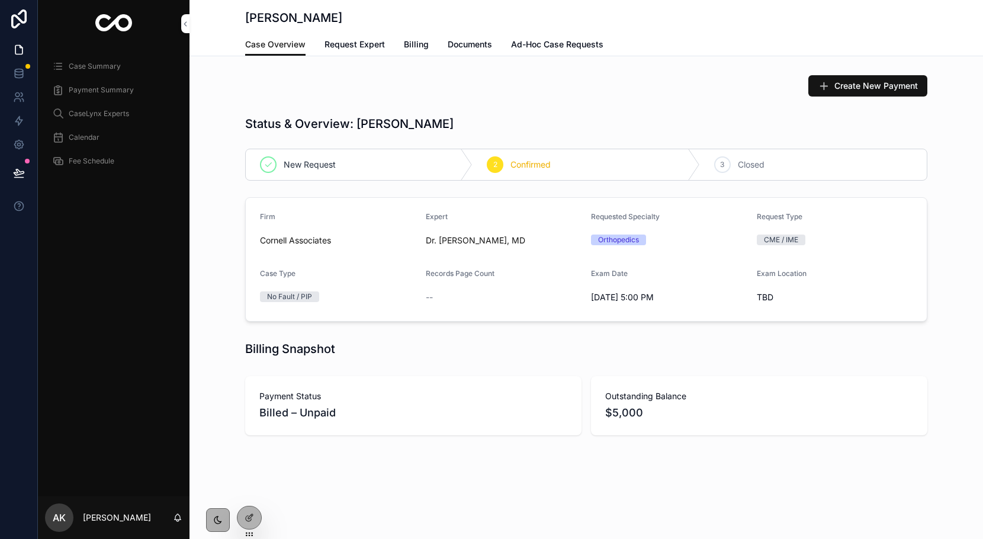
click at [0, 0] on icon at bounding box center [0, 0] width 0 height 0
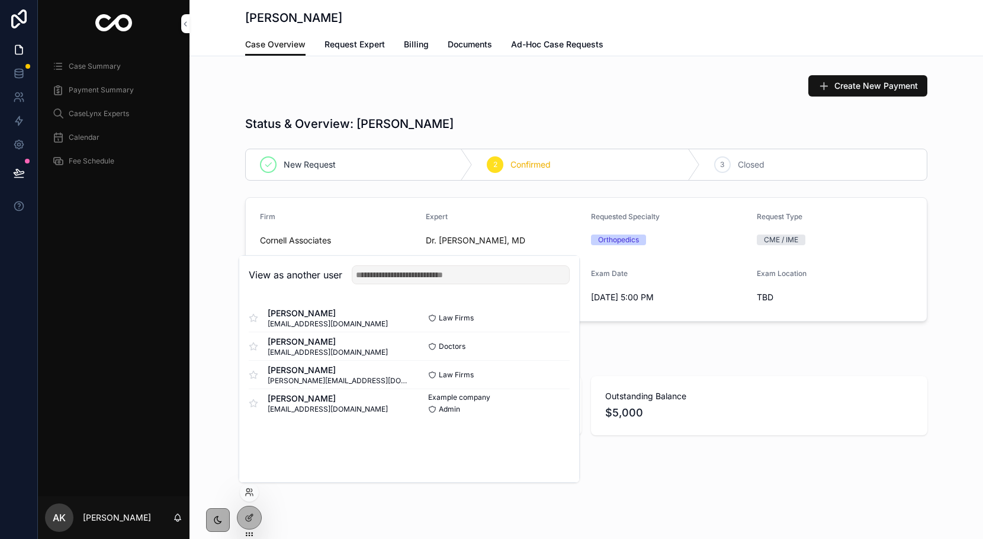
click at [0, 0] on button "Select" at bounding box center [0, 0] width 0 height 0
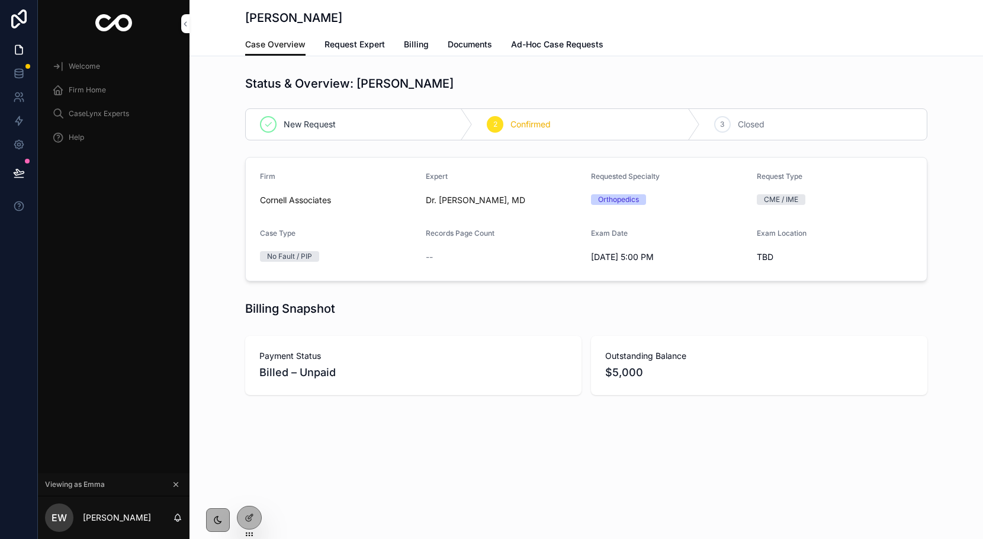
click at [402, 44] on div "Case Overview Request Expert Billing Documents Ad-Hoc Case Requests" at bounding box center [586, 44] width 682 height 23
click at [411, 44] on span "Billing" at bounding box center [416, 45] width 25 height 12
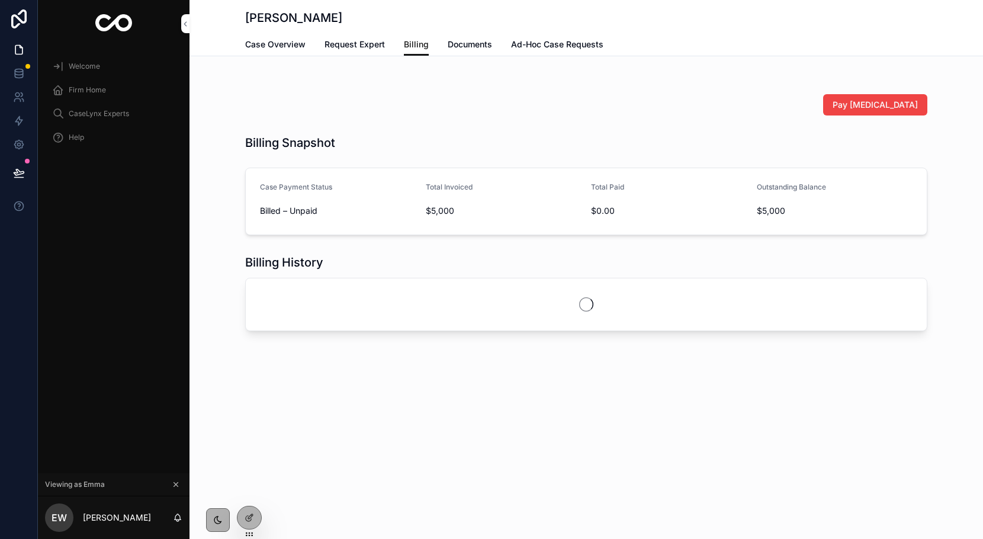
click at [473, 46] on span "Documents" at bounding box center [470, 45] width 44 height 12
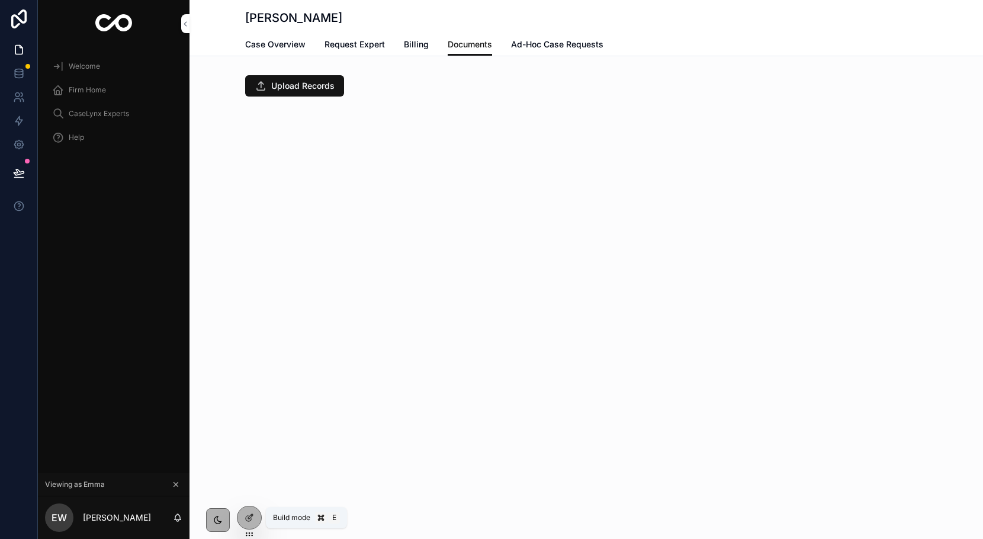
click at [243, 517] on div at bounding box center [250, 517] width 24 height 23
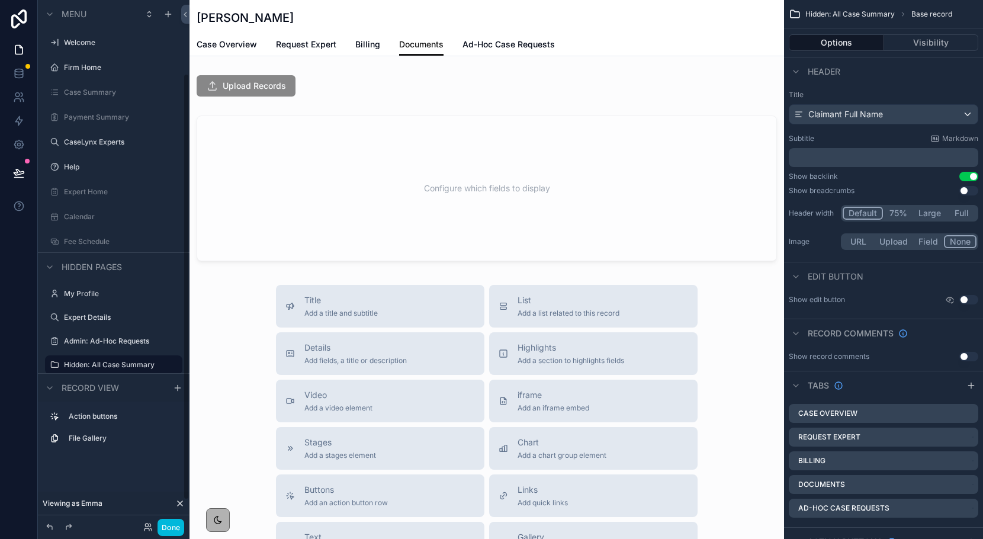
scroll to position [91, 0]
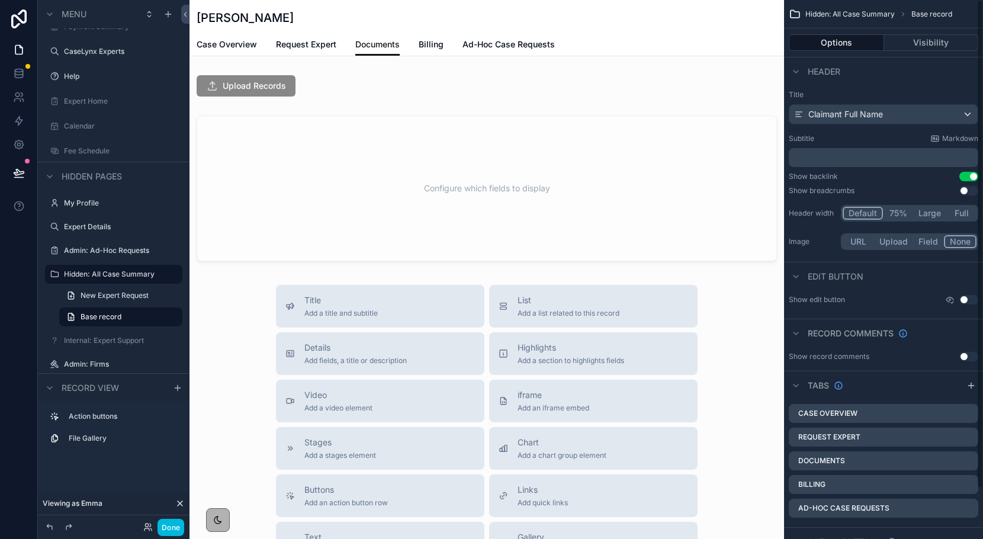
click at [0, 0] on icon "scrollable content" at bounding box center [0, 0] width 0 height 0
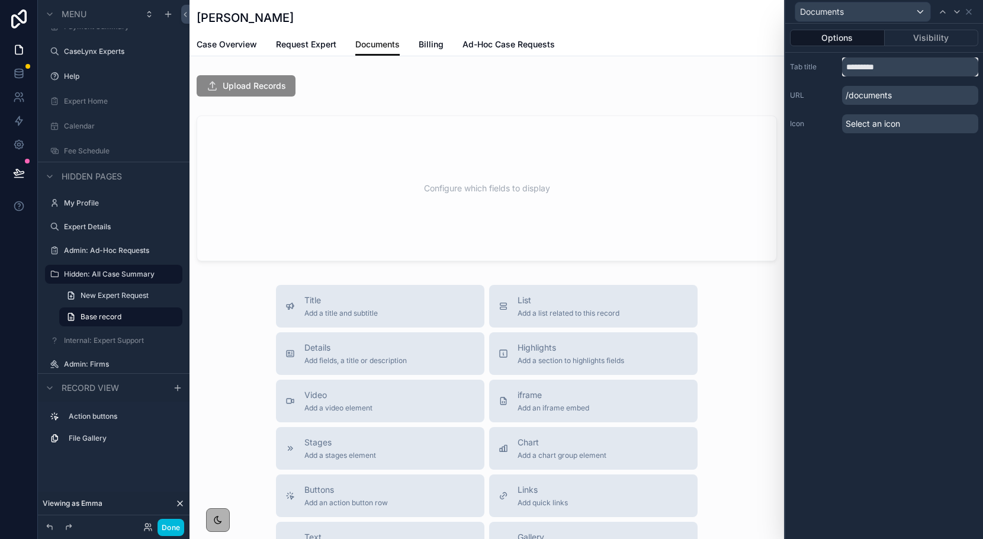
drag, startPoint x: 897, startPoint y: 67, endPoint x: 838, endPoint y: 65, distance: 58.7
click at [838, 65] on div "Tab title *********" at bounding box center [884, 66] width 188 height 19
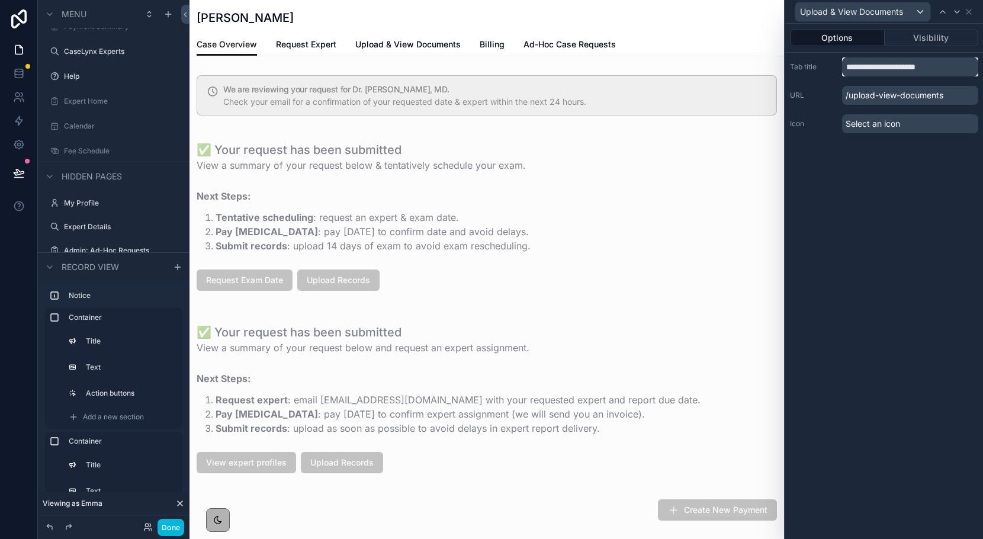
type input "**********"
click at [173, 532] on button "Done" at bounding box center [171, 527] width 27 height 17
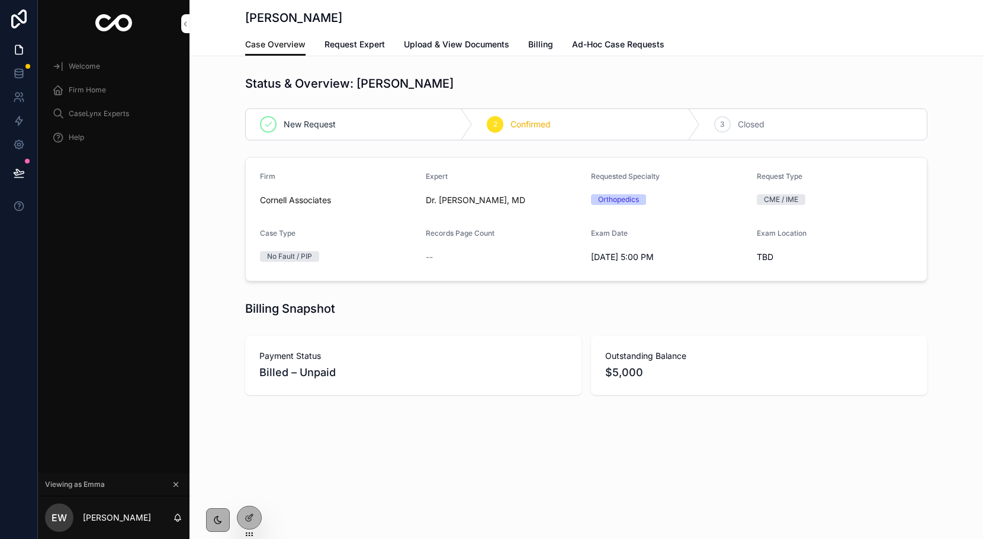
click at [431, 44] on span "Upload & View Documents" at bounding box center [456, 45] width 105 height 12
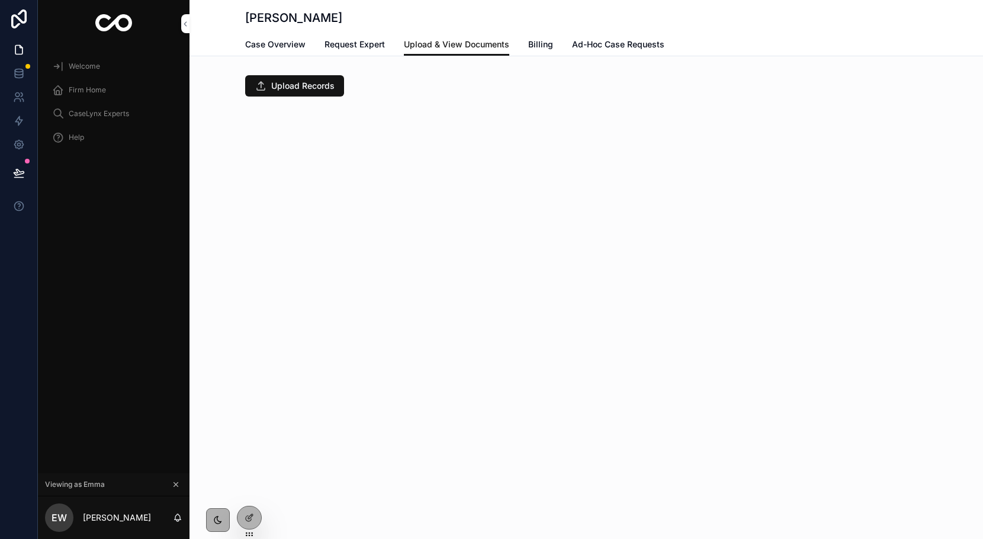
click at [309, 92] on button "Upload Records" at bounding box center [294, 85] width 99 height 21
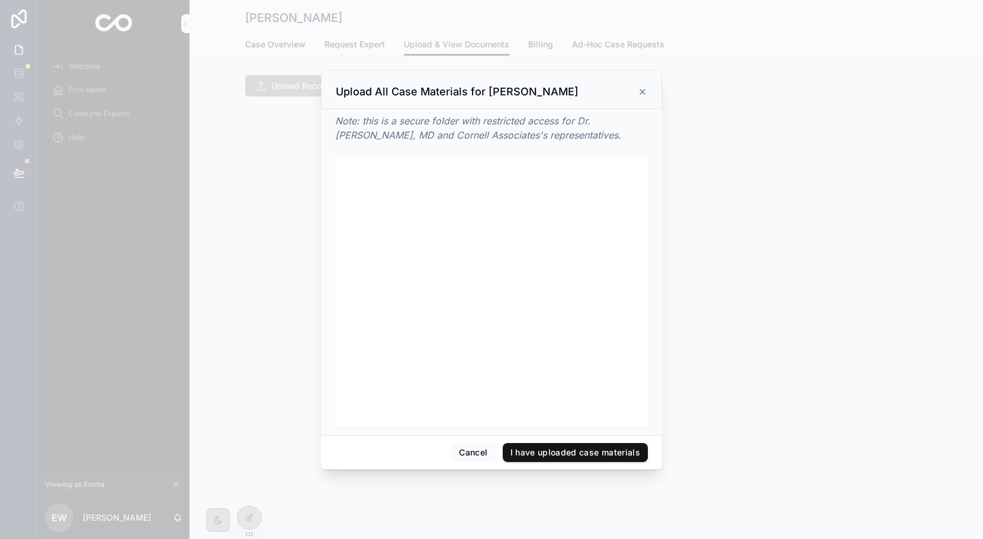
click at [640, 89] on icon at bounding box center [642, 91] width 9 height 9
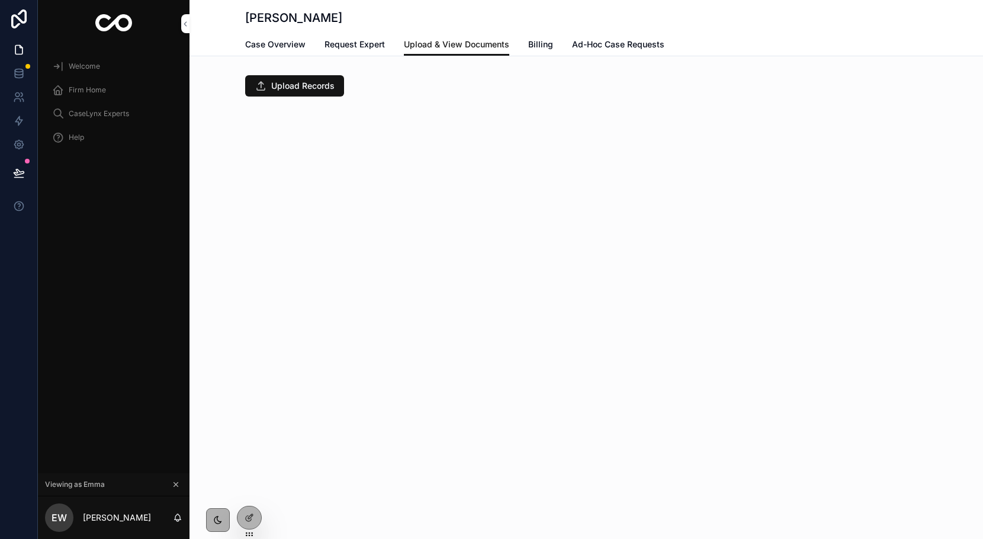
click at [282, 50] on link "Case Overview" at bounding box center [275, 46] width 60 height 24
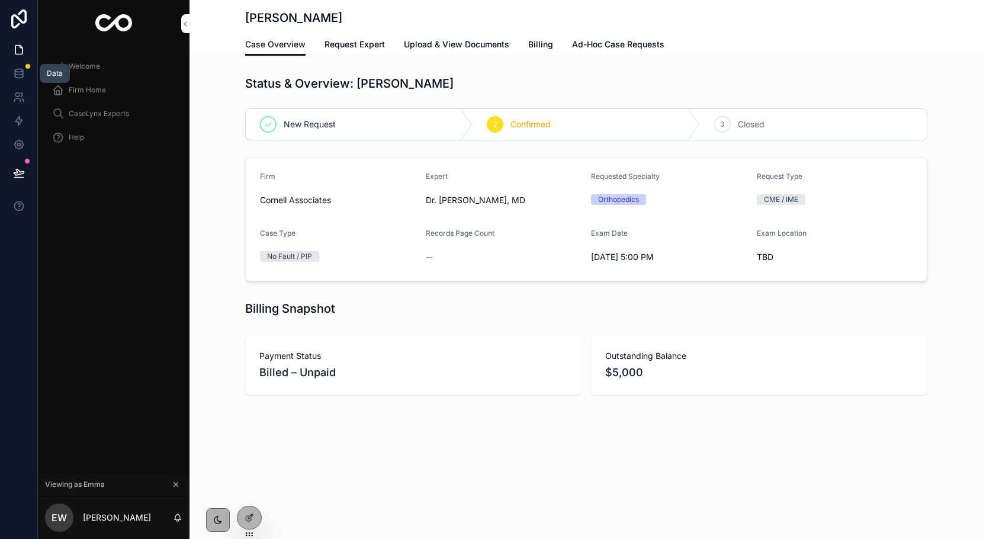
click at [20, 78] on icon at bounding box center [19, 74] width 12 height 12
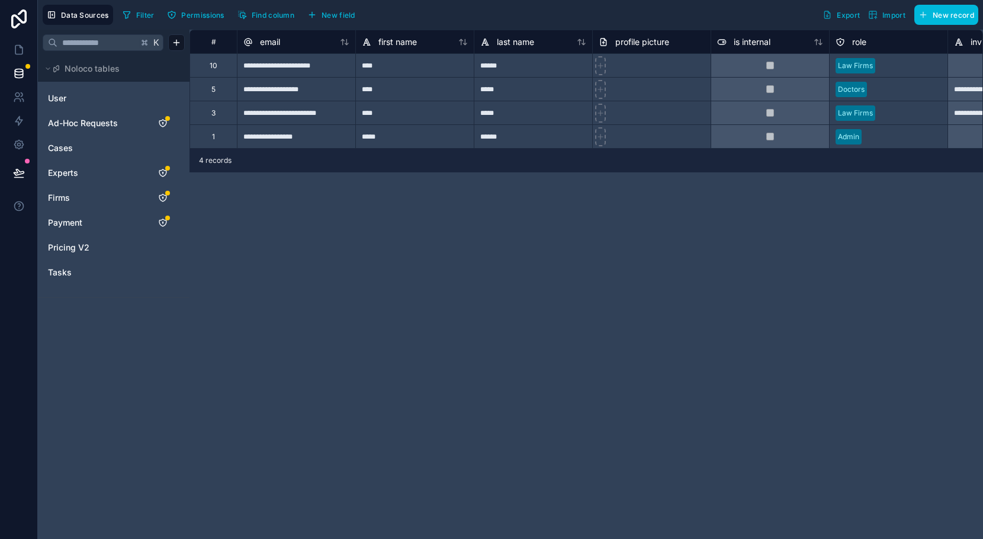
click at [79, 148] on link "Cases" at bounding box center [96, 148] width 96 height 12
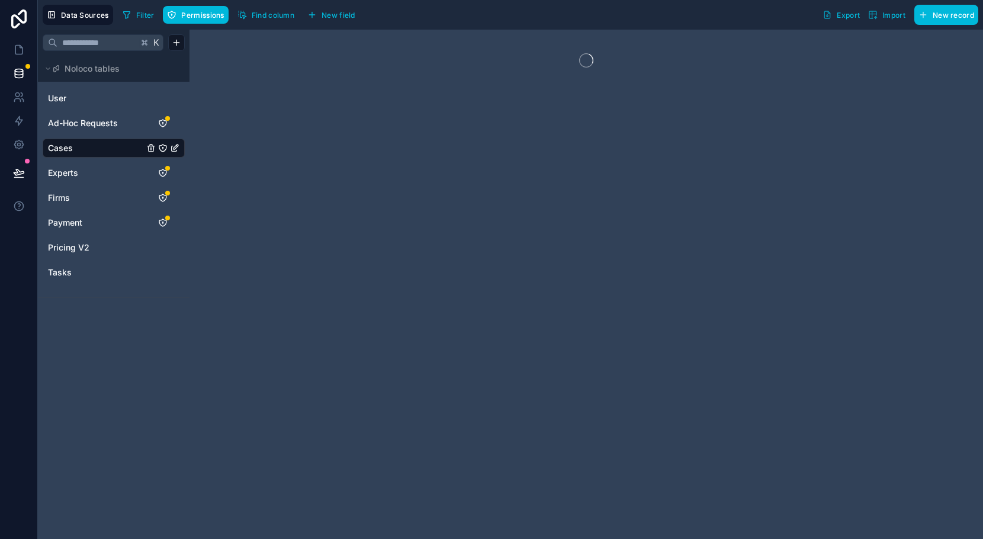
click at [278, 9] on button "Find column" at bounding box center [265, 15] width 65 height 18
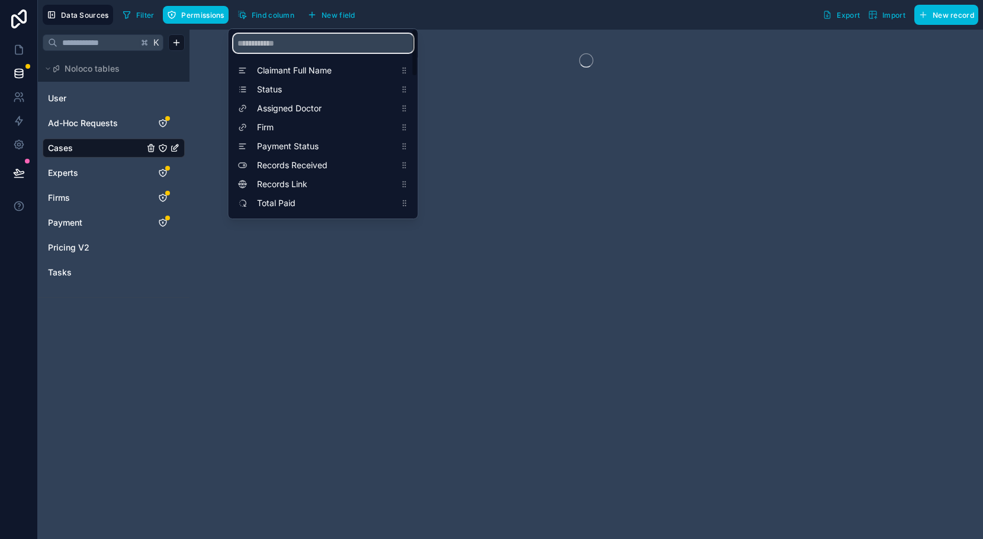
click at [296, 44] on input "scrollable content" at bounding box center [323, 43] width 180 height 19
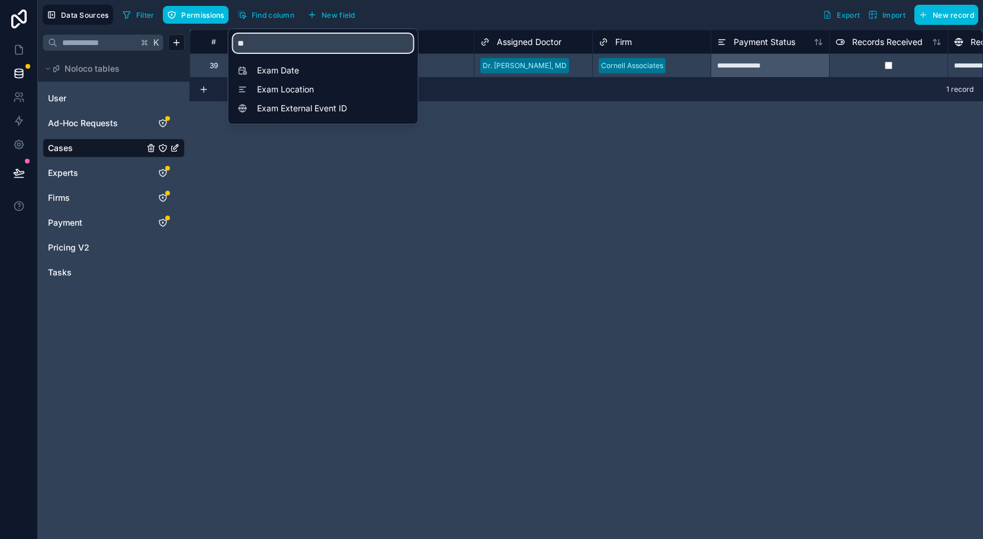
type input "*"
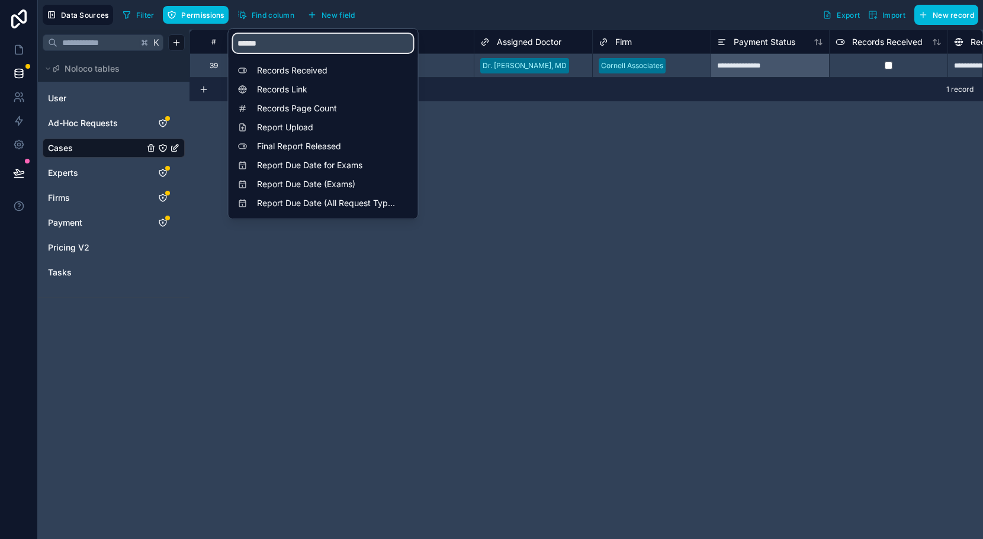
type input "******"
click at [289, 82] on div "Records Link" at bounding box center [323, 89] width 180 height 17
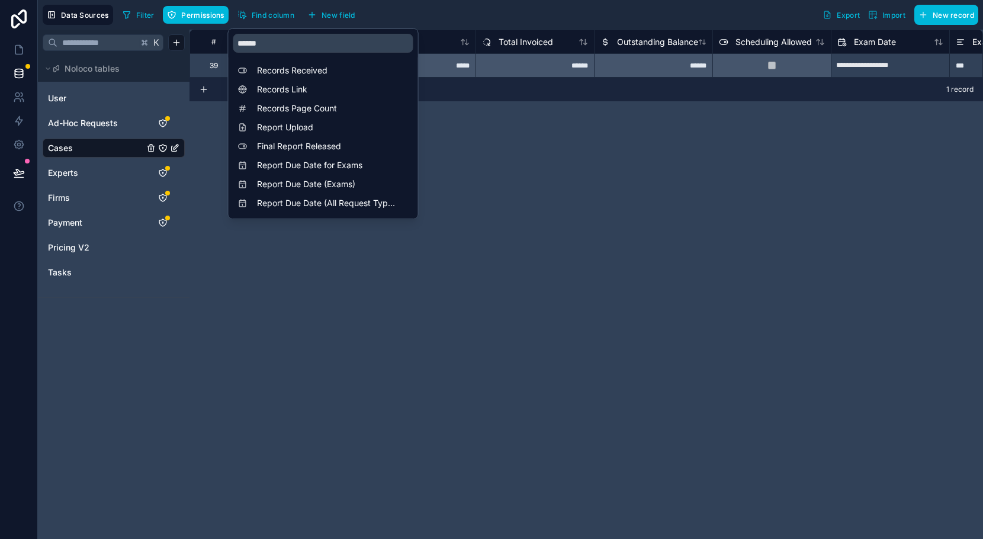
scroll to position [0, 711]
click at [624, 226] on div "**********" at bounding box center [587, 284] width 794 height 509
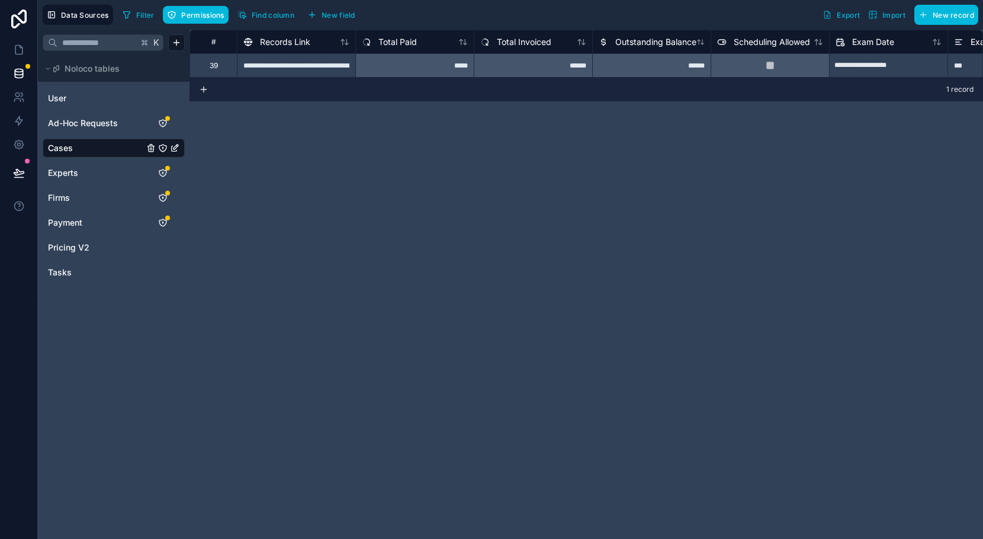
click at [265, 18] on span "Find column" at bounding box center [273, 15] width 43 height 9
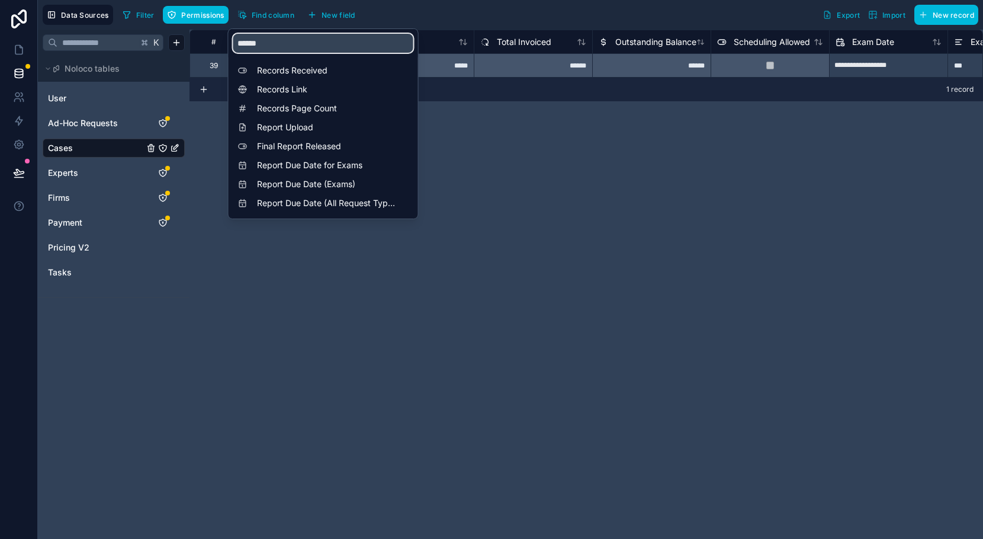
click at [287, 44] on input "******" at bounding box center [323, 43] width 180 height 19
click at [300, 78] on div "Records Received" at bounding box center [323, 70] width 180 height 17
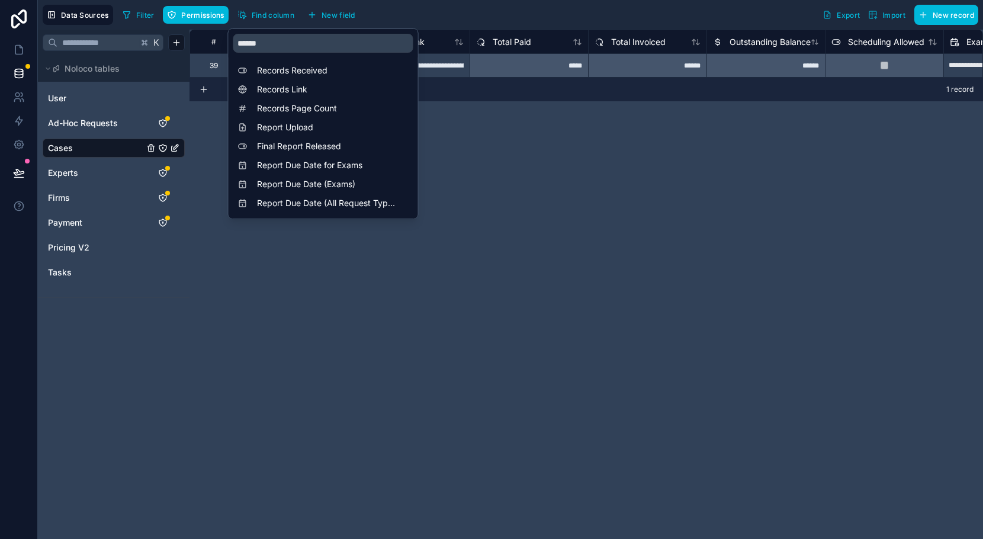
scroll to position [0, 592]
click at [502, 136] on div "**********" at bounding box center [587, 284] width 794 height 509
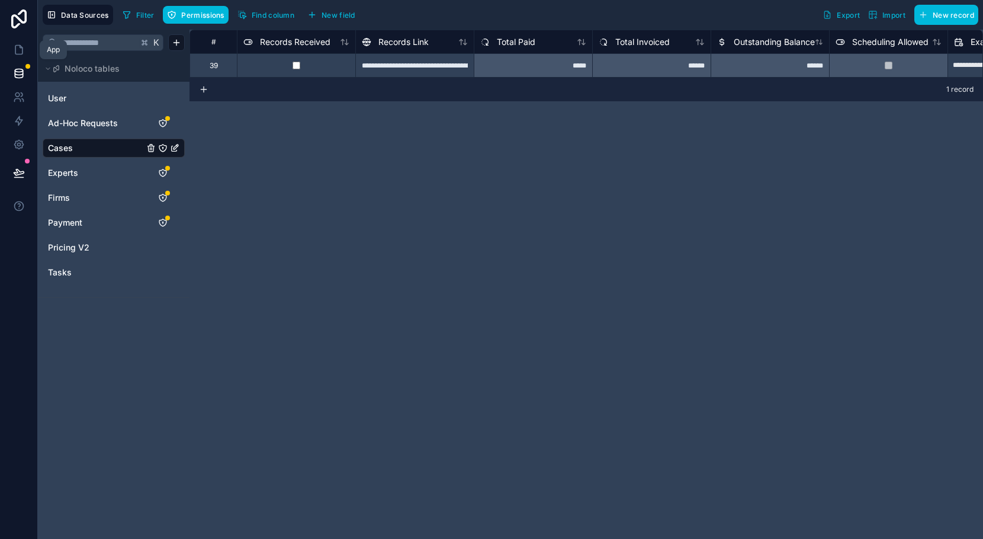
click at [11, 52] on link at bounding box center [18, 50] width 37 height 24
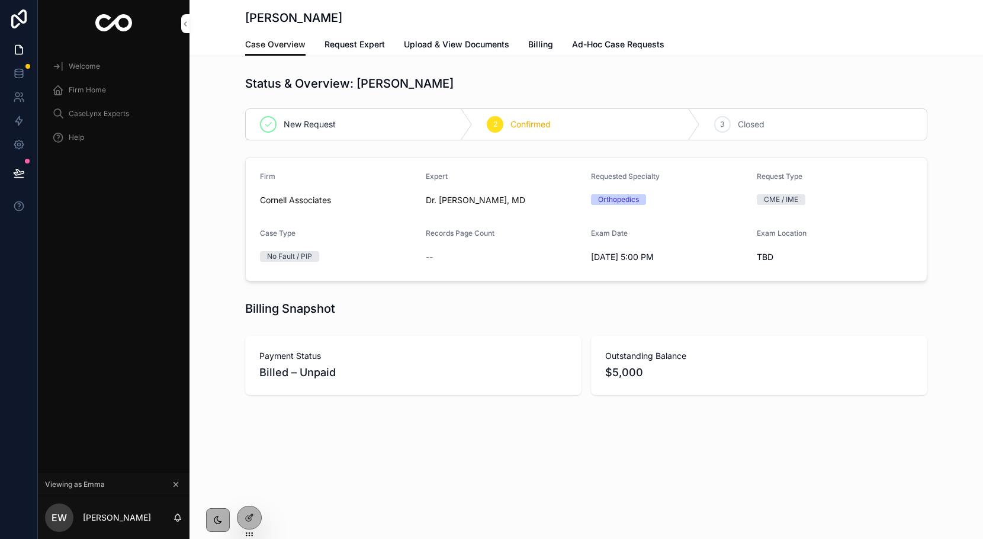
click at [252, 518] on icon at bounding box center [249, 517] width 9 height 9
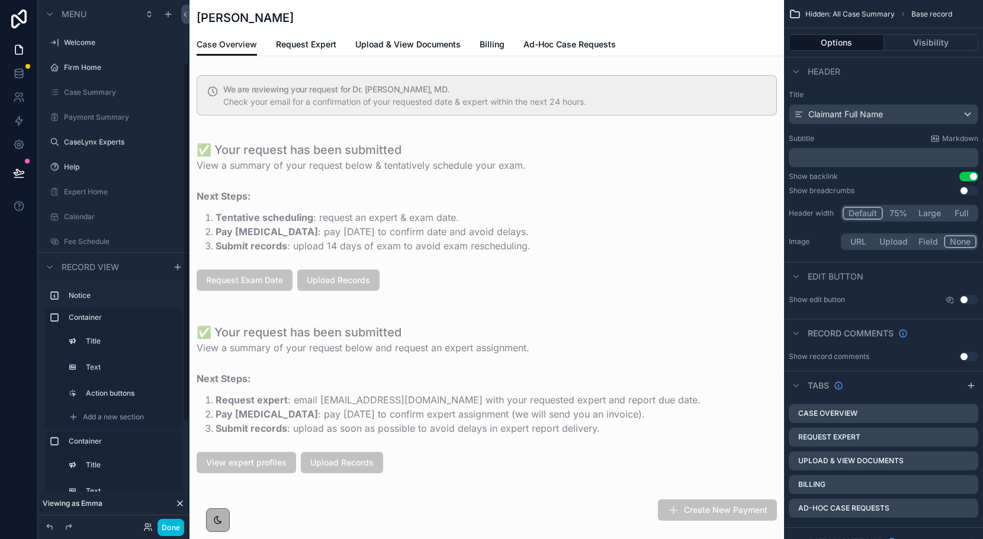
scroll to position [91, 0]
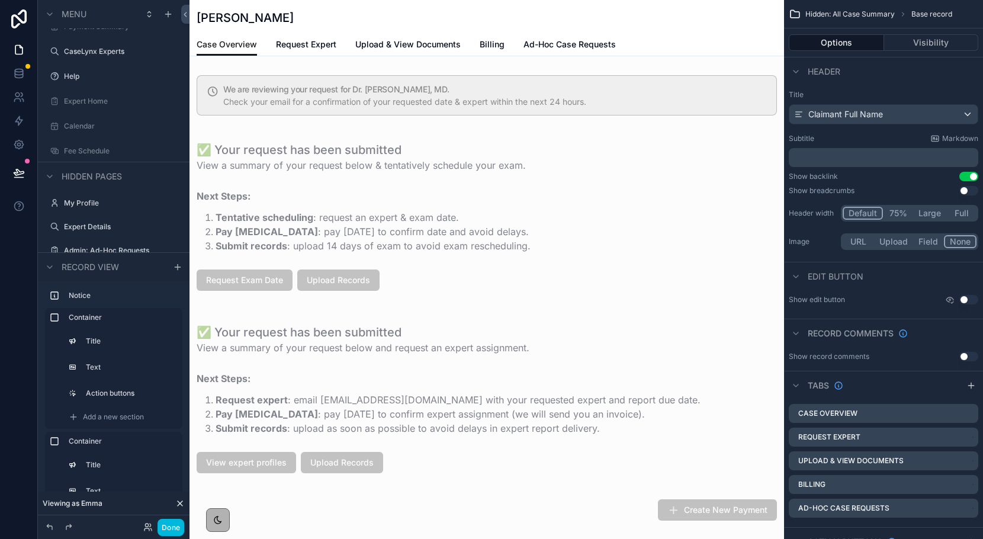
click at [177, 528] on button "Done" at bounding box center [171, 527] width 27 height 17
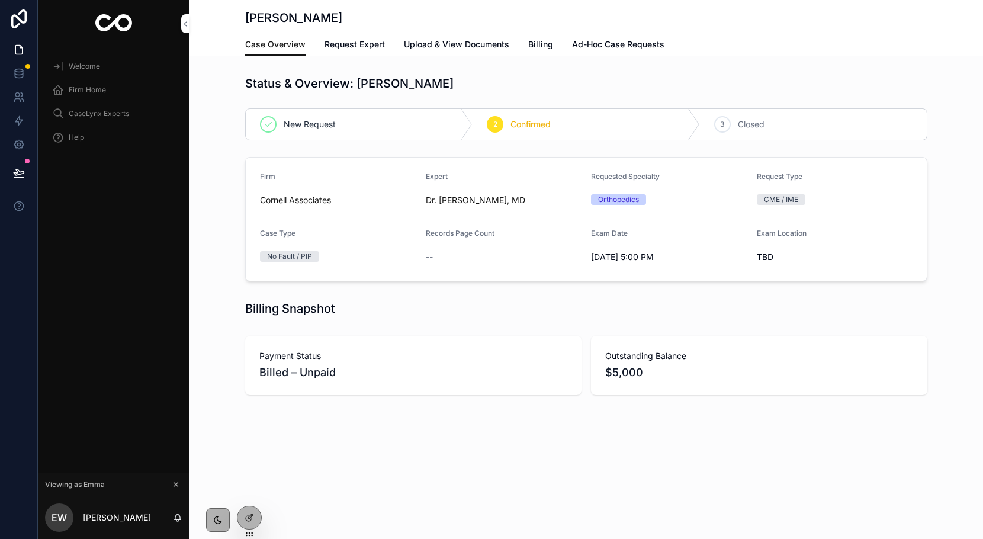
click at [428, 46] on span "Upload & View Documents" at bounding box center [456, 45] width 105 height 12
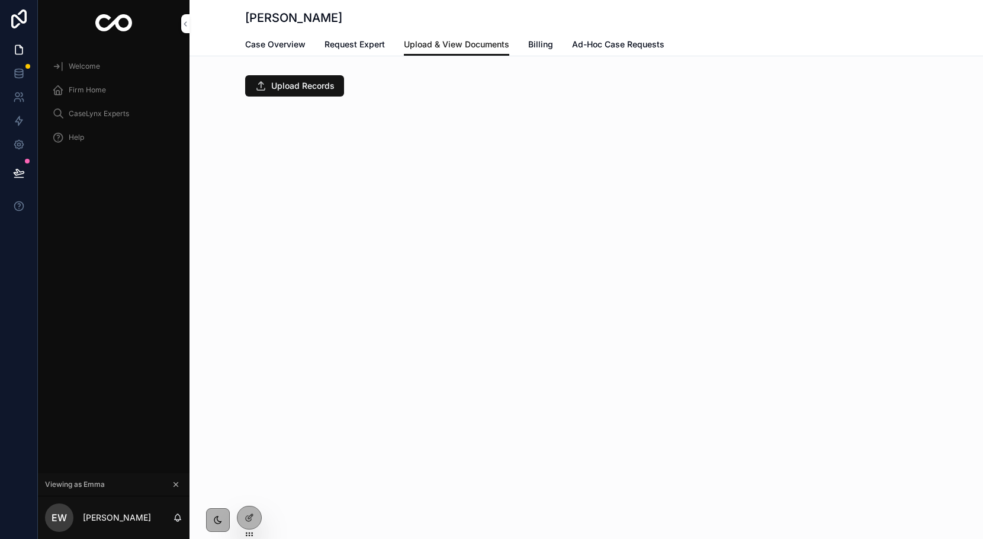
click at [288, 82] on span "Upload Records" at bounding box center [302, 86] width 63 height 12
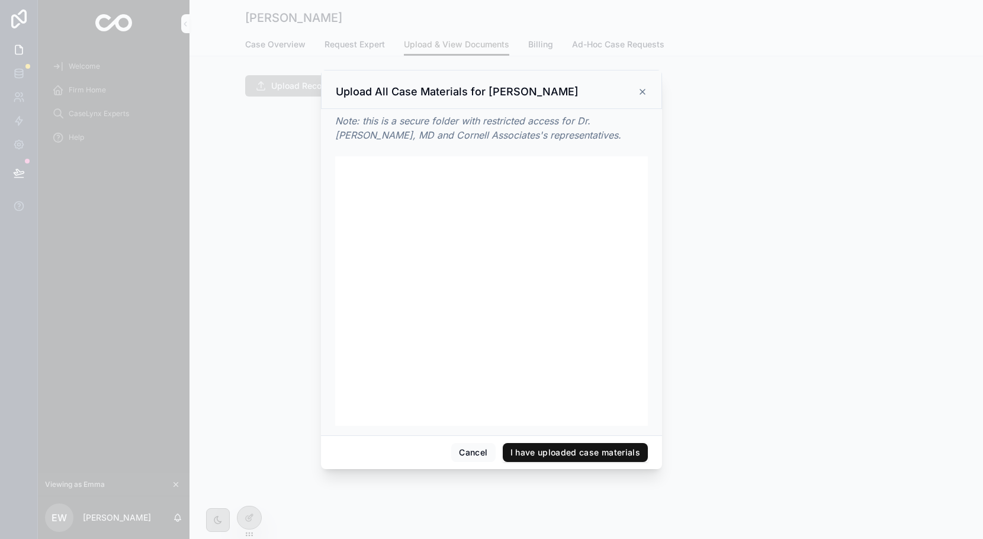
click at [573, 449] on button "I have uploaded case materials" at bounding box center [576, 452] width 146 height 19
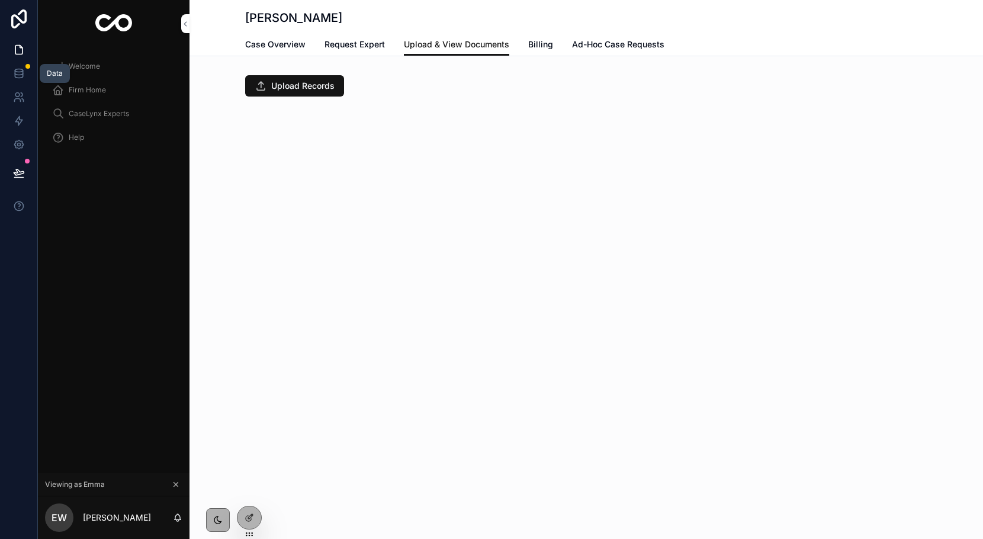
click at [21, 82] on link at bounding box center [18, 74] width 37 height 24
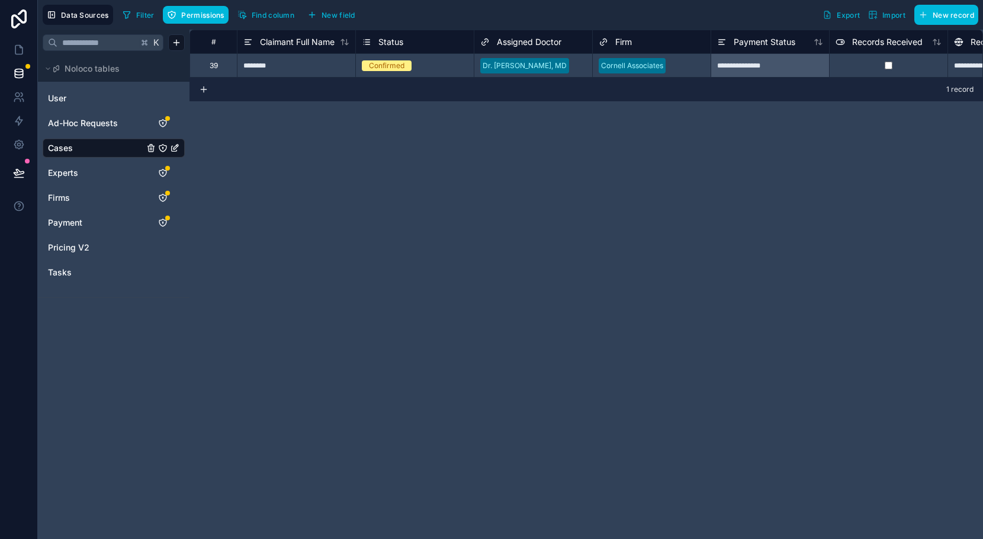
click at [281, 16] on span "Find column" at bounding box center [273, 15] width 43 height 9
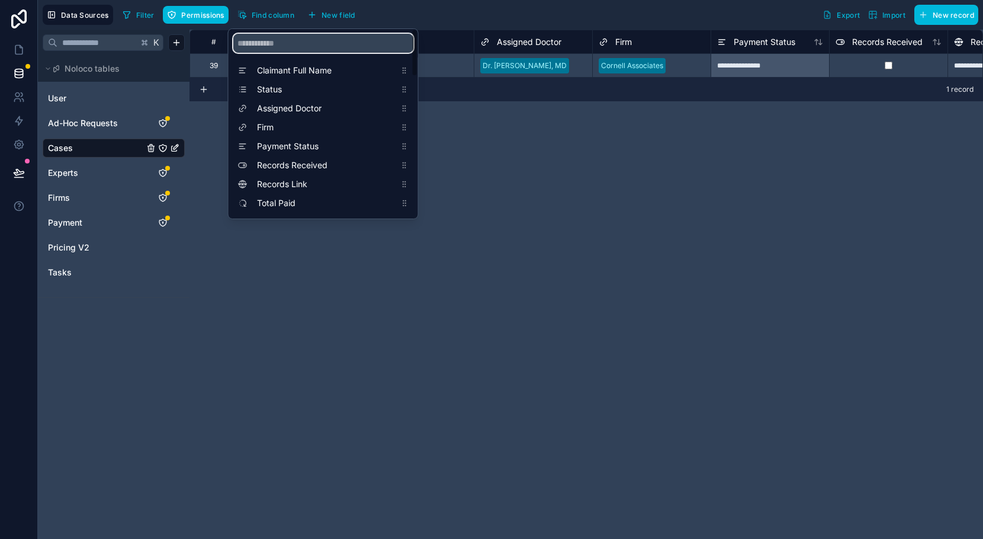
click at [293, 35] on input "scrollable content" at bounding box center [323, 43] width 180 height 19
type input "***"
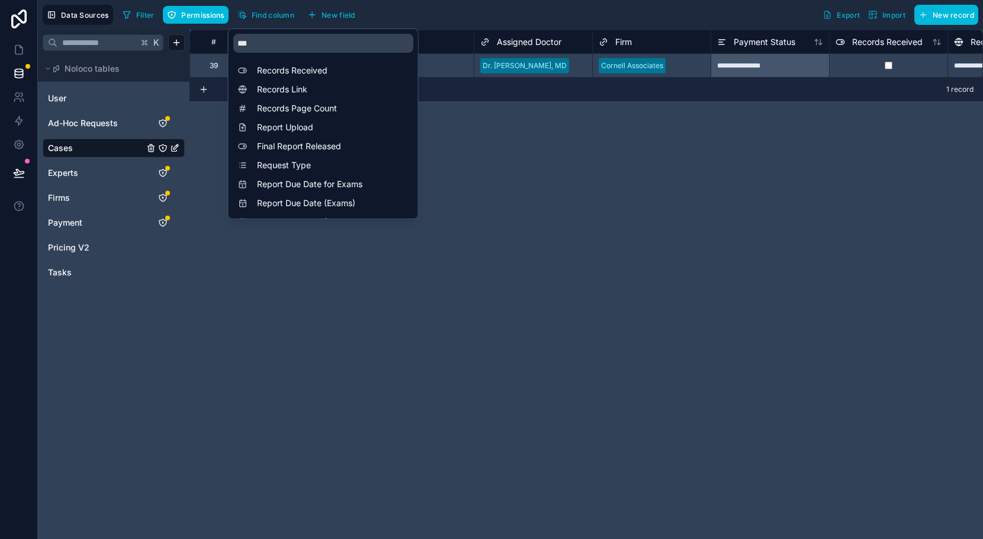
click at [288, 72] on span "Records Received" at bounding box center [326, 71] width 139 height 12
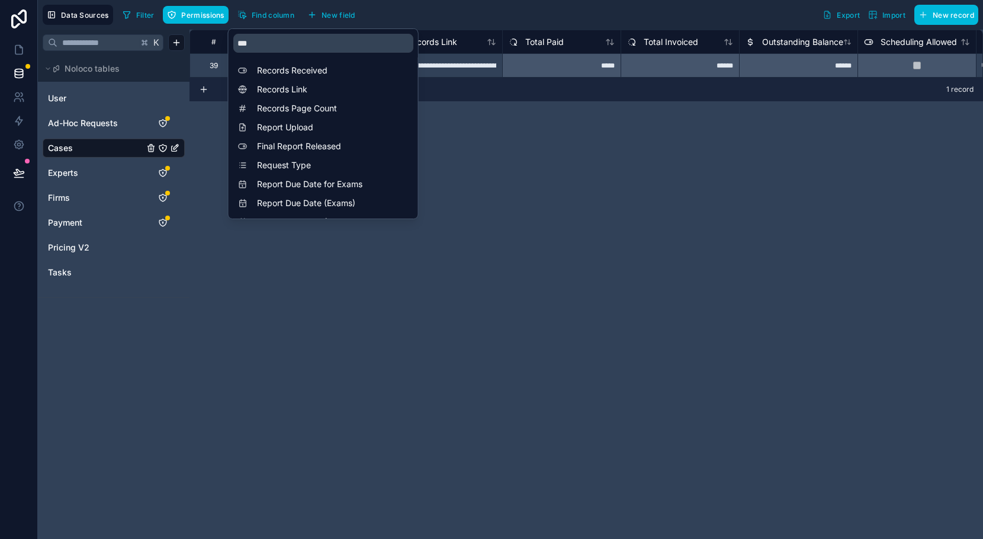
click at [554, 201] on div "**********" at bounding box center [587, 284] width 794 height 509
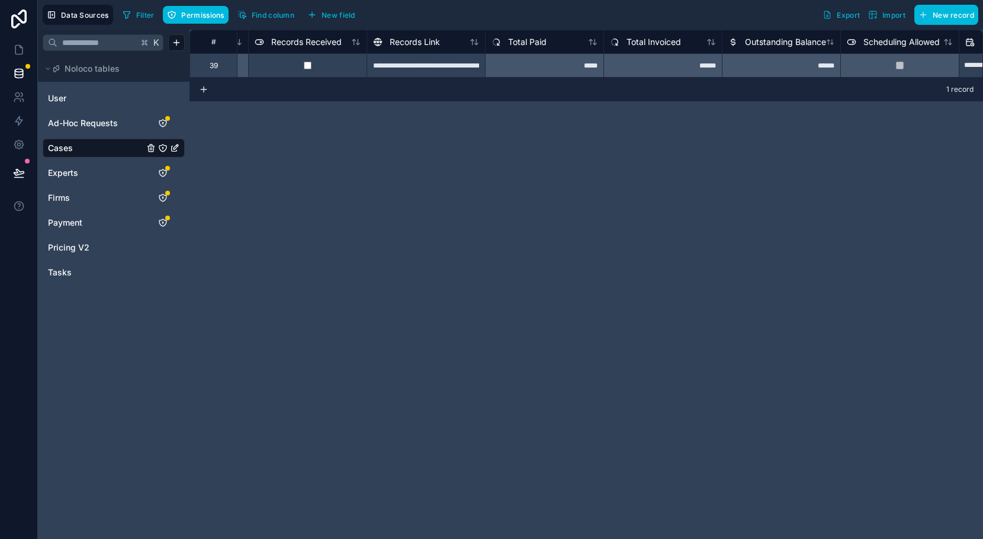
scroll to position [0, 592]
click at [12, 50] on link at bounding box center [18, 50] width 37 height 24
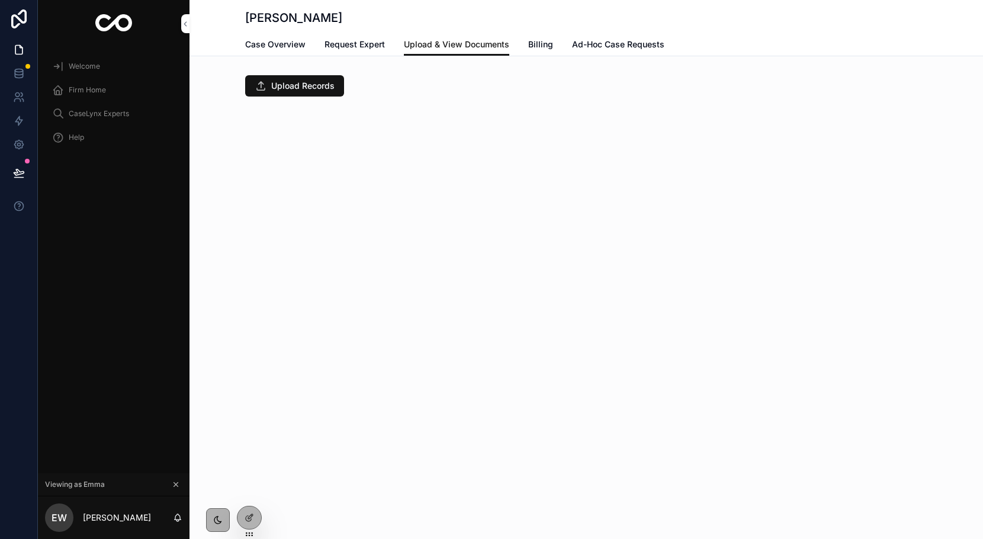
click at [251, 517] on icon at bounding box center [250, 516] width 5 height 5
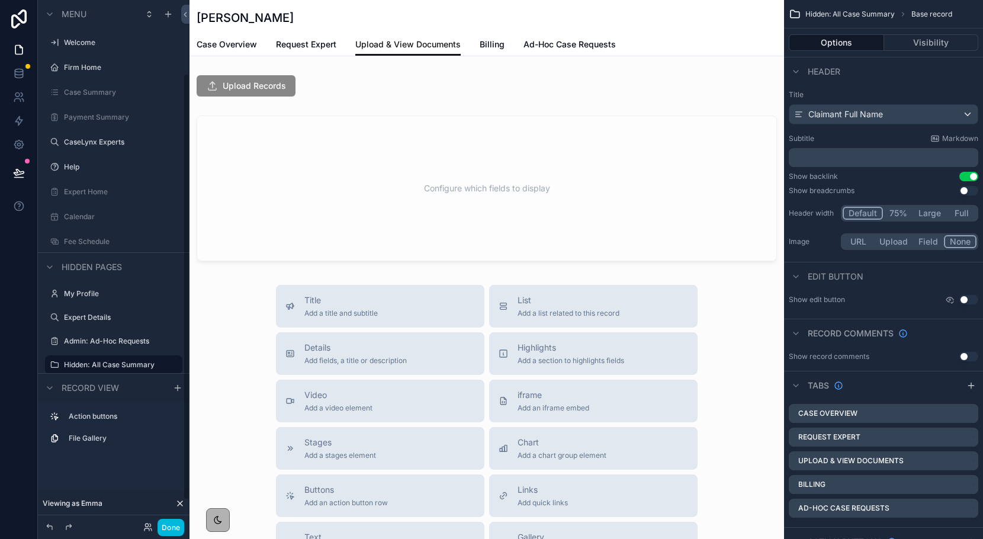
scroll to position [91, 0]
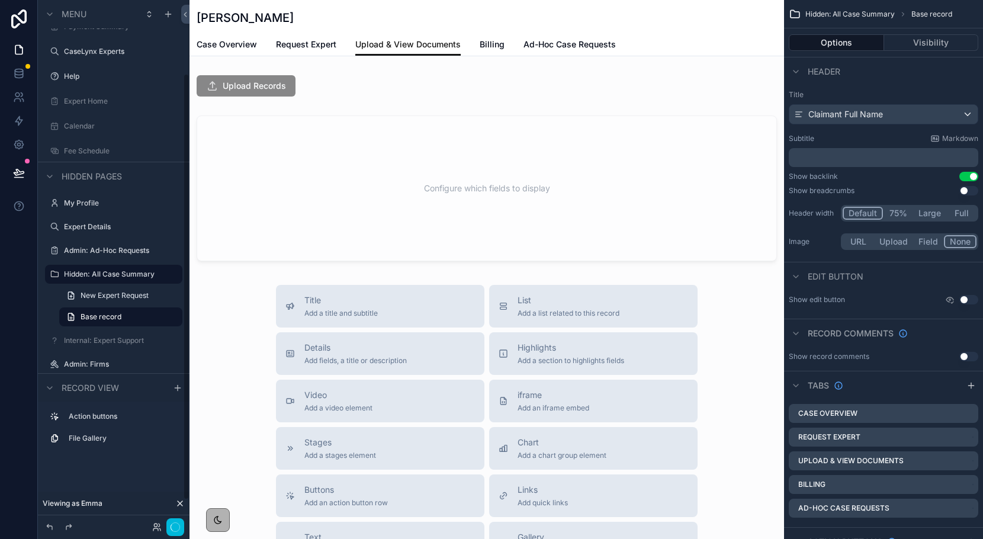
click at [345, 95] on div "scrollable content" at bounding box center [487, 85] width 595 height 31
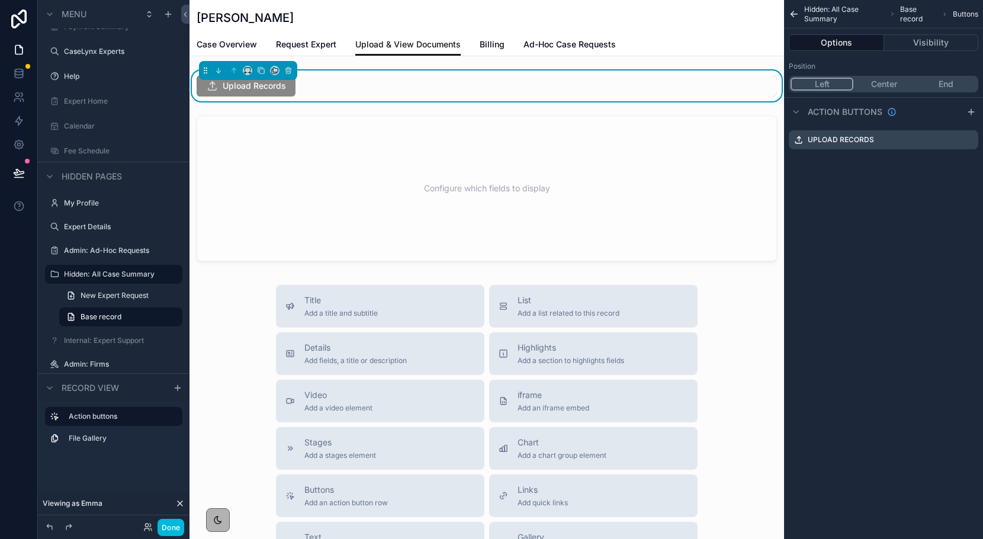
click at [974, 141] on div "Upload Records" at bounding box center [884, 139] width 190 height 19
click at [0, 0] on icon "scrollable content" at bounding box center [0, 0] width 0 height 0
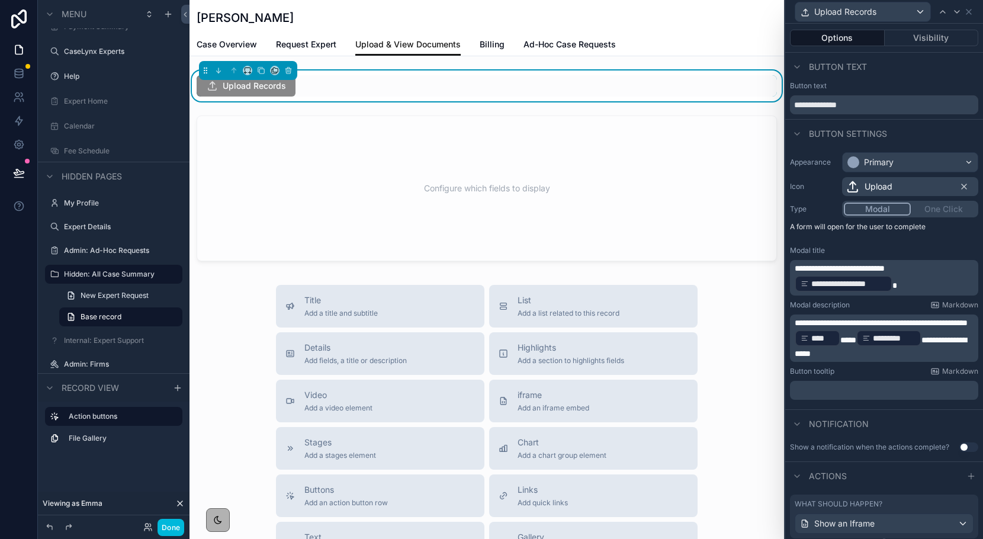
scroll to position [134, 0]
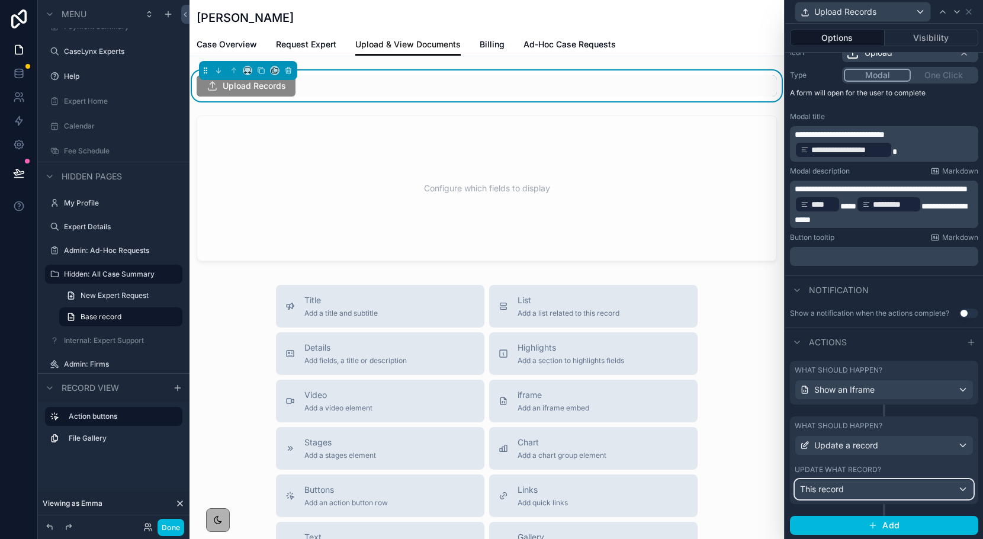
click at [893, 491] on div "This record" at bounding box center [885, 489] width 178 height 19
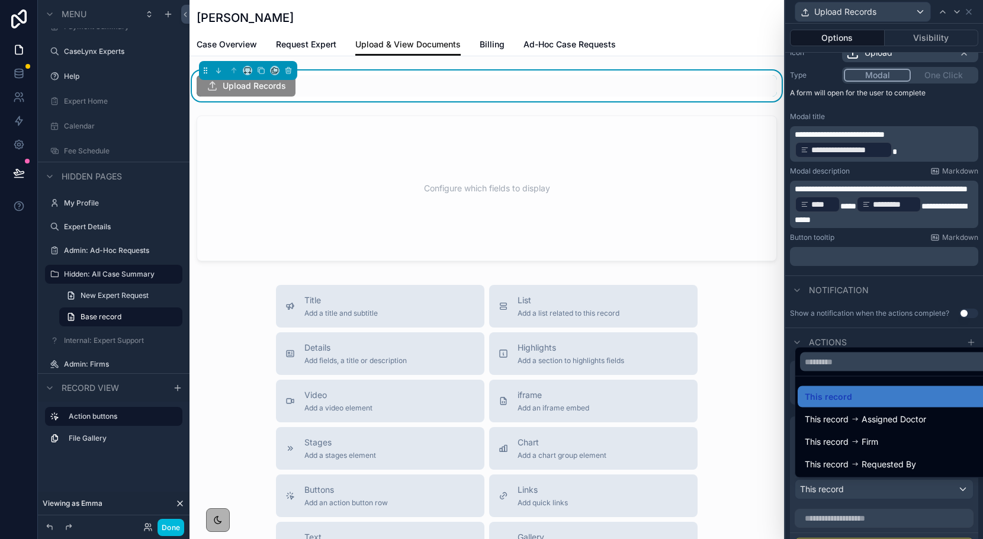
click at [861, 400] on div "This record" at bounding box center [898, 397] width 186 height 14
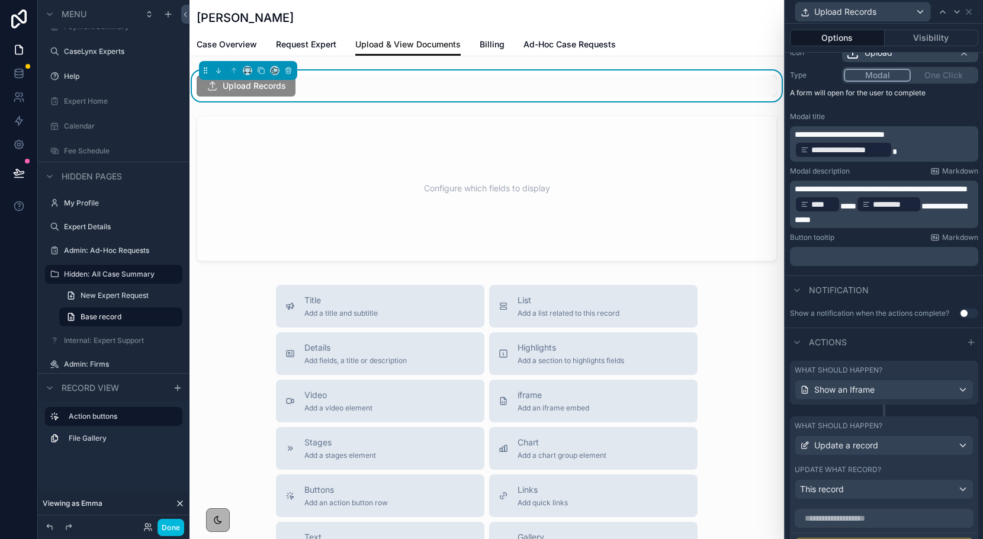
scroll to position [275, 0]
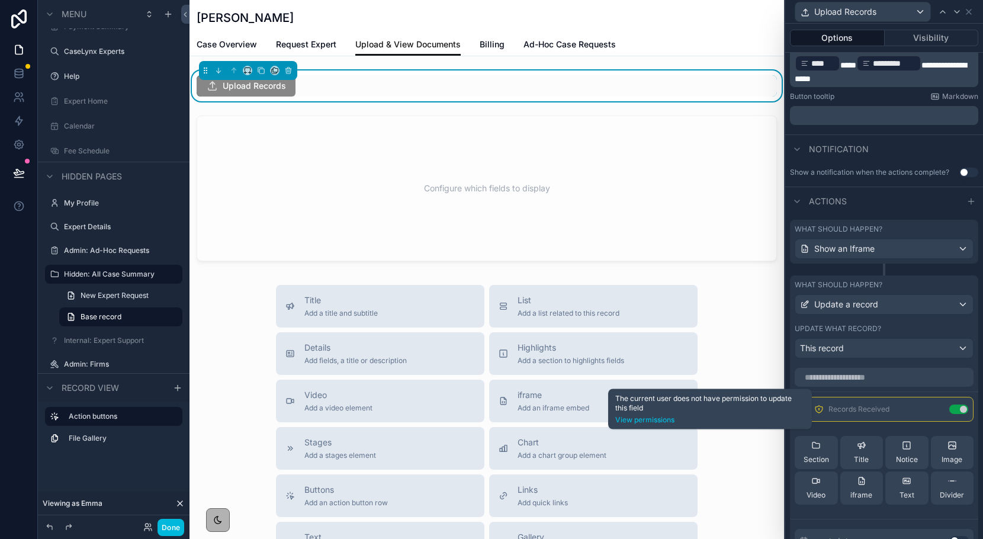
click at [666, 420] on link "View permissions" at bounding box center [710, 419] width 190 height 9
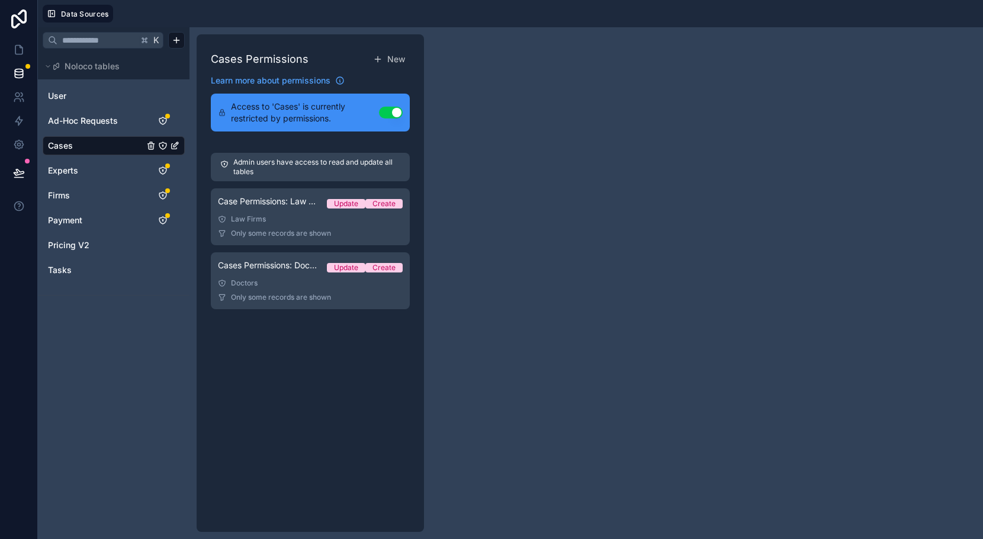
click at [293, 228] on link "Case Permissions: Law Firms Update Create Law Firms Only some records are shown" at bounding box center [310, 216] width 199 height 57
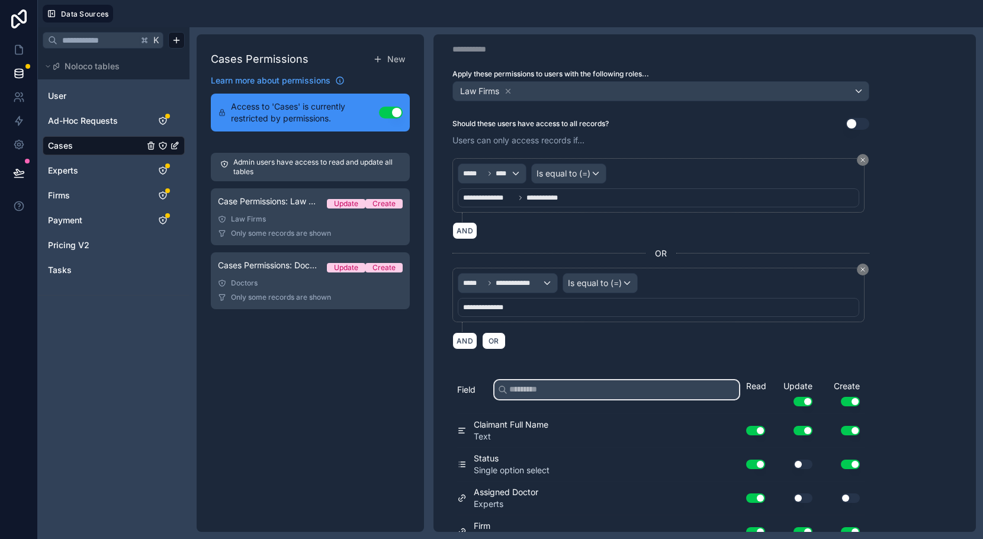
click at [554, 393] on input "text" at bounding box center [617, 389] width 245 height 19
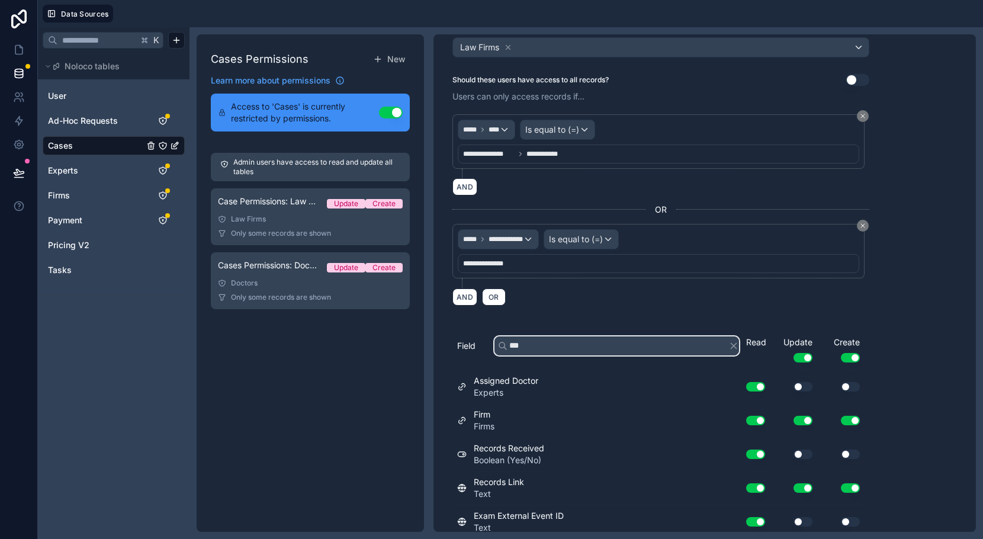
scroll to position [17, 0]
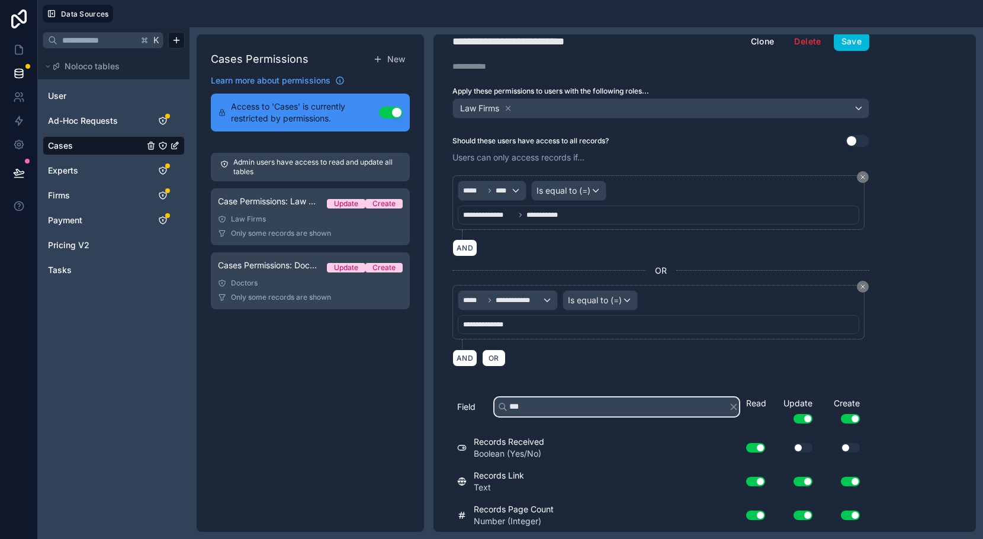
type input "***"
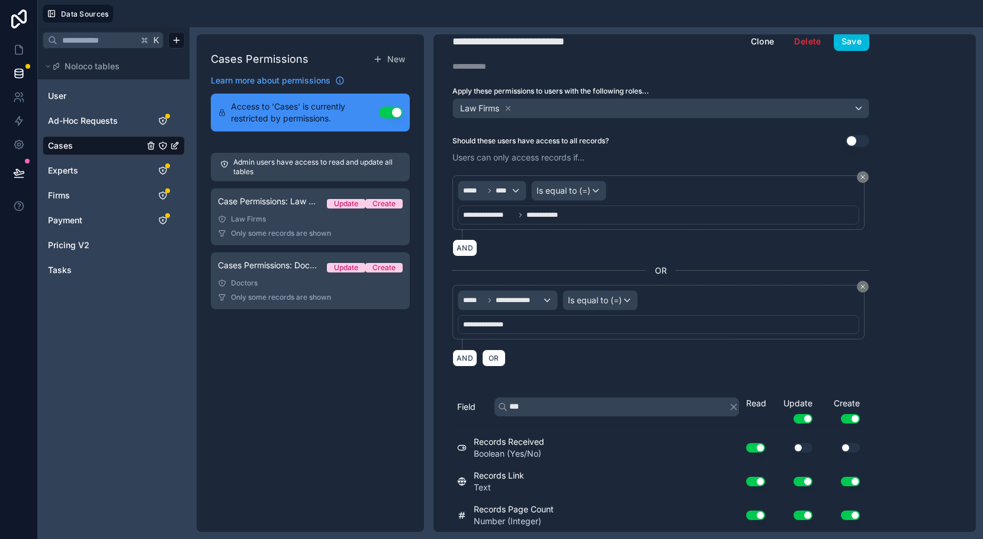
click at [804, 449] on button "Use setting" at bounding box center [803, 447] width 19 height 9
click at [852, 445] on button "Use setting" at bounding box center [850, 447] width 19 height 9
click at [848, 43] on button "Save" at bounding box center [852, 41] width 36 height 19
click at [17, 49] on icon at bounding box center [19, 50] width 12 height 12
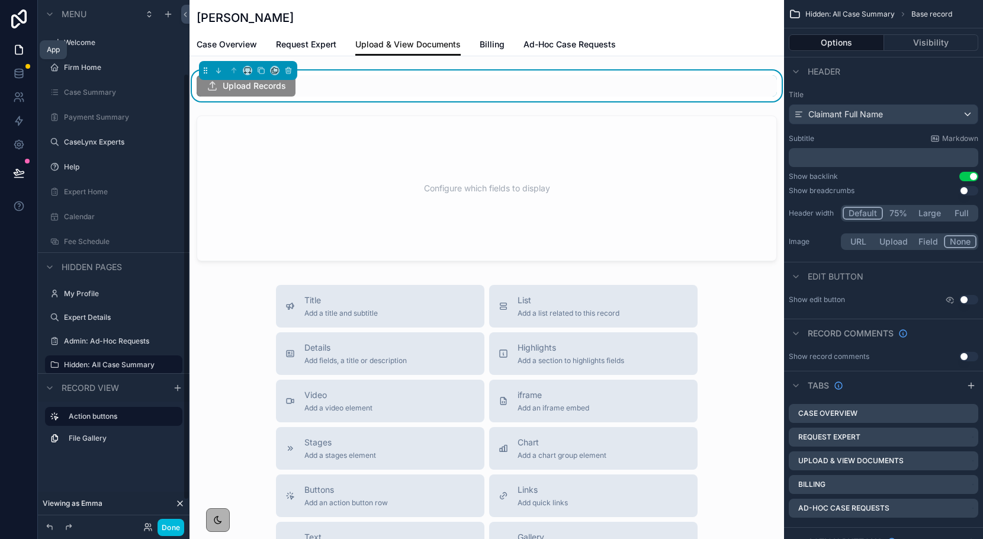
scroll to position [91, 0]
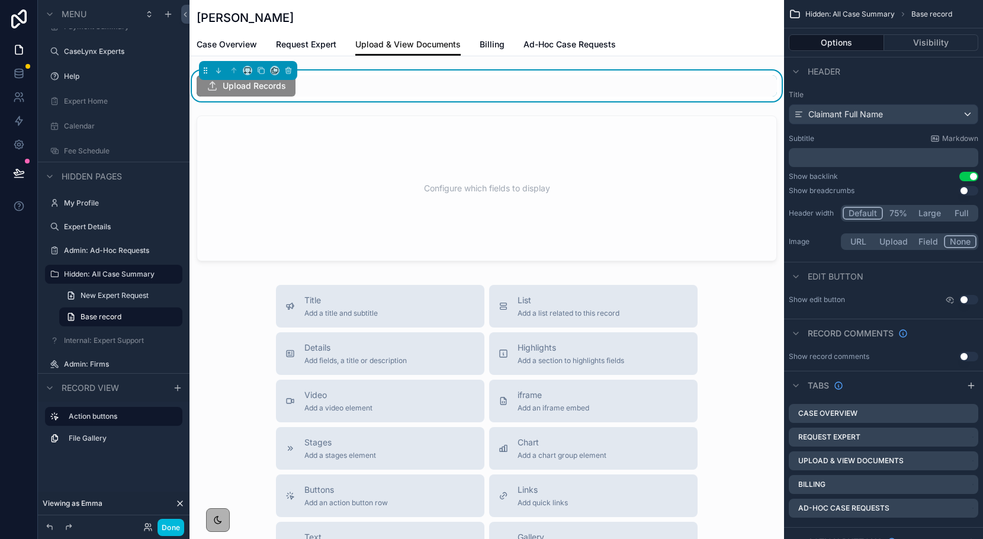
click at [172, 528] on button "Done" at bounding box center [171, 527] width 27 height 17
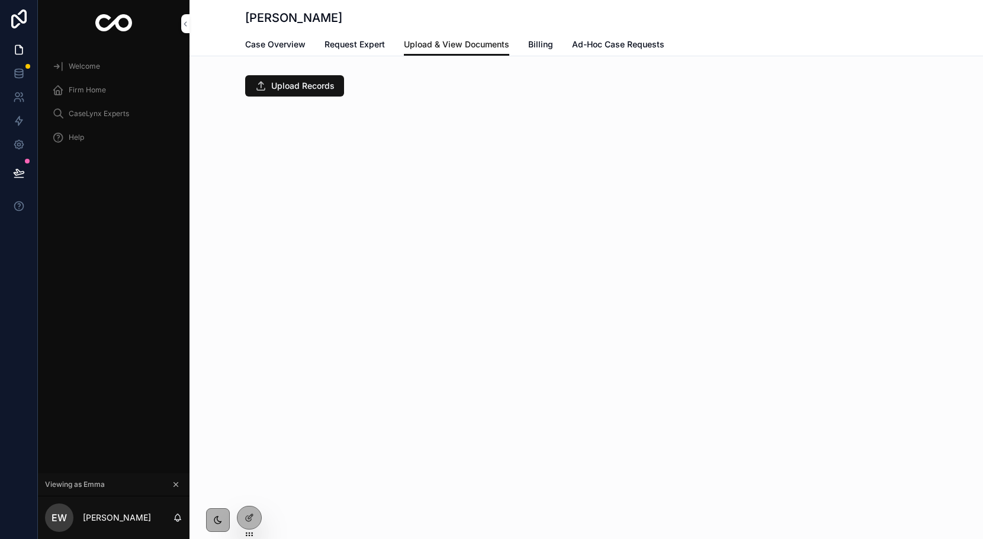
click at [299, 85] on span "Upload Records" at bounding box center [302, 86] width 63 height 12
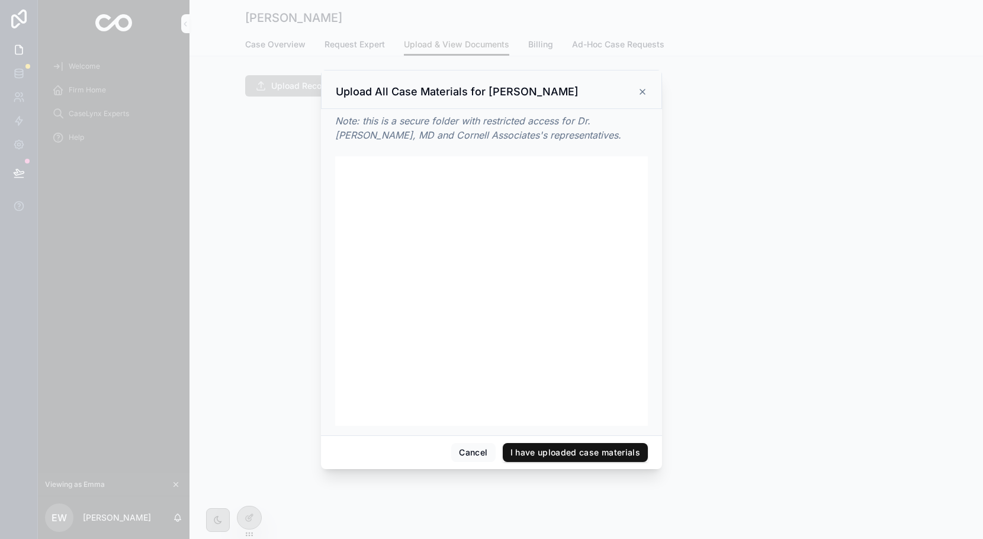
click at [538, 462] on div "Cancel I have uploaded case materials" at bounding box center [491, 452] width 341 height 34
click at [532, 448] on button "I have uploaded case materials" at bounding box center [576, 452] width 146 height 19
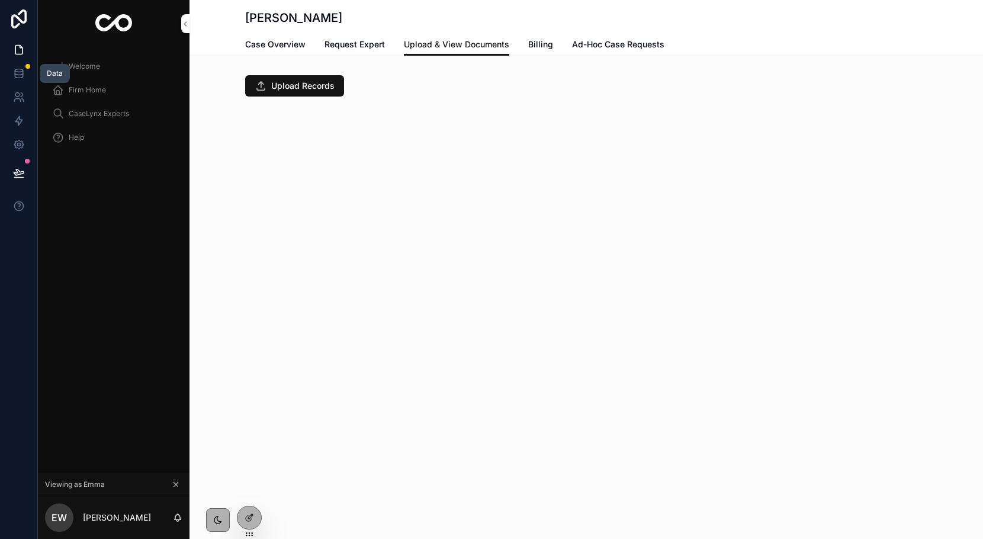
click at [17, 75] on icon at bounding box center [19, 72] width 8 height 5
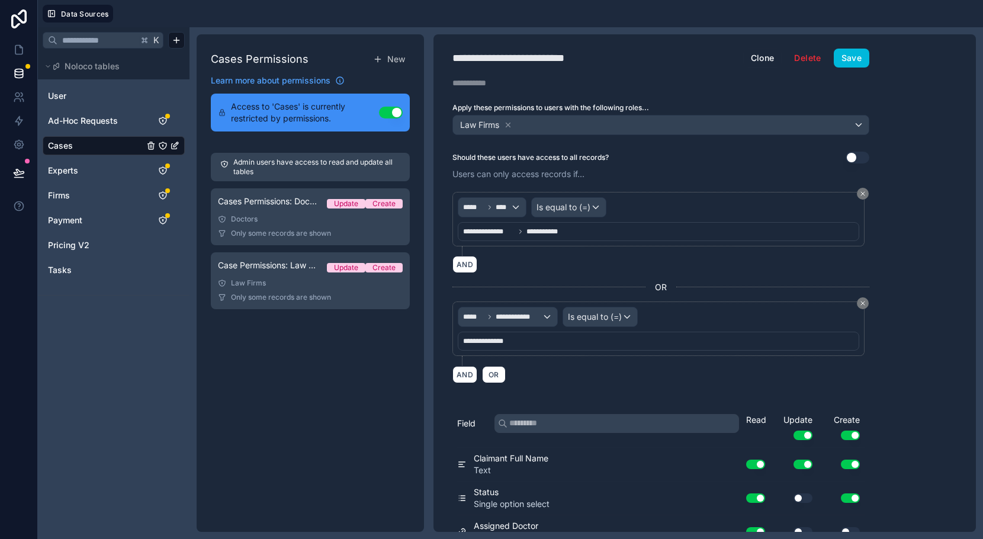
click at [111, 142] on link "Cases" at bounding box center [96, 146] width 96 height 12
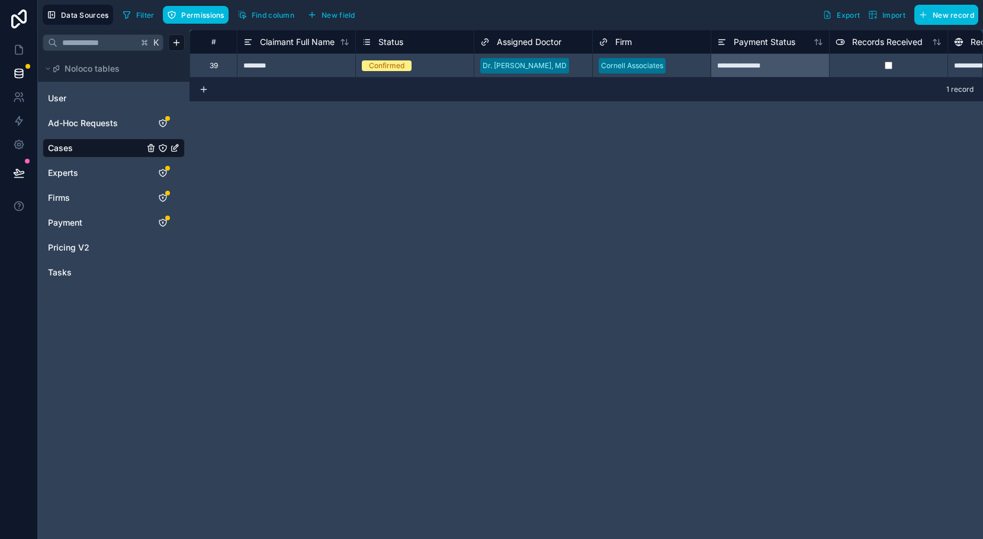
click at [263, 18] on span "Find column" at bounding box center [273, 15] width 43 height 9
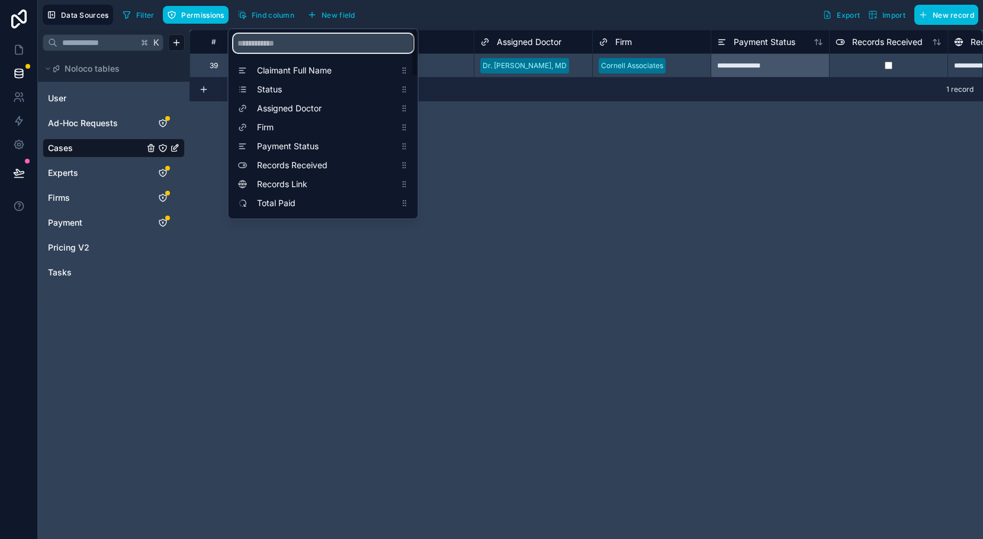
click at [279, 39] on input "scrollable content" at bounding box center [323, 43] width 180 height 19
type input "****"
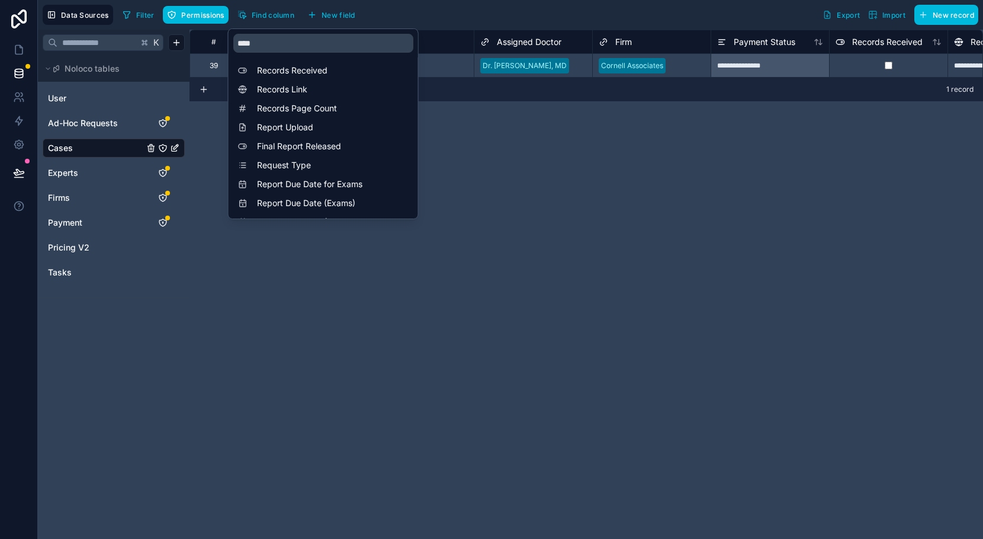
click at [294, 74] on span "Records Received" at bounding box center [326, 71] width 139 height 12
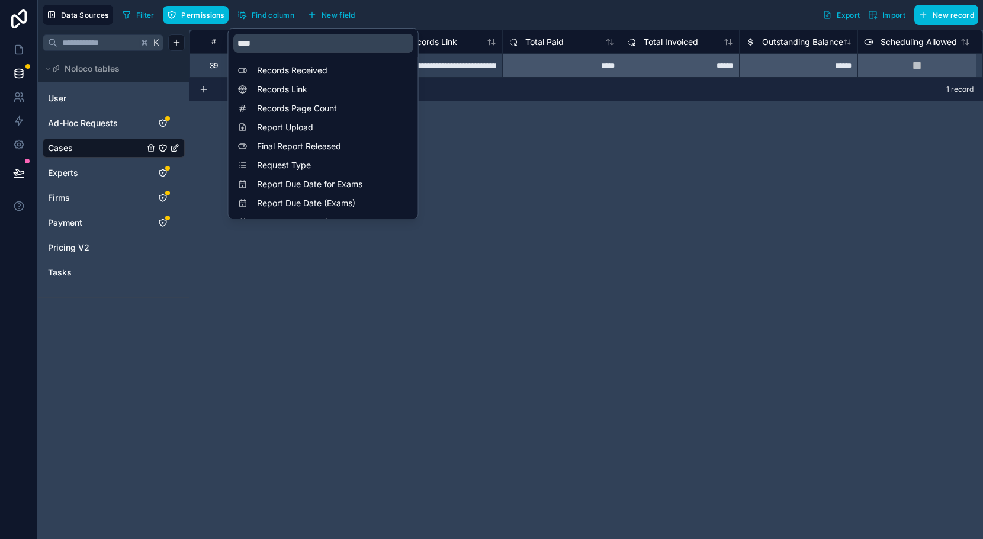
click at [498, 182] on div "**********" at bounding box center [587, 284] width 794 height 509
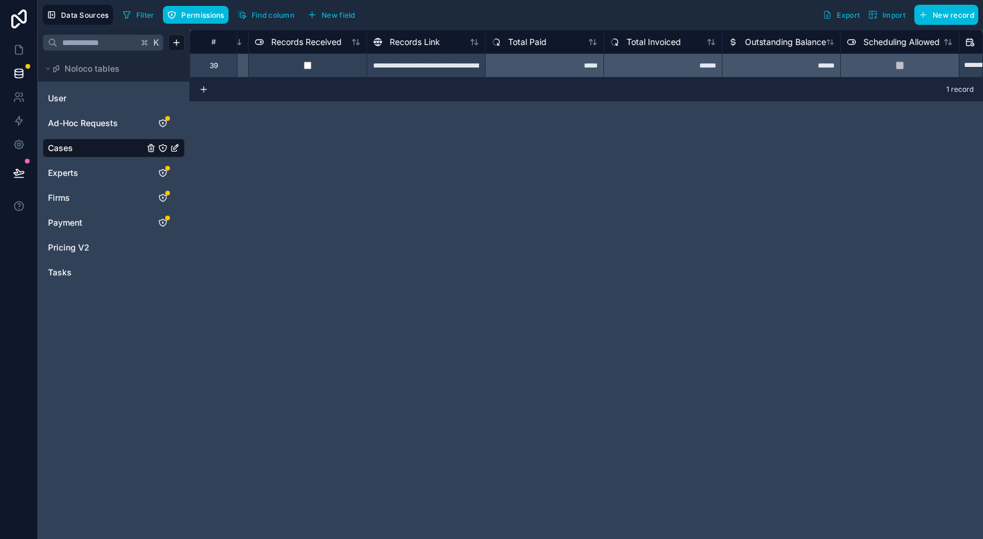
scroll to position [0, 592]
click at [18, 57] on link at bounding box center [18, 50] width 37 height 24
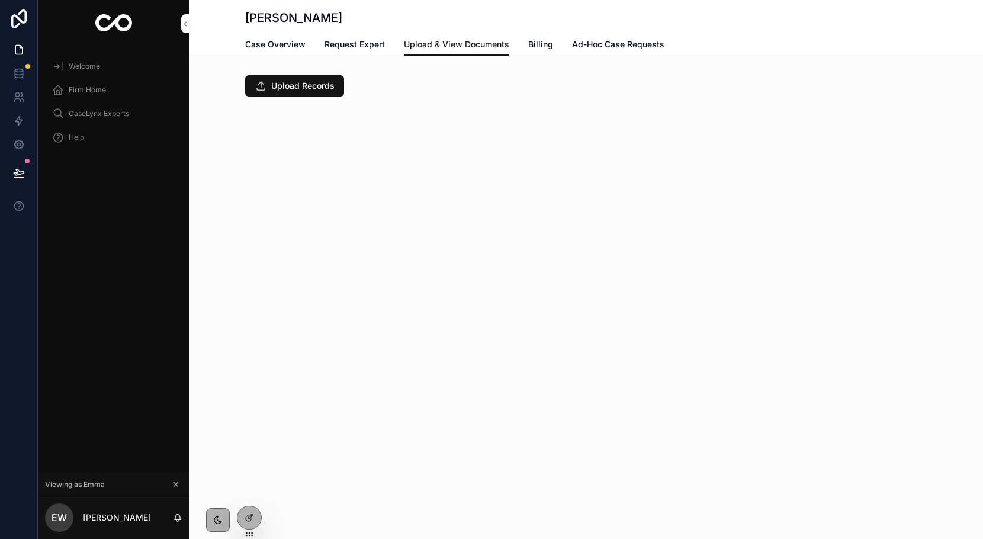
click at [534, 47] on span "Billing" at bounding box center [540, 45] width 25 height 12
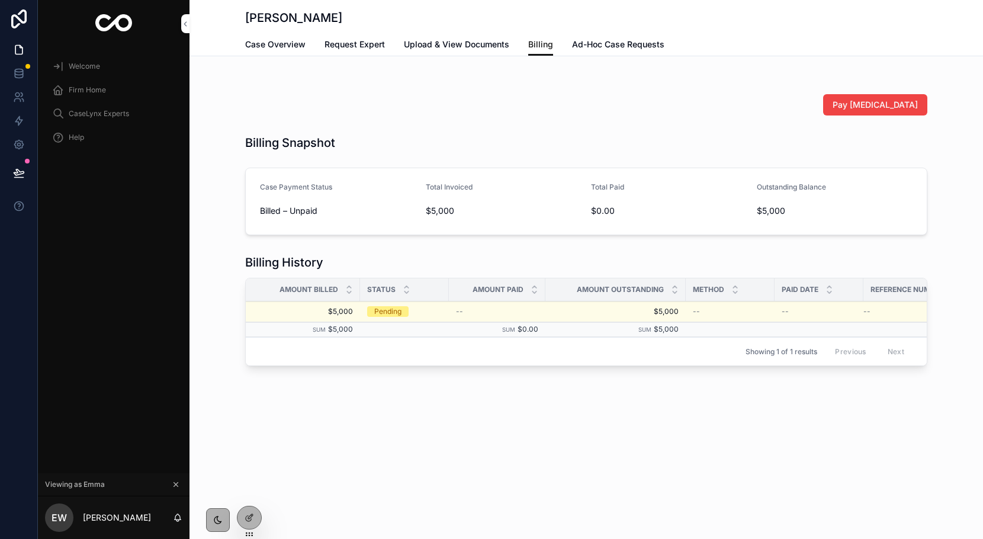
click at [620, 46] on span "Ad-Hoc Case Requests" at bounding box center [618, 45] width 92 height 12
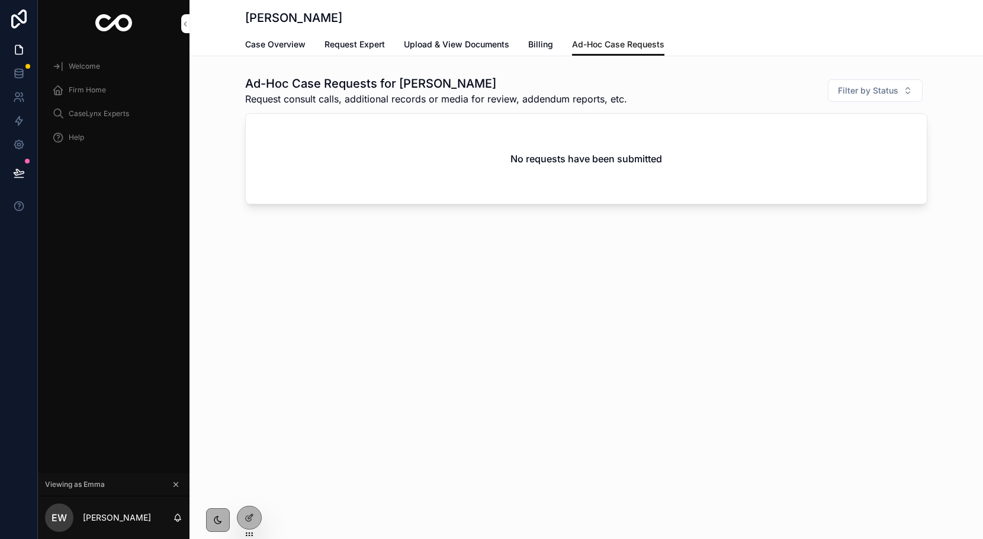
click at [273, 46] on span "Case Overview" at bounding box center [275, 45] width 60 height 12
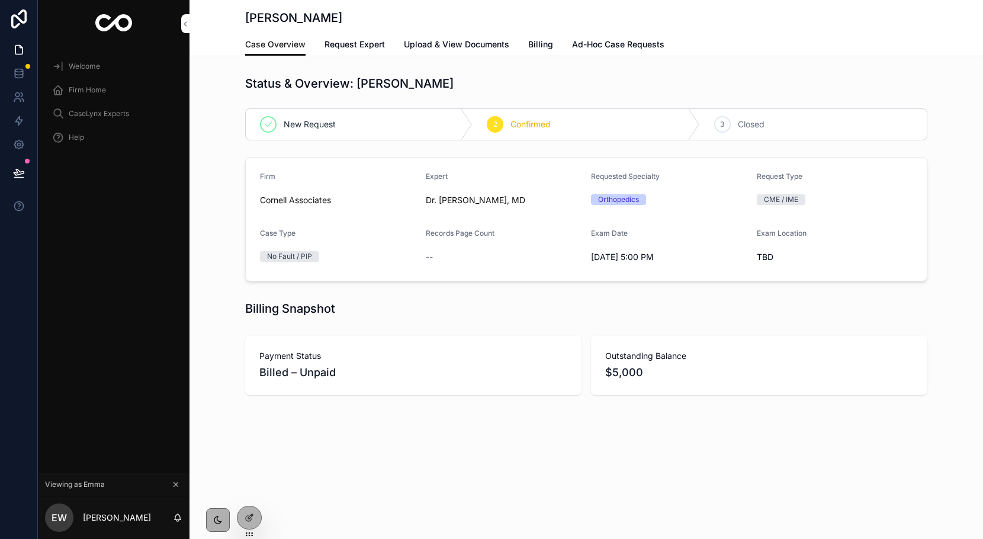
click at [512, 47] on div "Case Overview Request Expert Upload & View Documents Billing Ad-Hoc Case Reques…" at bounding box center [586, 44] width 682 height 23
click at [534, 47] on span "Billing" at bounding box center [540, 45] width 25 height 12
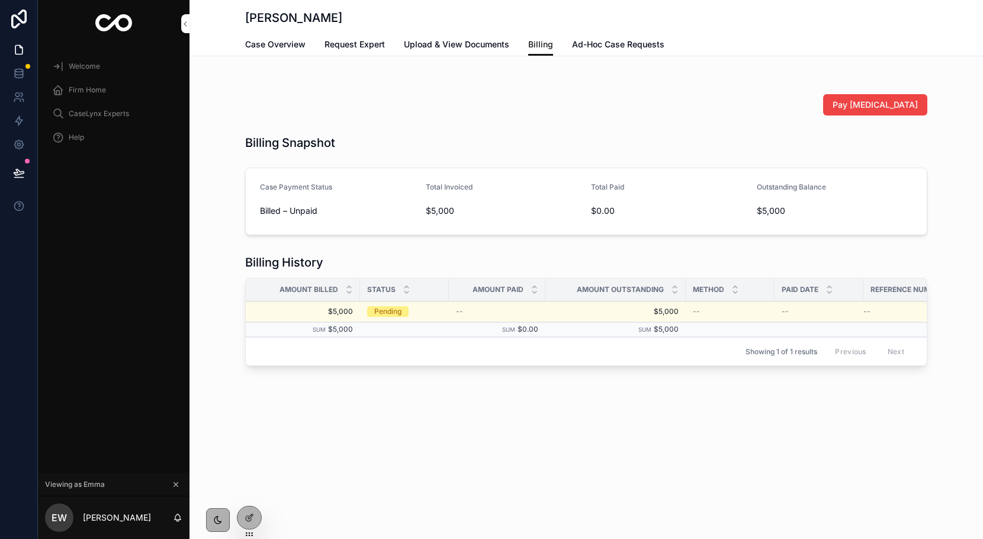
click at [885, 95] on button "Pay Retainer" at bounding box center [875, 104] width 104 height 21
click at [258, 49] on span "Case Overview" at bounding box center [275, 45] width 60 height 12
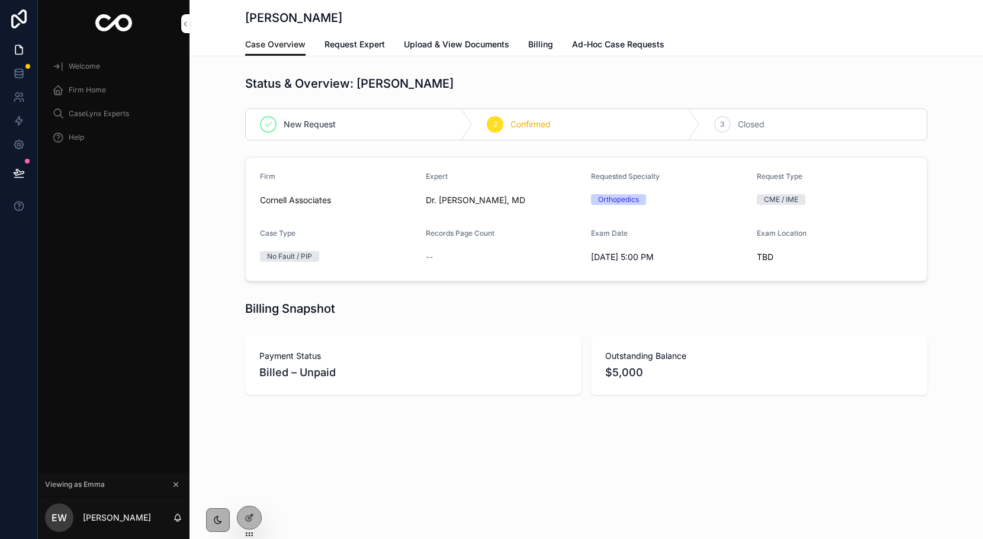
click at [533, 47] on span "Billing" at bounding box center [540, 45] width 25 height 12
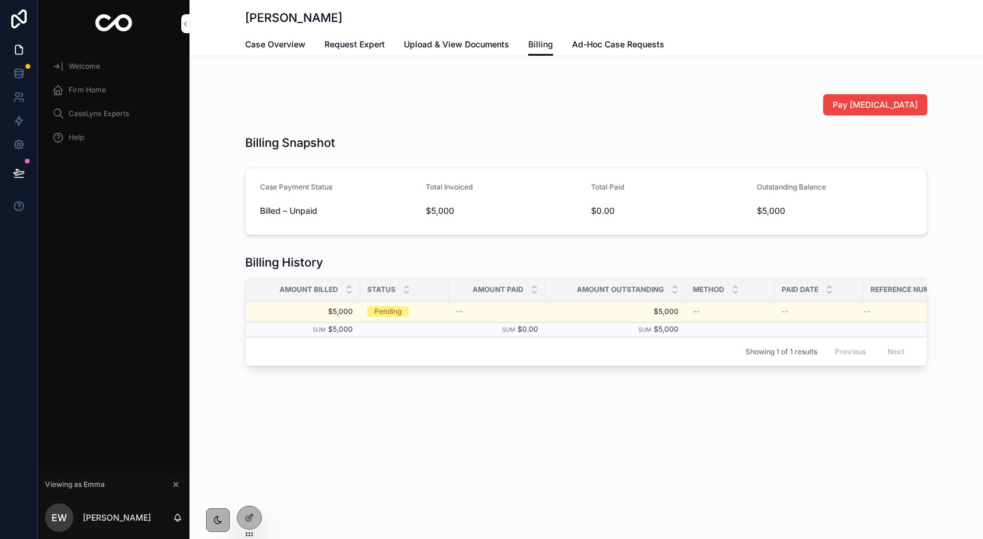
click at [447, 312] on td "Pending" at bounding box center [404, 312] width 89 height 21
click at [387, 312] on div "Pending" at bounding box center [387, 311] width 27 height 11
click at [0, 0] on icon at bounding box center [0, 0] width 0 height 0
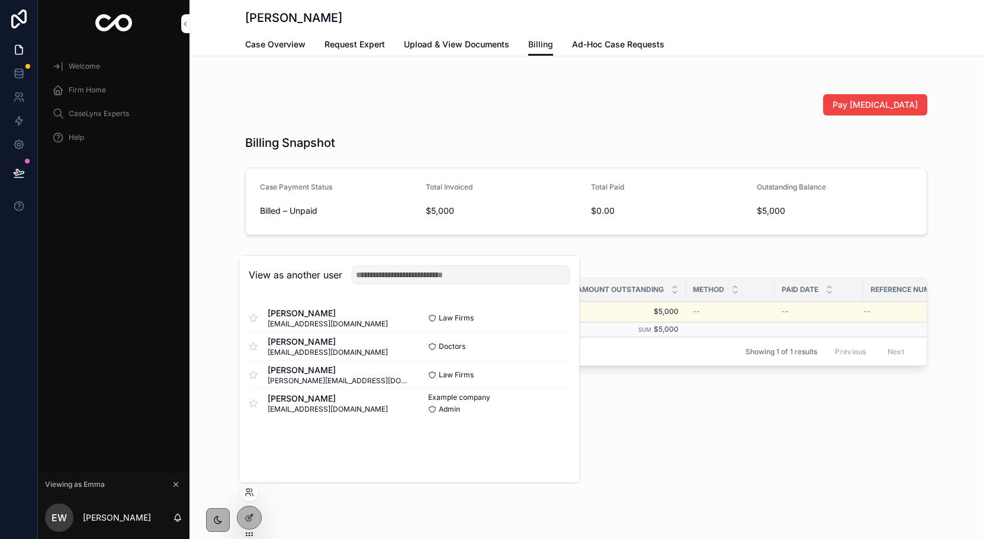
click at [0, 0] on button "Select" at bounding box center [0, 0] width 0 height 0
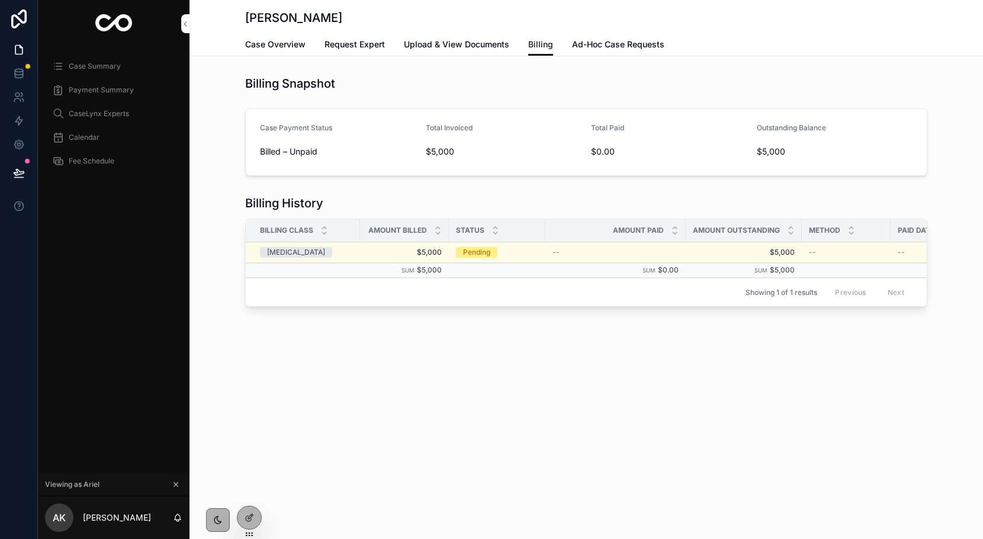
click at [527, 253] on div "Pending" at bounding box center [497, 252] width 82 height 11
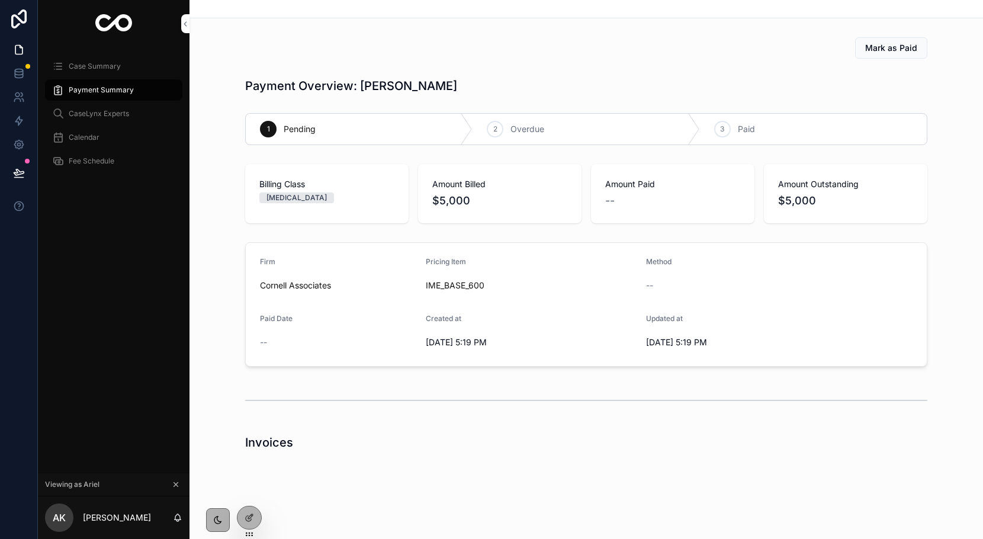
click at [902, 49] on span "Mark as Paid" at bounding box center [891, 48] width 52 height 12
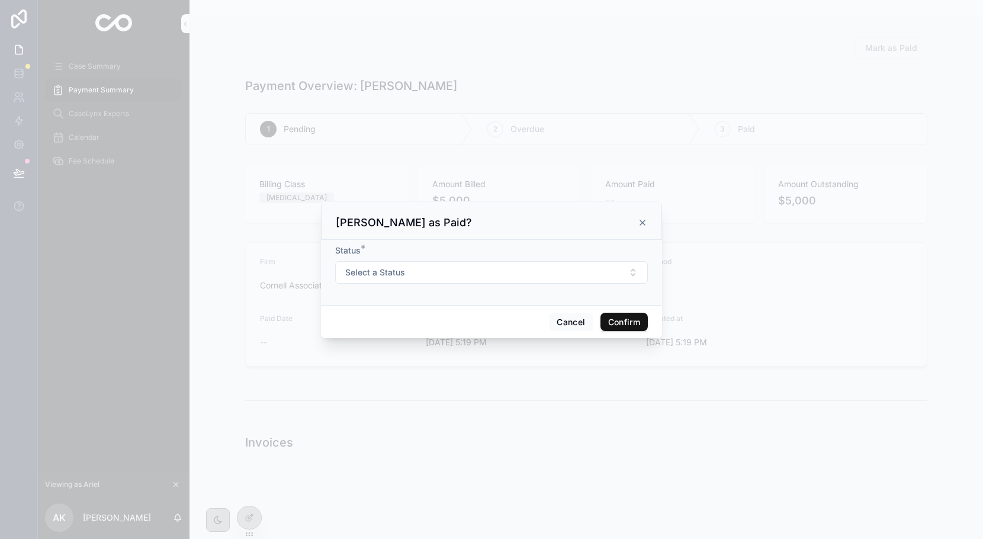
click at [449, 274] on button "Select a Status" at bounding box center [491, 272] width 313 height 23
click at [447, 322] on div "Paid" at bounding box center [491, 320] width 165 height 18
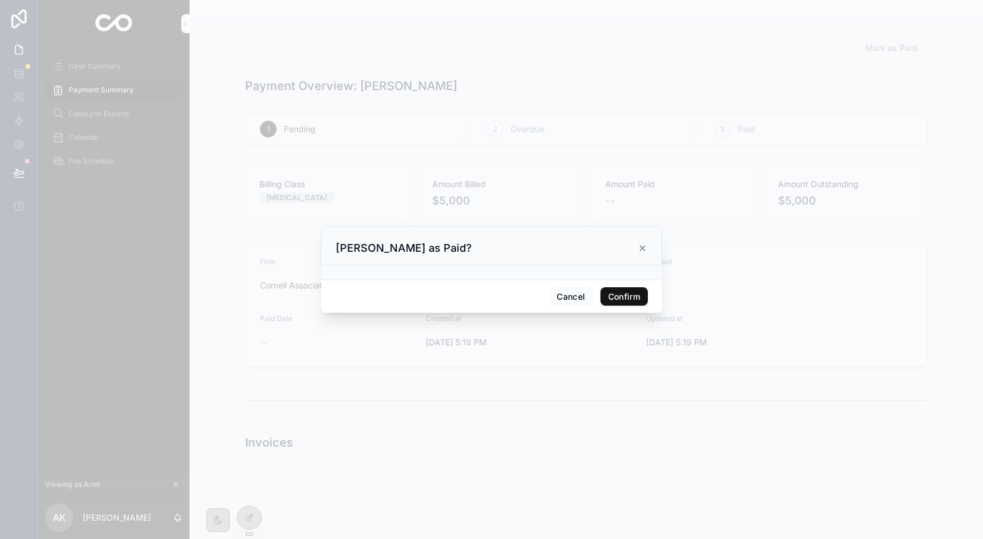
click at [627, 294] on button "Confirm" at bounding box center [624, 296] width 47 height 19
click at [612, 291] on button "Confirm" at bounding box center [624, 296] width 47 height 19
click at [613, 297] on button "Confirm" at bounding box center [624, 296] width 47 height 19
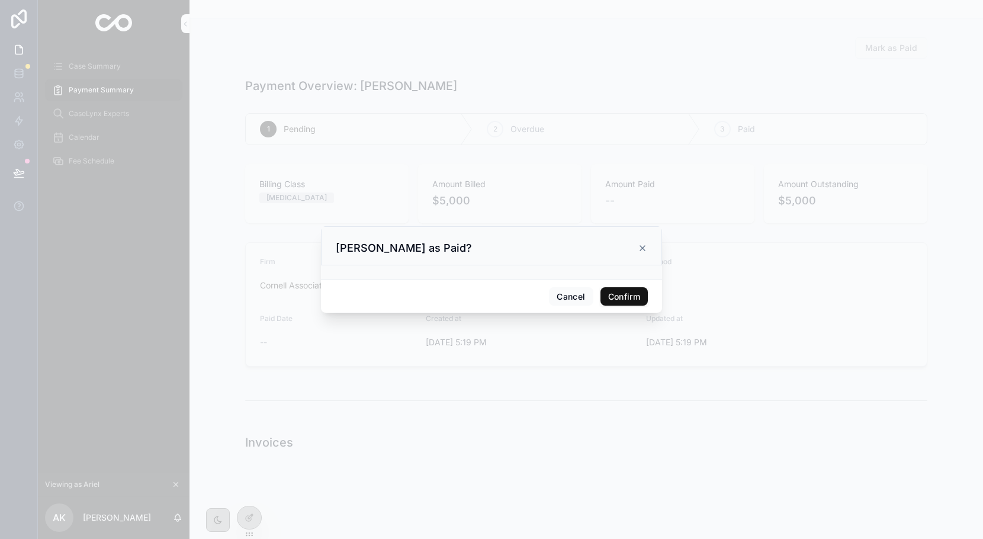
click at [613, 297] on button "Confirm" at bounding box center [624, 296] width 47 height 19
click at [565, 302] on button "Cancel" at bounding box center [571, 296] width 44 height 19
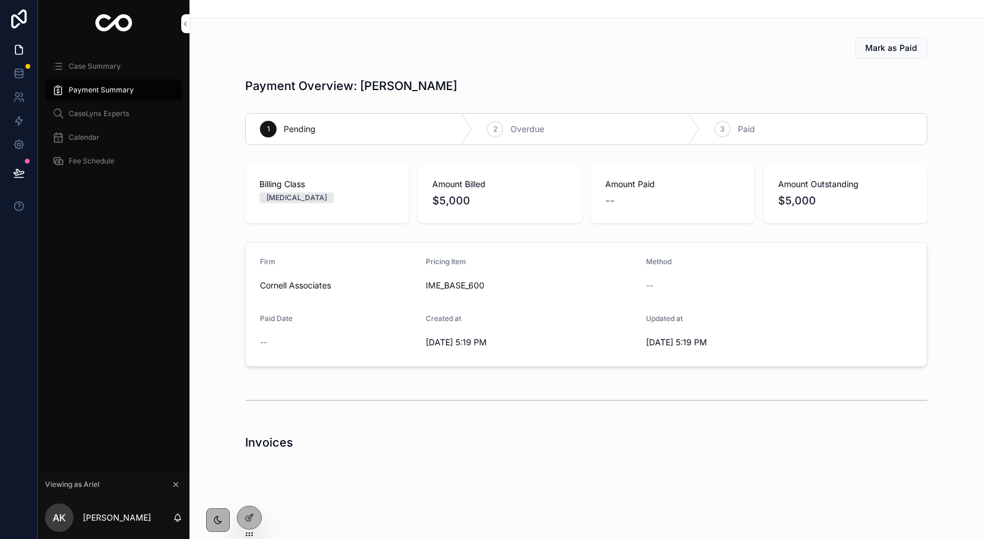
click at [252, 530] on icon at bounding box center [249, 534] width 9 height 9
click at [248, 521] on icon at bounding box center [249, 517] width 9 height 9
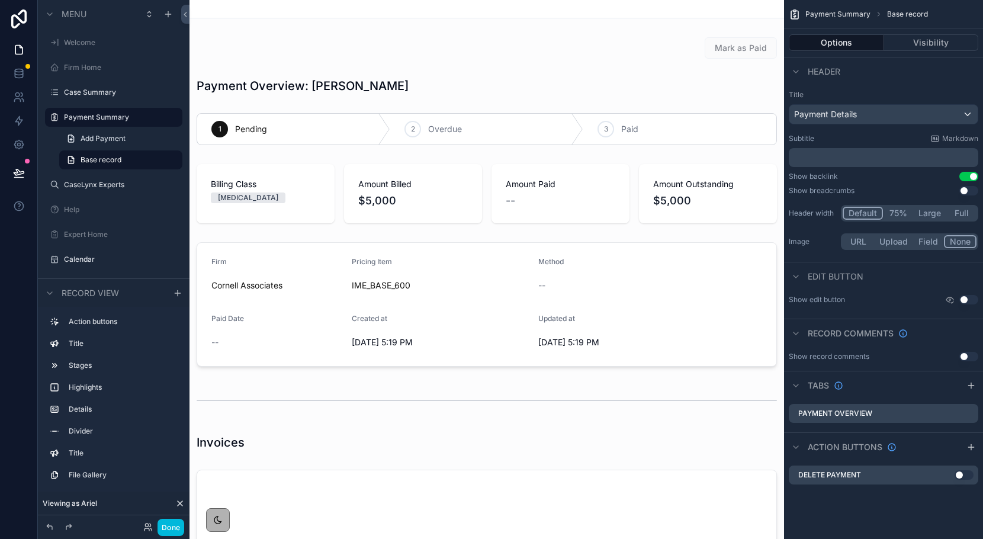
click at [681, 58] on div "scrollable content" at bounding box center [487, 48] width 595 height 31
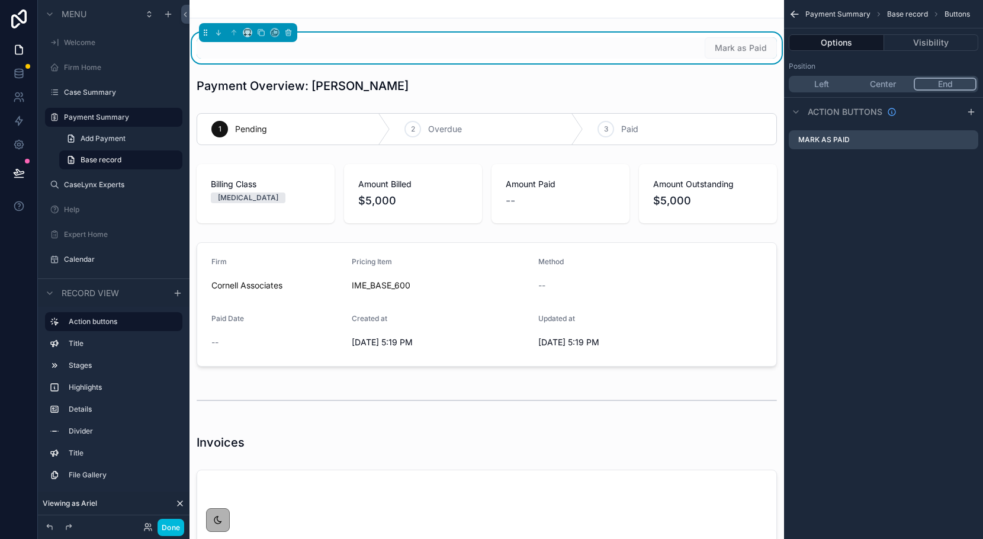
click at [0, 0] on icon "scrollable content" at bounding box center [0, 0] width 0 height 0
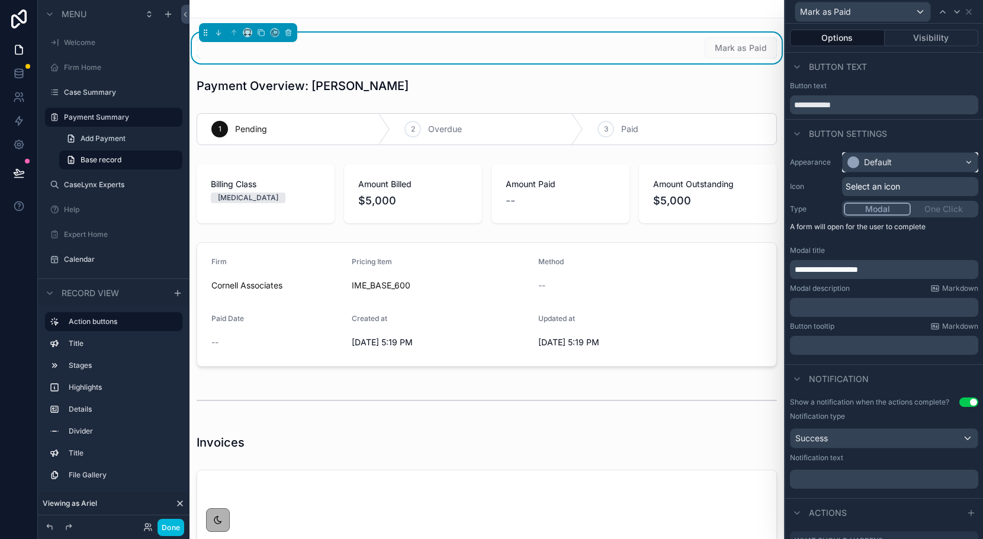
click at [907, 161] on div "Default" at bounding box center [910, 162] width 135 height 19
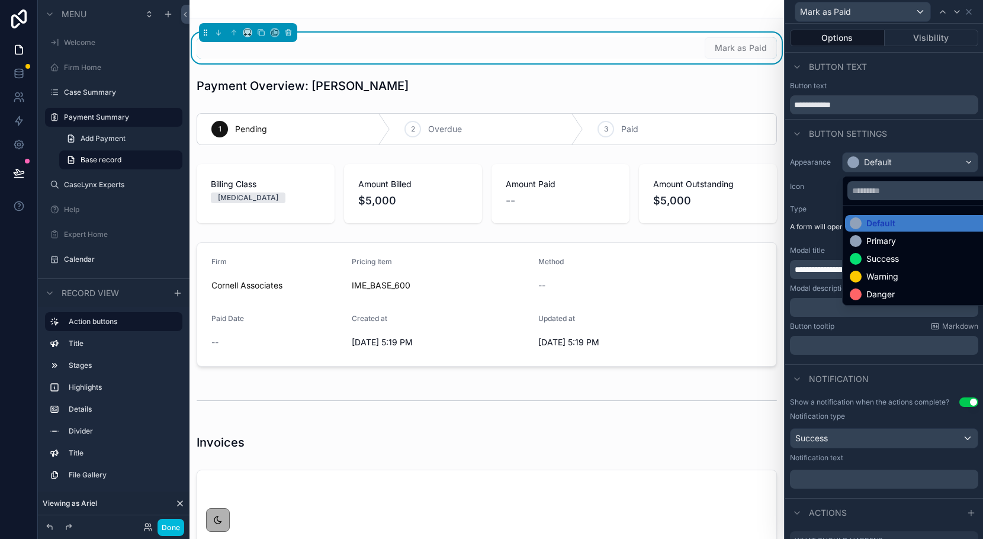
click at [875, 255] on div "Success" at bounding box center [883, 259] width 33 height 12
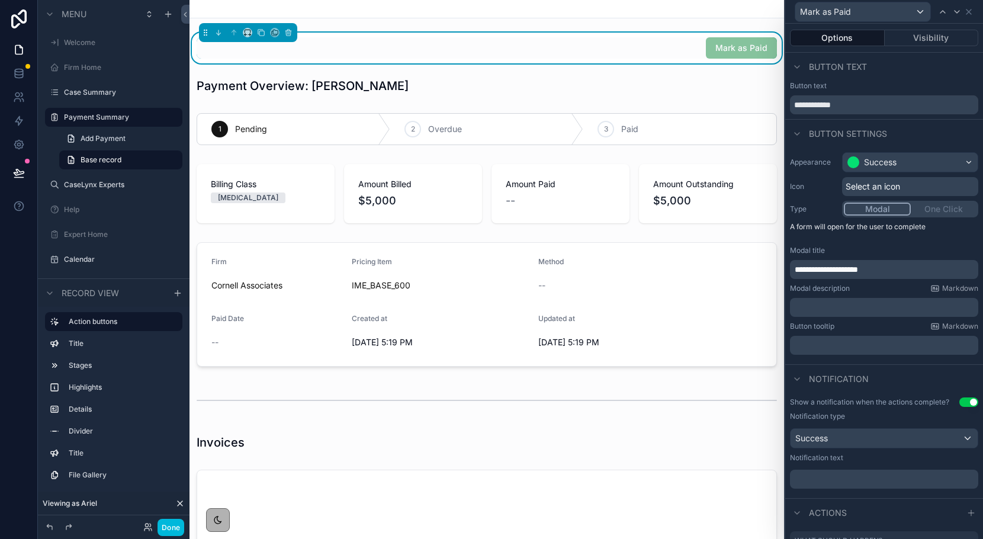
scroll to position [115, 0]
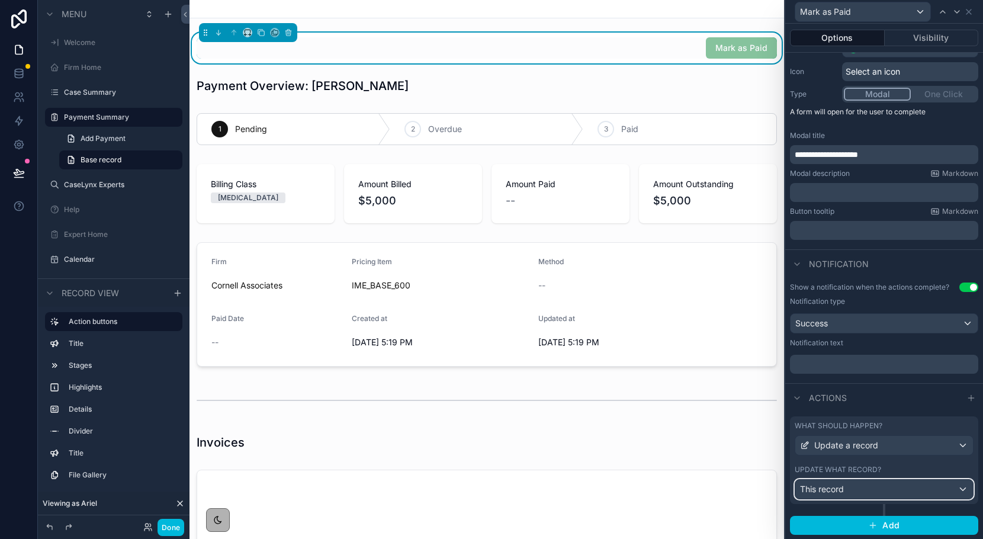
click at [872, 485] on div "This record" at bounding box center [885, 489] width 178 height 19
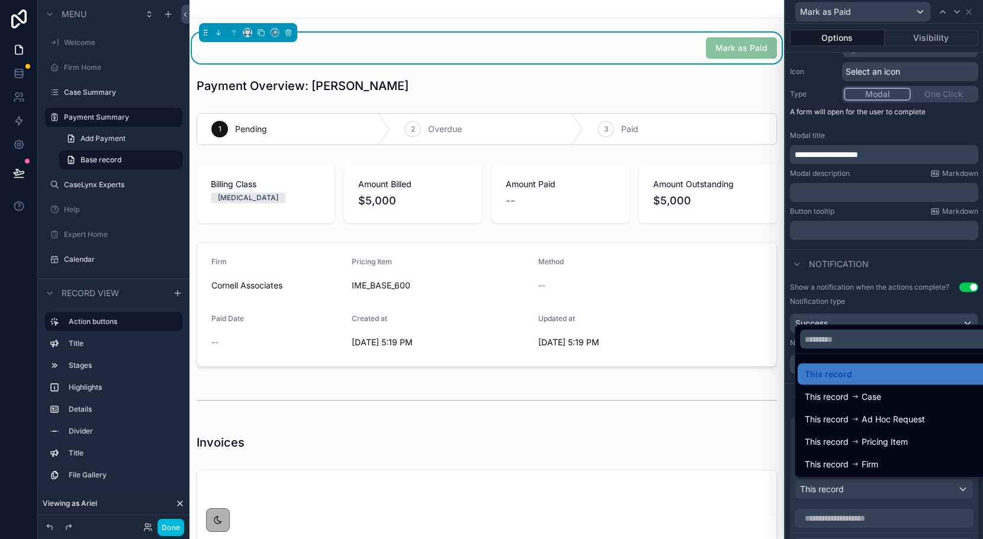
click at [853, 372] on div "This record" at bounding box center [898, 374] width 186 height 14
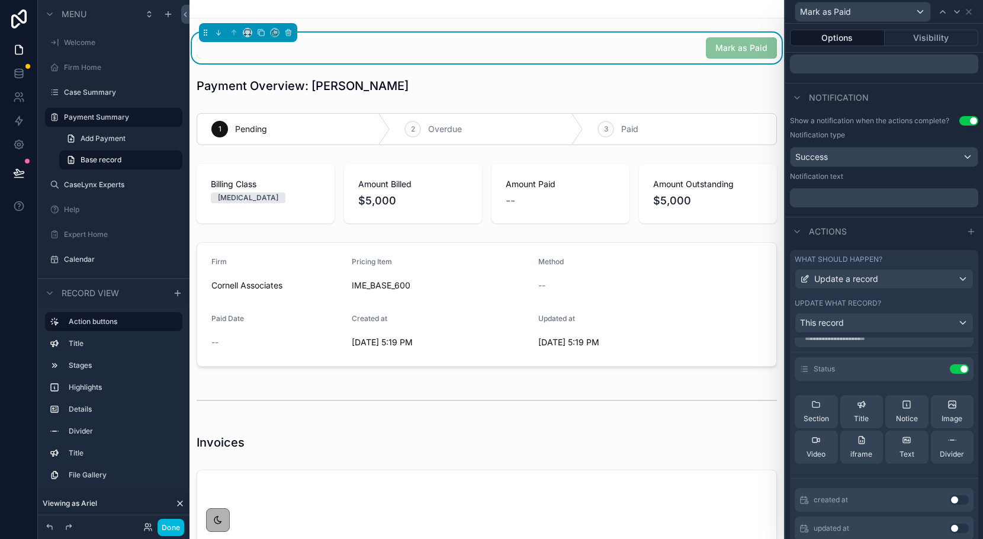
scroll to position [7, 0]
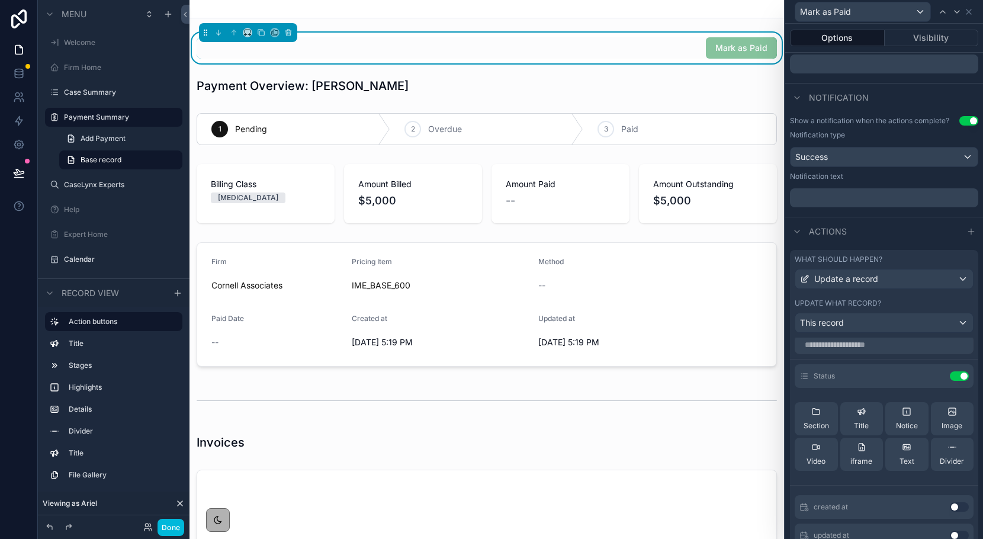
click at [0, 0] on icon at bounding box center [0, 0] width 0 height 0
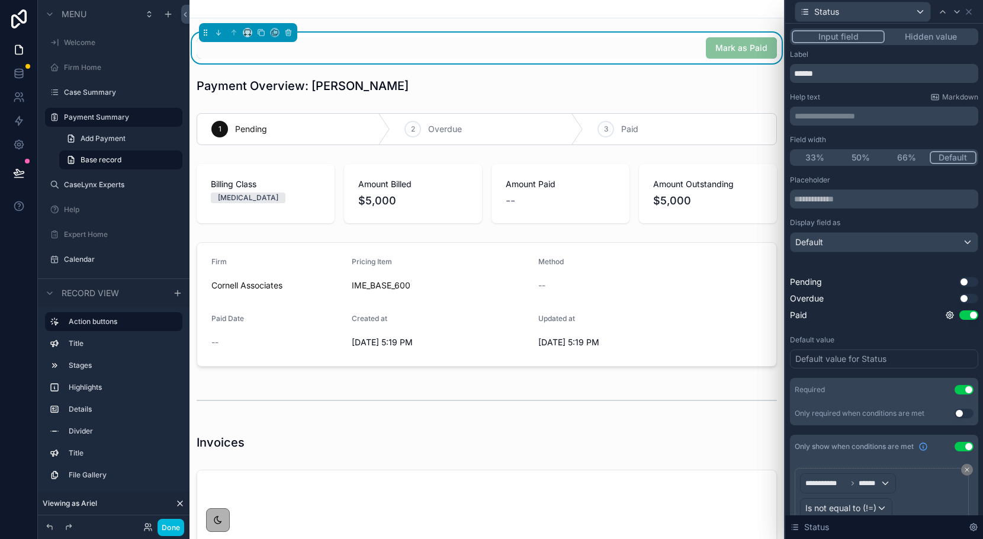
click at [905, 38] on button "Hidden value" at bounding box center [931, 36] width 92 height 13
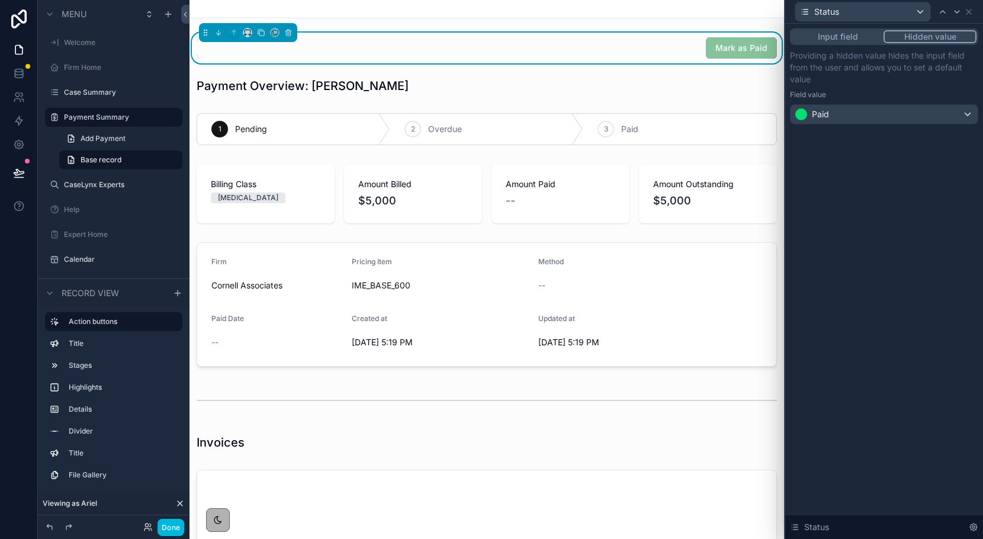
click at [859, 38] on button "Input field" at bounding box center [838, 36] width 92 height 13
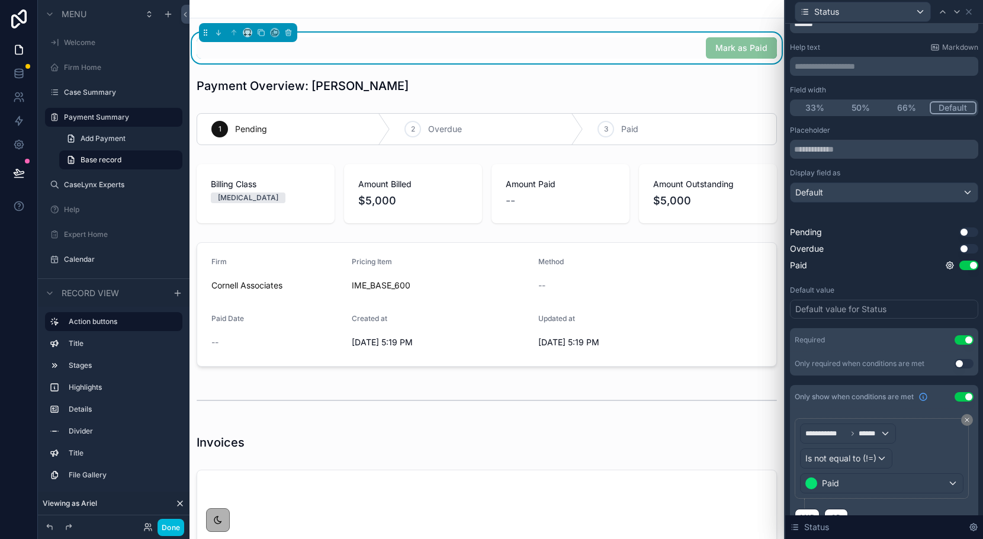
scroll to position [59, 0]
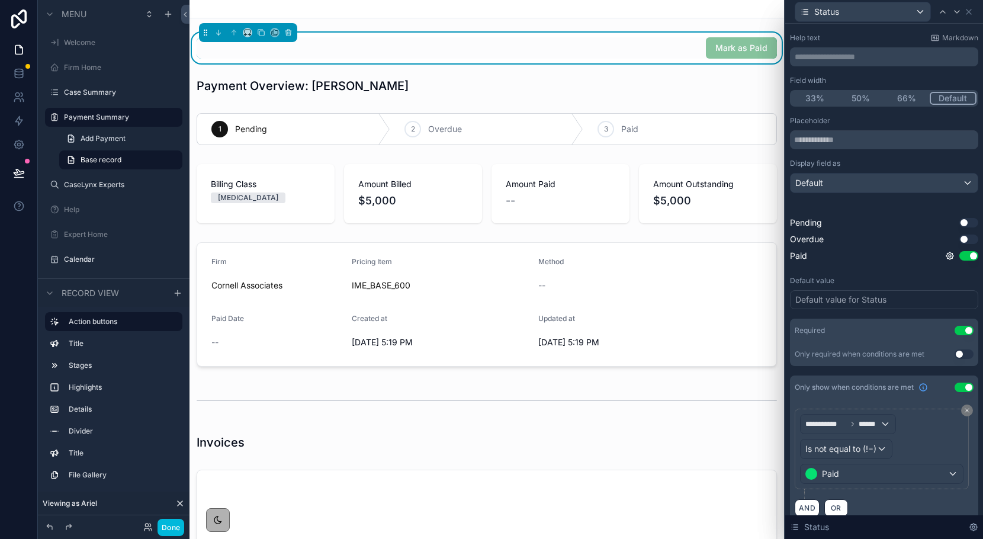
click at [959, 329] on button "Use setting" at bounding box center [964, 330] width 19 height 9
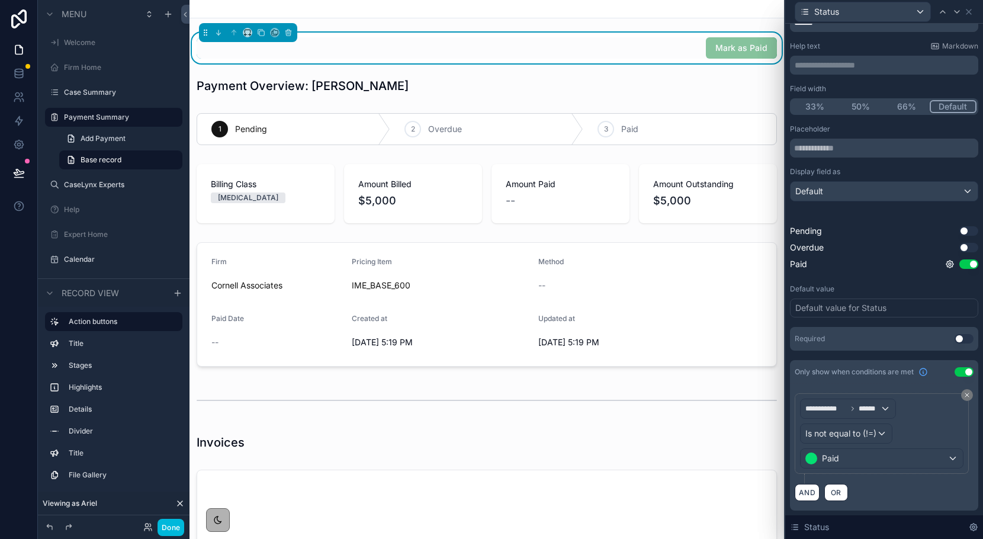
scroll to position [2, 0]
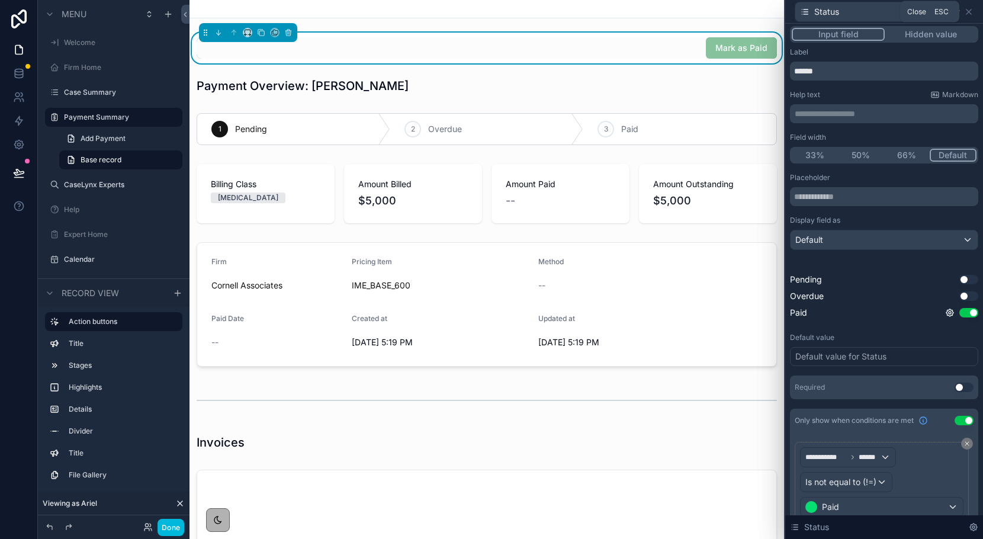
click at [970, 10] on icon at bounding box center [969, 11] width 5 height 5
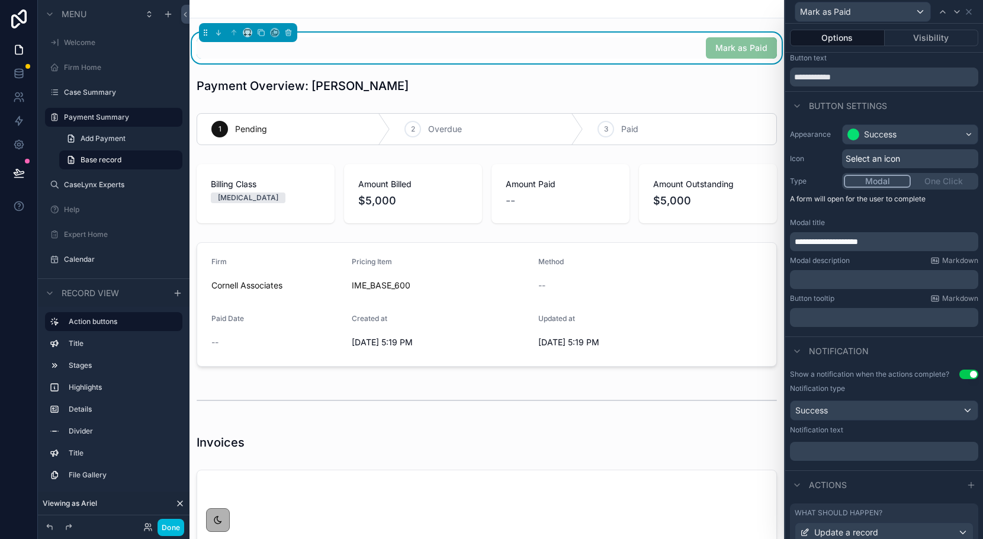
scroll to position [413, 0]
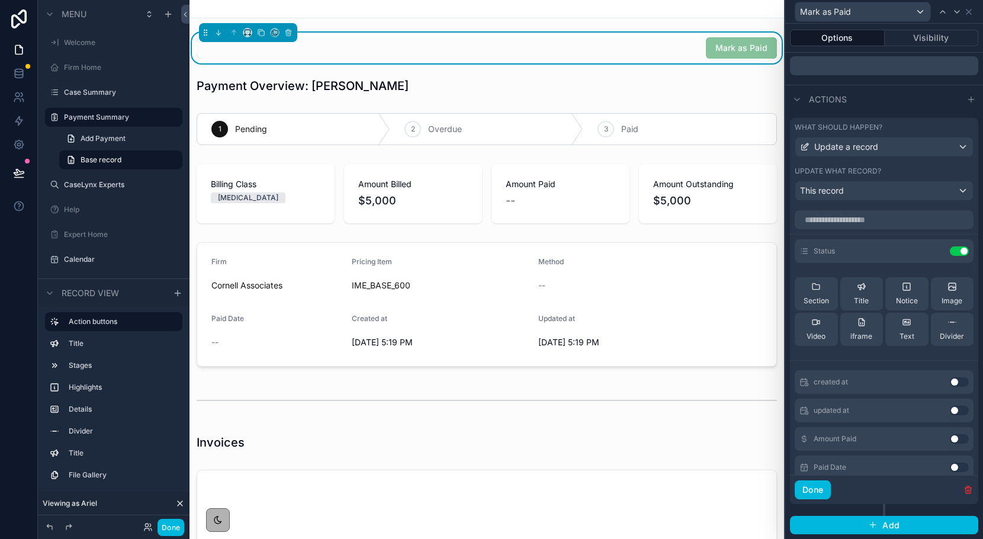
click at [958, 438] on button "Use setting" at bounding box center [959, 438] width 19 height 9
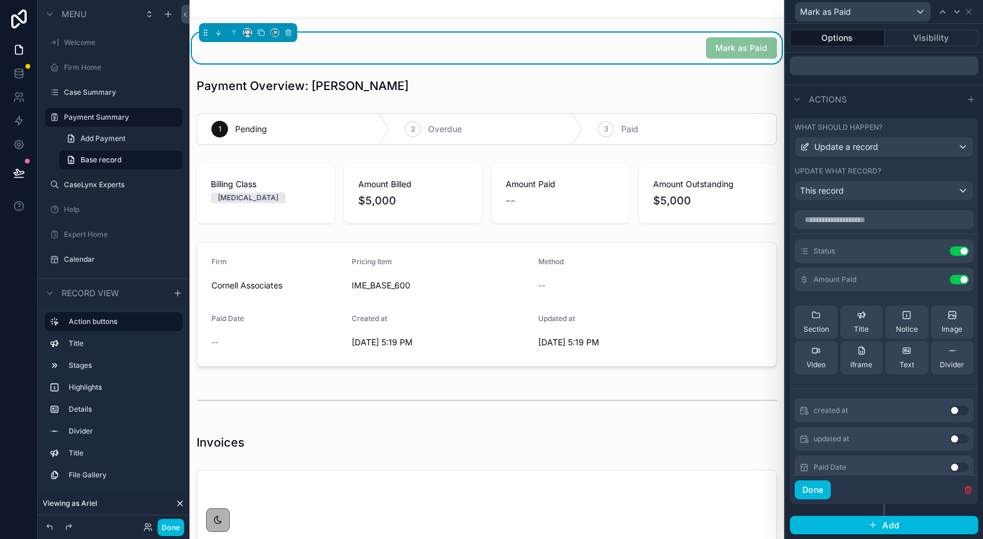
click at [954, 467] on button "Use setting" at bounding box center [959, 467] width 19 height 9
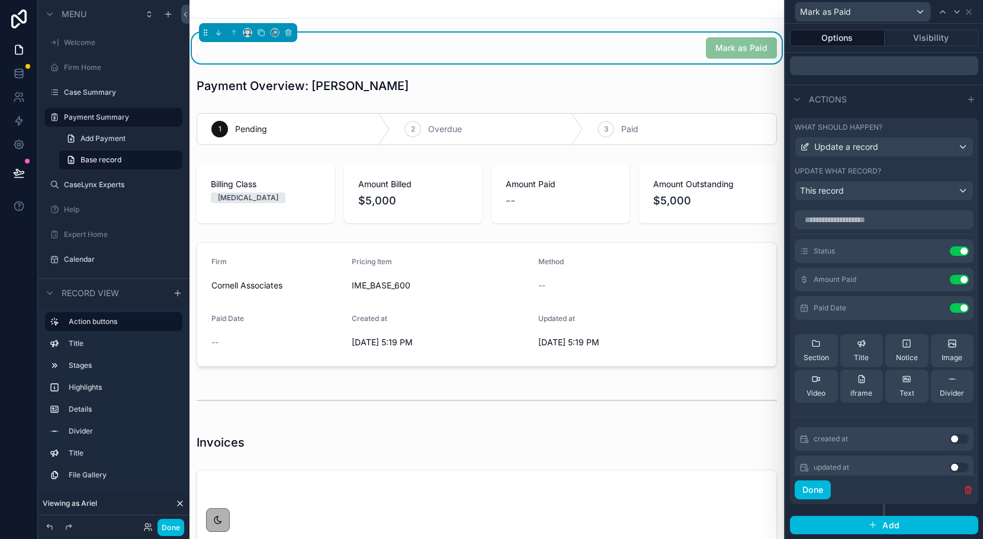
click at [0, 0] on icon at bounding box center [0, 0] width 0 height 0
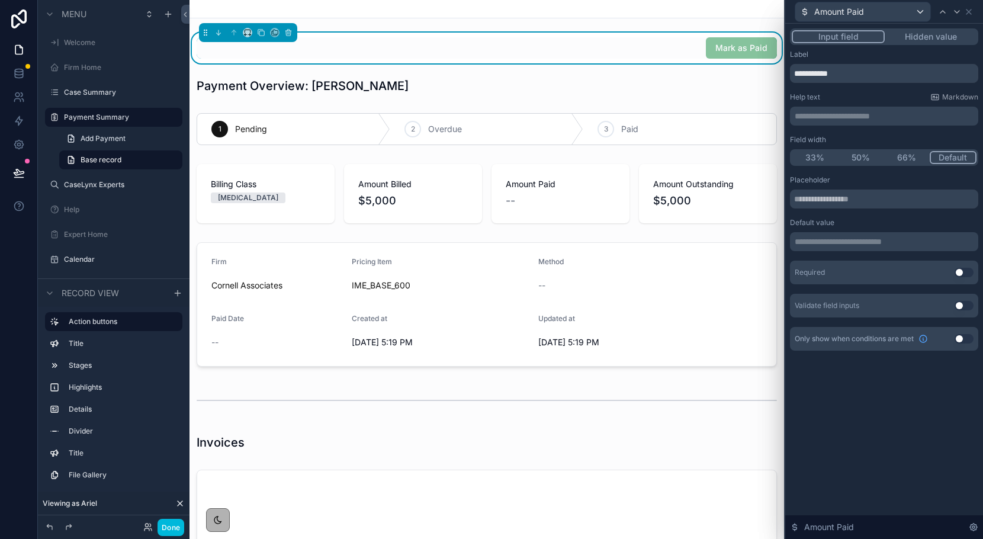
click at [870, 246] on p "**********" at bounding box center [885, 242] width 181 height 12
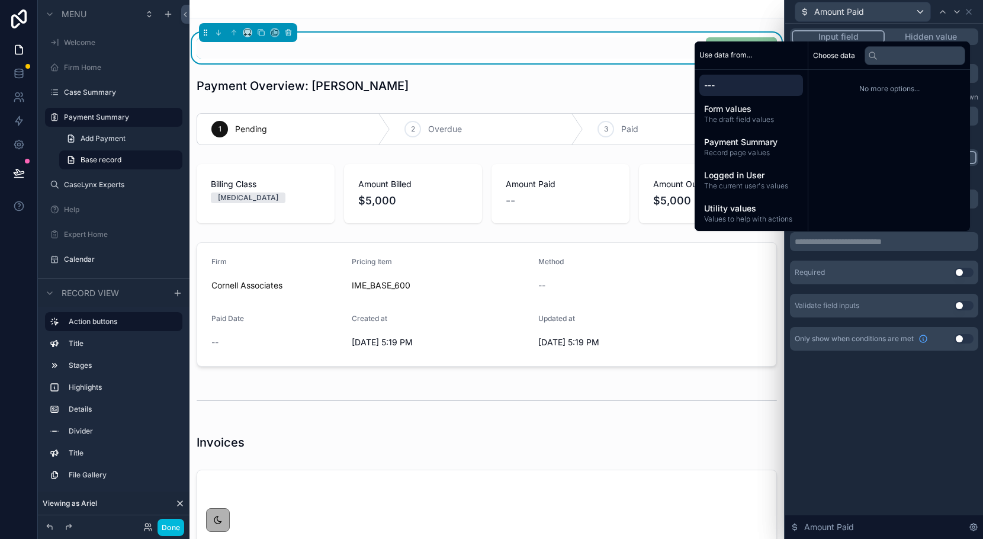
click at [826, 419] on div "**********" at bounding box center [885, 281] width 198 height 515
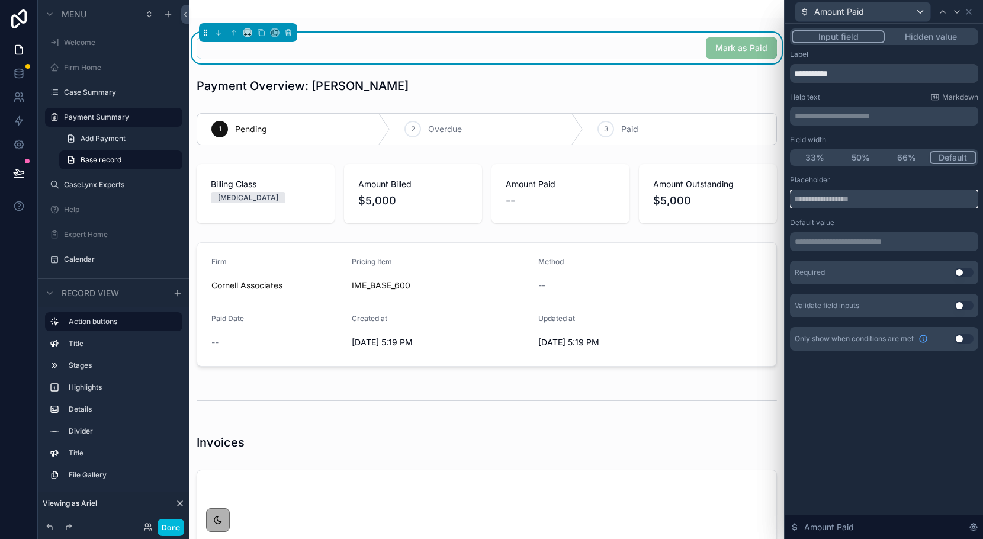
click at [828, 200] on input "text" at bounding box center [884, 199] width 188 height 19
click at [872, 205] on input "text" at bounding box center [884, 199] width 188 height 19
click at [872, 200] on input "text" at bounding box center [884, 199] width 188 height 19
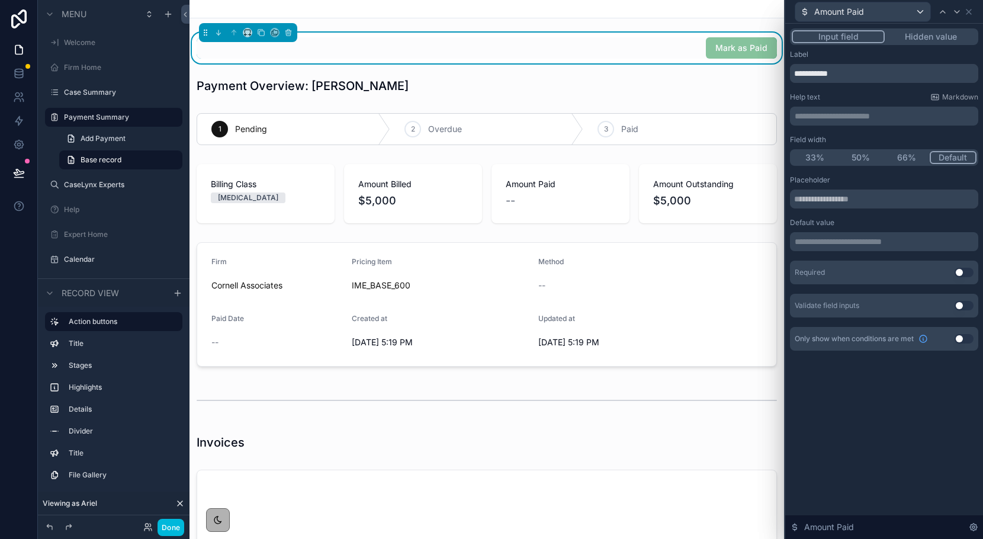
click at [855, 241] on p "**********" at bounding box center [885, 242] width 181 height 12
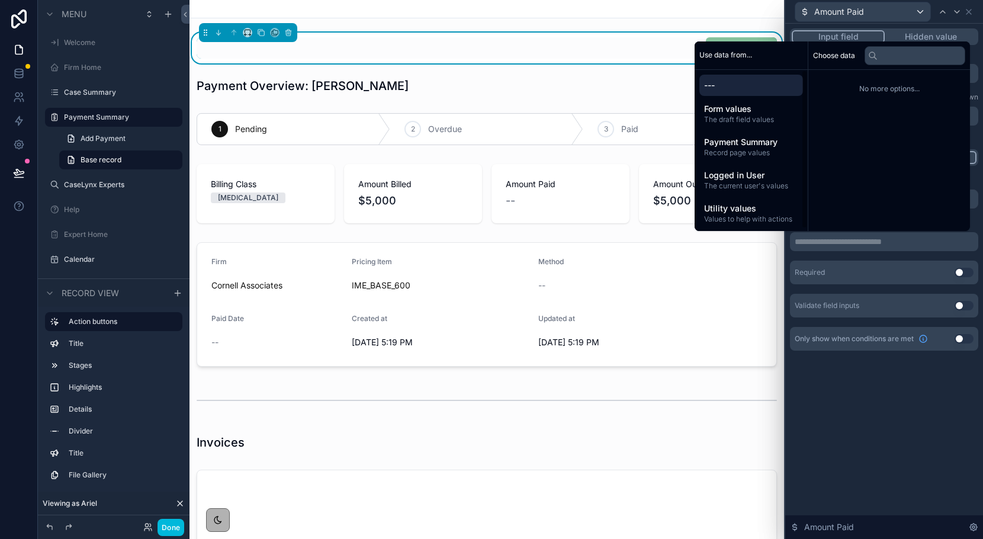
click at [960, 272] on button "Use setting" at bounding box center [964, 272] width 19 height 9
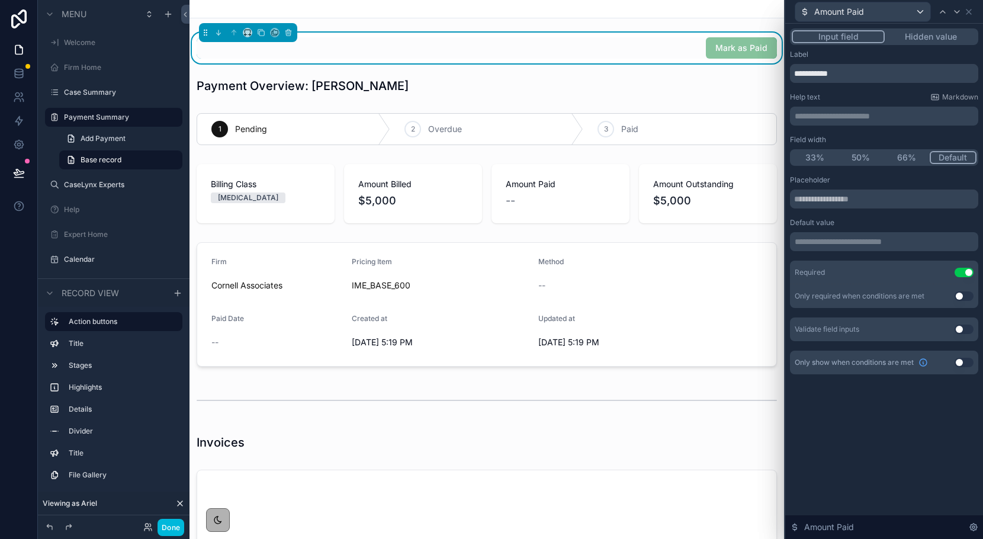
click at [847, 240] on p "**********" at bounding box center [885, 242] width 181 height 12
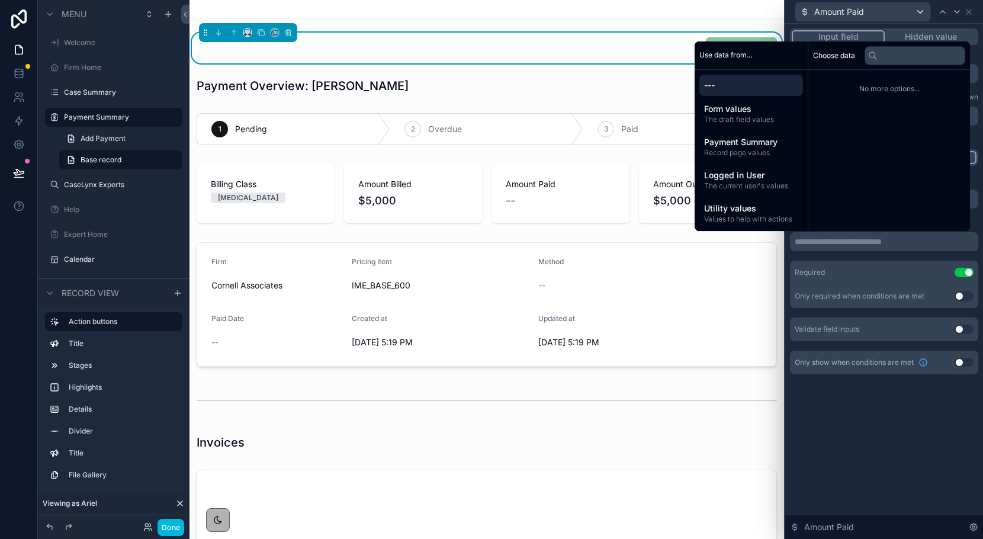
click at [720, 124] on span "The draft field values" at bounding box center [751, 119] width 94 height 9
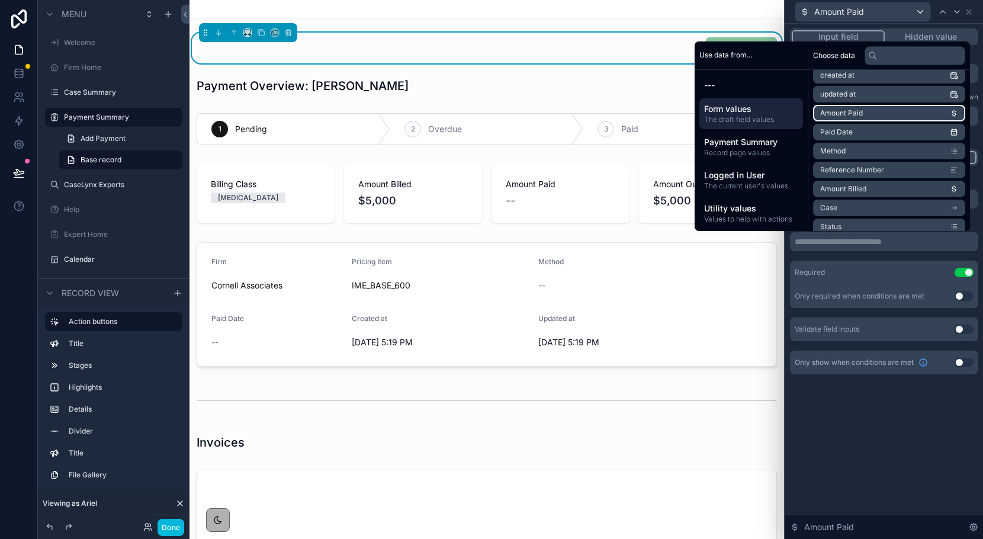
scroll to position [48, 0]
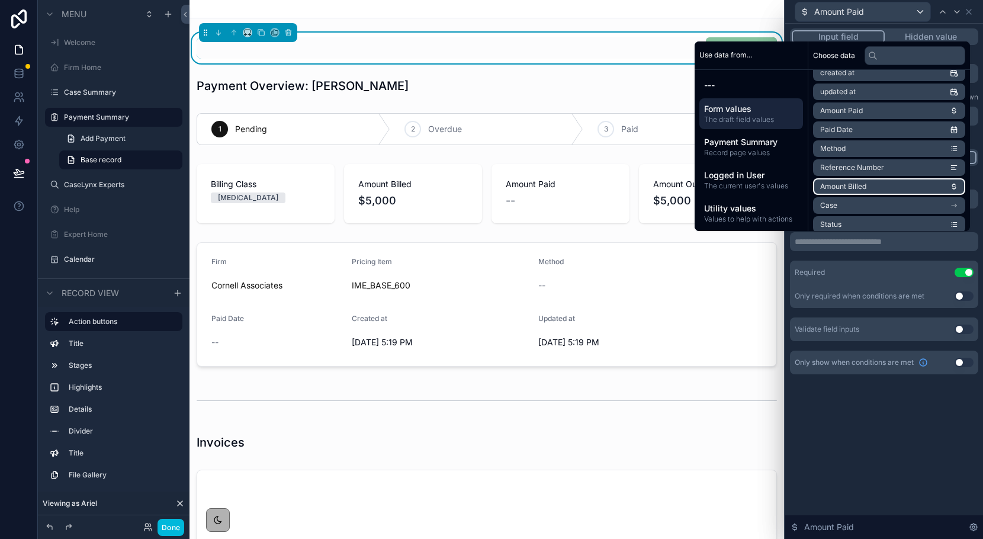
click at [857, 189] on span "Amount Billed" at bounding box center [843, 186] width 46 height 9
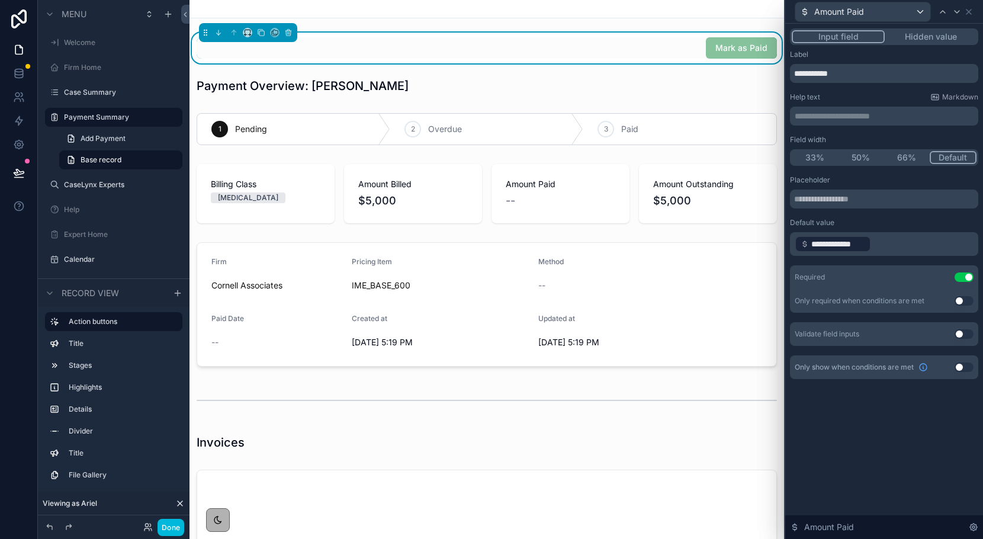
click at [930, 396] on div "**********" at bounding box center [885, 216] width 198 height 384
click at [970, 14] on icon at bounding box center [968, 11] width 9 height 9
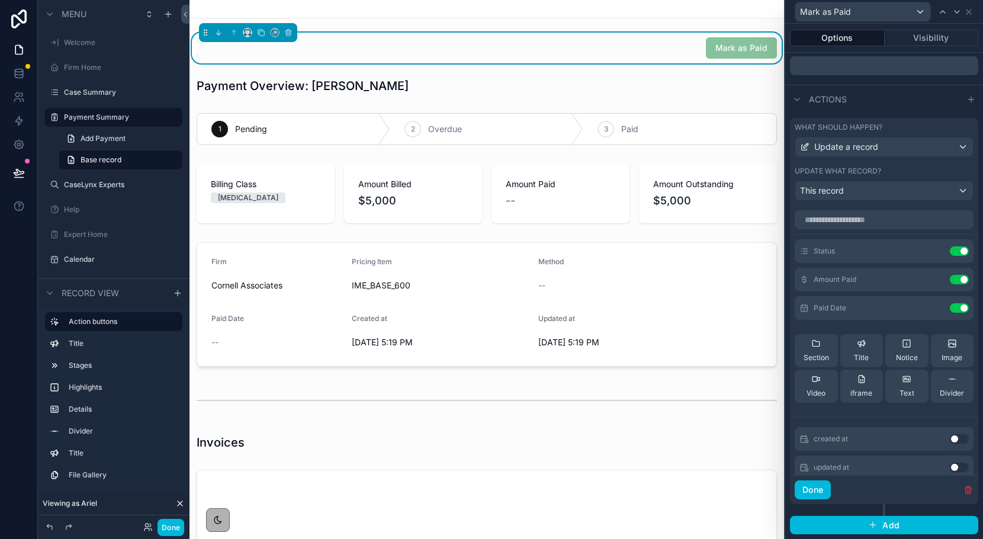
click at [0, 0] on icon at bounding box center [0, 0] width 0 height 0
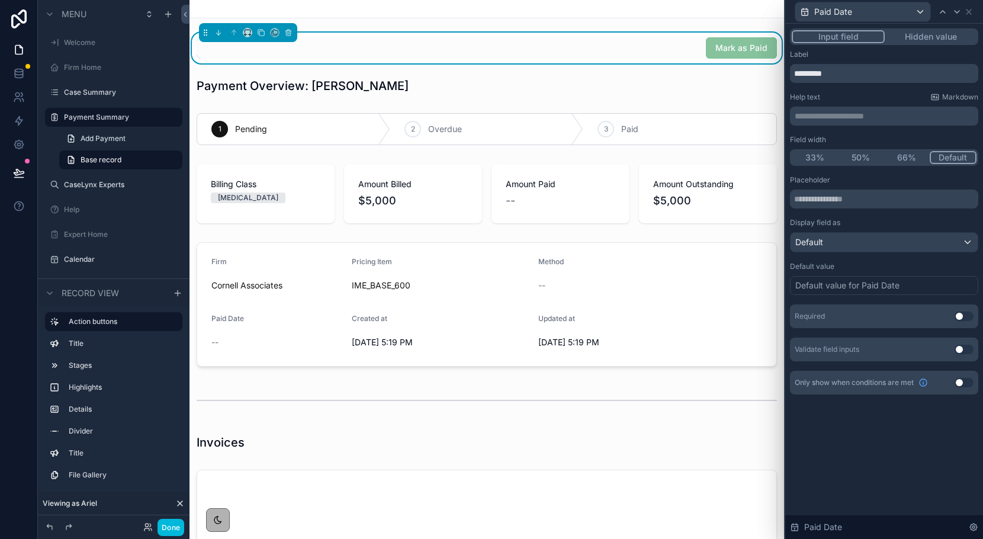
click at [908, 36] on button "Hidden value" at bounding box center [931, 36] width 92 height 13
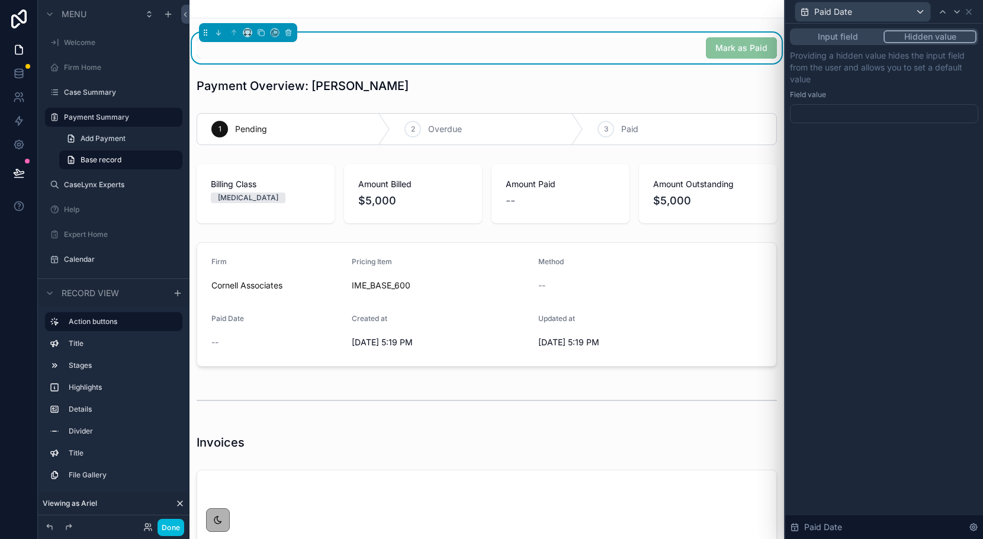
click at [827, 120] on div at bounding box center [884, 113] width 188 height 19
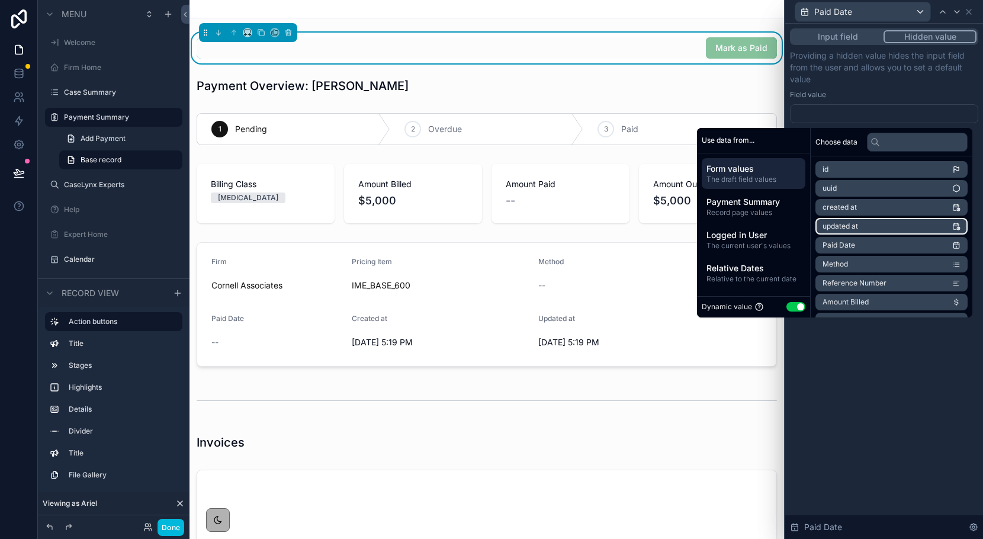
click at [845, 225] on span "updated at" at bounding box center [841, 226] width 36 height 9
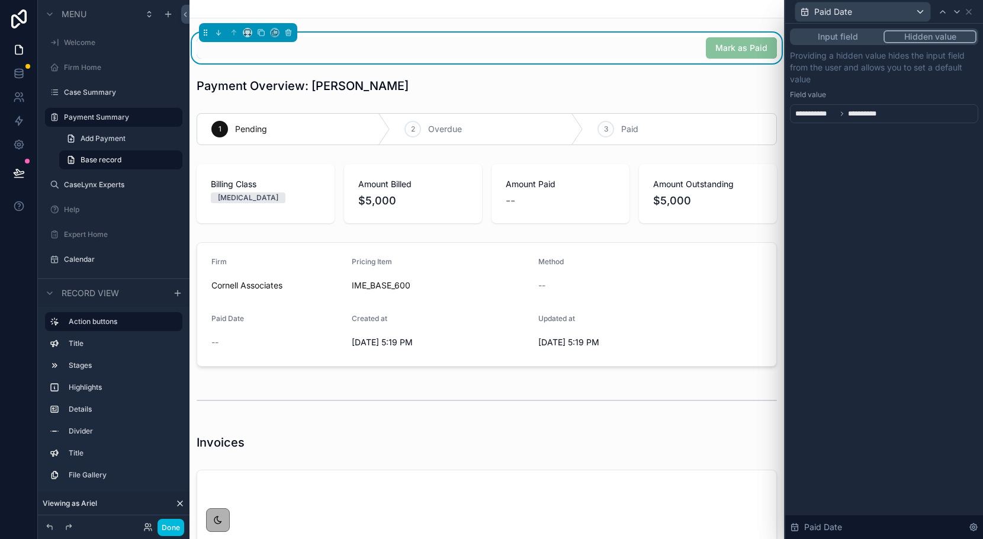
click at [950, 368] on div "**********" at bounding box center [885, 281] width 198 height 515
click at [964, 21] on div "Paid Date" at bounding box center [884, 11] width 188 height 23
click at [967, 16] on div "Paid Date" at bounding box center [884, 11] width 188 height 23
click at [973, 13] on icon at bounding box center [968, 11] width 9 height 9
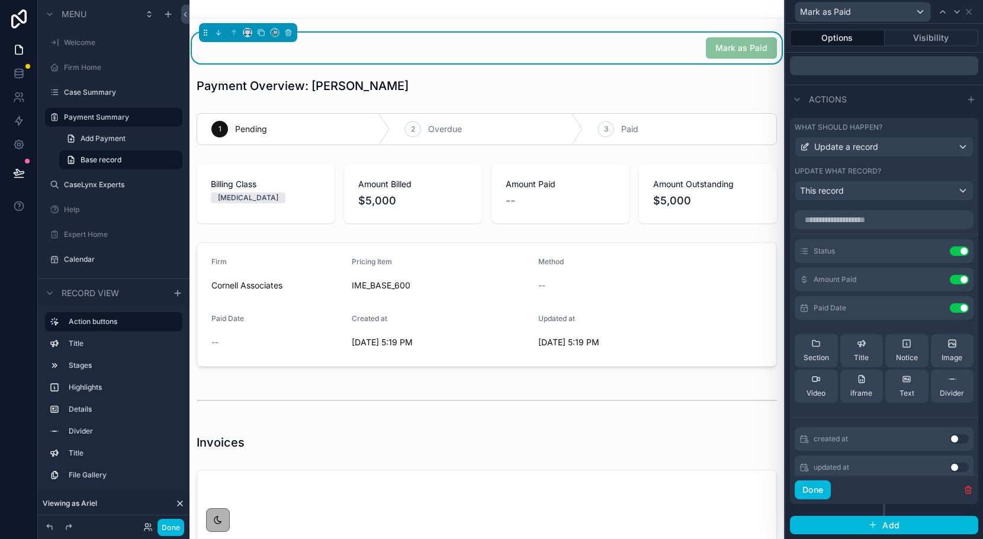
click at [0, 0] on icon at bounding box center [0, 0] width 0 height 0
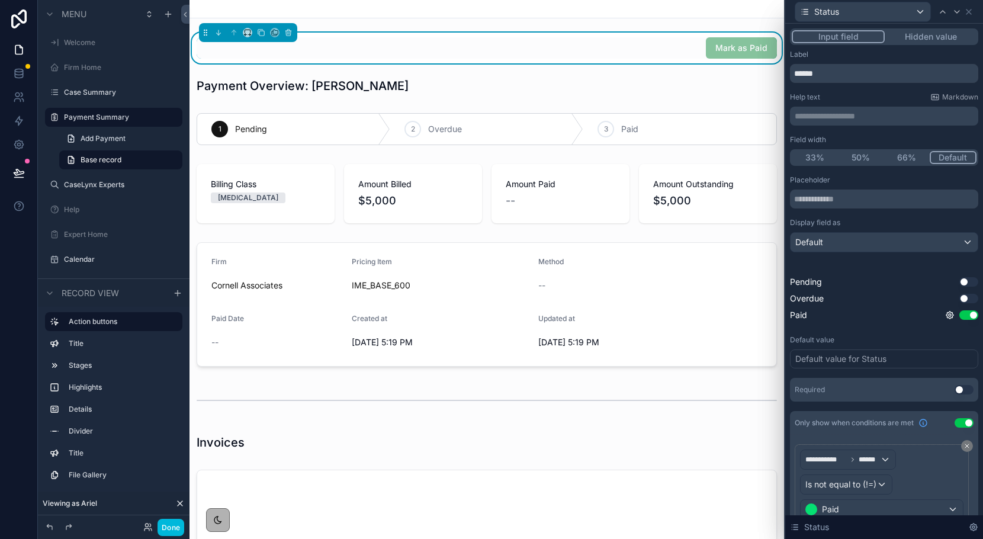
click at [964, 389] on button "Use setting" at bounding box center [964, 389] width 19 height 9
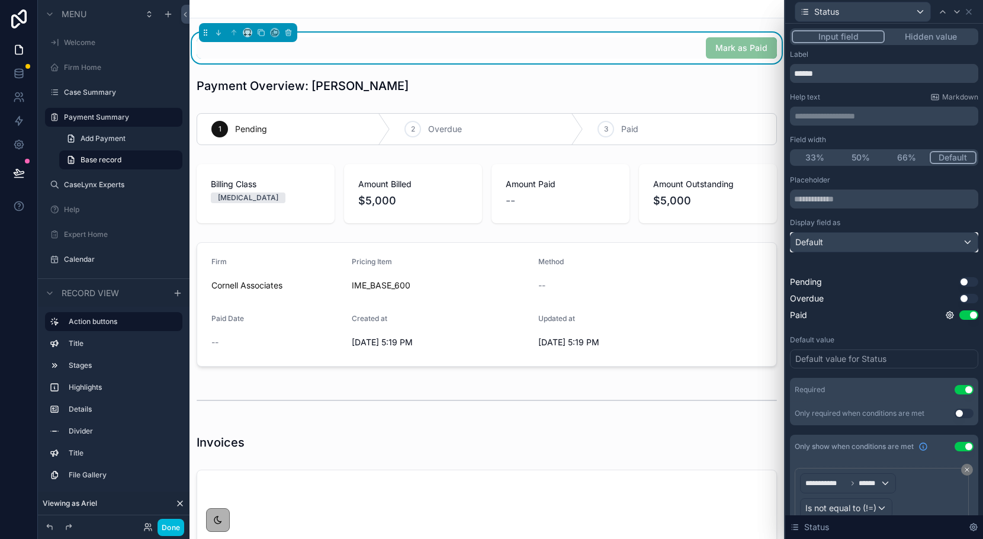
click at [878, 233] on div "Default" at bounding box center [884, 242] width 187 height 19
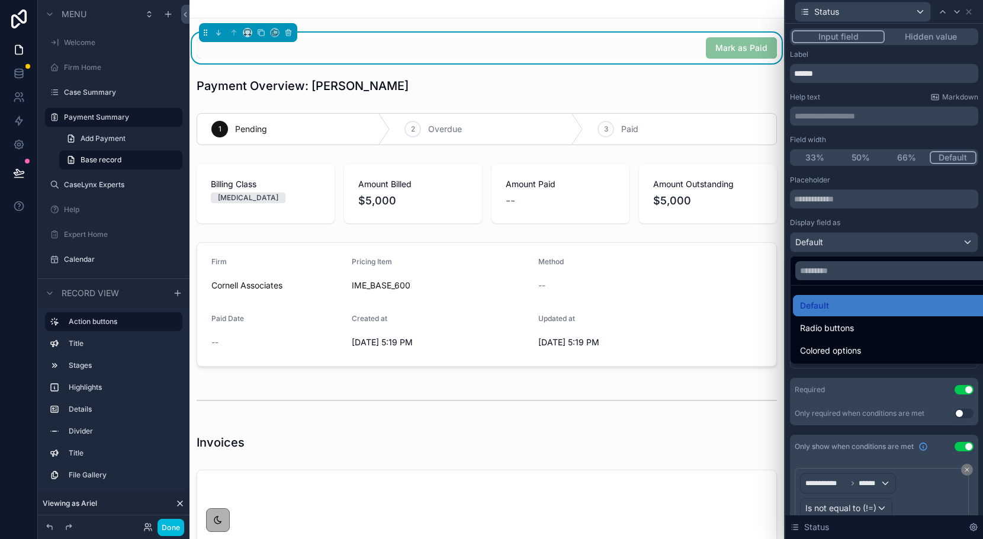
click at [874, 224] on div at bounding box center [885, 269] width 198 height 539
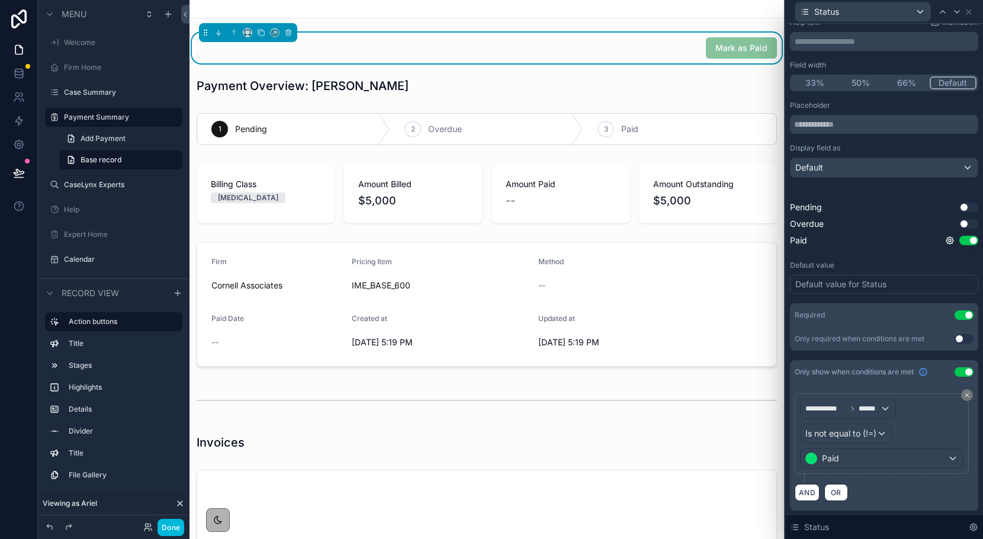
scroll to position [0, 0]
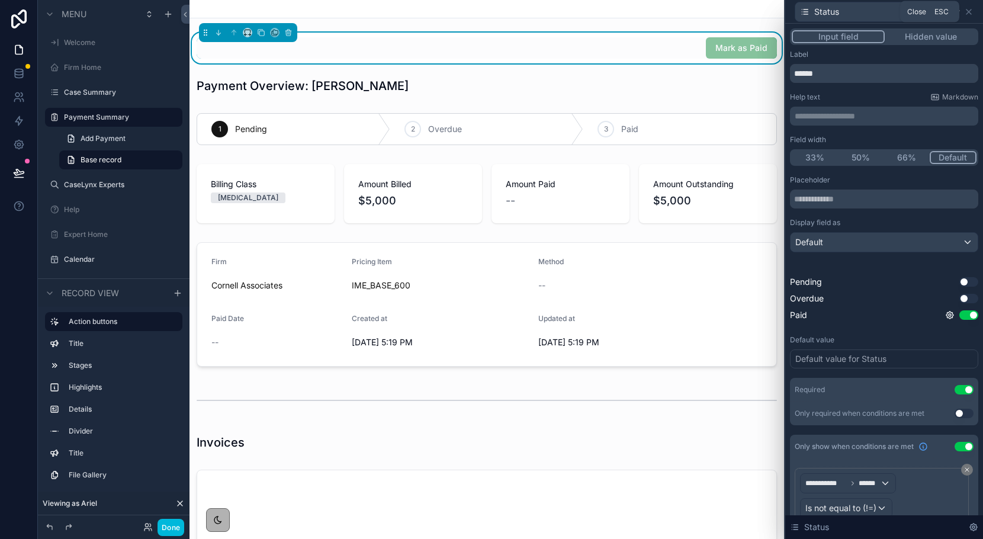
click at [969, 12] on icon at bounding box center [969, 11] width 5 height 5
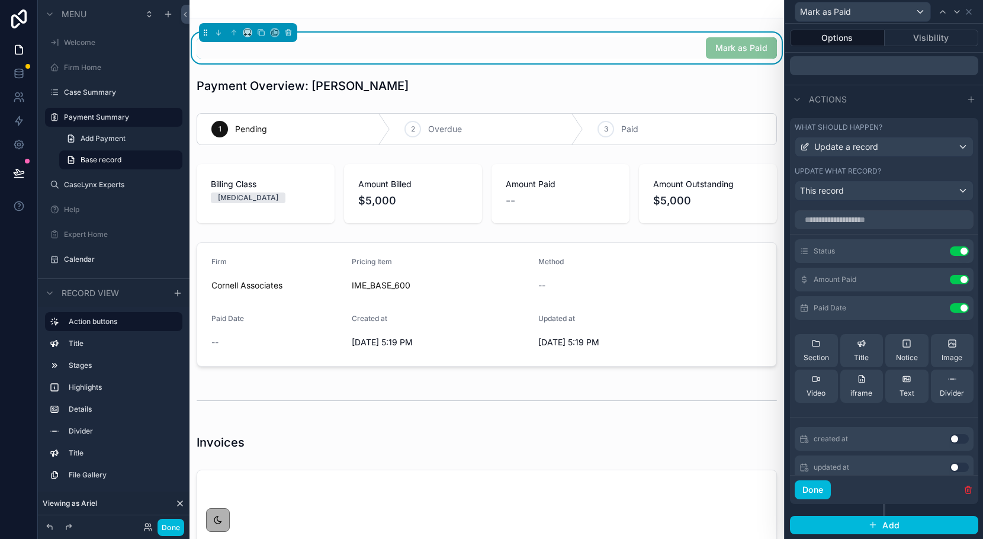
scroll to position [257, 0]
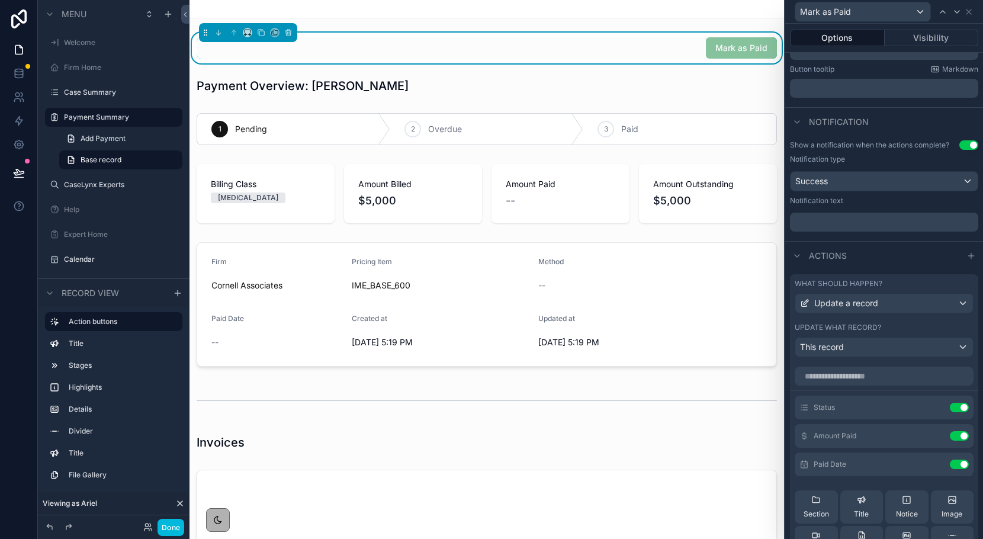
click at [825, 217] on p "﻿" at bounding box center [885, 222] width 181 height 12
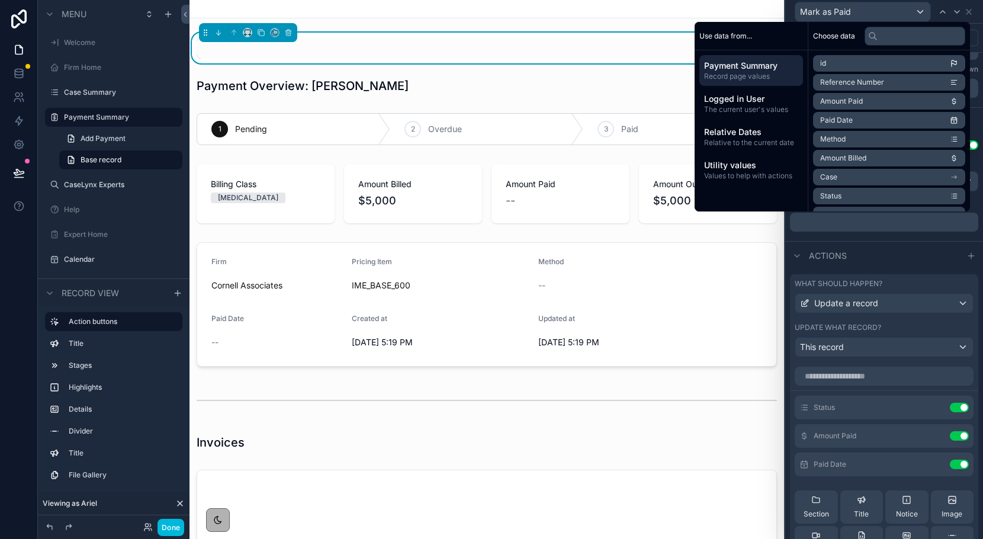
click at [824, 218] on p "﻿" at bounding box center [885, 222] width 181 height 12
click at [857, 241] on div "Show a notification when the actions complete? Use setting Notification type Su…" at bounding box center [885, 188] width 198 height 105
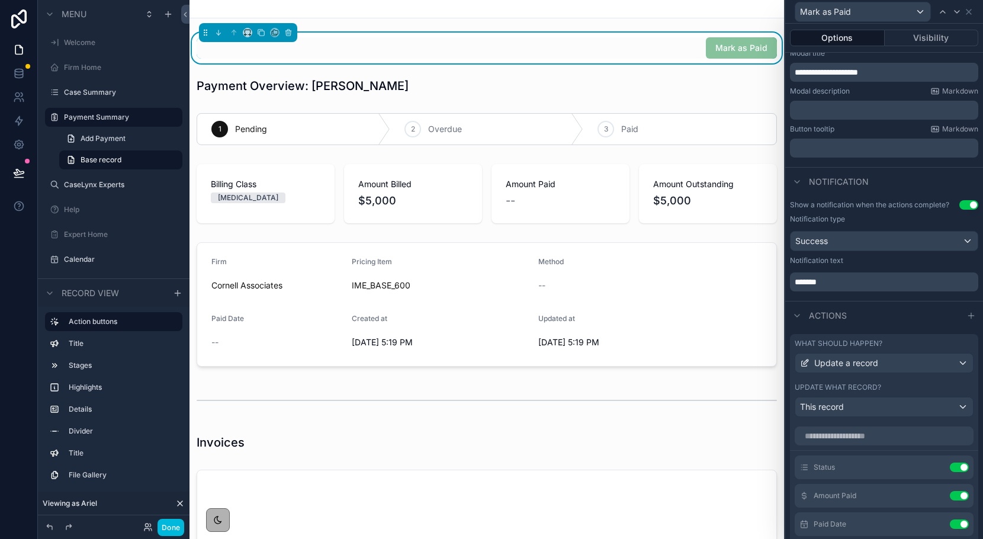
scroll to position [130, 0]
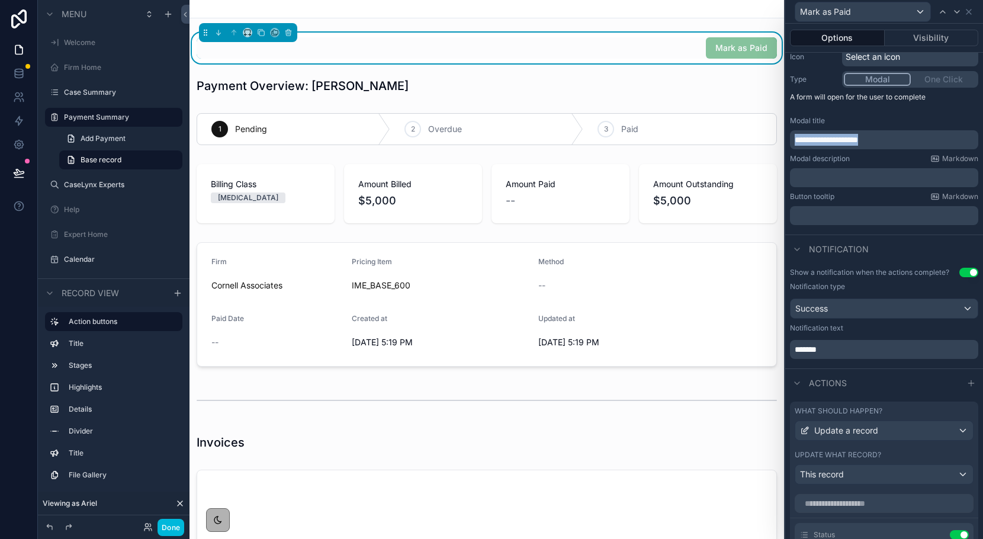
drag, startPoint x: 889, startPoint y: 136, endPoint x: 778, endPoint y: 123, distance: 111.5
click at [778, 123] on div "**********" at bounding box center [491, 269] width 983 height 539
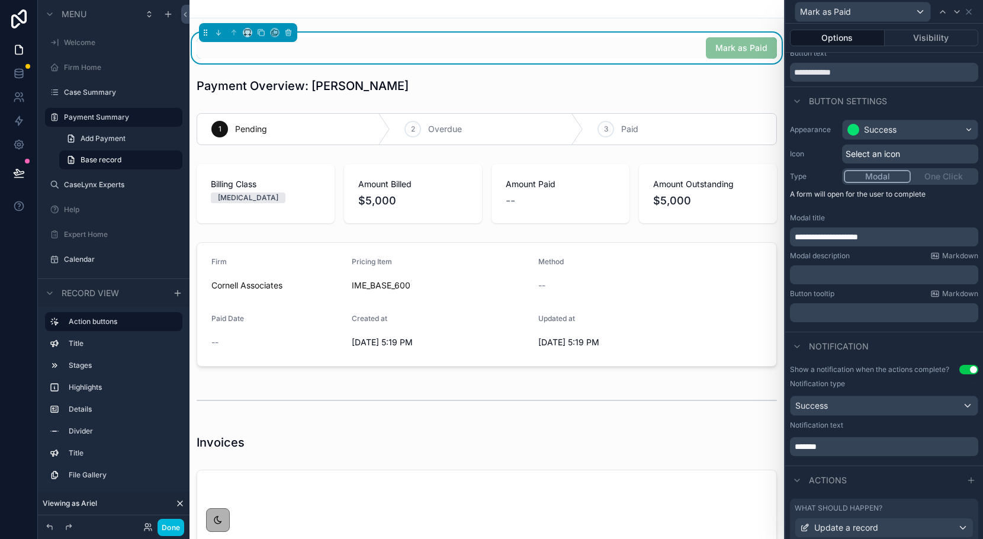
scroll to position [0, 0]
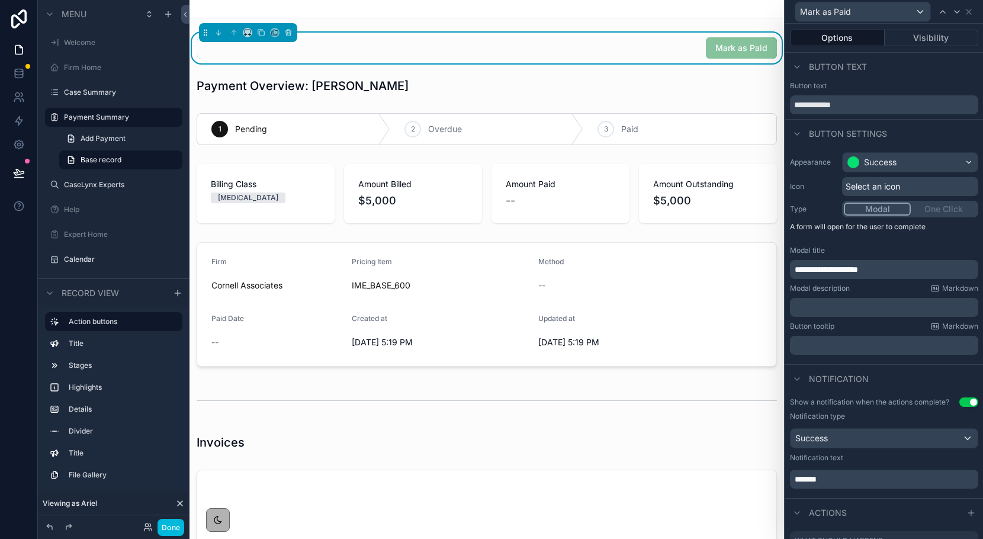
click at [861, 184] on span "Select an icon" at bounding box center [873, 187] width 55 height 12
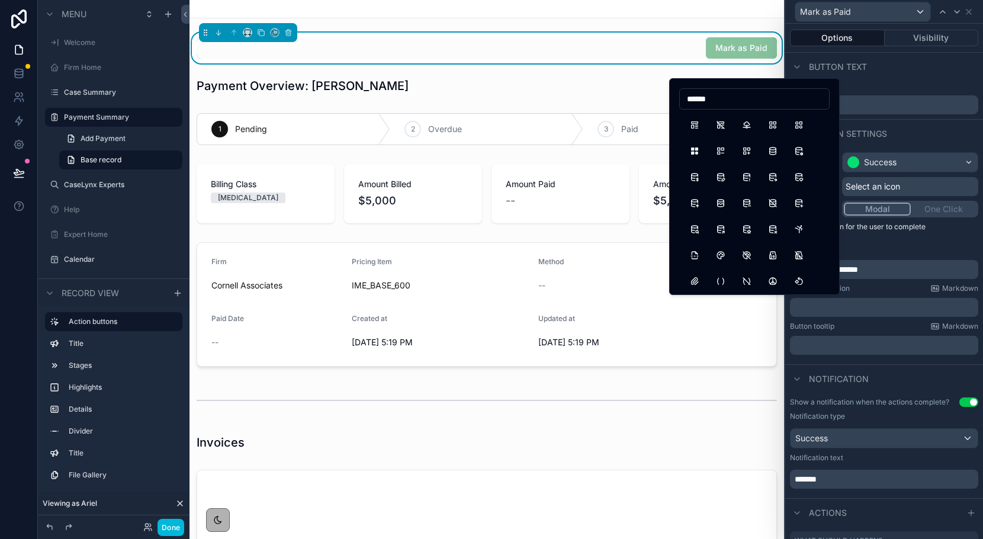
drag, startPoint x: 768, startPoint y: 105, endPoint x: 669, endPoint y: 86, distance: 100.0
click at [669, 86] on div "******" at bounding box center [754, 186] width 171 height 217
type input "*****"
click at [716, 129] on button "Checkbox" at bounding box center [720, 124] width 21 height 21
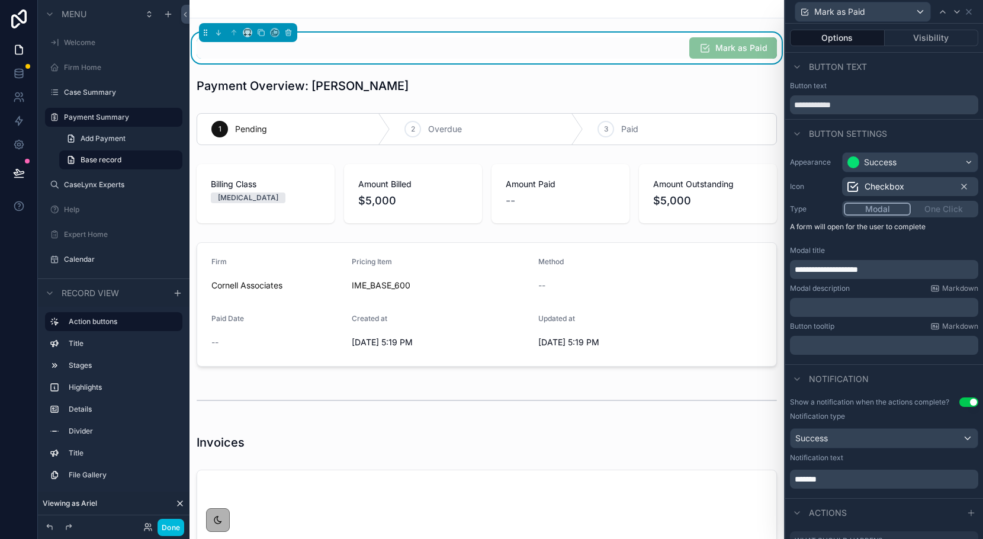
click at [167, 527] on button "Done" at bounding box center [171, 527] width 27 height 17
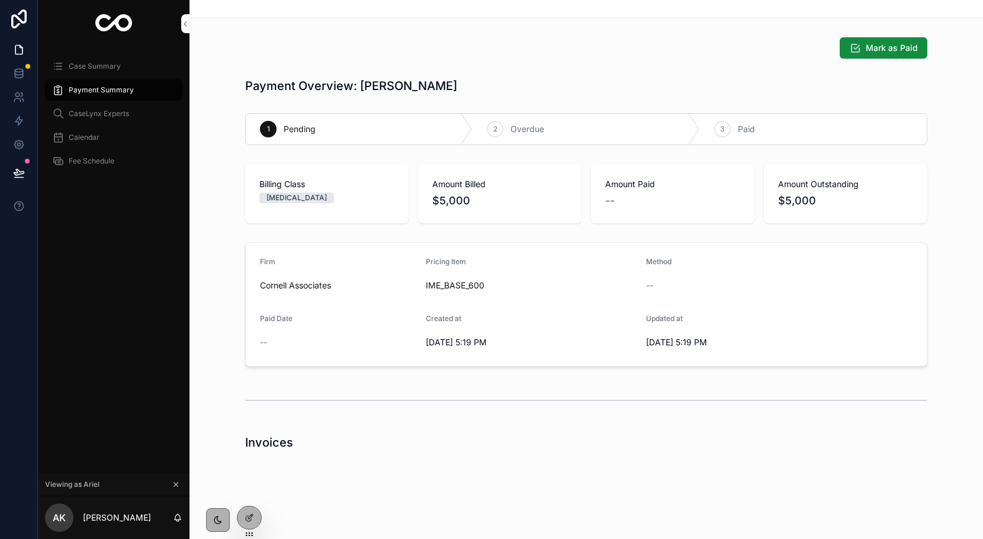
click at [867, 48] on button "Mark as Paid" at bounding box center [884, 47] width 88 height 21
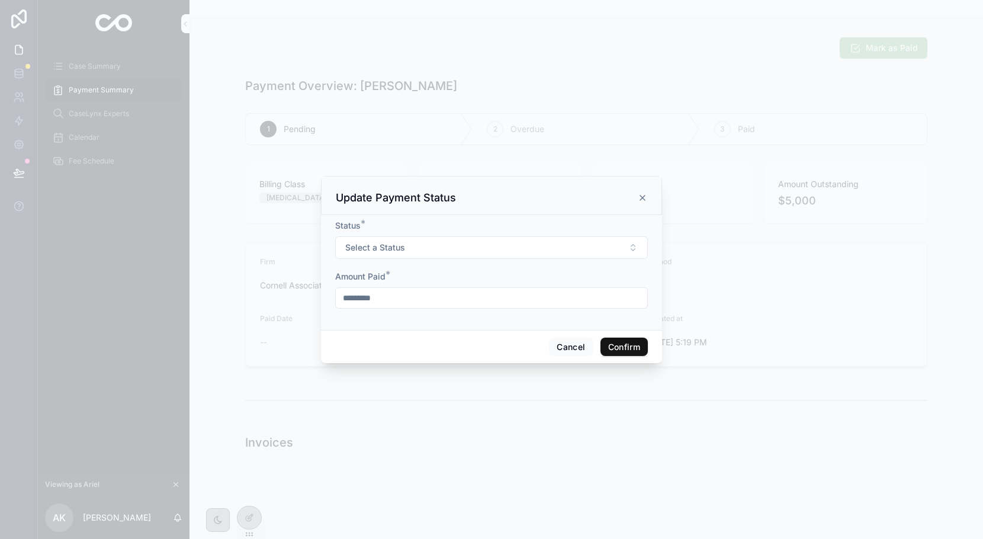
click at [451, 255] on button "Select a Status" at bounding box center [491, 247] width 313 height 23
click at [444, 293] on div "Paid" at bounding box center [491, 295] width 165 height 18
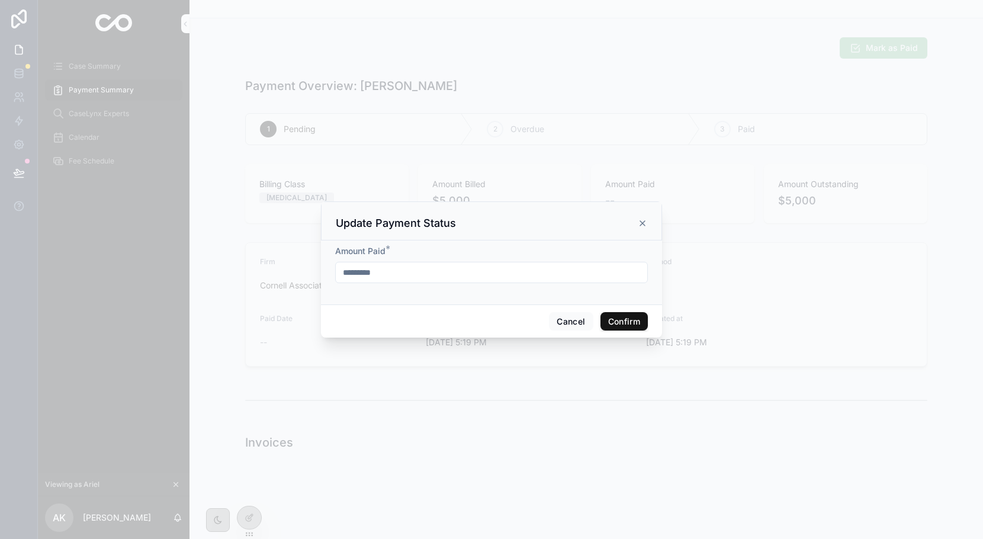
click at [419, 275] on input "*********" at bounding box center [492, 272] width 312 height 17
type input "*****"
type input "*********"
click at [612, 316] on button "Confirm" at bounding box center [624, 321] width 47 height 19
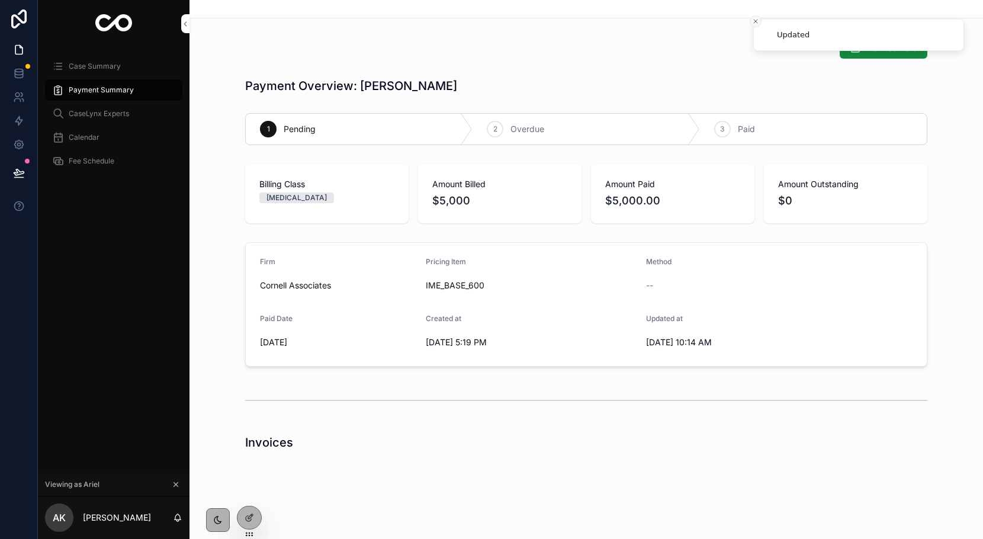
click at [758, 26] on button "Close toast" at bounding box center [756, 21] width 12 height 12
click at [257, 515] on div at bounding box center [250, 517] width 24 height 23
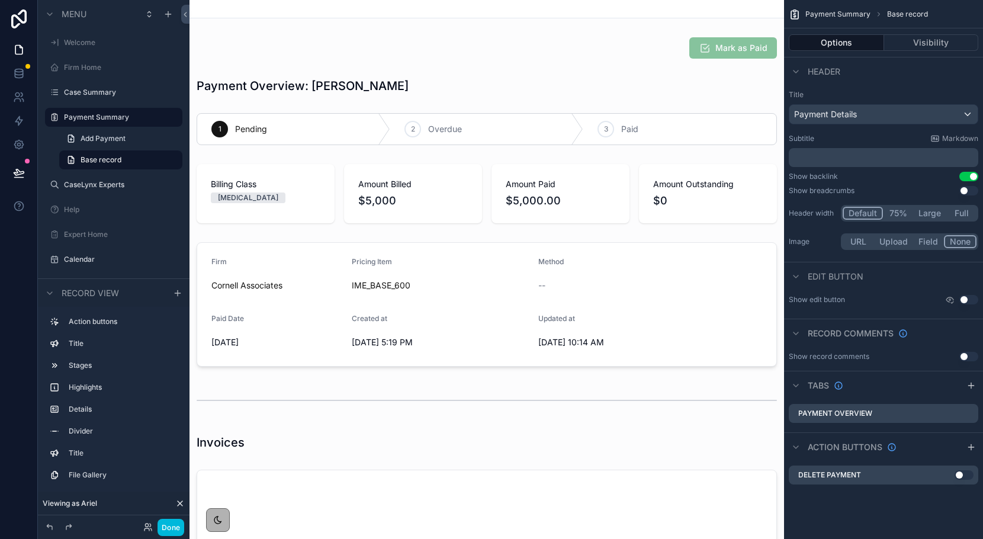
click at [734, 59] on div "scrollable content" at bounding box center [487, 48] width 595 height 31
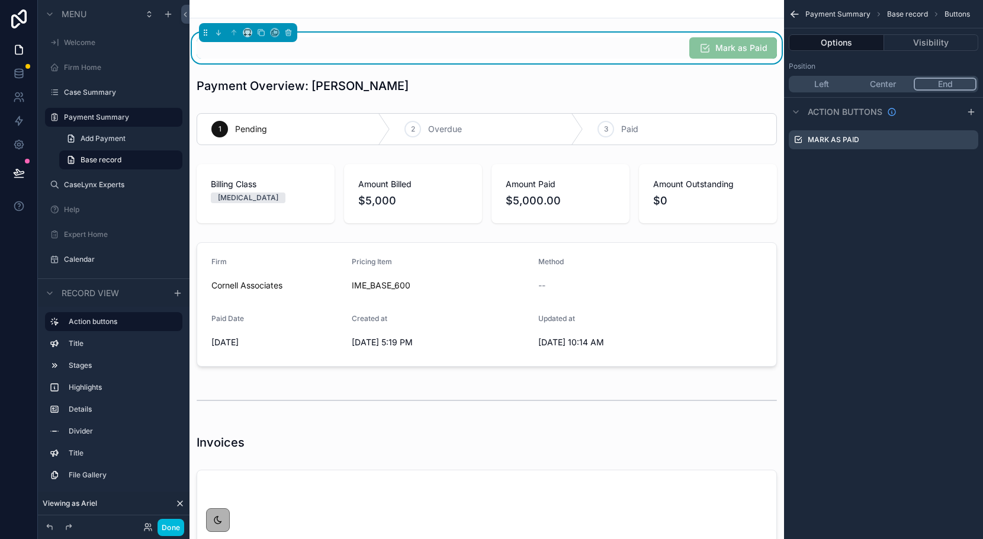
click at [0, 0] on icon "scrollable content" at bounding box center [0, 0] width 0 height 0
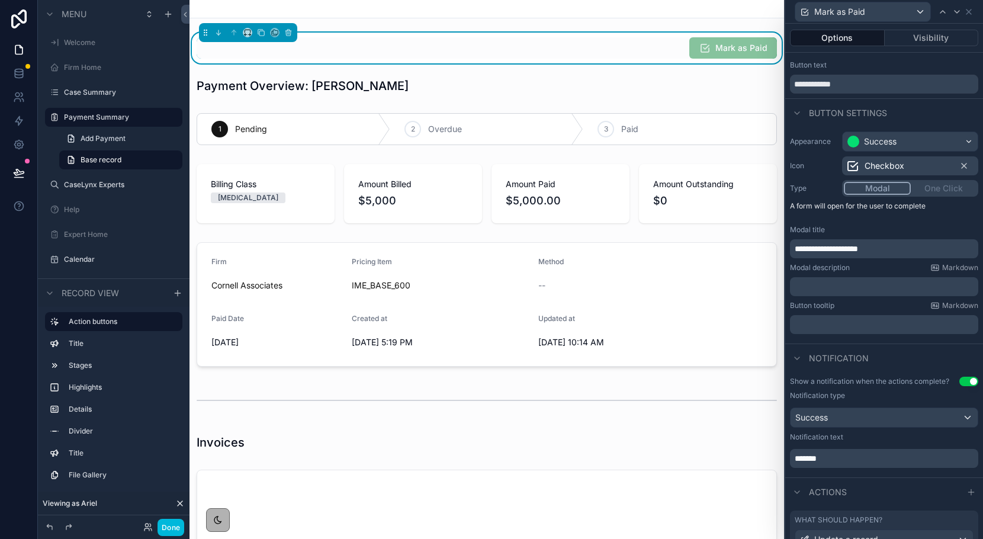
scroll to position [115, 0]
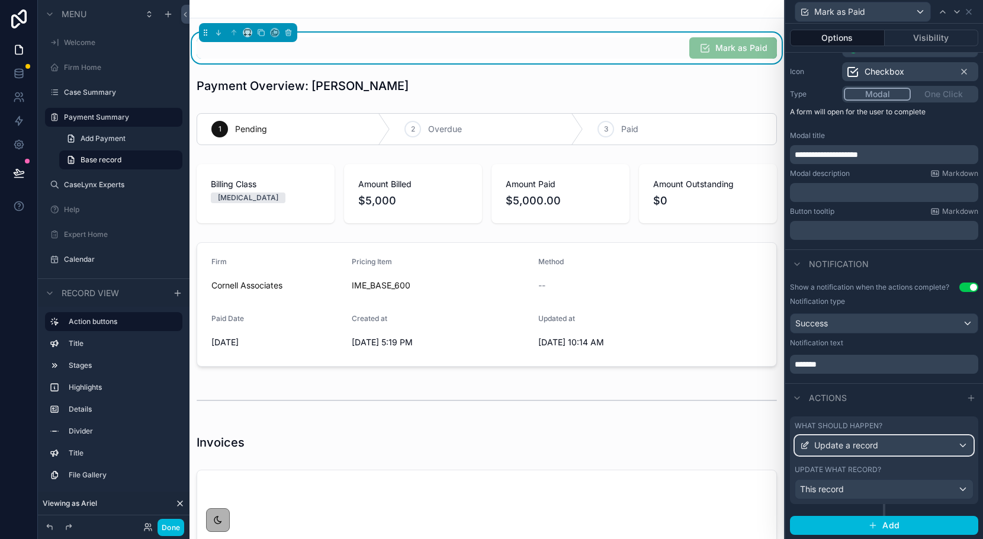
click at [871, 443] on span "Update a record" at bounding box center [847, 446] width 64 height 12
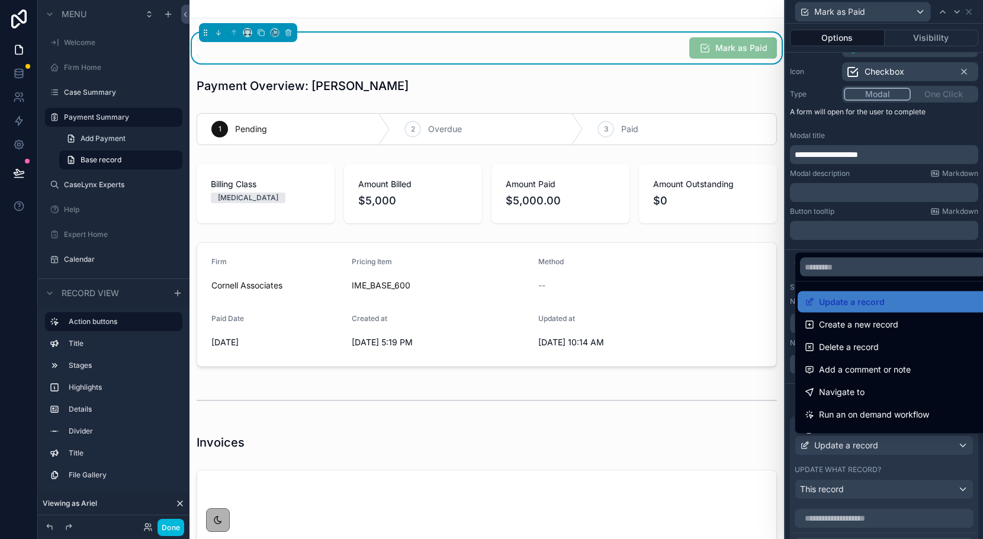
click at [866, 300] on span "Update a record" at bounding box center [852, 302] width 66 height 14
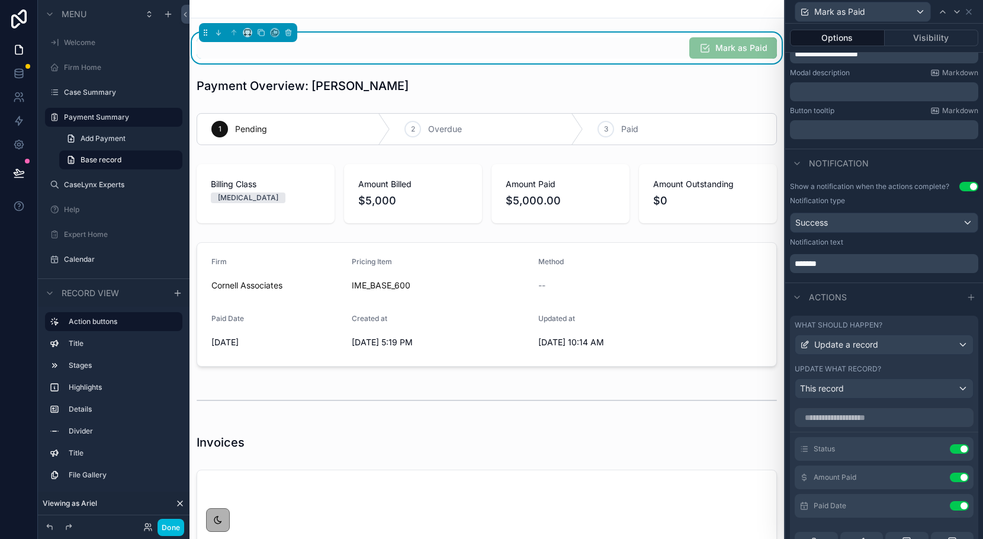
scroll to position [234, 0]
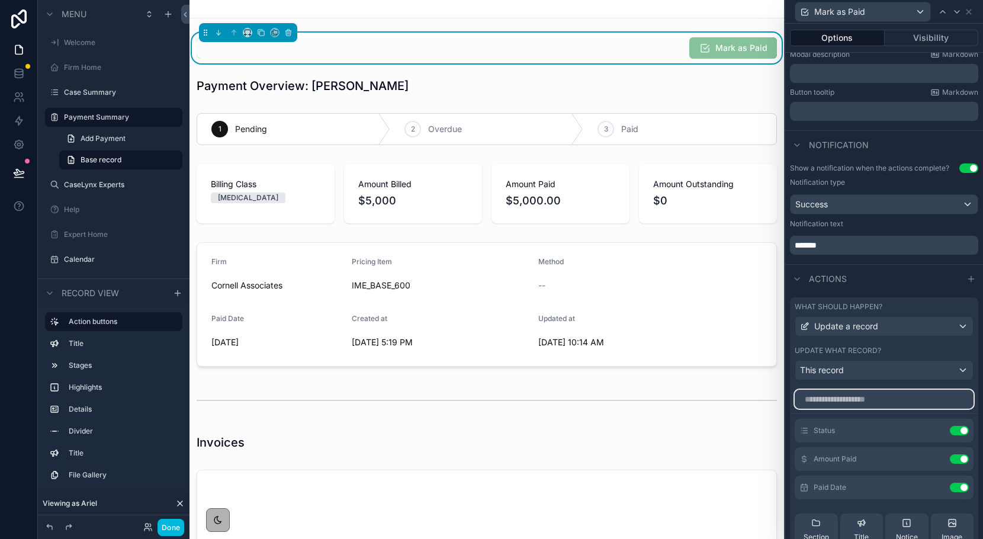
click at [841, 395] on input "text" at bounding box center [884, 399] width 179 height 19
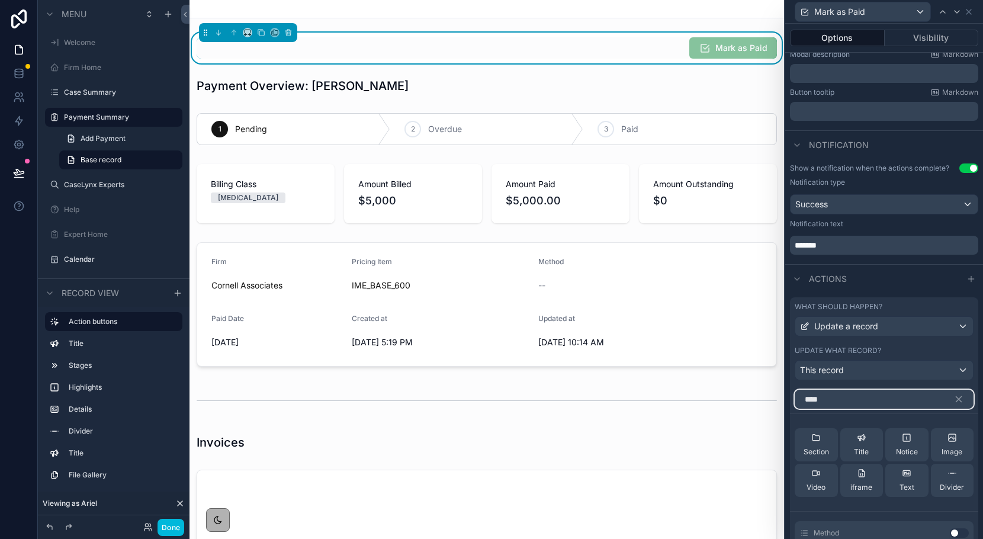
scroll to position [318, 0]
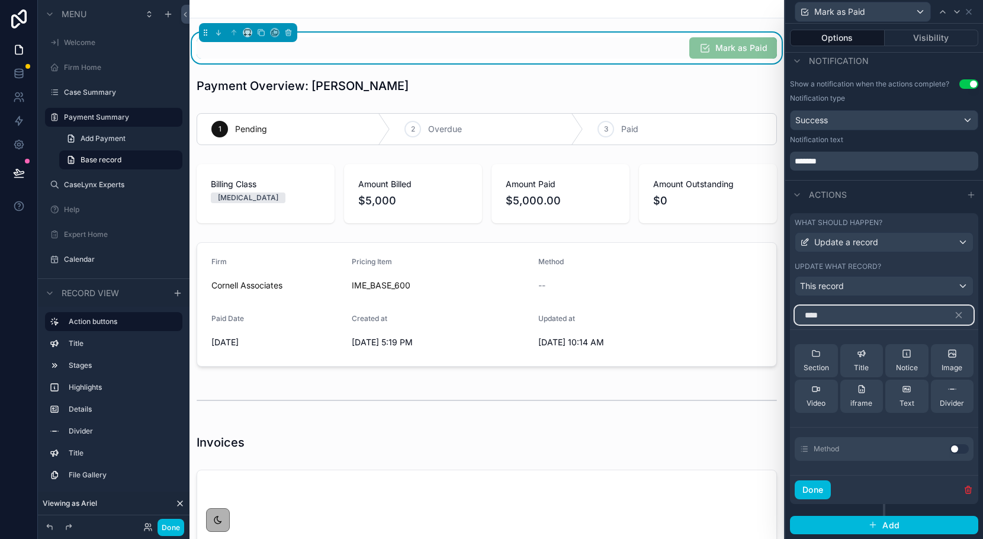
type input "****"
click at [960, 448] on button "Use setting" at bounding box center [959, 448] width 19 height 9
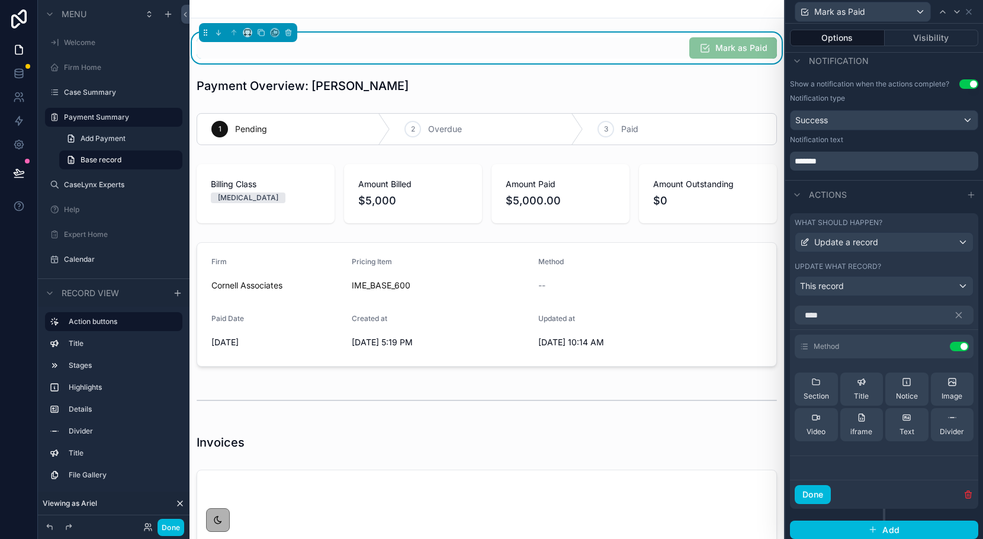
click at [0, 0] on icon at bounding box center [0, 0] width 0 height 0
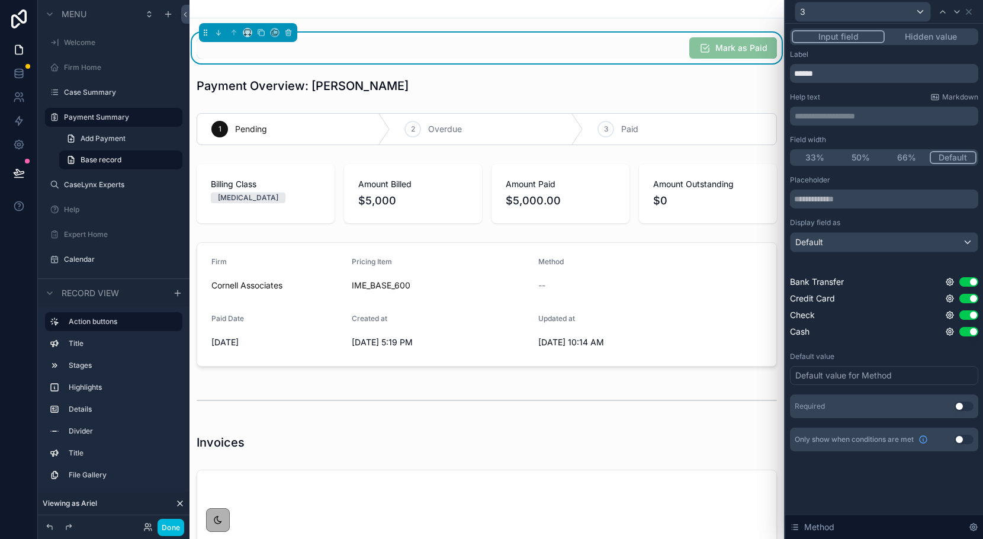
click at [963, 403] on button "Use setting" at bounding box center [964, 406] width 19 height 9
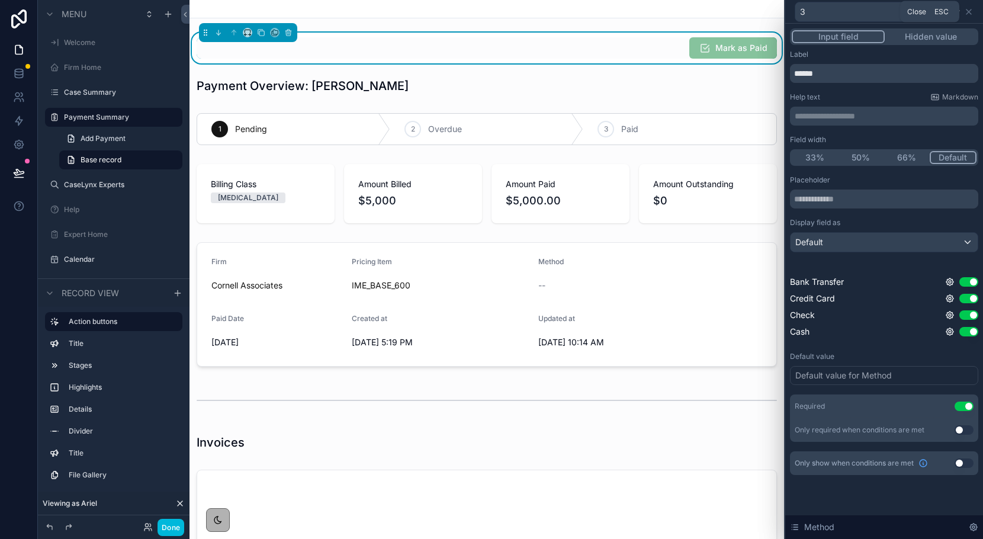
click at [970, 11] on icon at bounding box center [968, 11] width 9 height 9
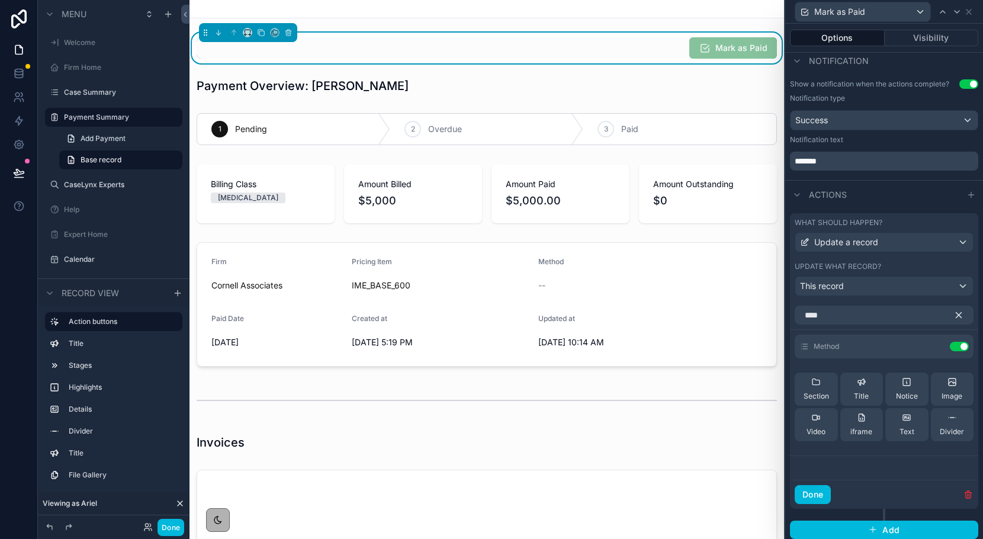
click at [957, 320] on icon "button" at bounding box center [959, 315] width 11 height 11
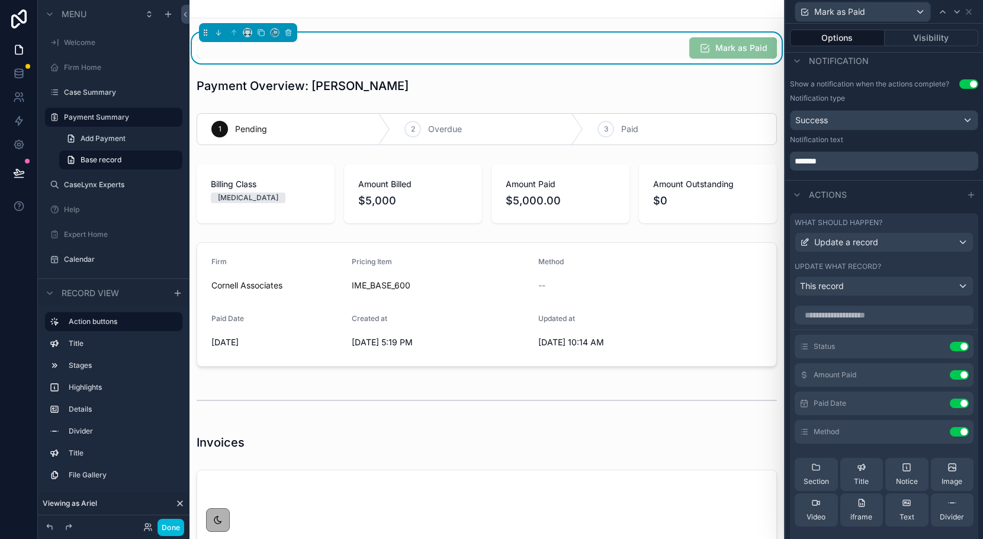
click at [0, 0] on icon at bounding box center [0, 0] width 0 height 0
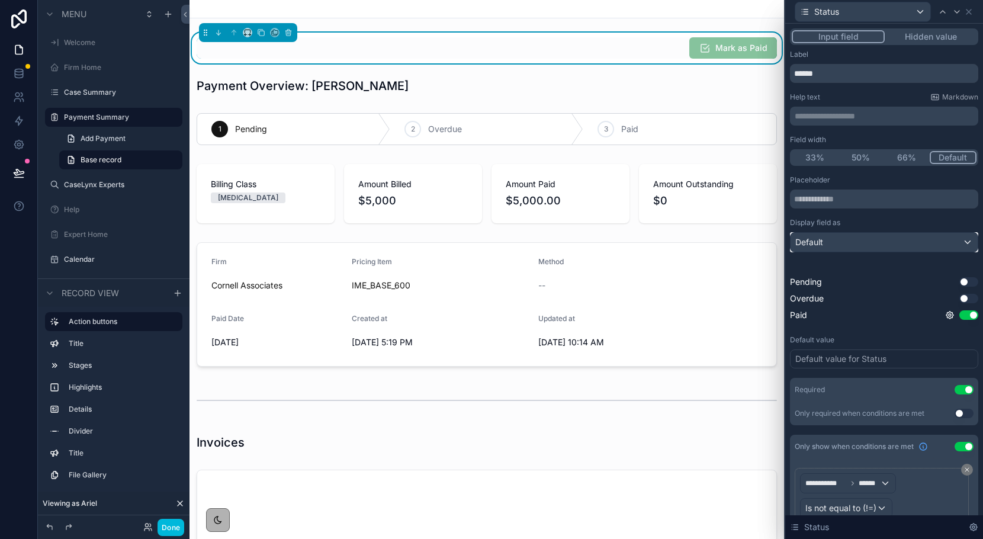
click at [889, 243] on div "Default" at bounding box center [884, 242] width 187 height 19
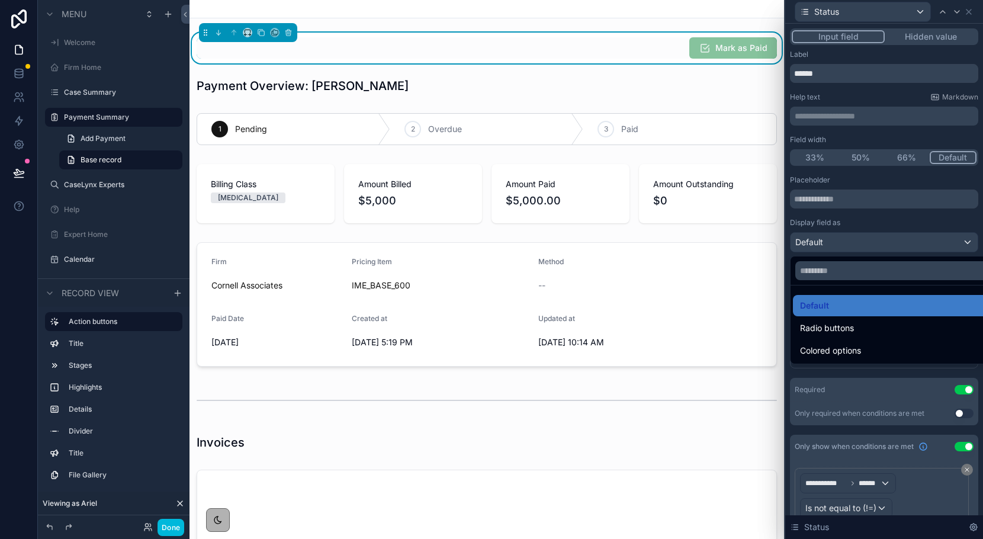
click at [848, 310] on div "Default" at bounding box center [897, 306] width 195 height 14
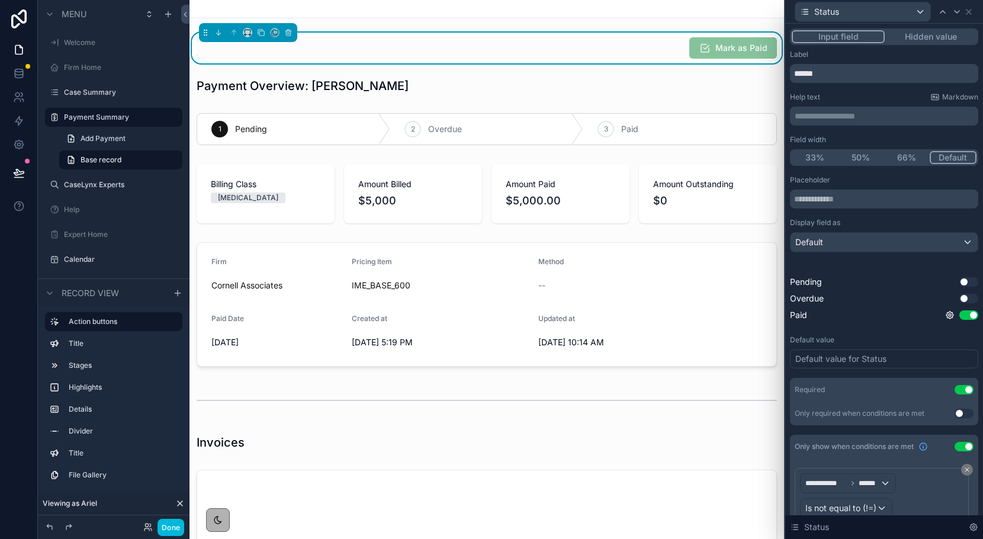
click at [899, 37] on button "Hidden value" at bounding box center [931, 36] width 92 height 13
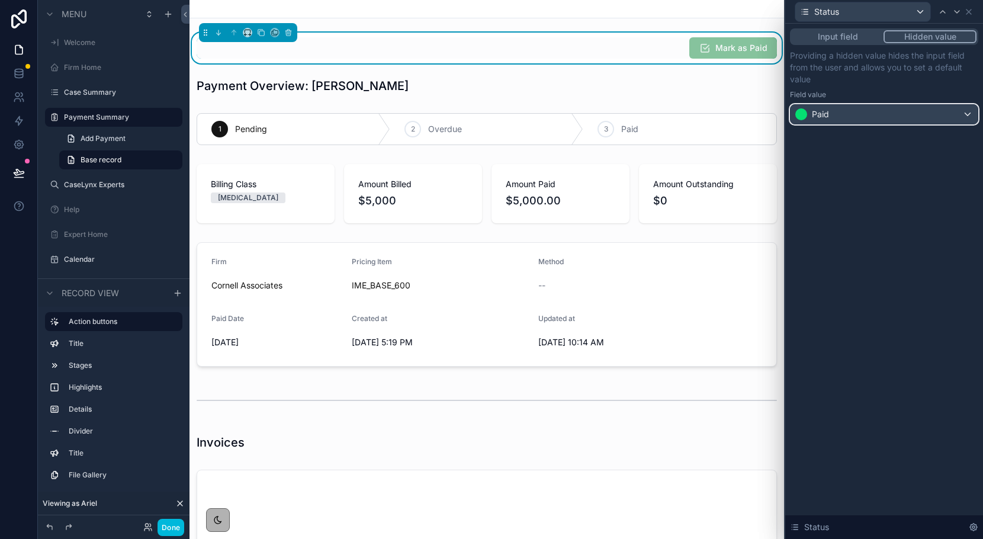
click at [853, 117] on div "Paid" at bounding box center [884, 114] width 187 height 19
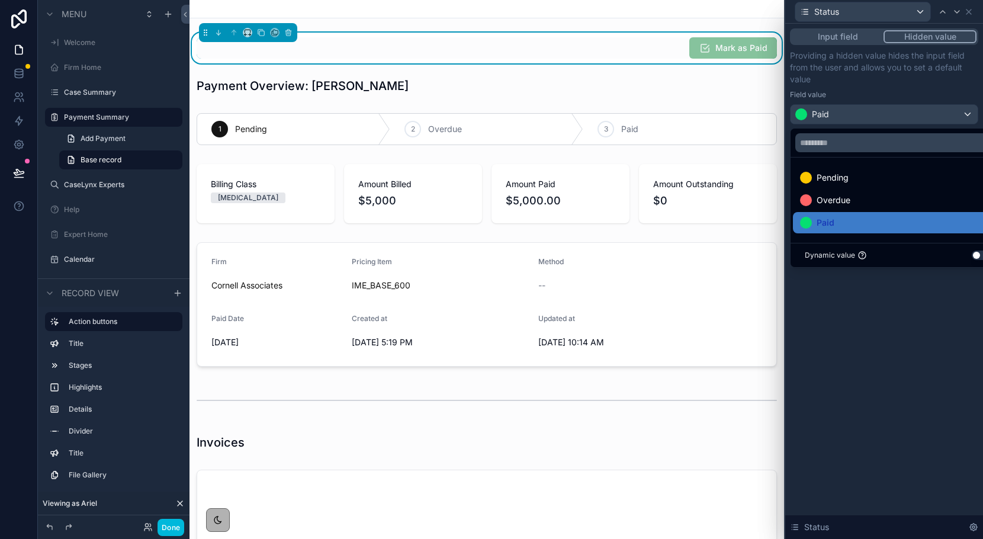
click at [981, 310] on div at bounding box center [885, 269] width 198 height 539
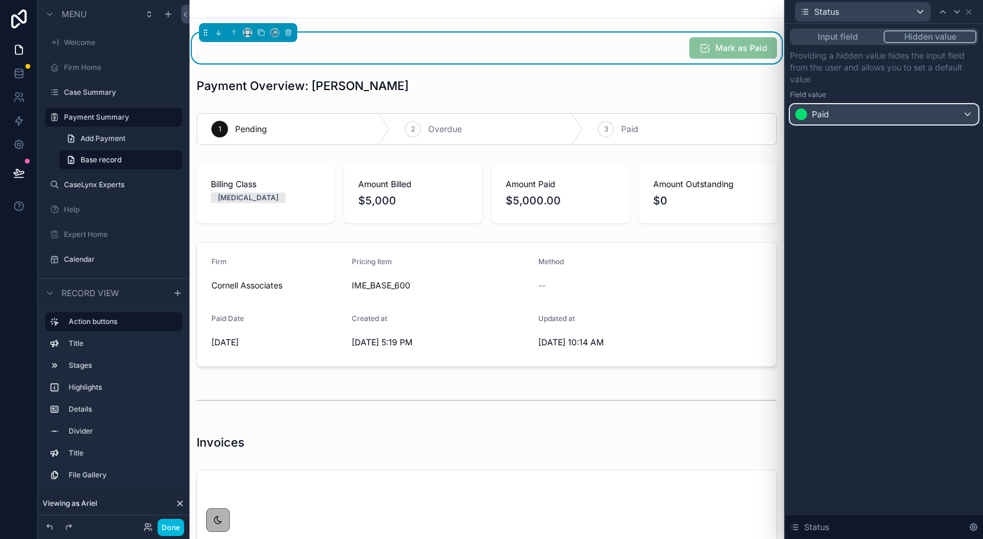
click at [956, 111] on div "Paid" at bounding box center [884, 114] width 187 height 19
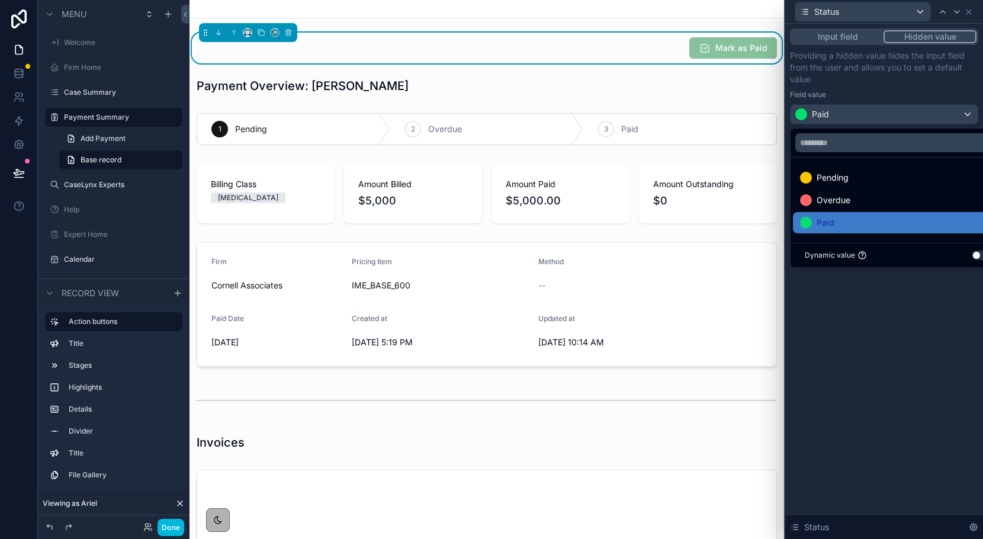
click at [852, 82] on div at bounding box center [885, 269] width 198 height 539
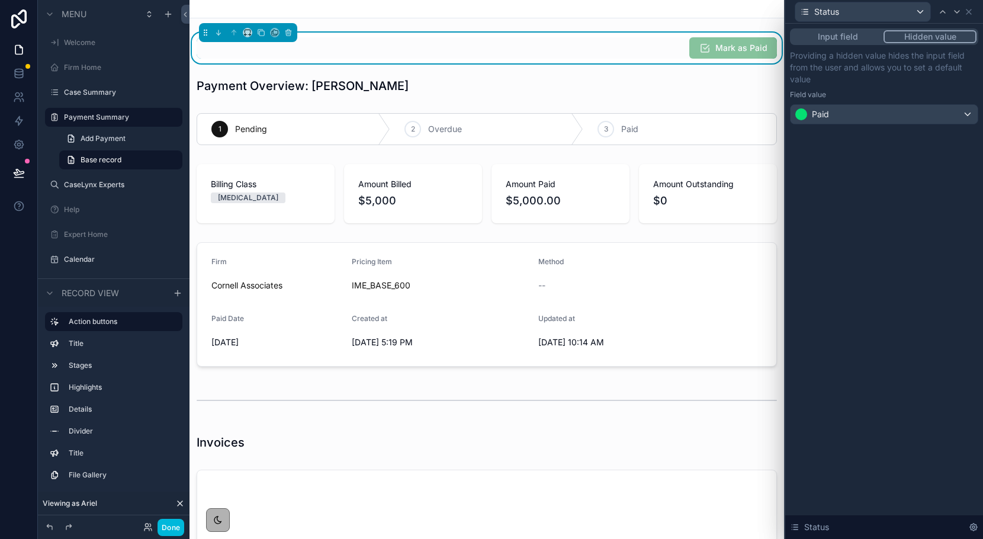
click at [829, 37] on button "Input field" at bounding box center [838, 36] width 92 height 13
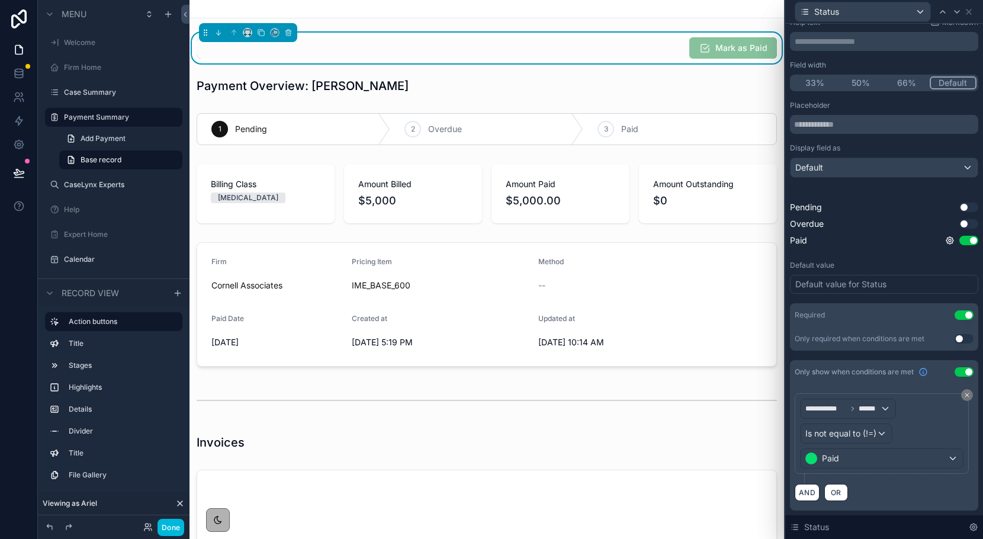
scroll to position [0, 0]
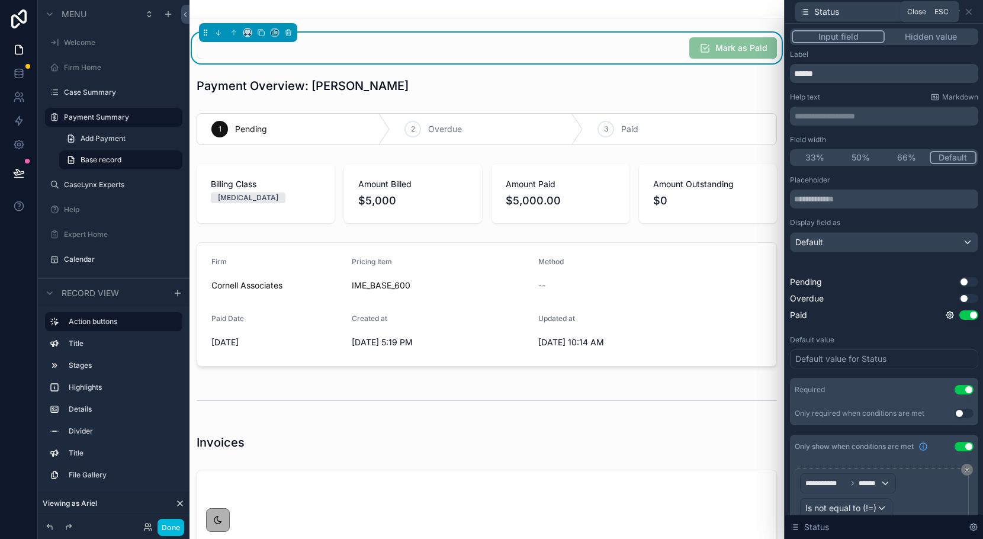
click at [966, 12] on icon at bounding box center [968, 11] width 9 height 9
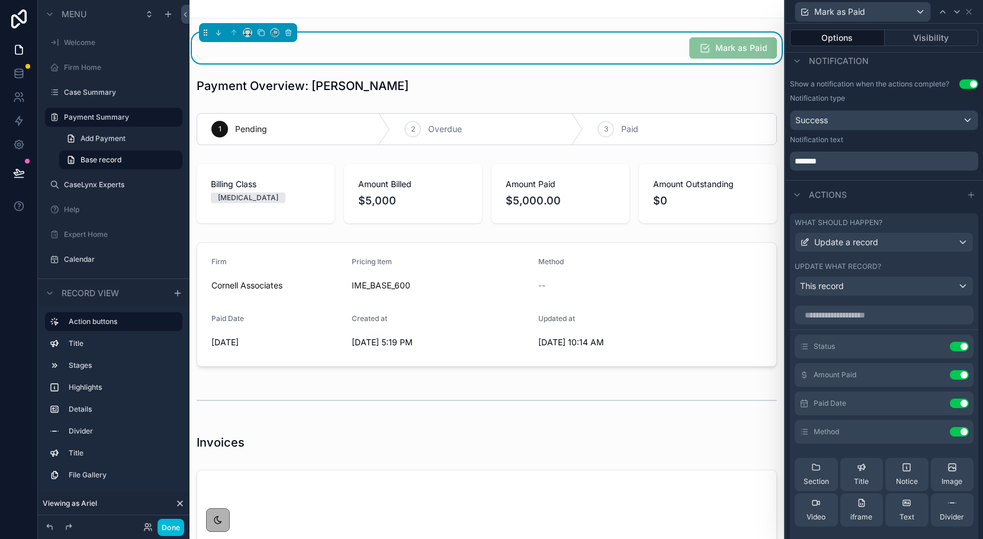
click at [960, 348] on button "Use setting" at bounding box center [959, 346] width 19 height 9
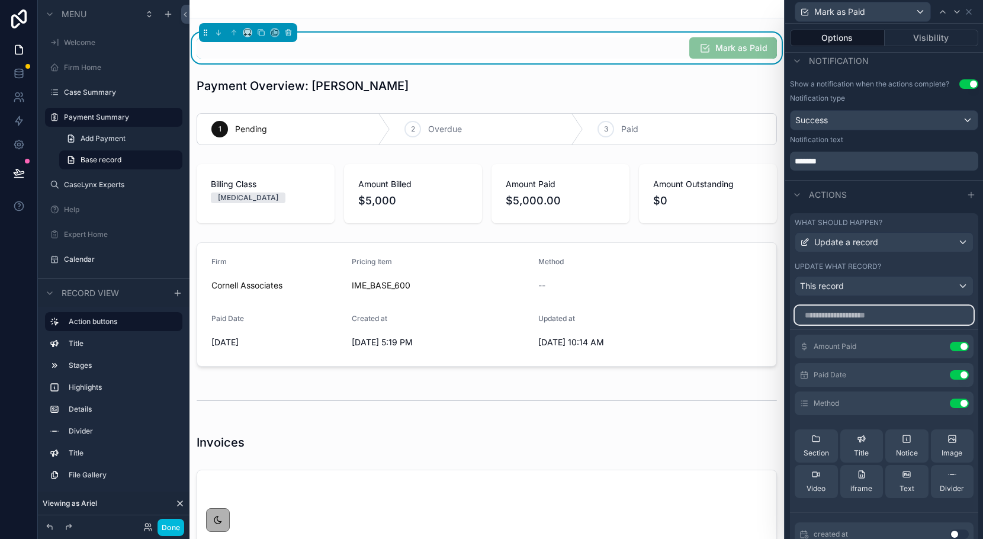
click at [885, 317] on input "text" at bounding box center [884, 315] width 179 height 19
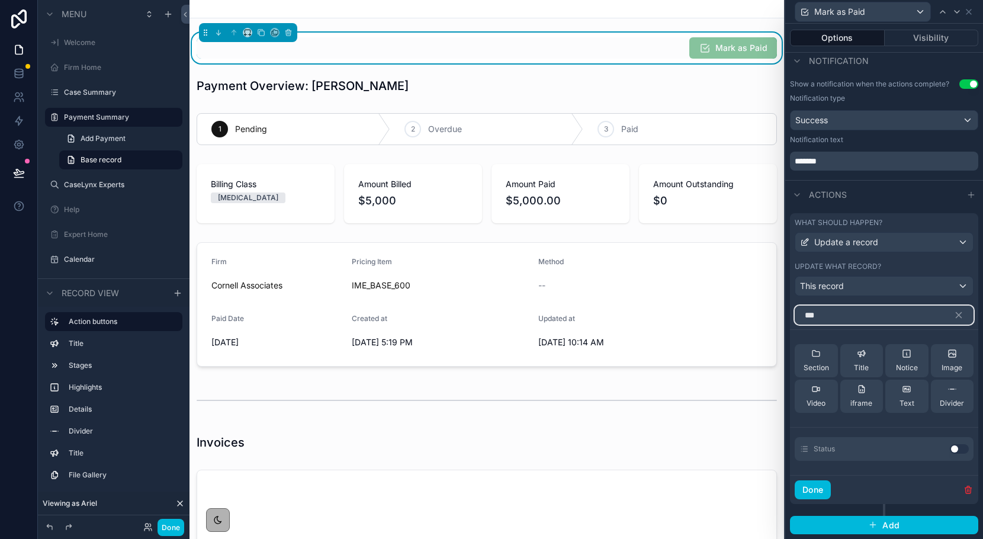
type input "***"
click at [961, 449] on button "Use setting" at bounding box center [959, 448] width 19 height 9
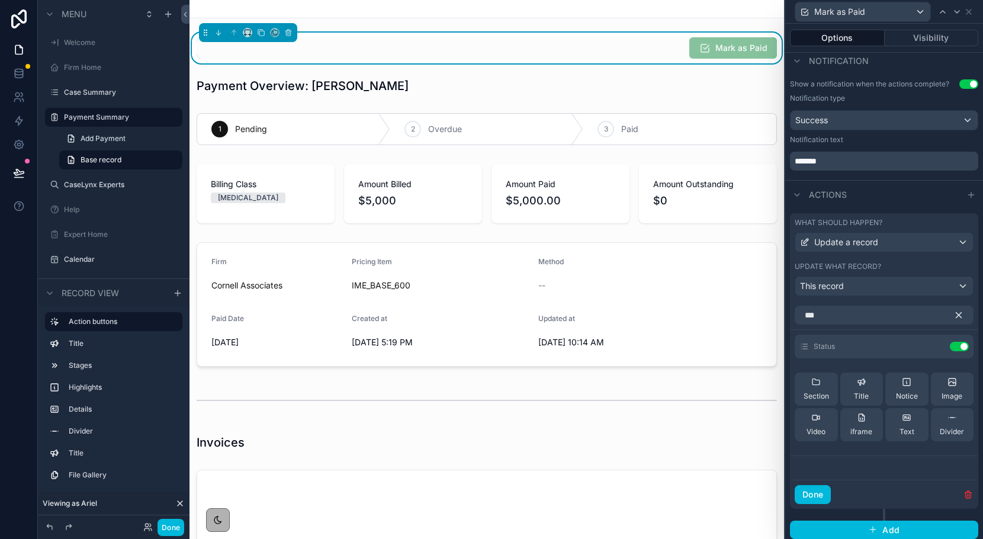
click at [960, 318] on icon "button" at bounding box center [959, 315] width 11 height 11
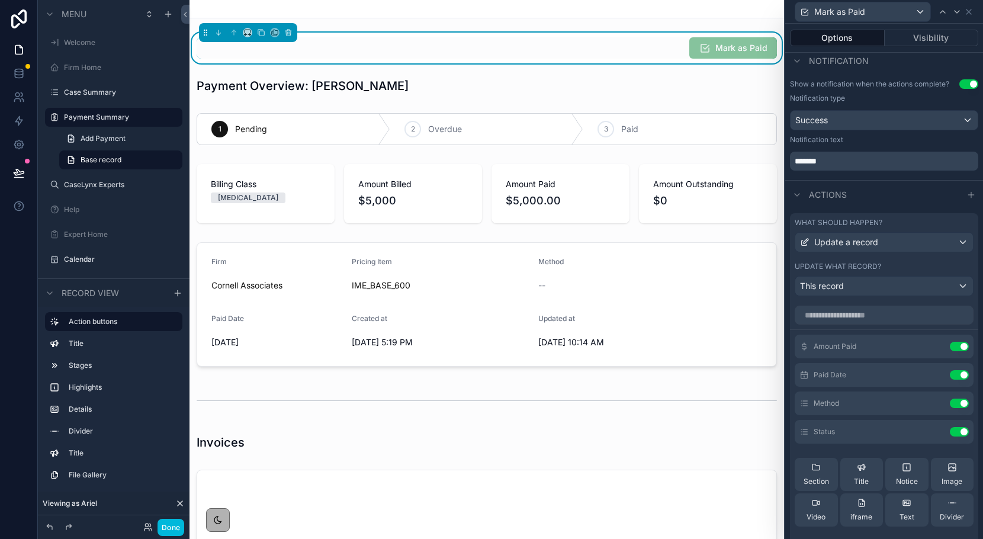
click at [0, 0] on icon at bounding box center [0, 0] width 0 height 0
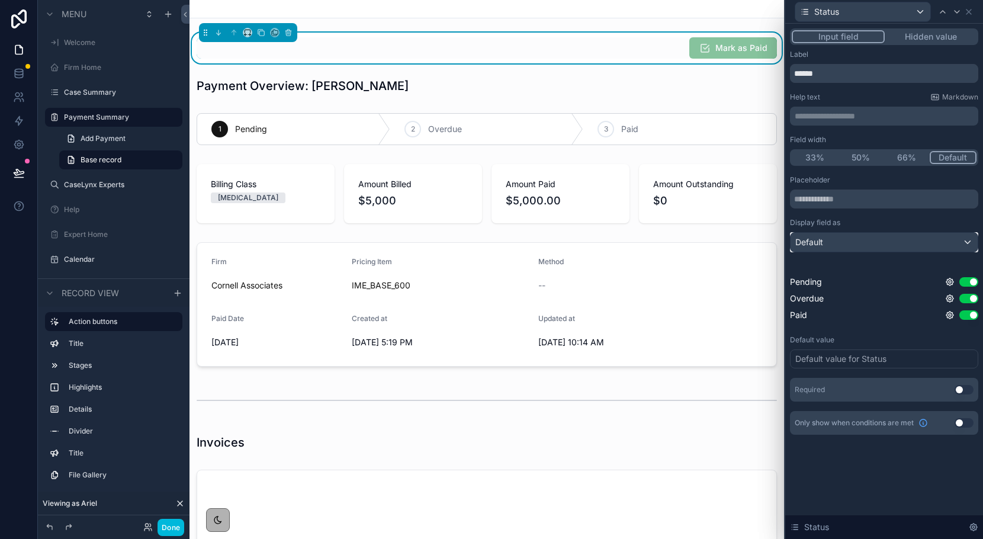
click at [844, 237] on div "Default" at bounding box center [884, 242] width 187 height 19
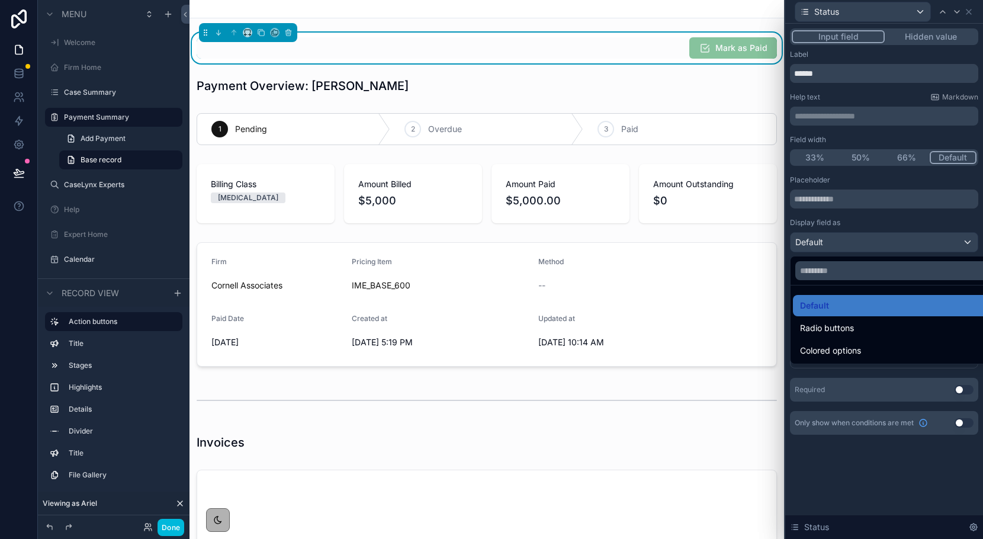
click at [839, 354] on span "Colored options" at bounding box center [830, 351] width 61 height 14
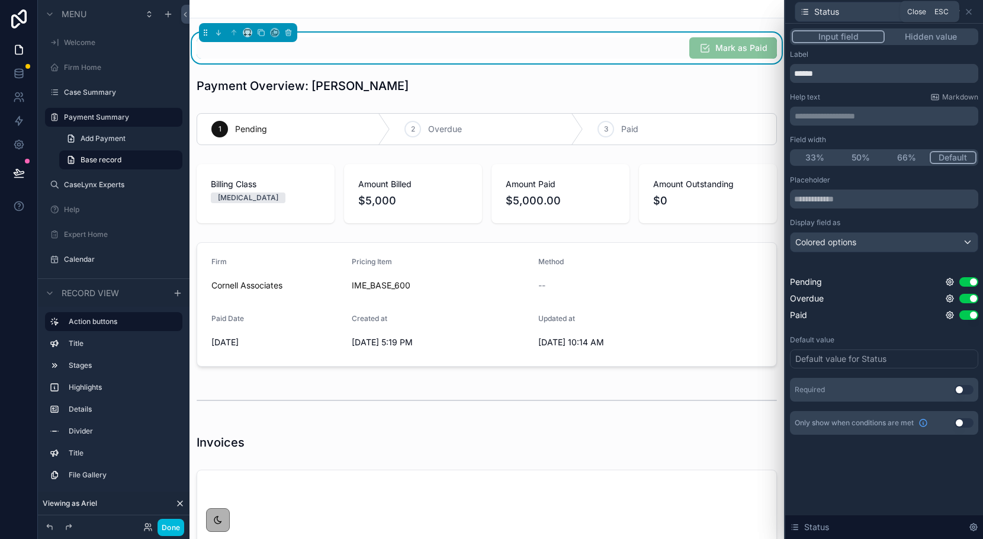
click at [970, 15] on icon at bounding box center [968, 11] width 9 height 9
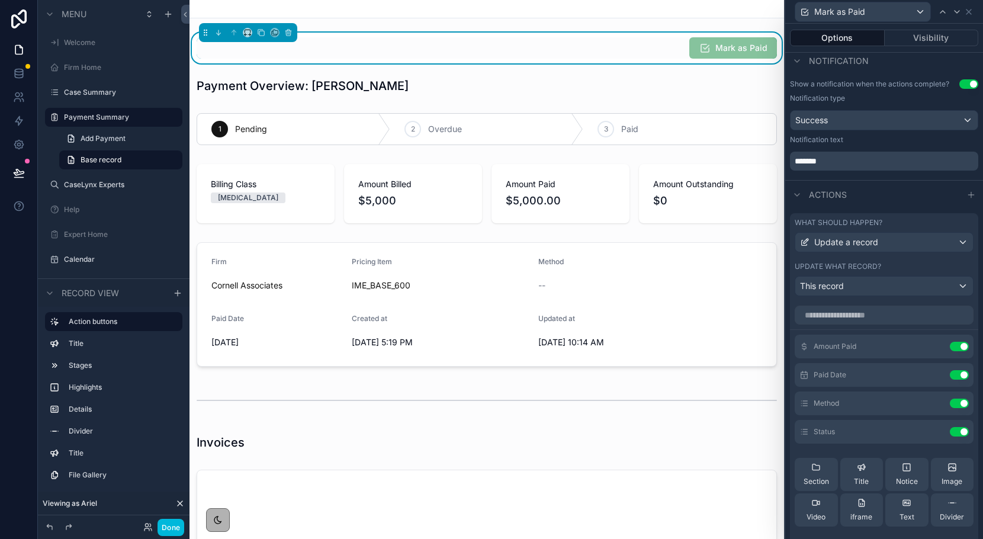
click at [164, 525] on button "Done" at bounding box center [171, 527] width 27 height 17
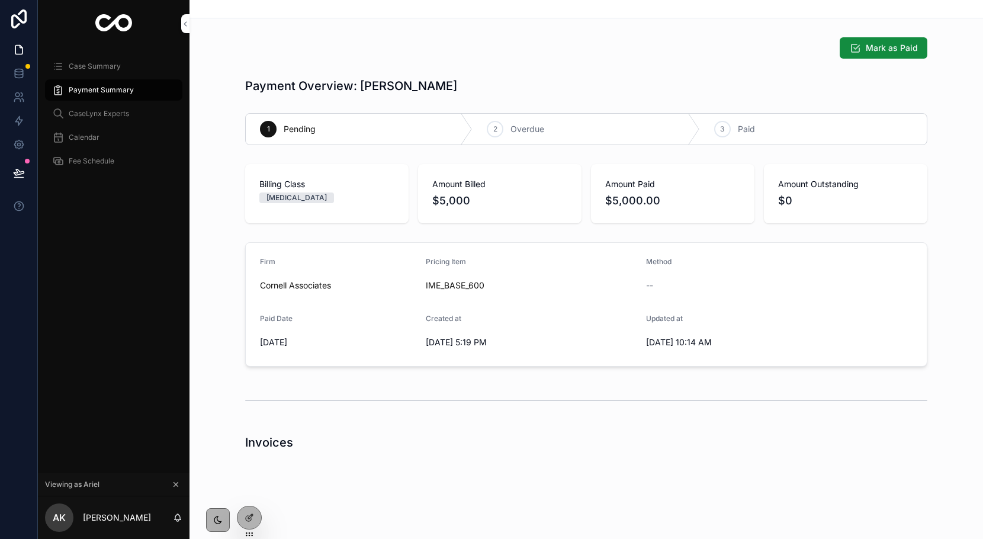
click at [868, 57] on button "Mark as Paid" at bounding box center [884, 47] width 88 height 21
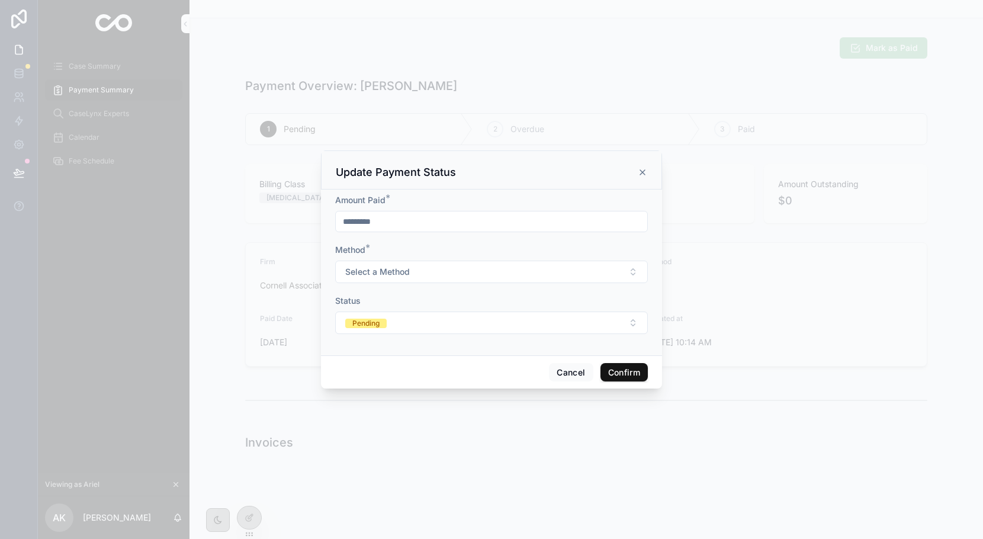
click at [396, 318] on button "Pending" at bounding box center [491, 323] width 313 height 23
click at [411, 306] on div "Status" at bounding box center [491, 301] width 313 height 12
click at [646, 174] on icon at bounding box center [642, 172] width 9 height 9
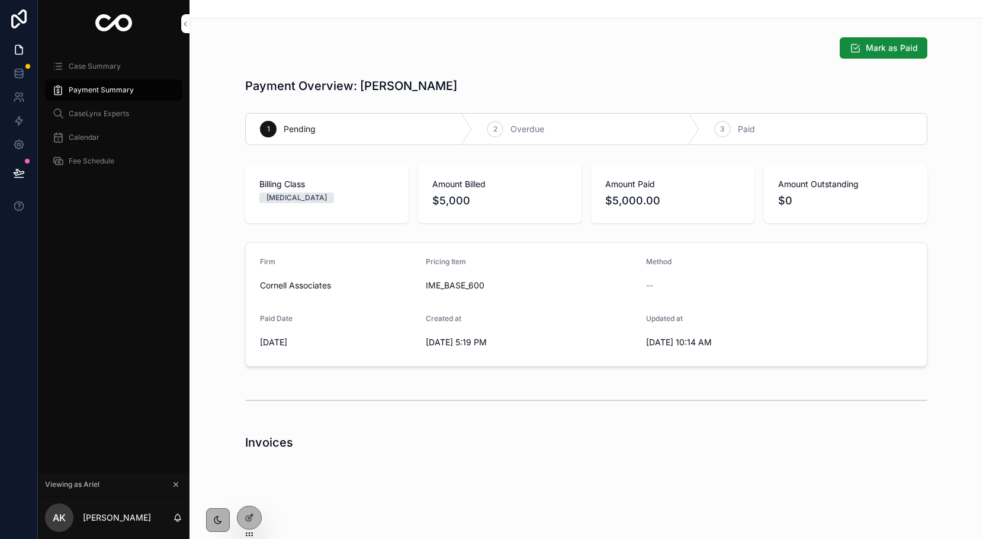
click at [246, 517] on icon at bounding box center [248, 518] width 5 height 5
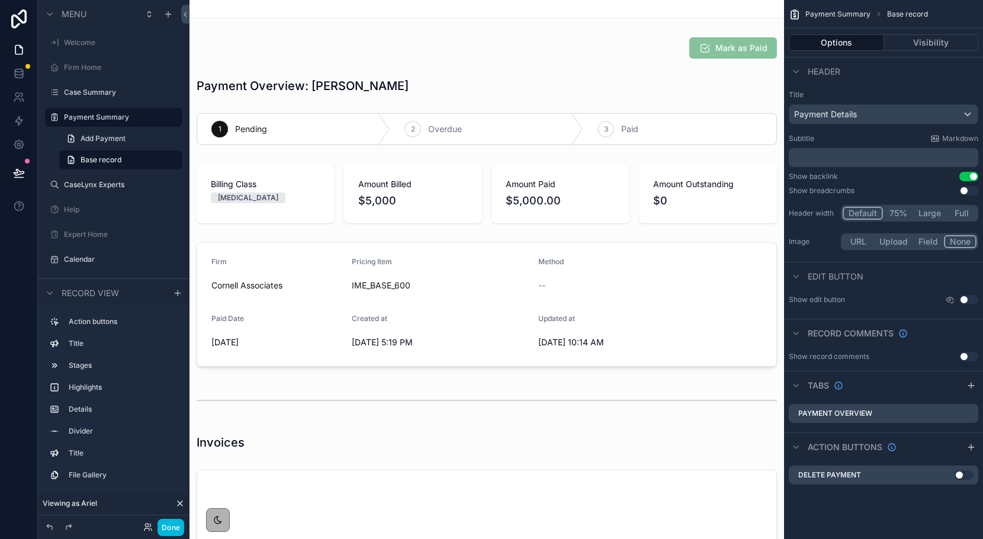
click at [705, 62] on div "scrollable content" at bounding box center [487, 48] width 595 height 31
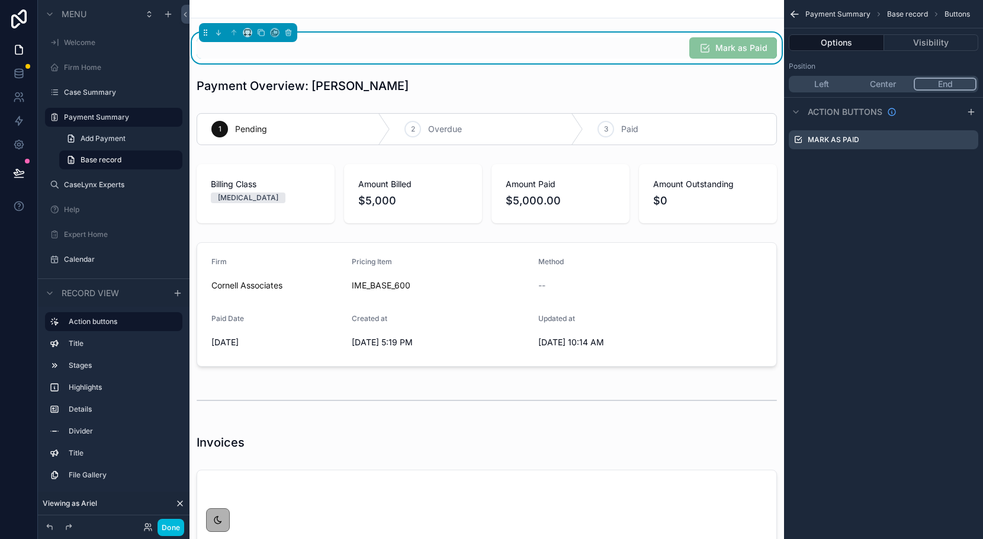
click at [0, 0] on icon "scrollable content" at bounding box center [0, 0] width 0 height 0
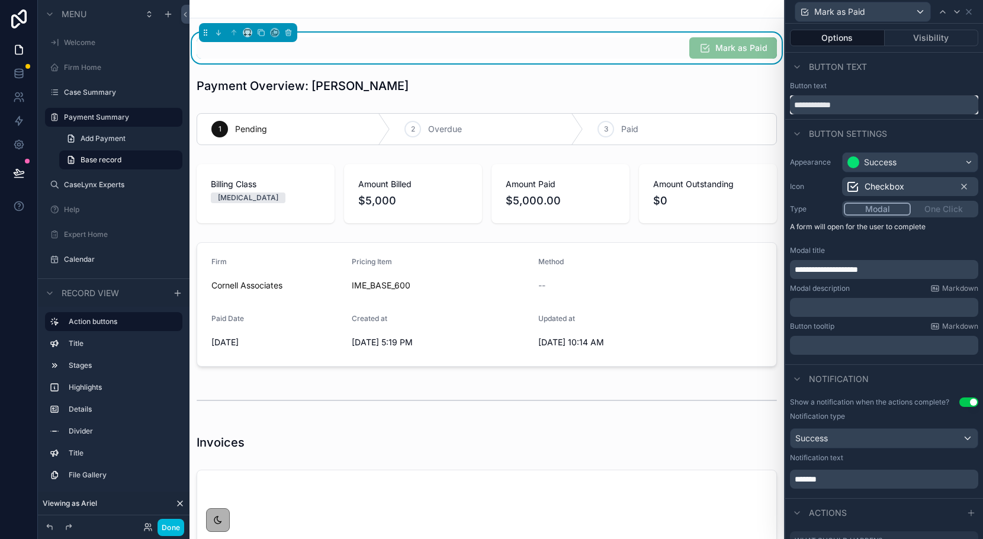
drag, startPoint x: 849, startPoint y: 104, endPoint x: 752, endPoint y: 85, distance: 98.3
click at [752, 85] on div "**********" at bounding box center [491, 269] width 983 height 539
type input "**********"
click at [905, 189] on div "Checkbox" at bounding box center [910, 186] width 136 height 19
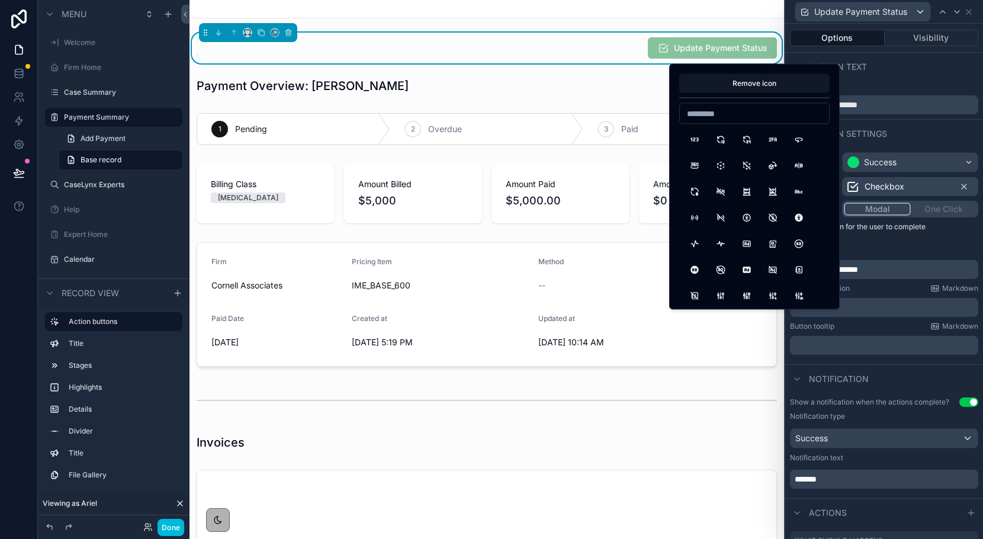
click at [729, 86] on button "Remove icon" at bounding box center [754, 83] width 150 height 19
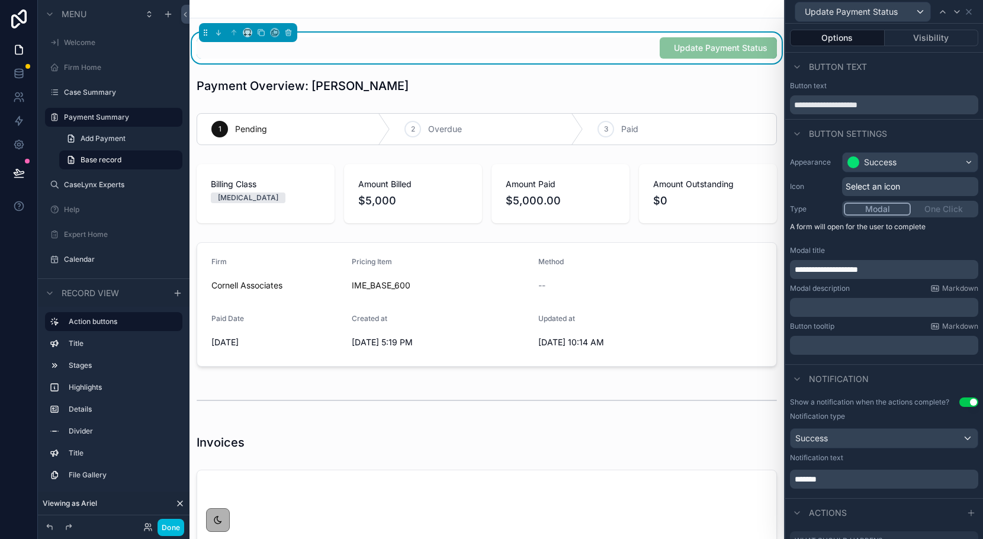
click at [168, 531] on button "Done" at bounding box center [171, 527] width 27 height 17
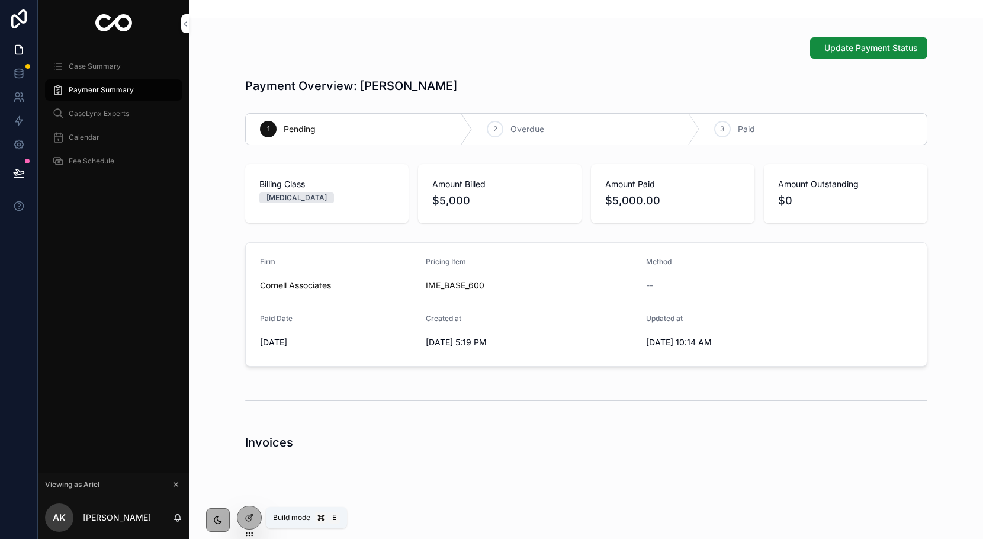
click at [242, 513] on div at bounding box center [250, 517] width 24 height 23
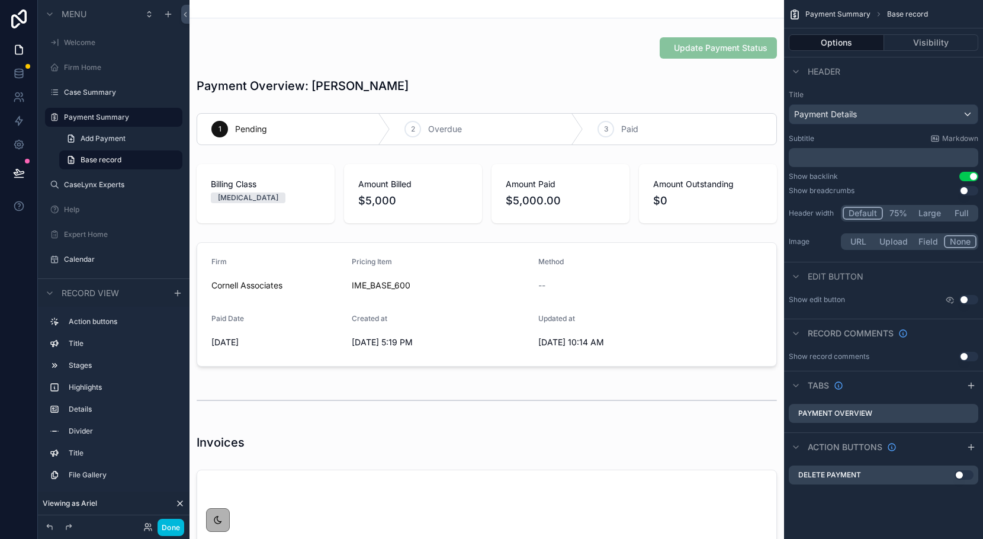
click at [737, 59] on div "scrollable content" at bounding box center [487, 48] width 595 height 31
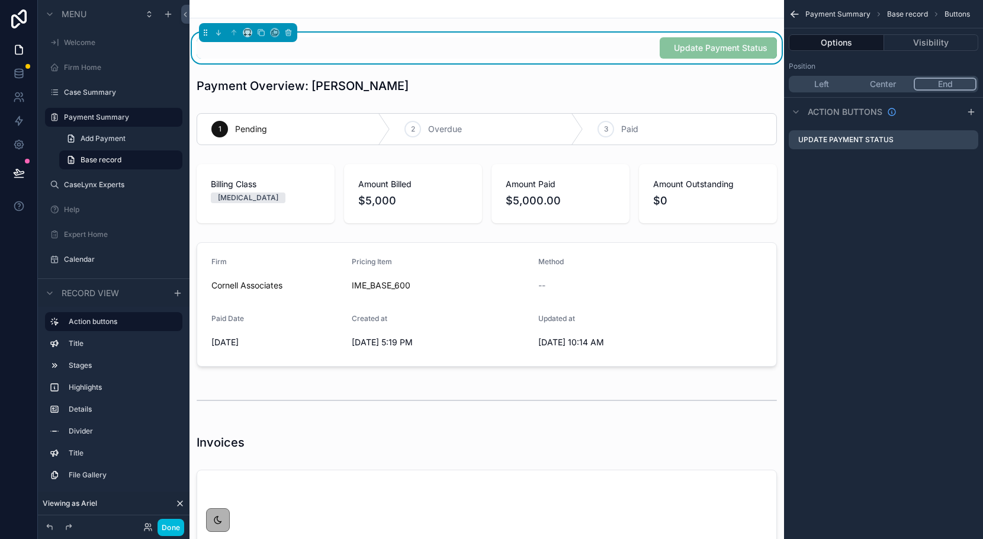
click at [0, 0] on icon "scrollable content" at bounding box center [0, 0] width 0 height 0
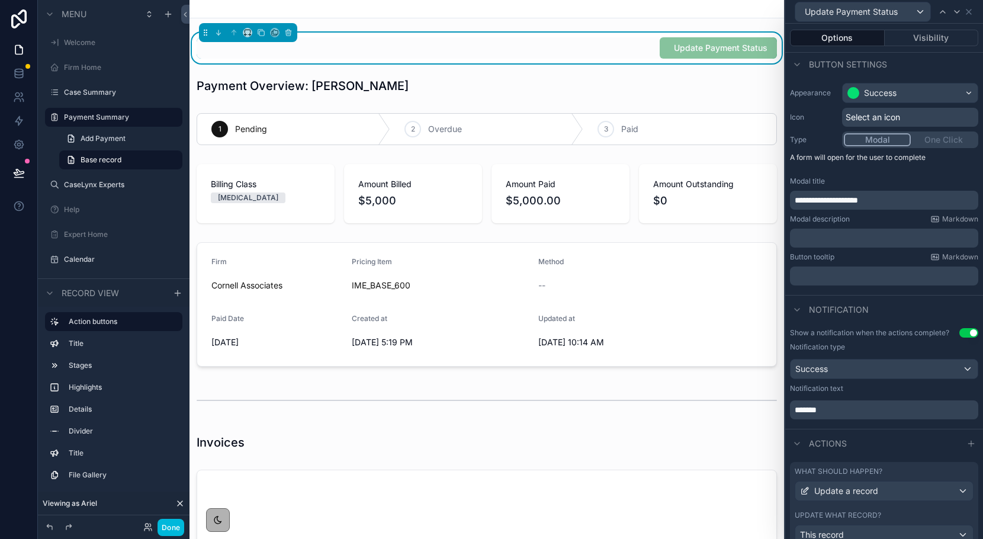
scroll to position [115, 0]
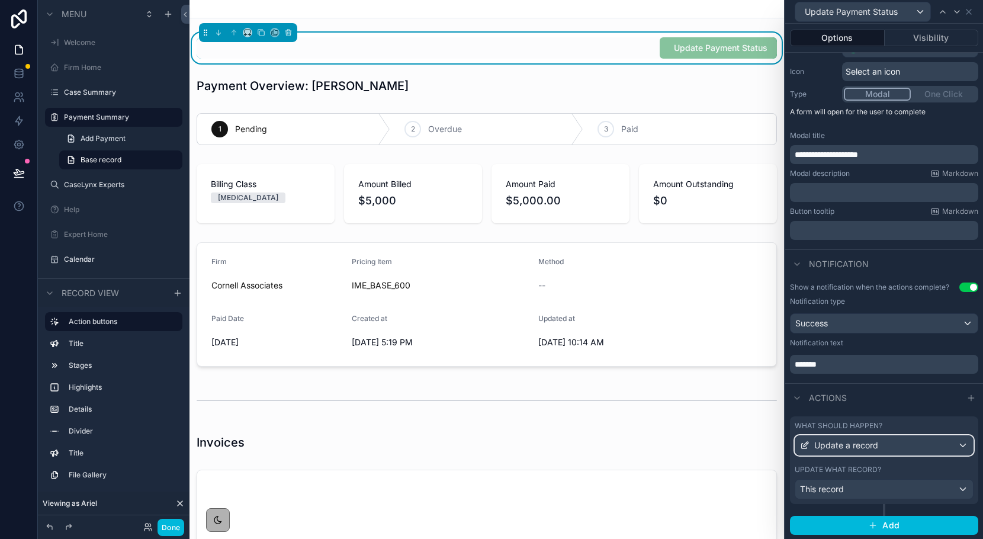
click at [887, 445] on div "Update a record" at bounding box center [885, 445] width 178 height 19
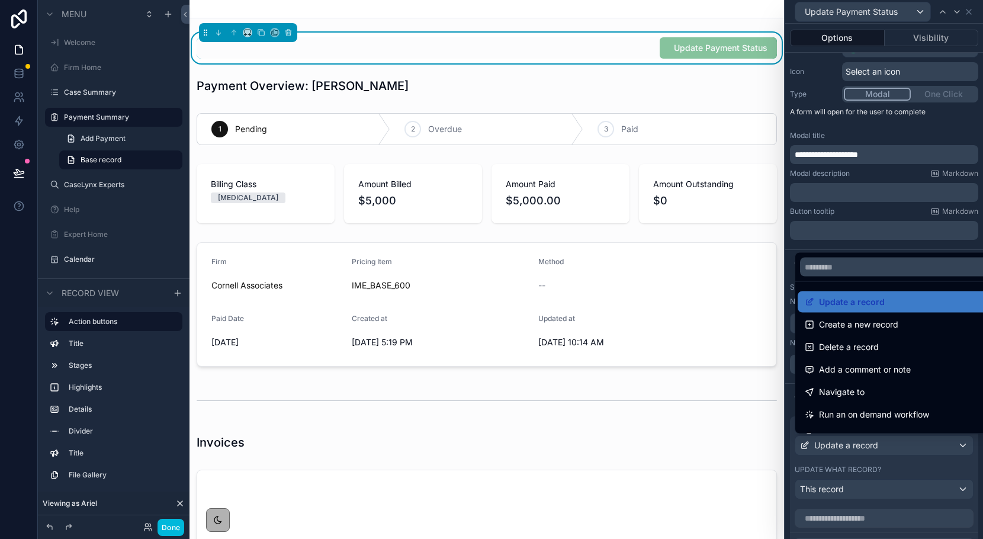
click at [850, 303] on span "Update a record" at bounding box center [852, 302] width 66 height 14
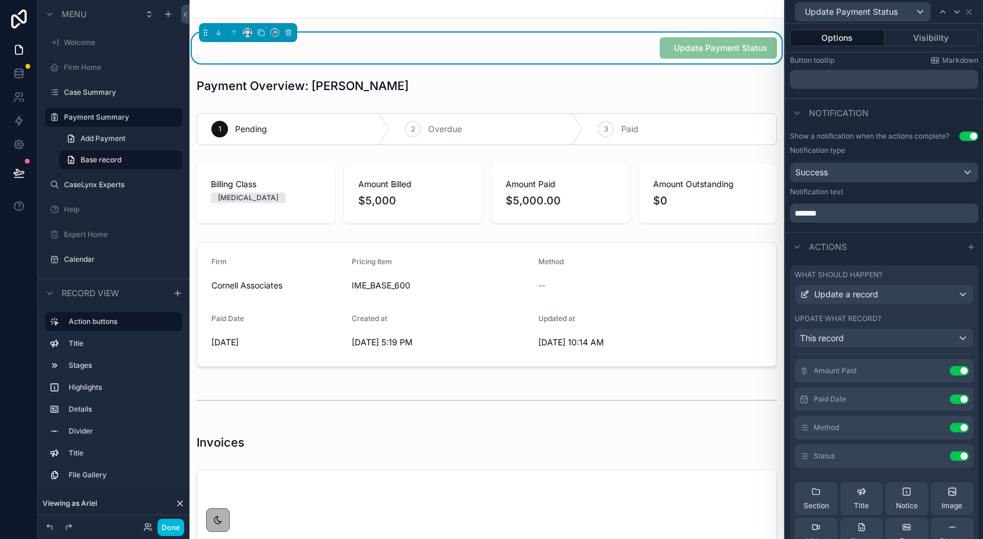
scroll to position [0, 0]
click at [0, 0] on icon at bounding box center [0, 0] width 0 height 0
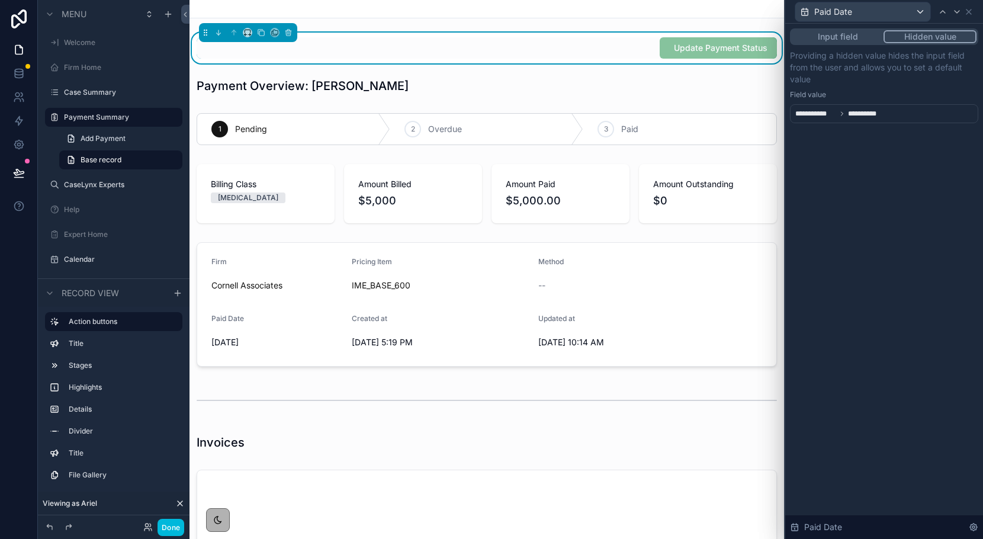
click at [818, 30] on button "Input field" at bounding box center [838, 36] width 92 height 13
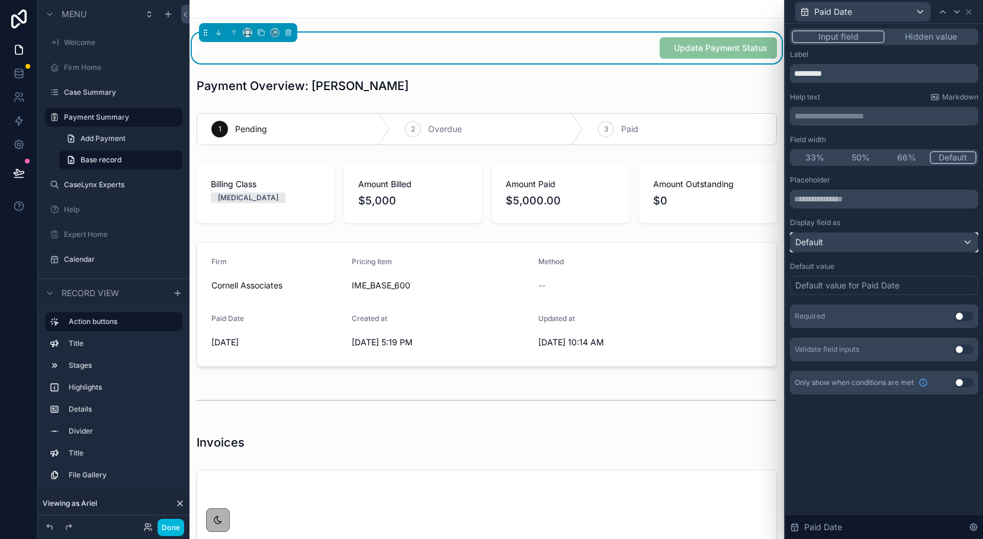
click at [843, 238] on div "Default" at bounding box center [884, 242] width 187 height 19
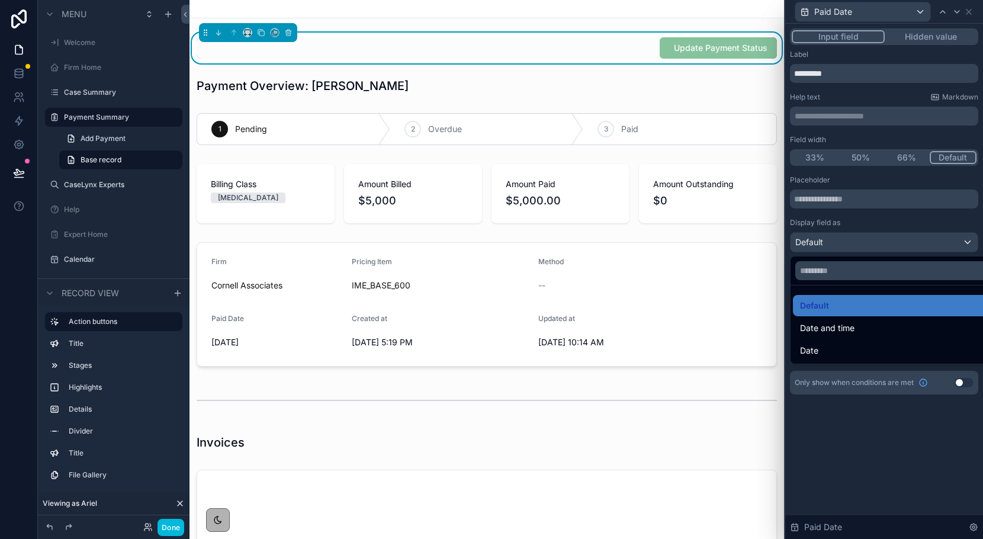
click at [835, 352] on div "Date" at bounding box center [897, 351] width 195 height 14
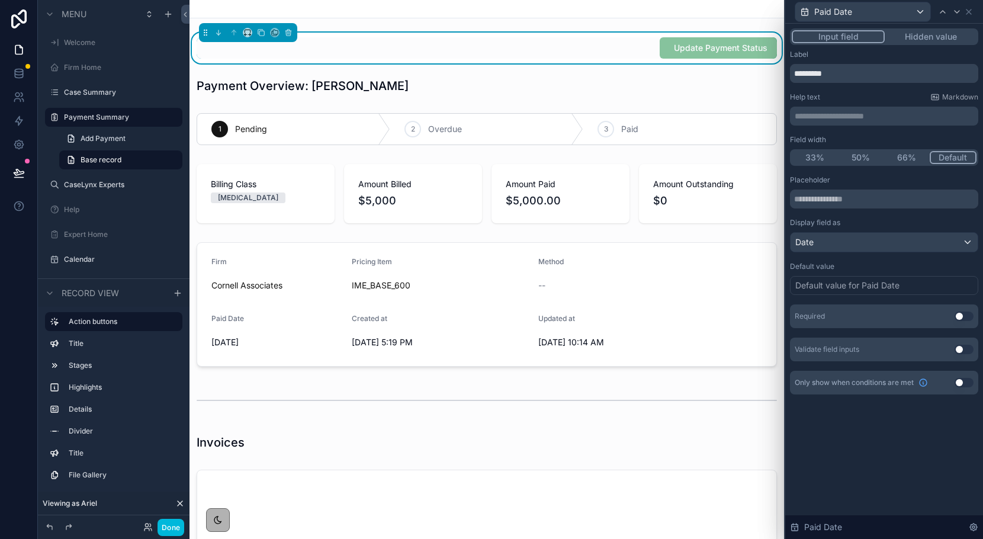
click at [964, 316] on button "Use setting" at bounding box center [964, 316] width 19 height 9
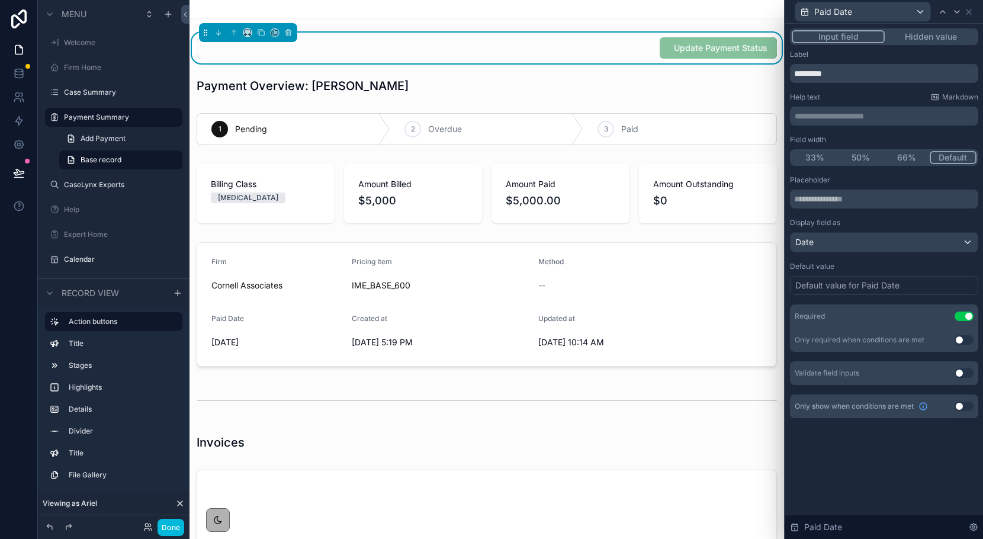
click at [836, 291] on div "Default value for Paid Date" at bounding box center [848, 286] width 104 height 12
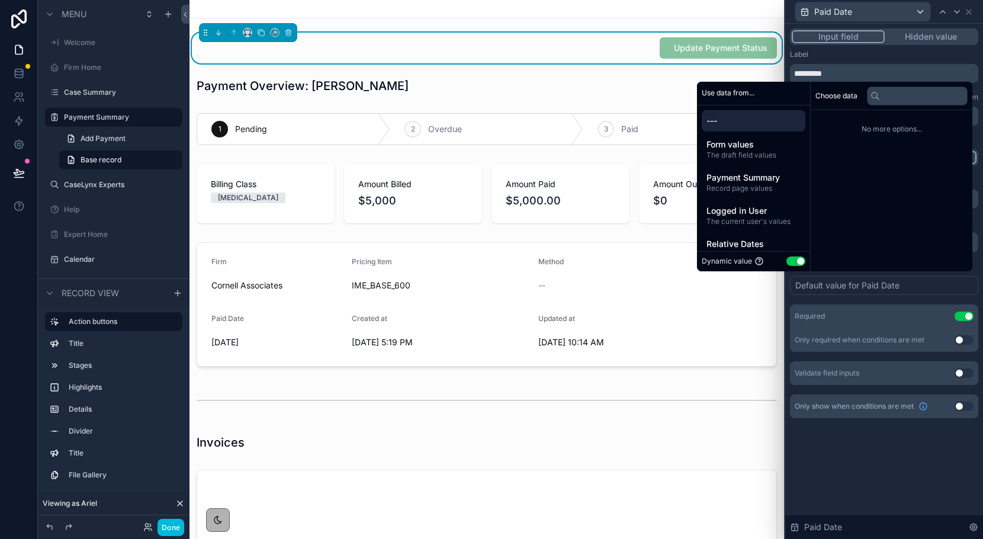
click at [787, 259] on button "Use setting" at bounding box center [796, 261] width 19 height 9
select select "****"
select select "*"
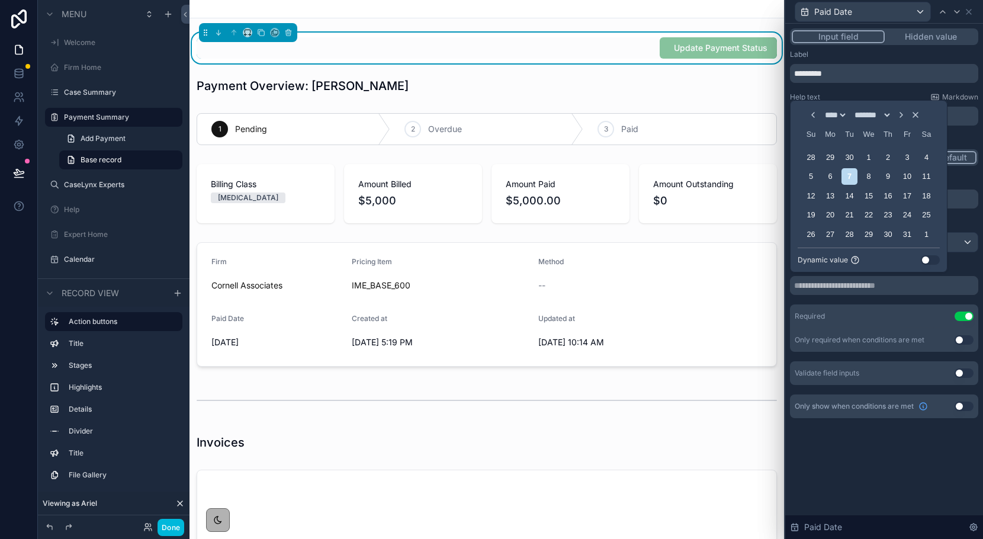
click at [929, 258] on button "Use setting" at bounding box center [930, 259] width 19 height 9
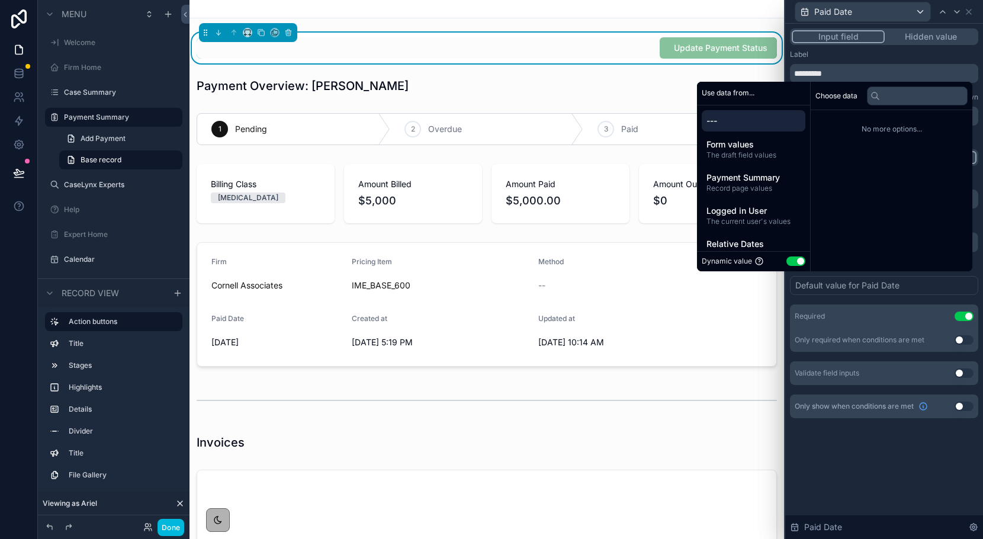
click at [767, 140] on span "Form values" at bounding box center [754, 145] width 94 height 12
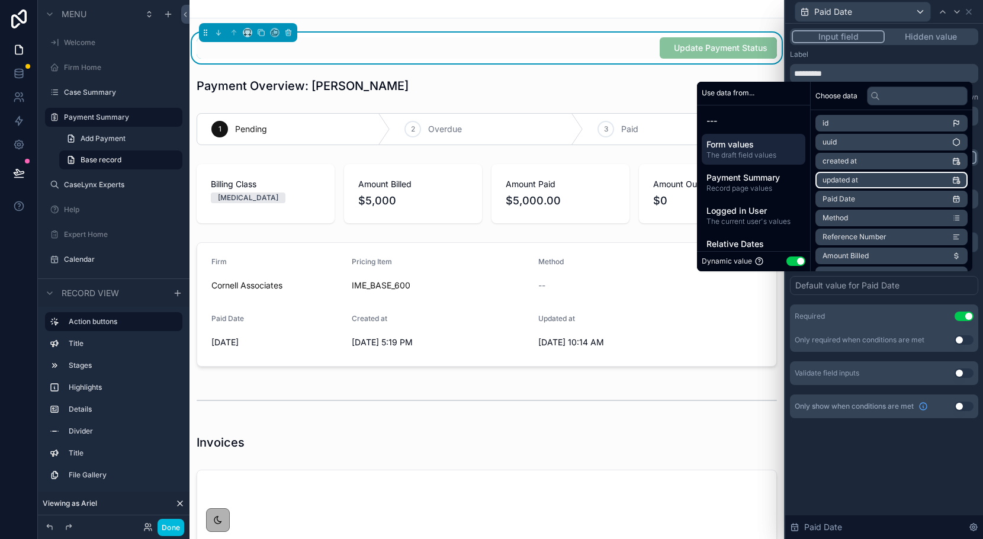
click at [882, 182] on li "updated at" at bounding box center [892, 180] width 152 height 17
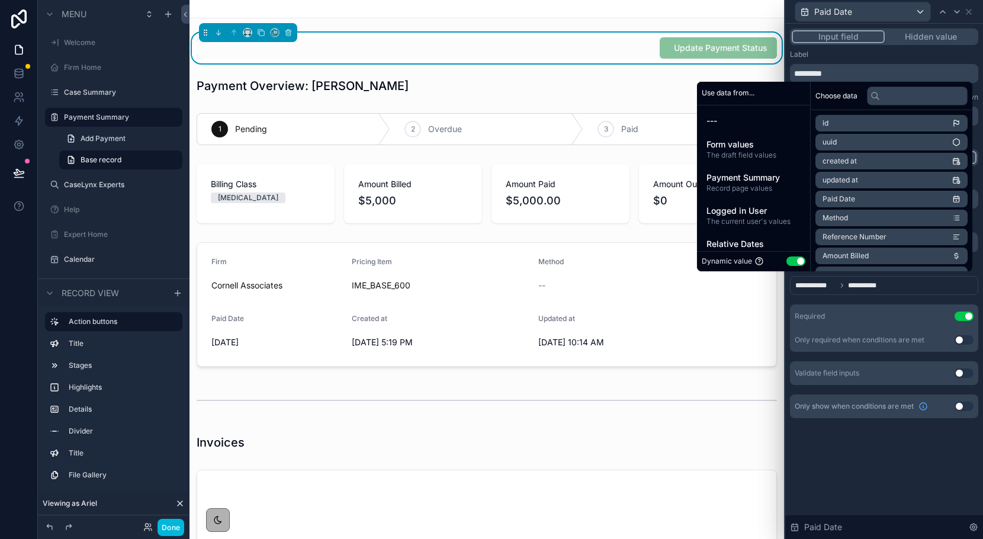
click at [896, 486] on div "**********" at bounding box center [885, 281] width 198 height 515
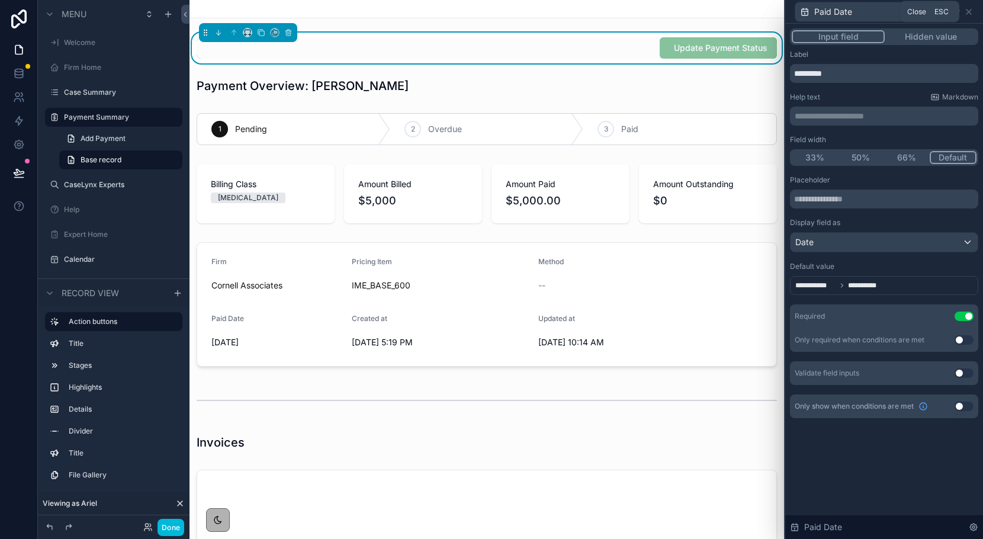
click at [969, 9] on icon at bounding box center [968, 11] width 9 height 9
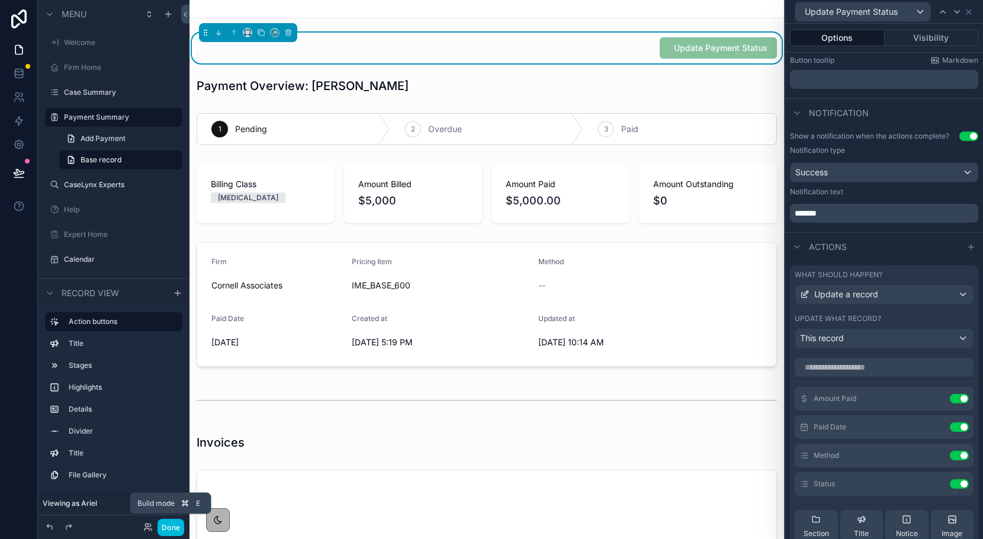
click at [165, 523] on button "Done" at bounding box center [171, 527] width 27 height 17
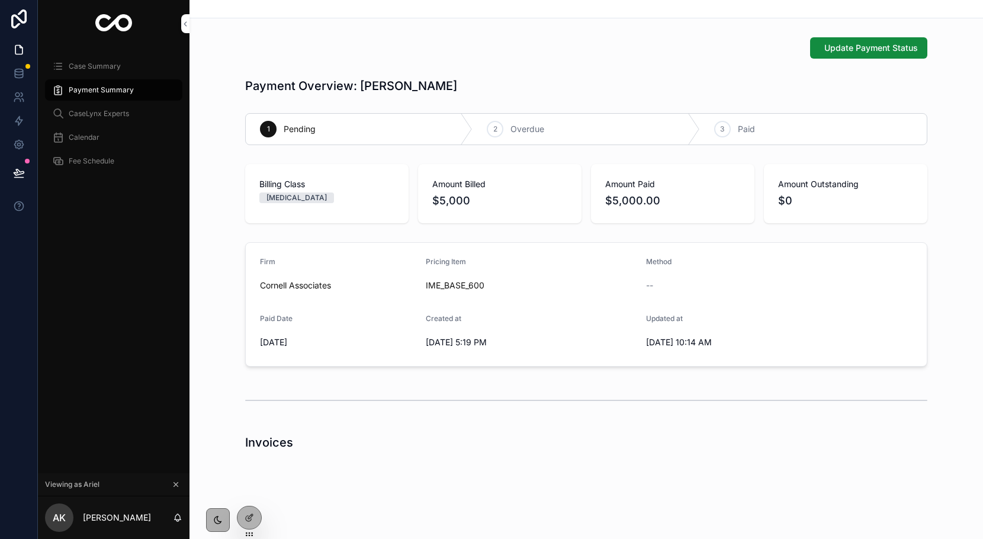
click at [820, 47] on button "Update Payment Status" at bounding box center [868, 47] width 117 height 21
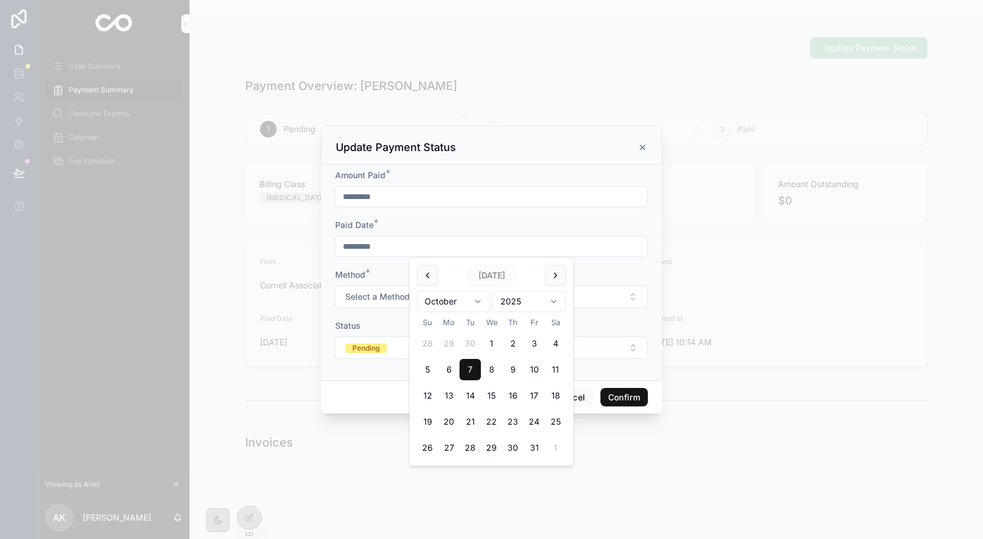
click at [444, 250] on input "*********" at bounding box center [492, 246] width 312 height 17
click at [437, 227] on div "Paid Date *" at bounding box center [491, 225] width 313 height 12
click at [394, 352] on button "Pending" at bounding box center [491, 347] width 313 height 23
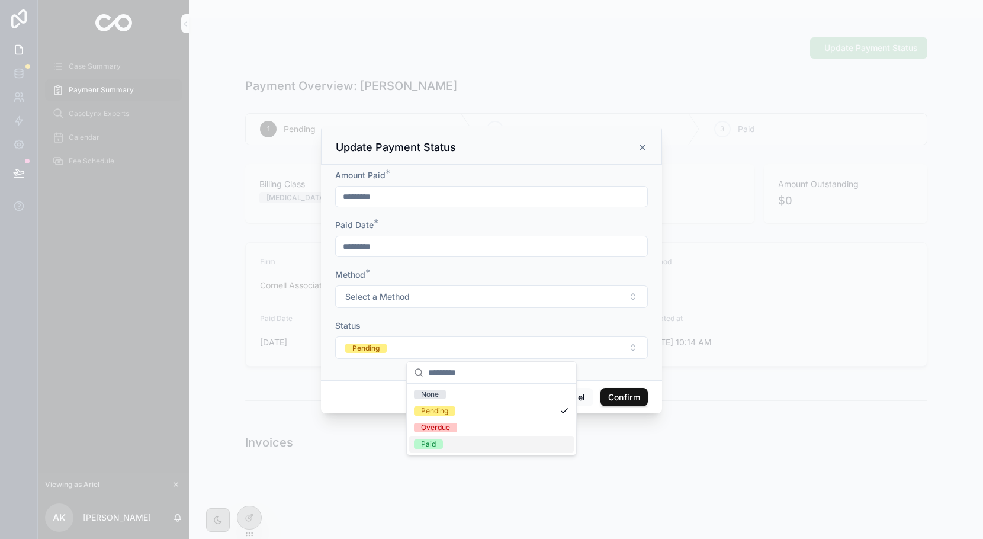
click at [441, 436] on div "Paid" at bounding box center [491, 444] width 165 height 17
click at [631, 399] on button "Confirm" at bounding box center [624, 397] width 47 height 19
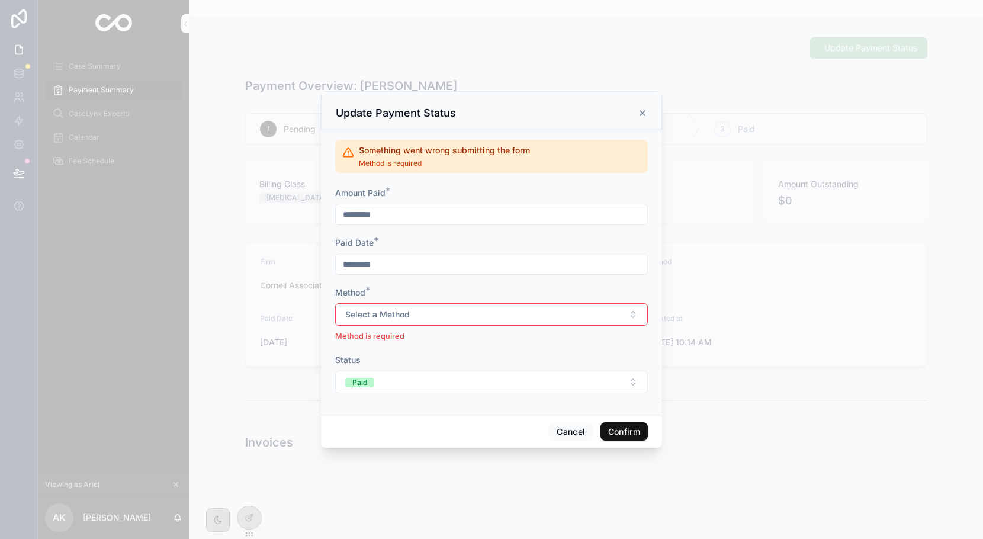
click at [528, 316] on button "Select a Method" at bounding box center [491, 314] width 313 height 23
click at [446, 361] on div "Bank Transfer" at bounding box center [444, 362] width 47 height 11
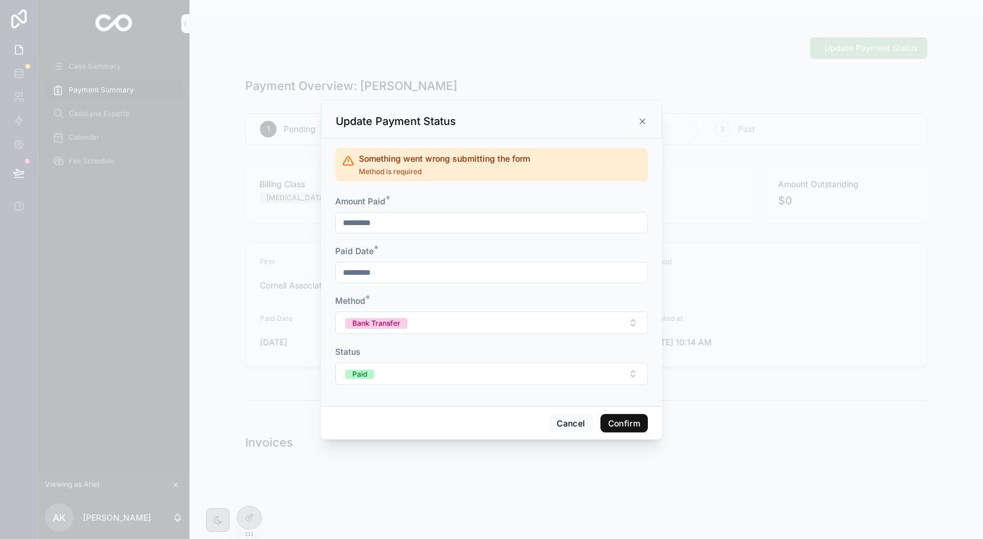
click at [622, 428] on button "Confirm" at bounding box center [624, 423] width 47 height 19
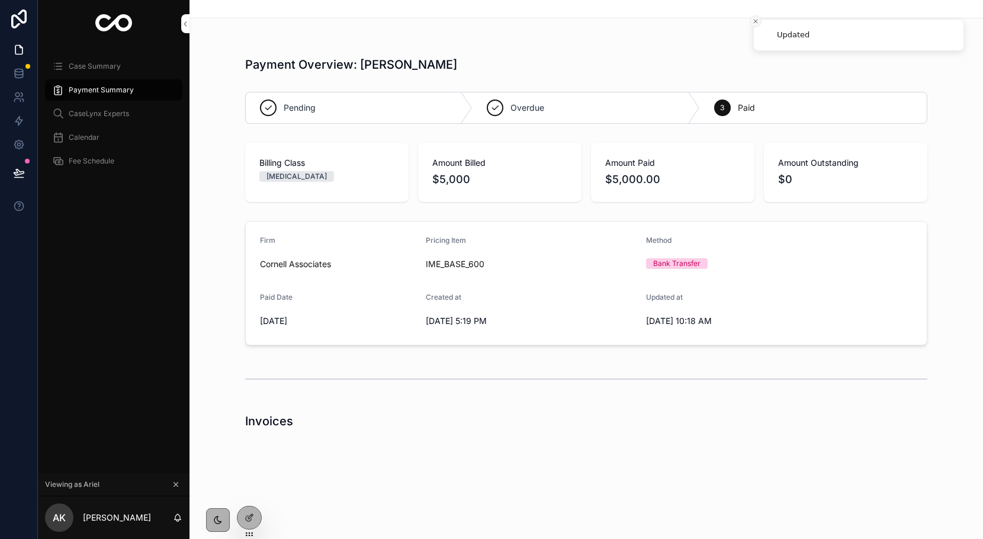
click at [759, 19] on icon "Close toast" at bounding box center [755, 21] width 7 height 7
click at [114, 70] on span "Case Summary" at bounding box center [95, 66] width 52 height 9
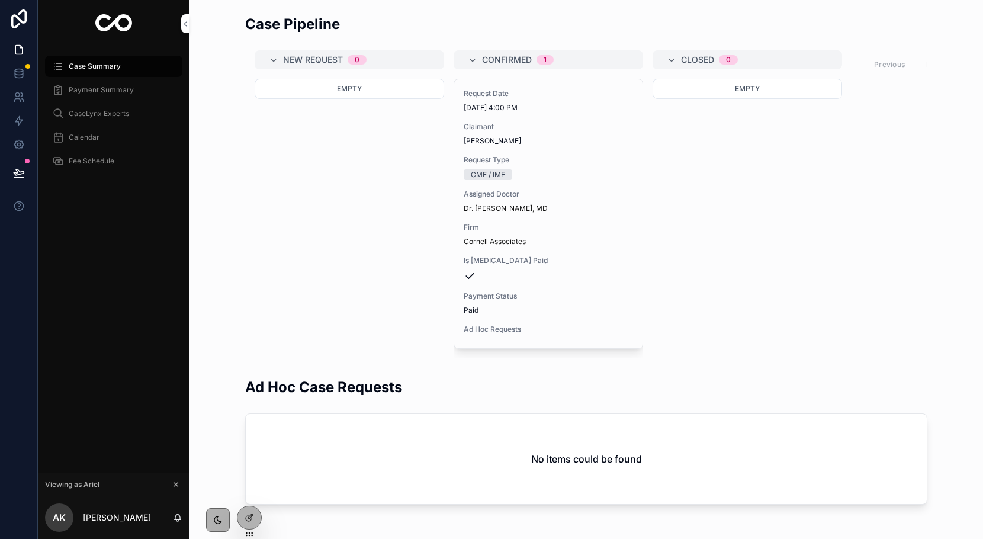
click at [505, 178] on div "CME / IME" at bounding box center [488, 174] width 34 height 11
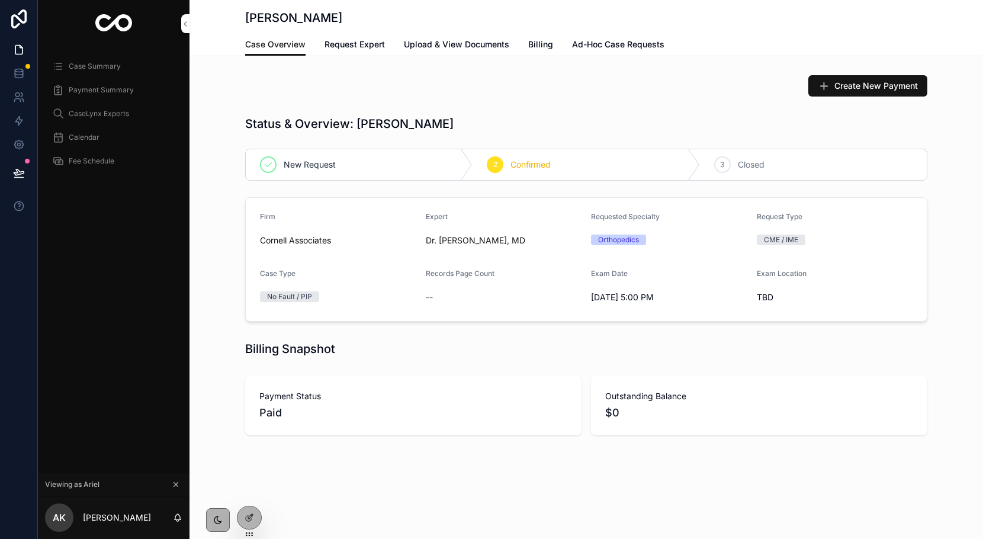
click at [97, 88] on span "Payment Summary" at bounding box center [101, 89] width 65 height 9
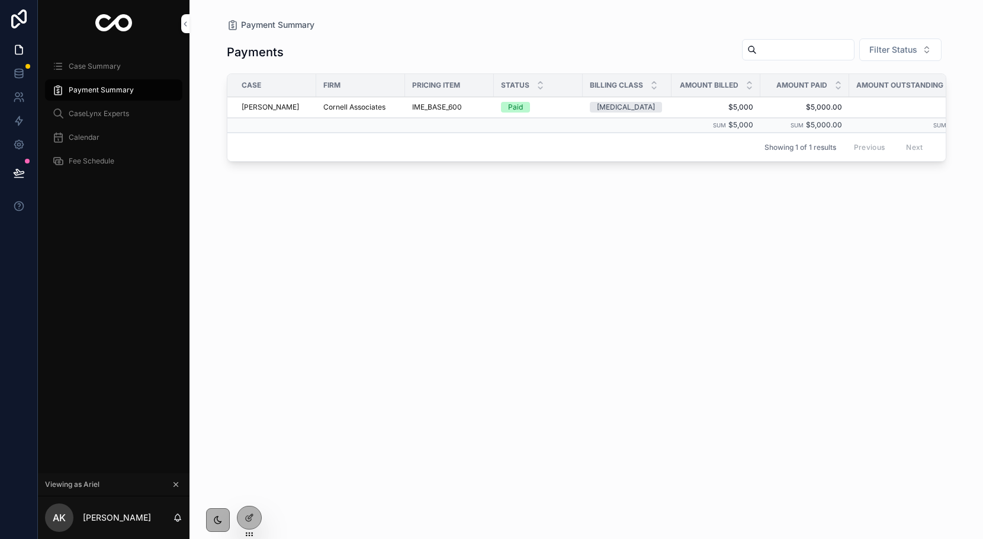
click at [85, 63] on span "Case Summary" at bounding box center [95, 66] width 52 height 9
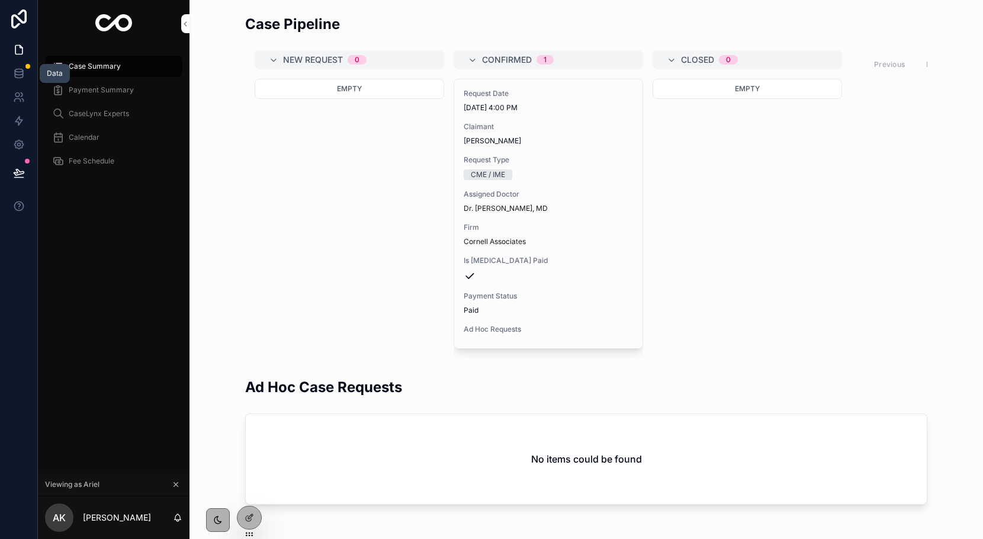
click at [11, 67] on link at bounding box center [18, 74] width 37 height 24
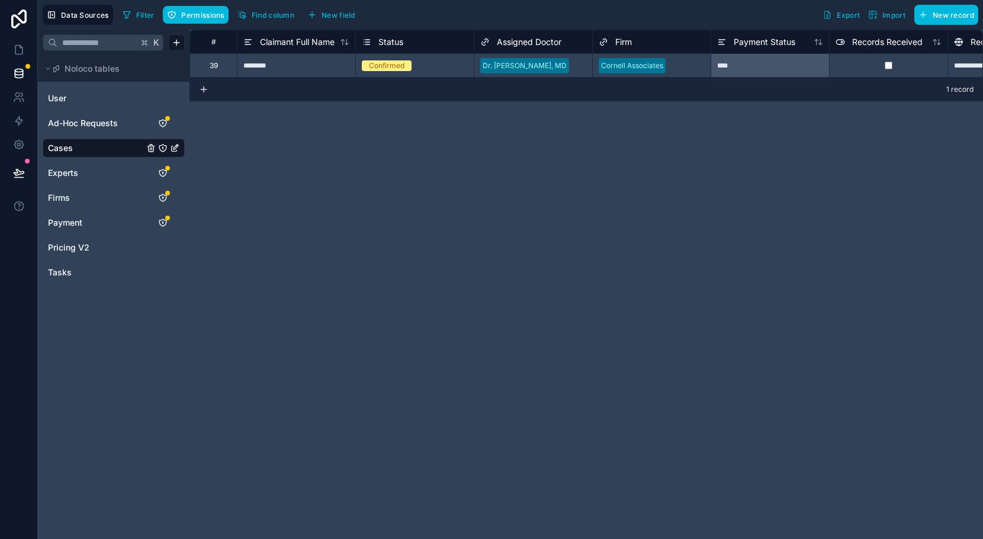
click at [393, 40] on span "Status" at bounding box center [391, 42] width 25 height 12
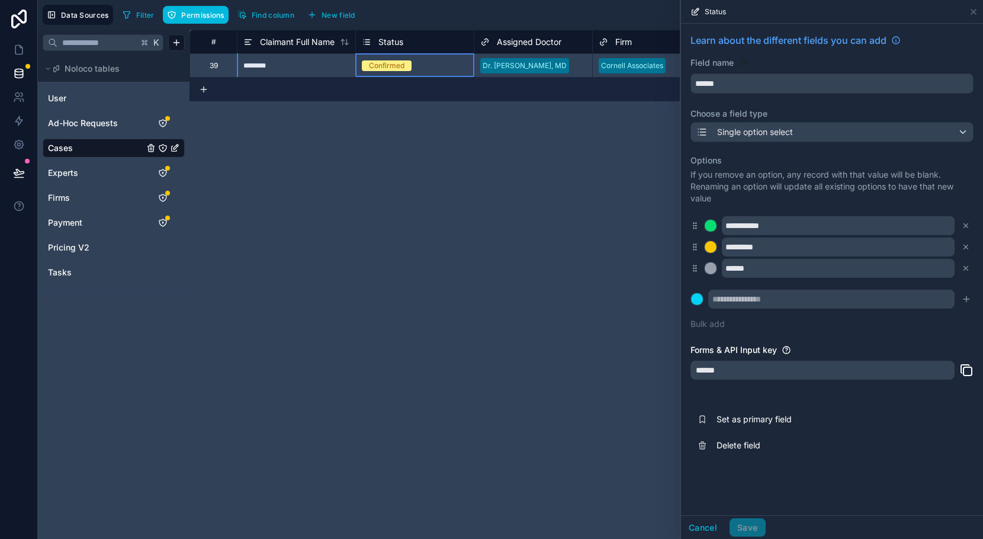
click at [91, 220] on link "Payment" at bounding box center [96, 223] width 96 height 12
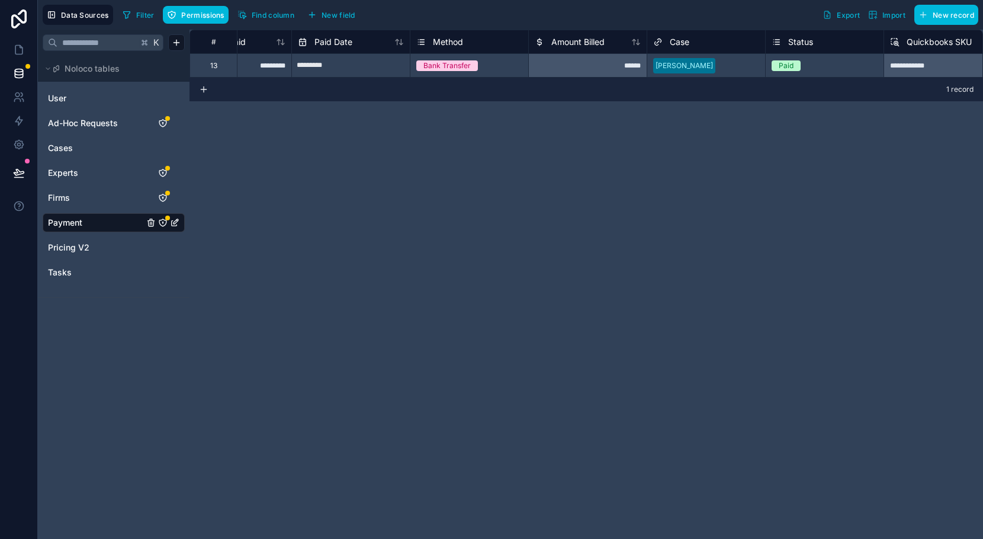
scroll to position [0, 361]
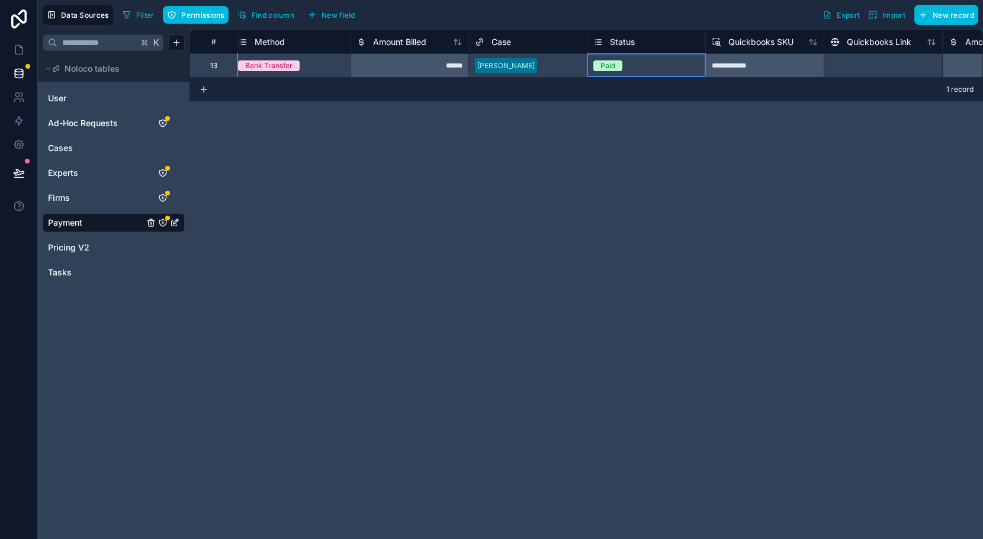
click at [627, 40] on span "Status" at bounding box center [622, 42] width 25 height 12
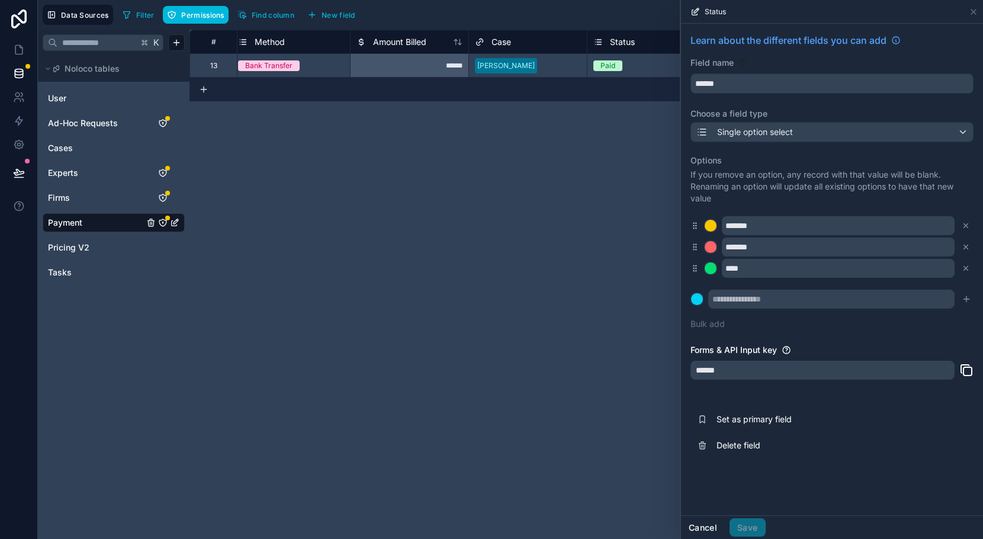
click at [703, 527] on button "Cancel" at bounding box center [703, 527] width 44 height 19
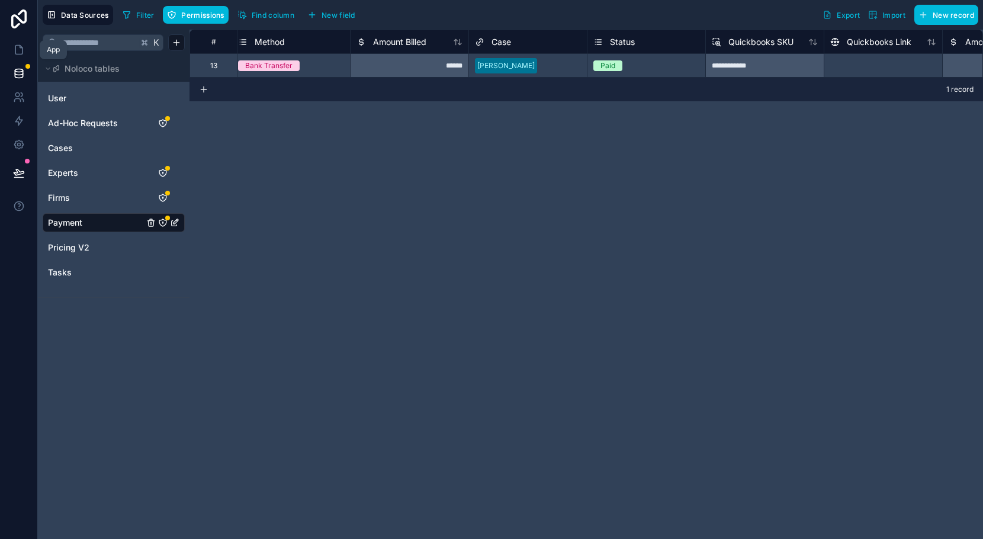
click at [17, 60] on link at bounding box center [18, 50] width 37 height 24
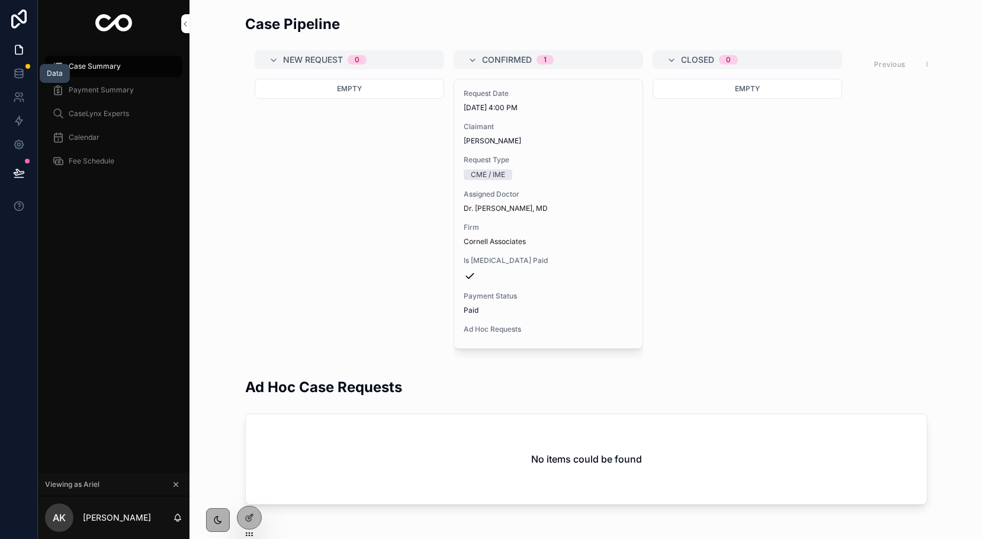
click at [16, 80] on link at bounding box center [18, 74] width 37 height 24
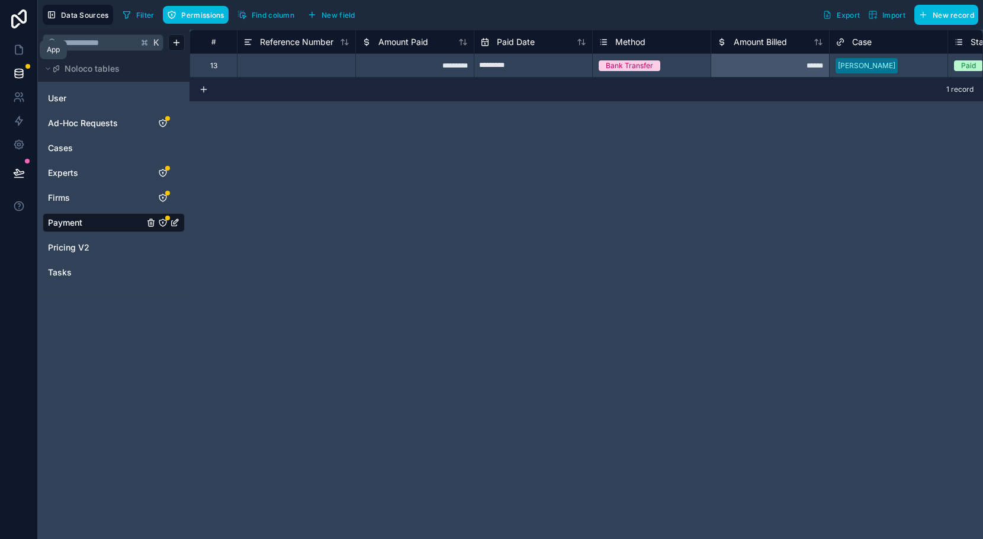
click at [21, 50] on icon at bounding box center [19, 50] width 12 height 12
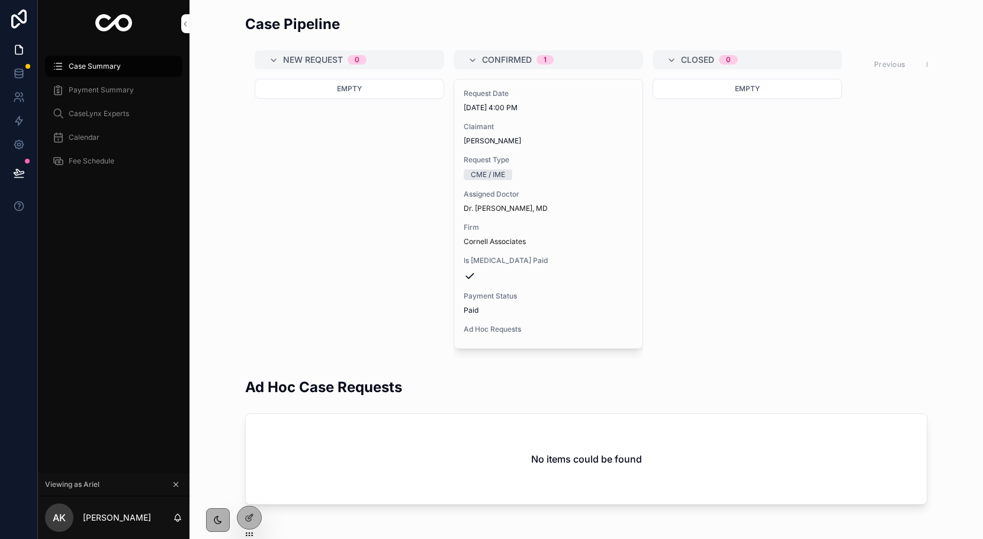
click at [105, 157] on span "Fee Schedule" at bounding box center [92, 160] width 46 height 9
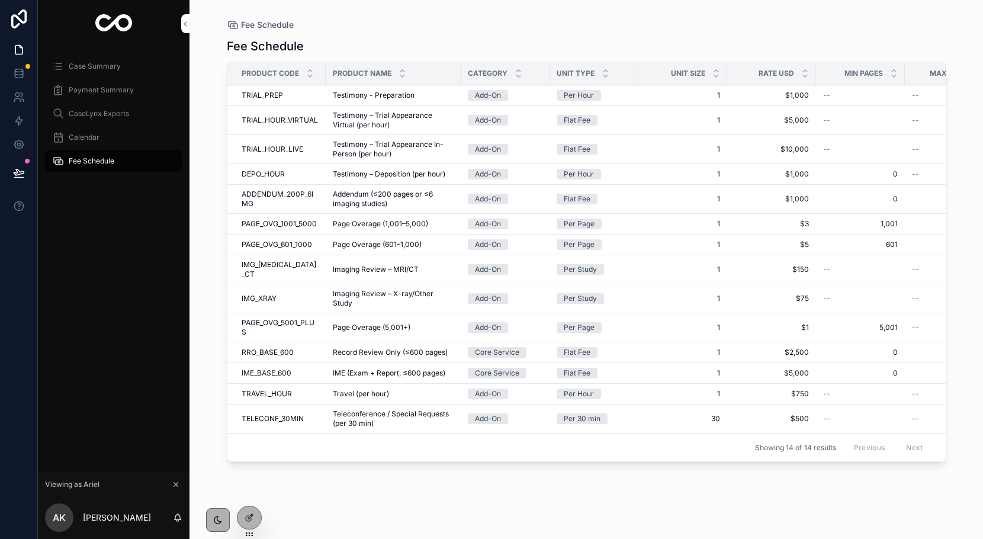
click at [101, 145] on div "Calendar" at bounding box center [113, 137] width 123 height 19
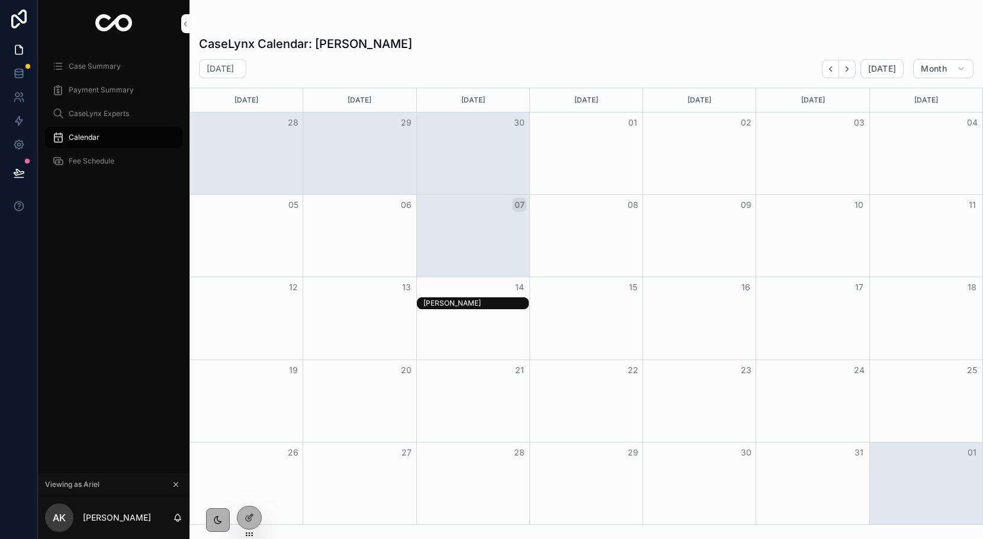
click at [107, 99] on div "Payment Summary" at bounding box center [113, 90] width 123 height 19
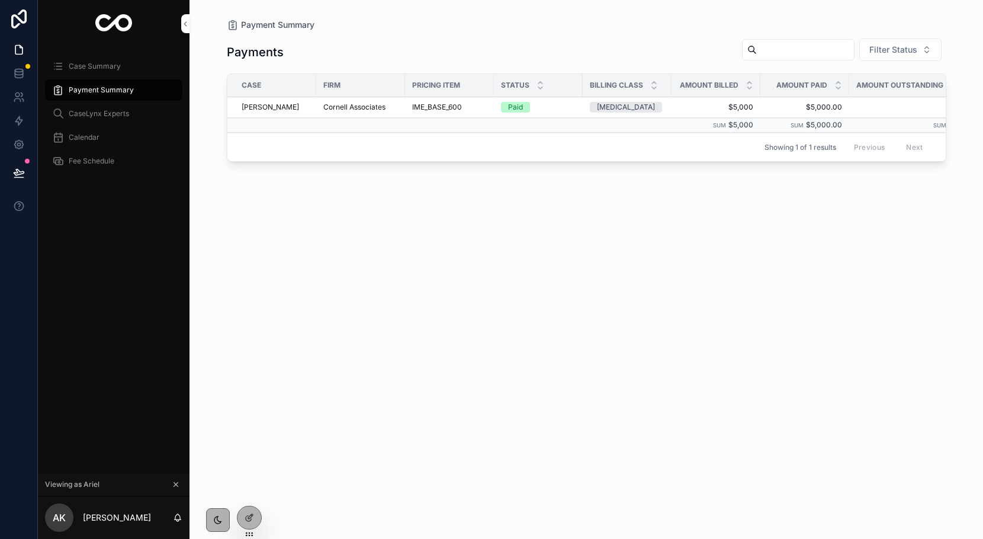
click at [107, 71] on div "Case Summary" at bounding box center [113, 66] width 123 height 19
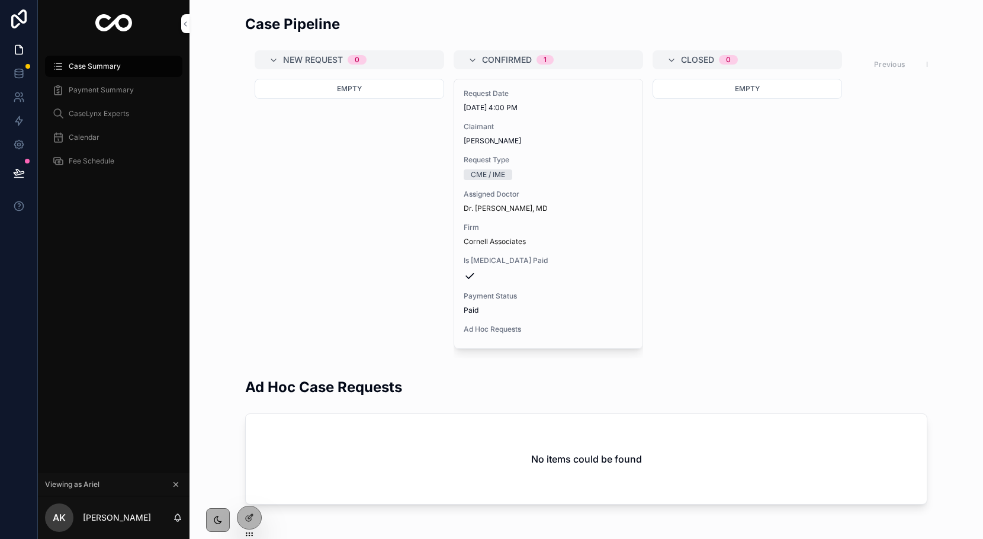
click at [0, 0] on icon at bounding box center [0, 0] width 0 height 0
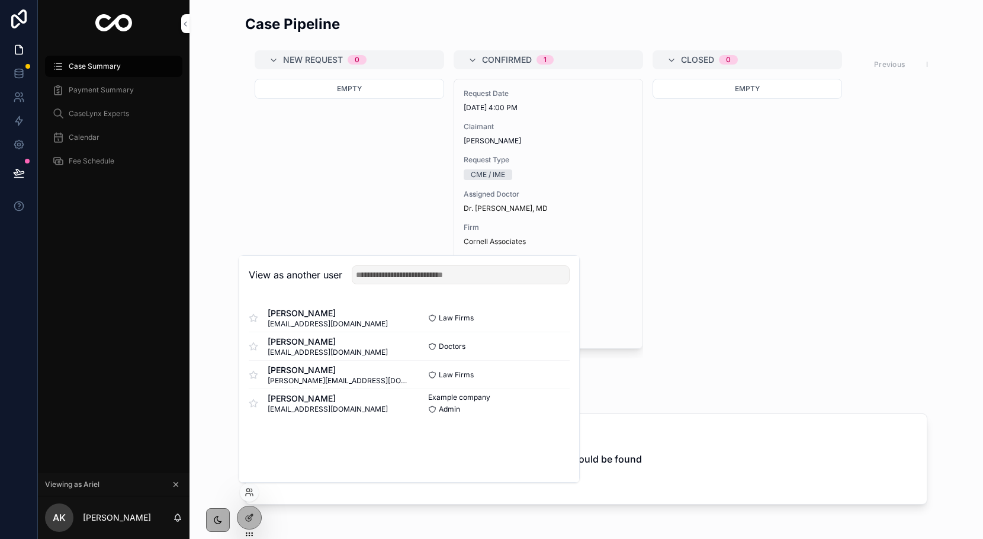
click at [0, 0] on button "Select" at bounding box center [0, 0] width 0 height 0
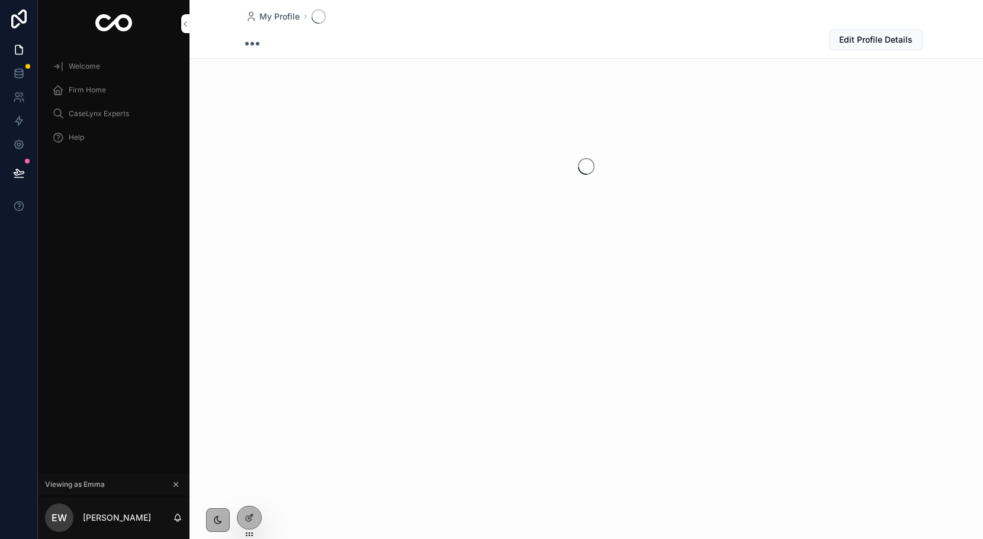
click at [110, 88] on div "Firm Home" at bounding box center [113, 90] width 123 height 19
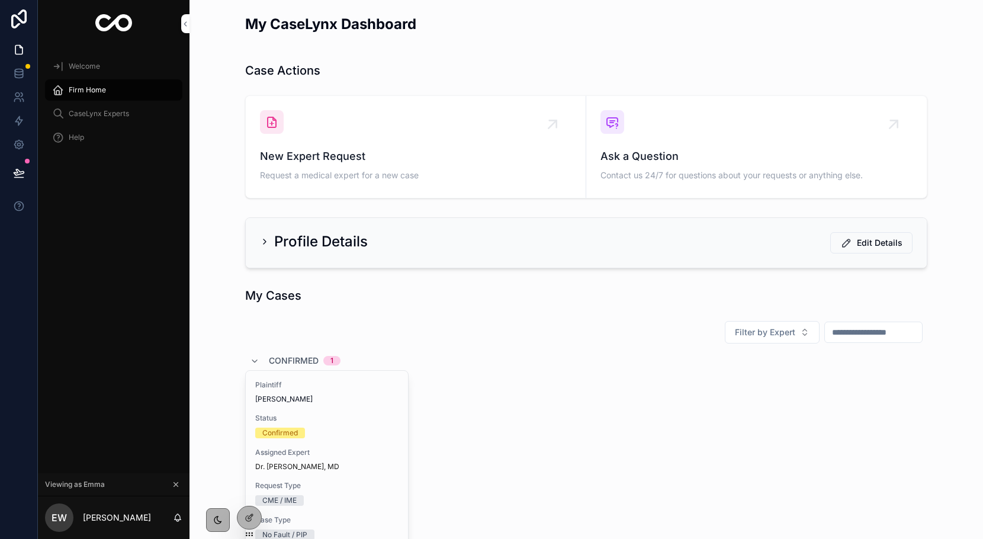
click at [314, 450] on span "Assigned Expert" at bounding box center [326, 452] width 143 height 9
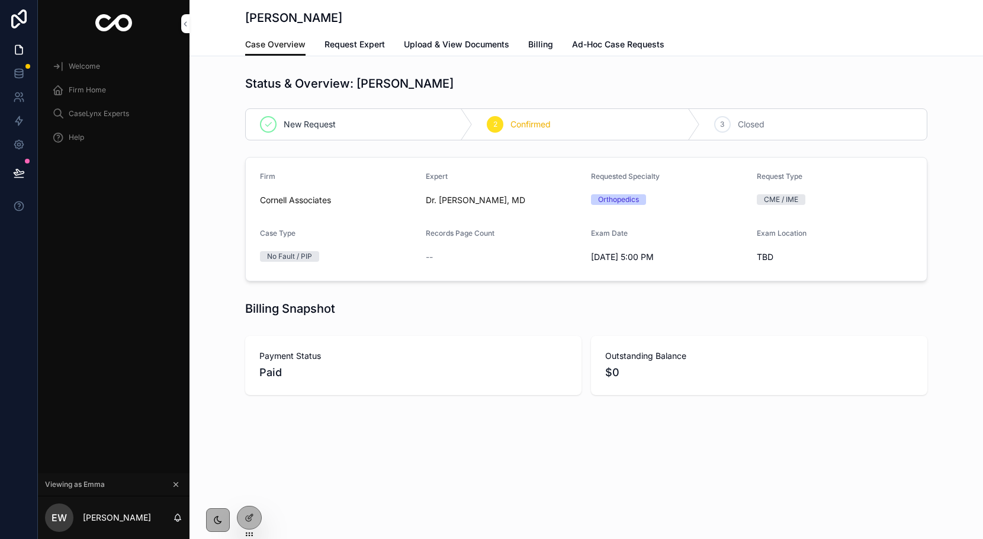
click at [536, 40] on span "Billing" at bounding box center [540, 45] width 25 height 12
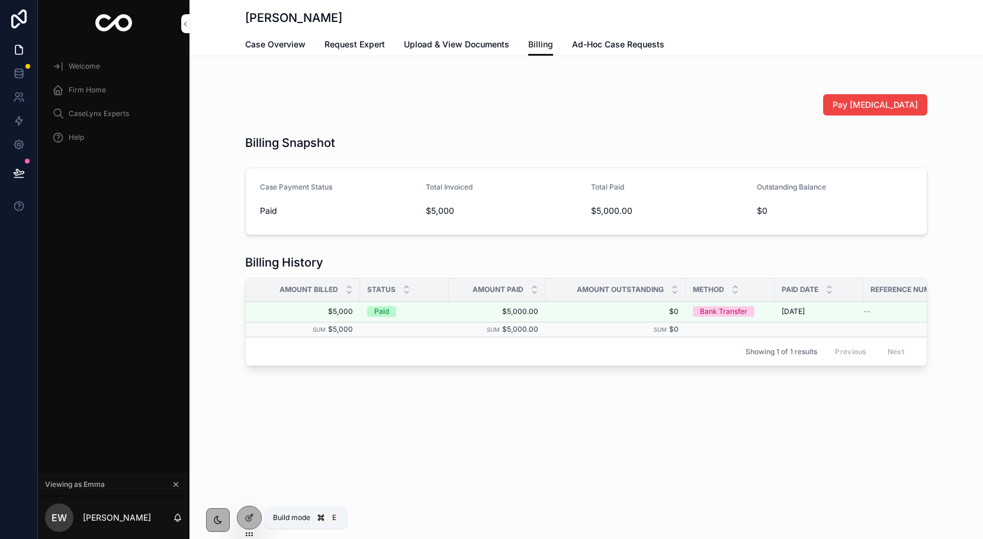
click at [248, 515] on icon at bounding box center [249, 517] width 9 height 9
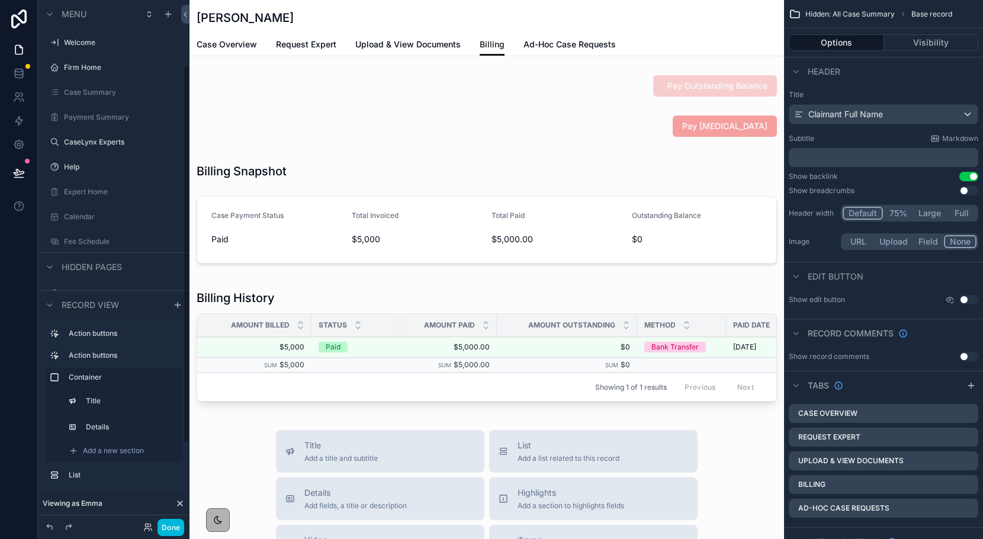
scroll to position [91, 0]
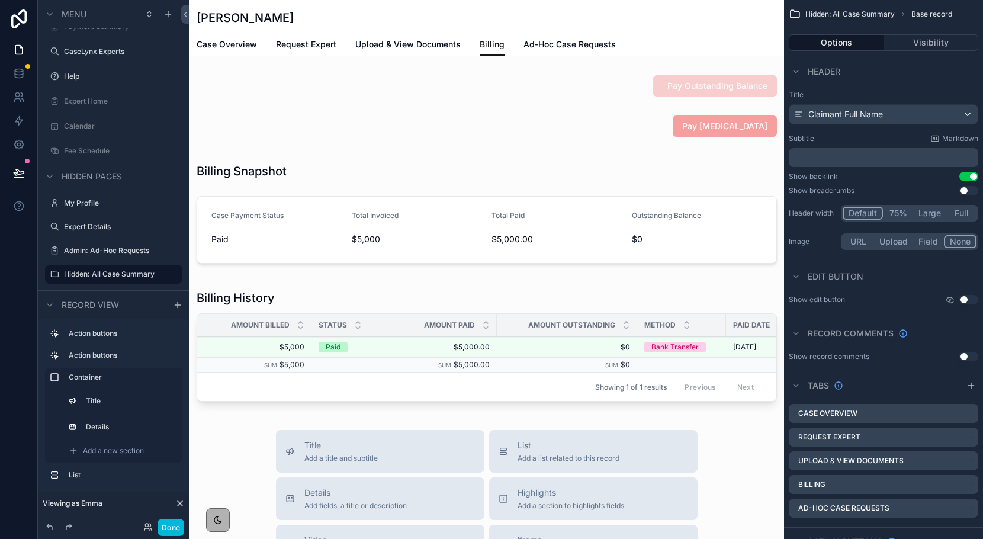
click at [679, 123] on div "scrollable content" at bounding box center [487, 126] width 595 height 31
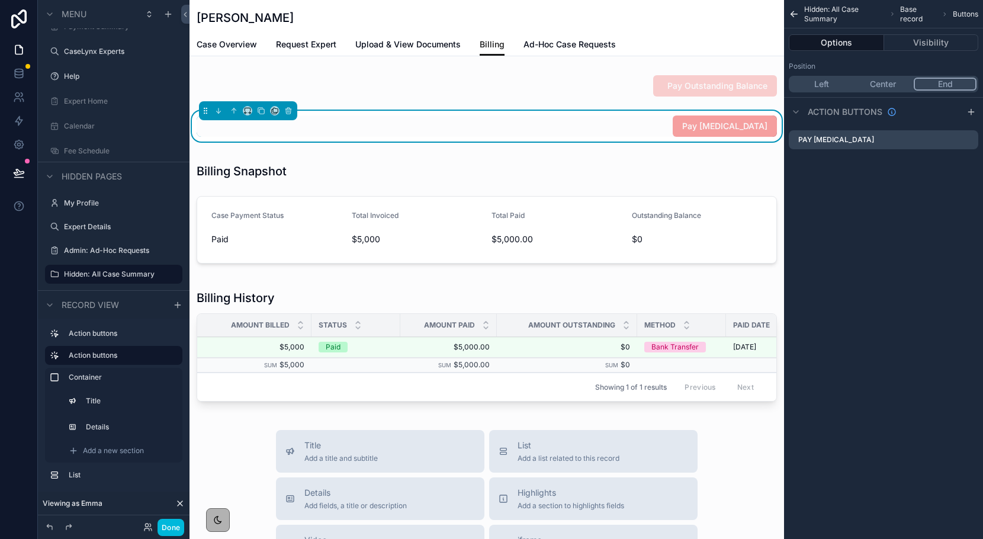
click at [0, 0] on icon "scrollable content" at bounding box center [0, 0] width 0 height 0
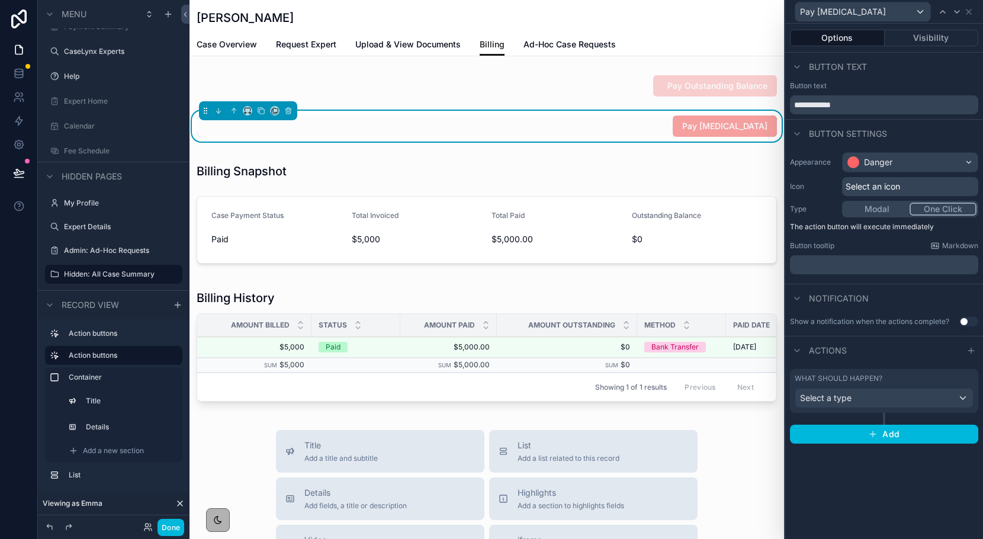
click at [934, 44] on button "Visibility" at bounding box center [932, 38] width 94 height 17
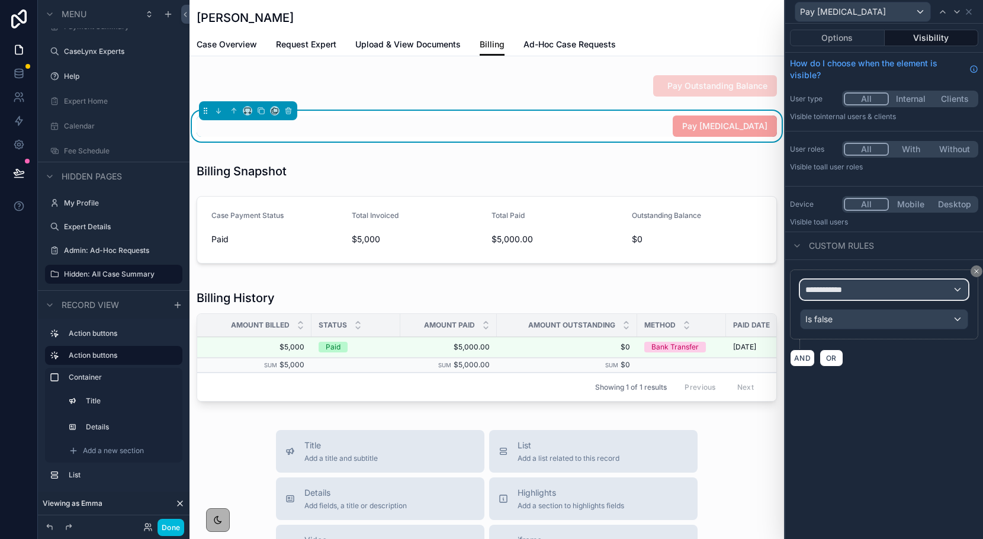
click at [871, 283] on div "**********" at bounding box center [884, 289] width 167 height 19
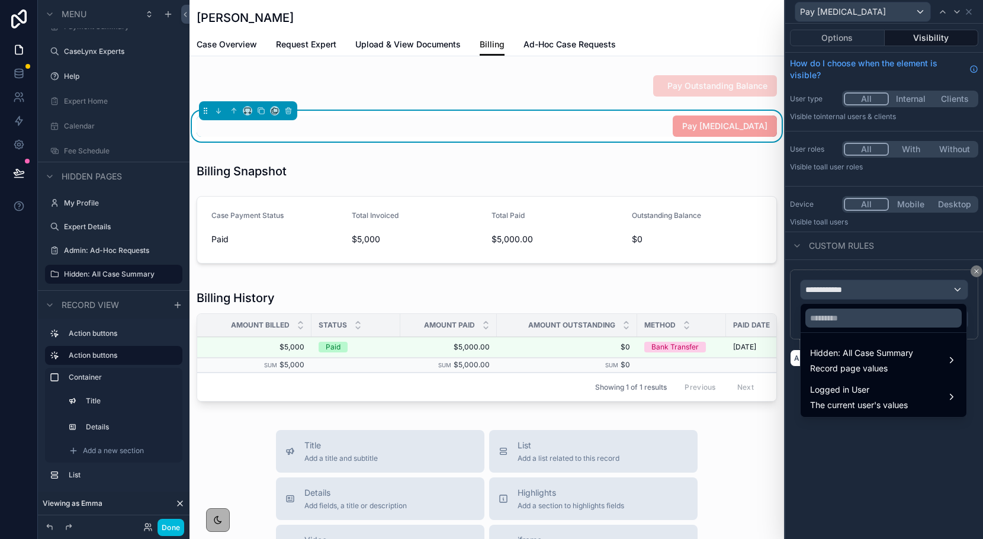
click at [865, 347] on span "Hidden: All Case Summary" at bounding box center [861, 353] width 103 height 14
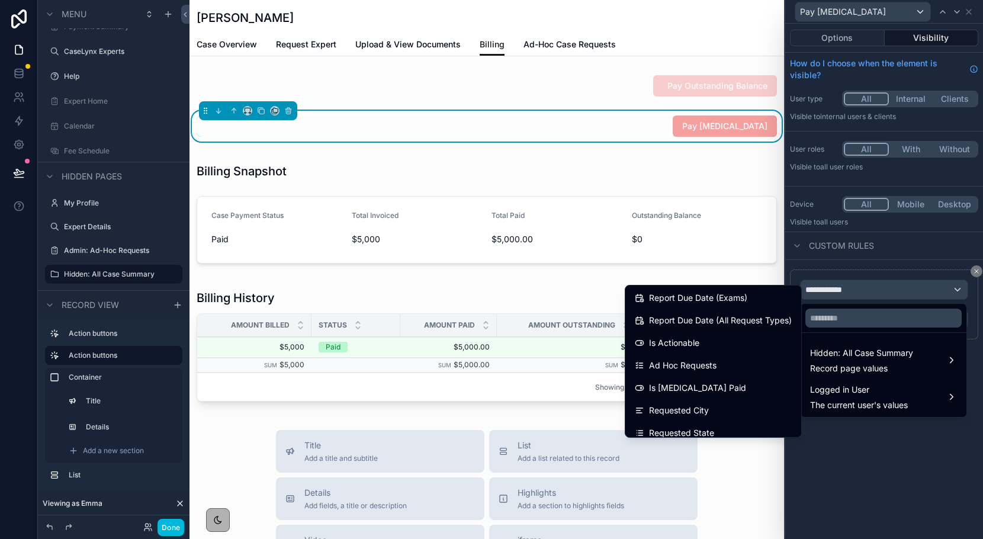
scroll to position [524, 0]
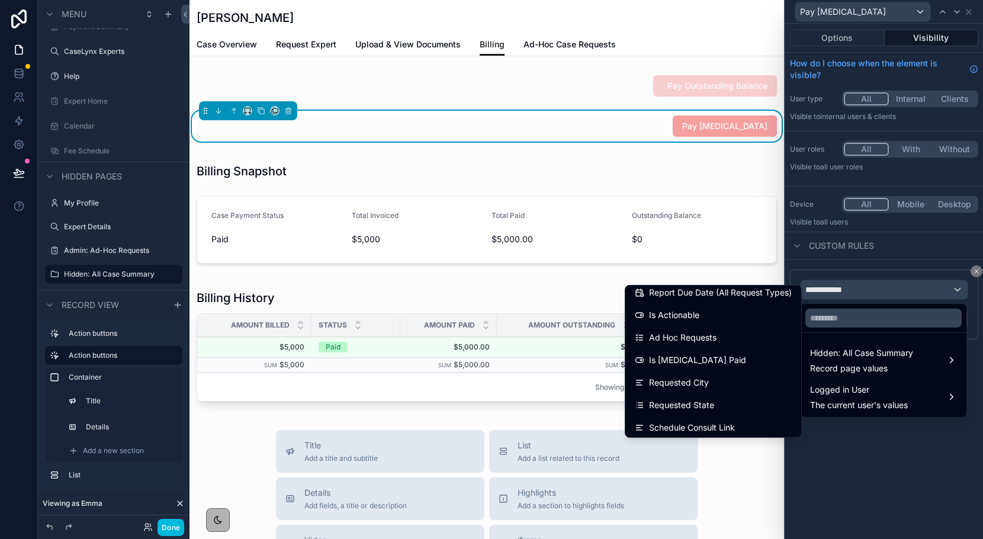
click at [701, 354] on span "Is [MEDICAL_DATA] Paid" at bounding box center [697, 360] width 97 height 14
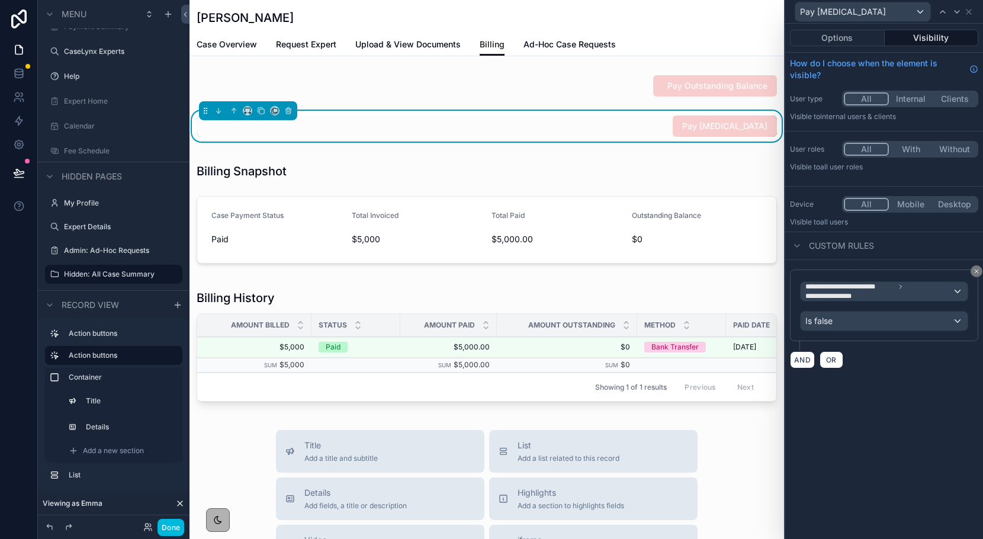
click at [184, 531] on button "Done" at bounding box center [171, 527] width 27 height 17
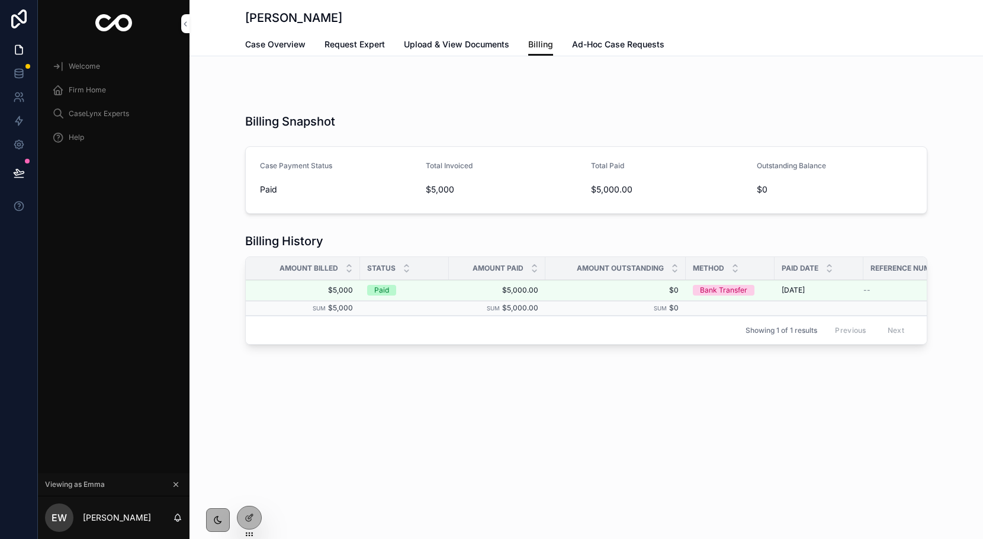
click at [286, 36] on link "Case Overview" at bounding box center [275, 46] width 60 height 24
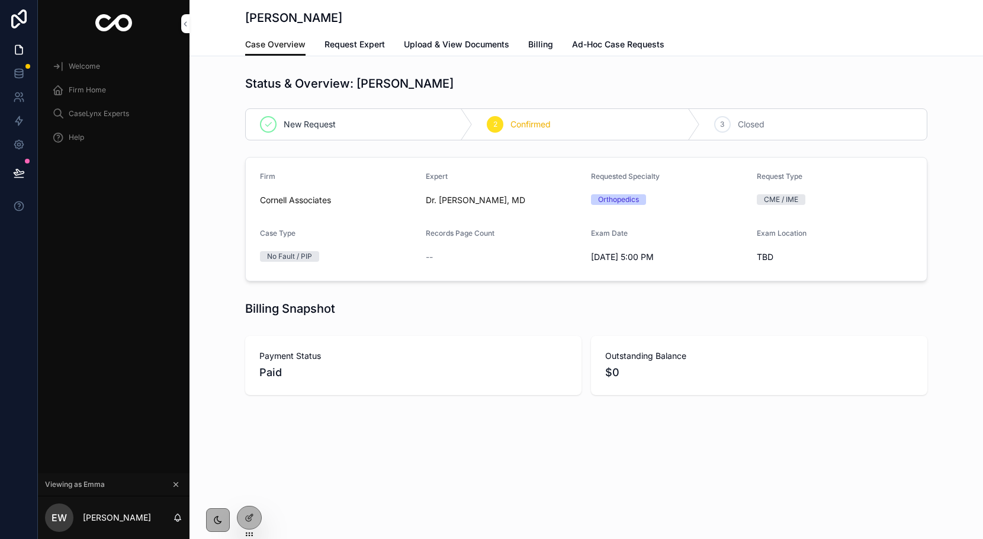
click at [354, 49] on span "Request Expert" at bounding box center [355, 45] width 60 height 12
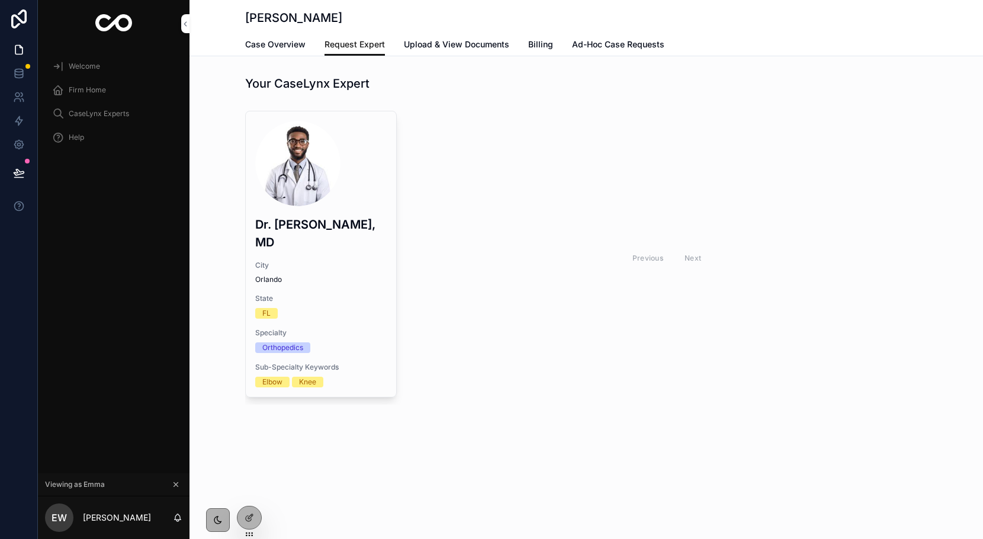
click at [0, 0] on div at bounding box center [0, 0] width 0 height 0
click at [0, 0] on icon at bounding box center [0, 0] width 0 height 0
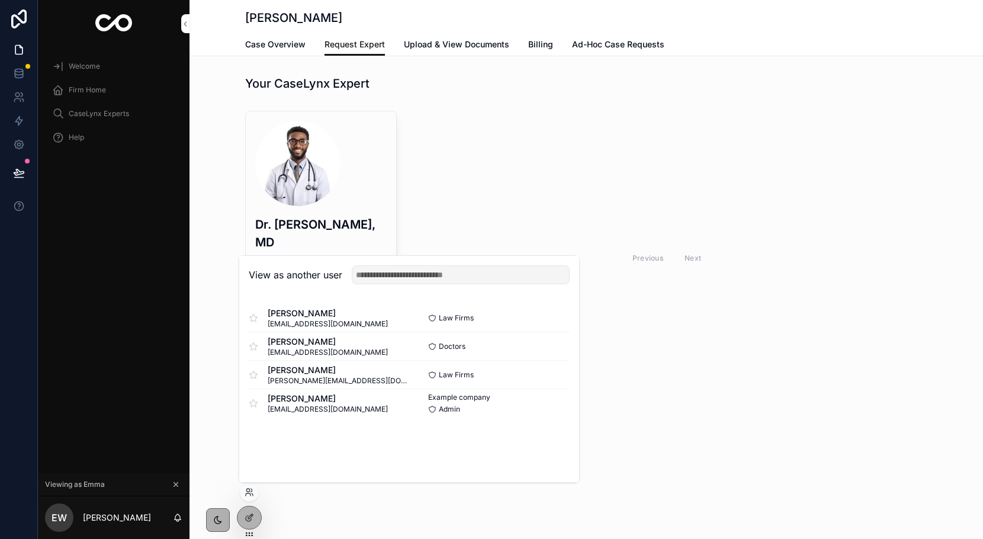
click at [0, 0] on button "Select" at bounding box center [0, 0] width 0 height 0
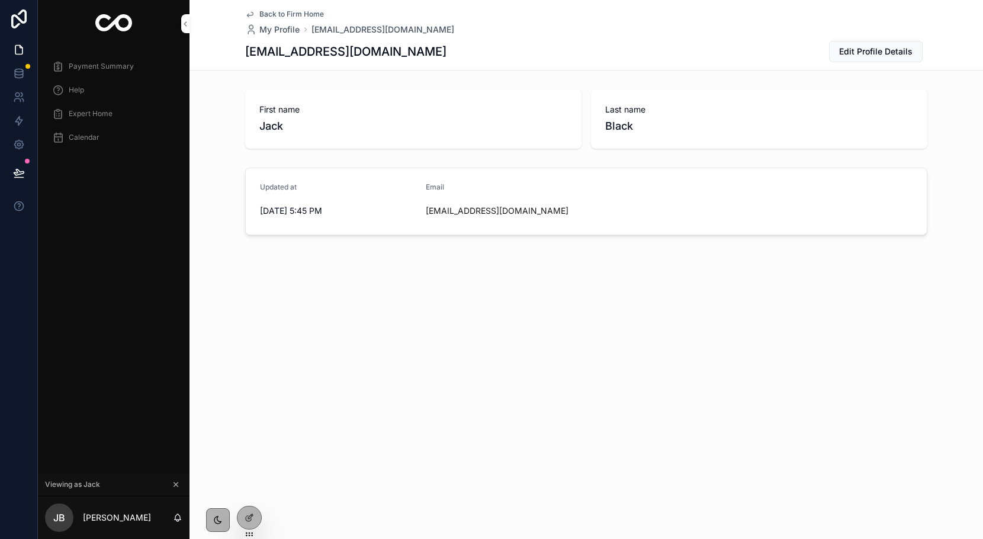
click at [84, 121] on div "Expert Home" at bounding box center [113, 113] width 123 height 19
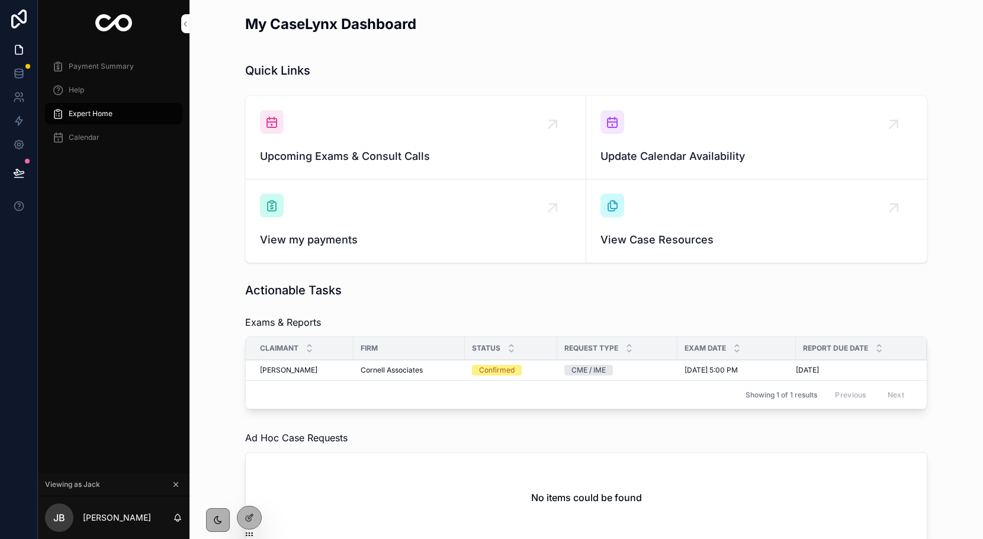
click at [367, 223] on div "View my payments" at bounding box center [416, 221] width 312 height 55
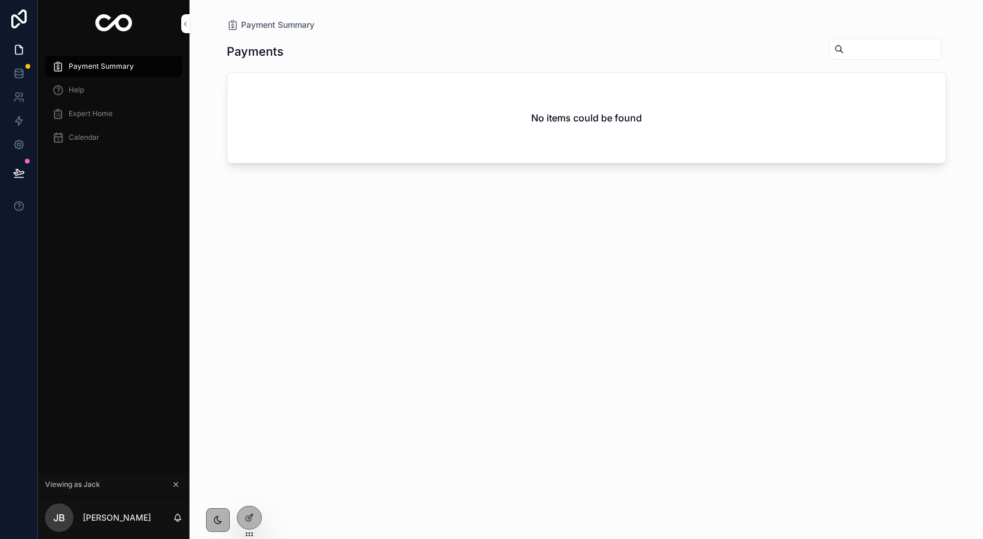
click at [262, 516] on div "Payments No items could be found" at bounding box center [587, 278] width 720 height 494
click at [104, 123] on div "Expert Home" at bounding box center [113, 113] width 123 height 19
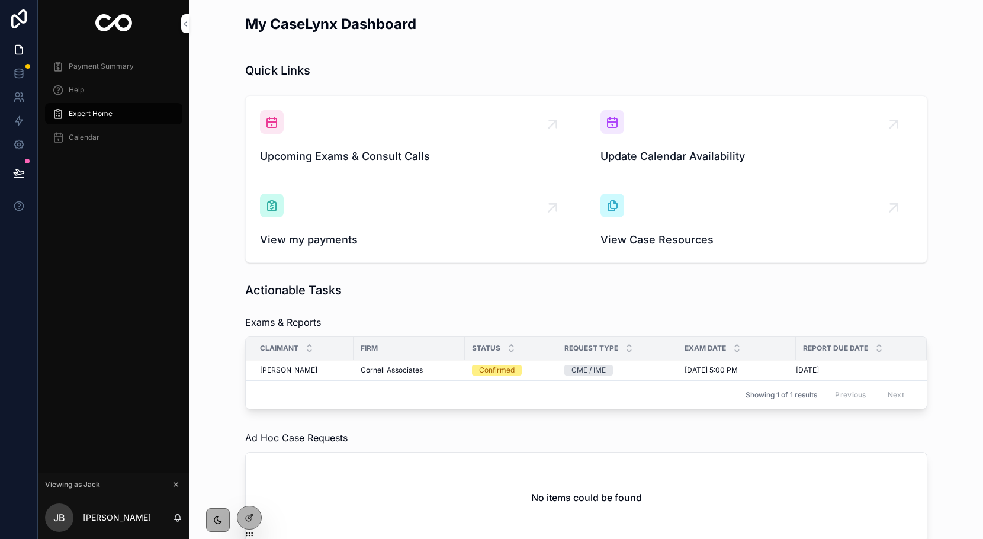
click at [258, 512] on div at bounding box center [250, 517] width 24 height 23
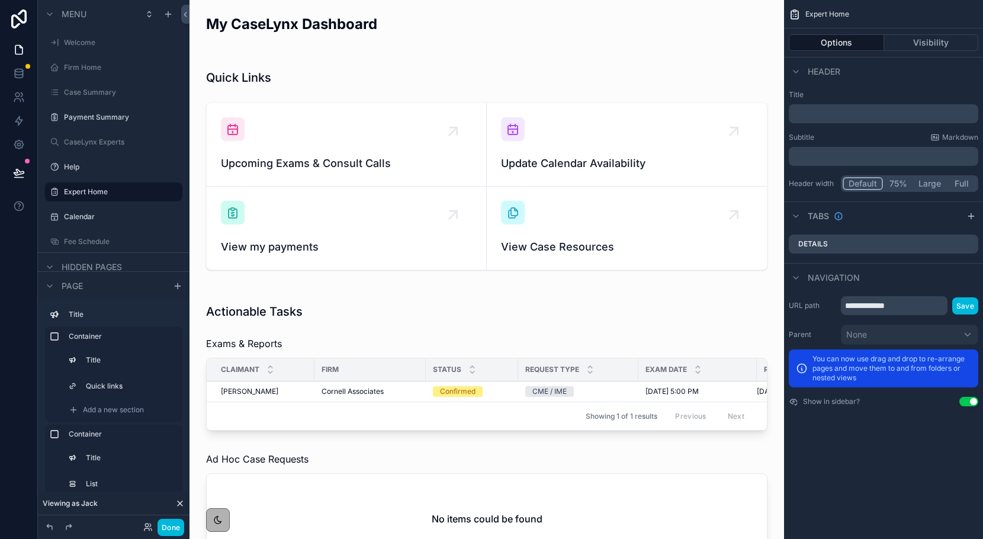
click at [453, 277] on div "scrollable content" at bounding box center [487, 169] width 576 height 225
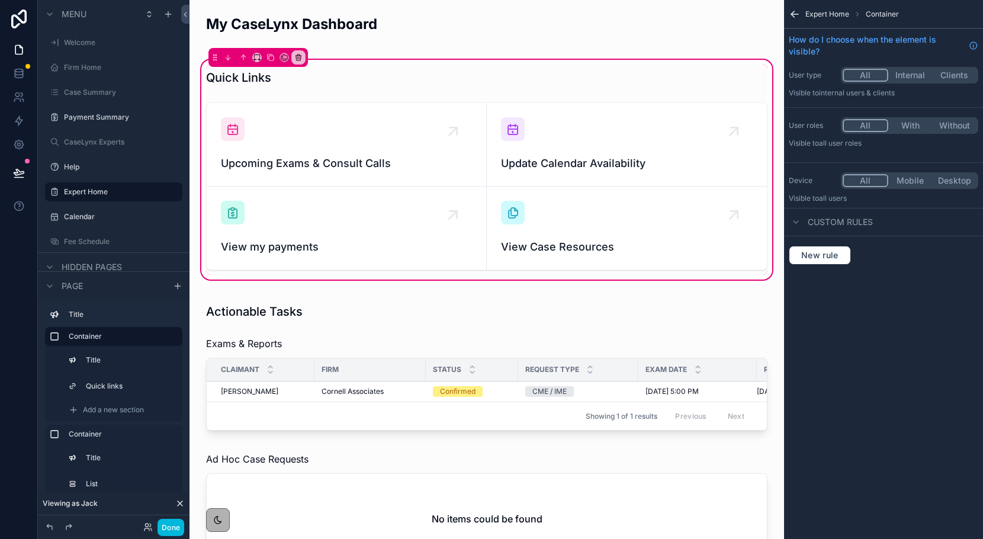
click at [588, 232] on div "scrollable content" at bounding box center [487, 186] width 576 height 177
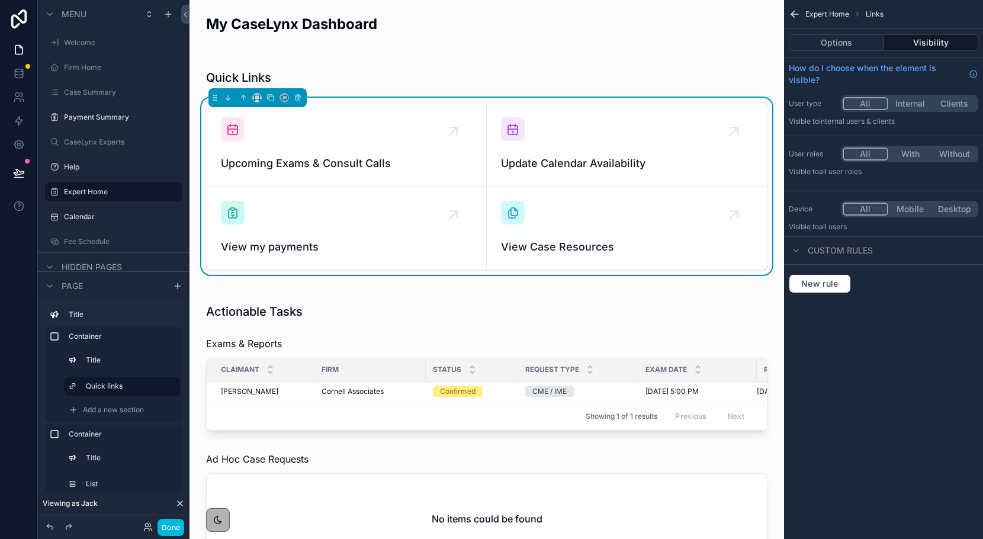
click at [844, 44] on button "Options" at bounding box center [836, 42] width 95 height 17
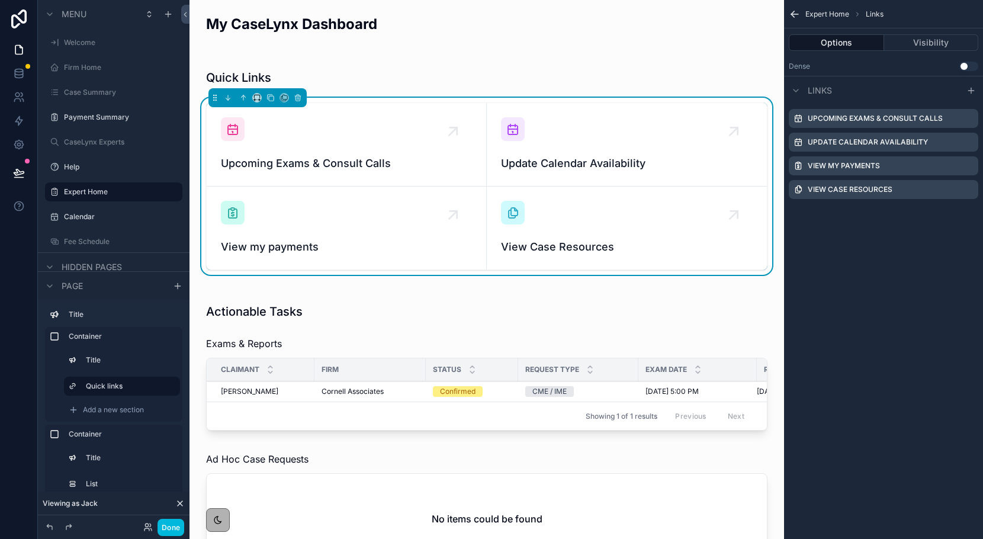
click at [0, 0] on icon "scrollable content" at bounding box center [0, 0] width 0 height 0
click at [950, 152] on button at bounding box center [950, 147] width 14 height 14
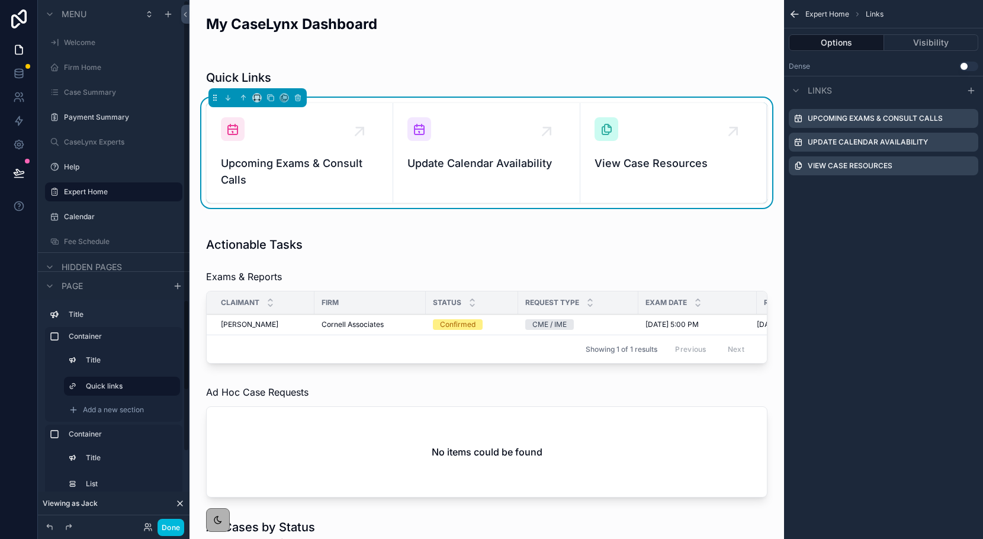
click at [168, 525] on button "Done" at bounding box center [171, 527] width 27 height 17
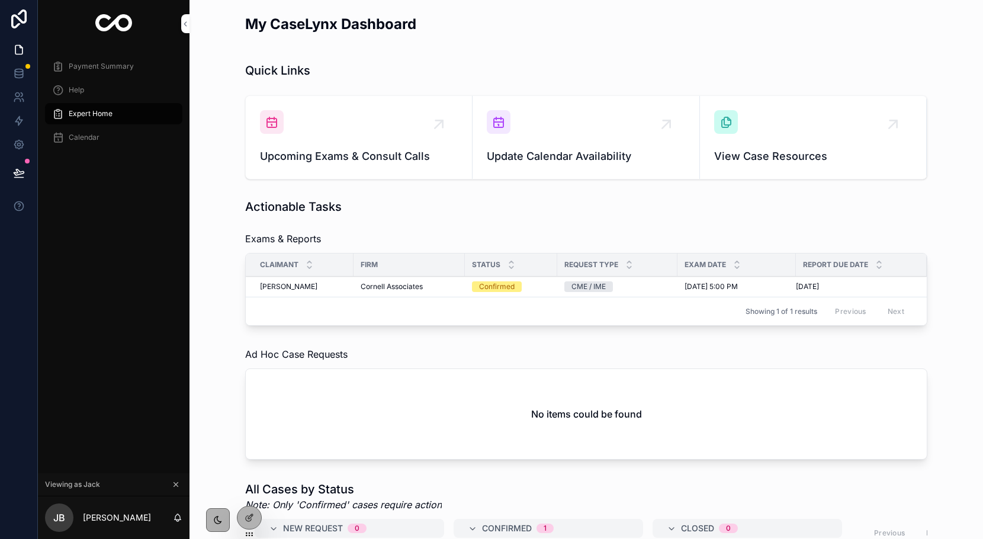
click at [525, 150] on span "Update Calendar Availability" at bounding box center [586, 156] width 198 height 17
